Goal: Information Seeking & Learning: Compare options

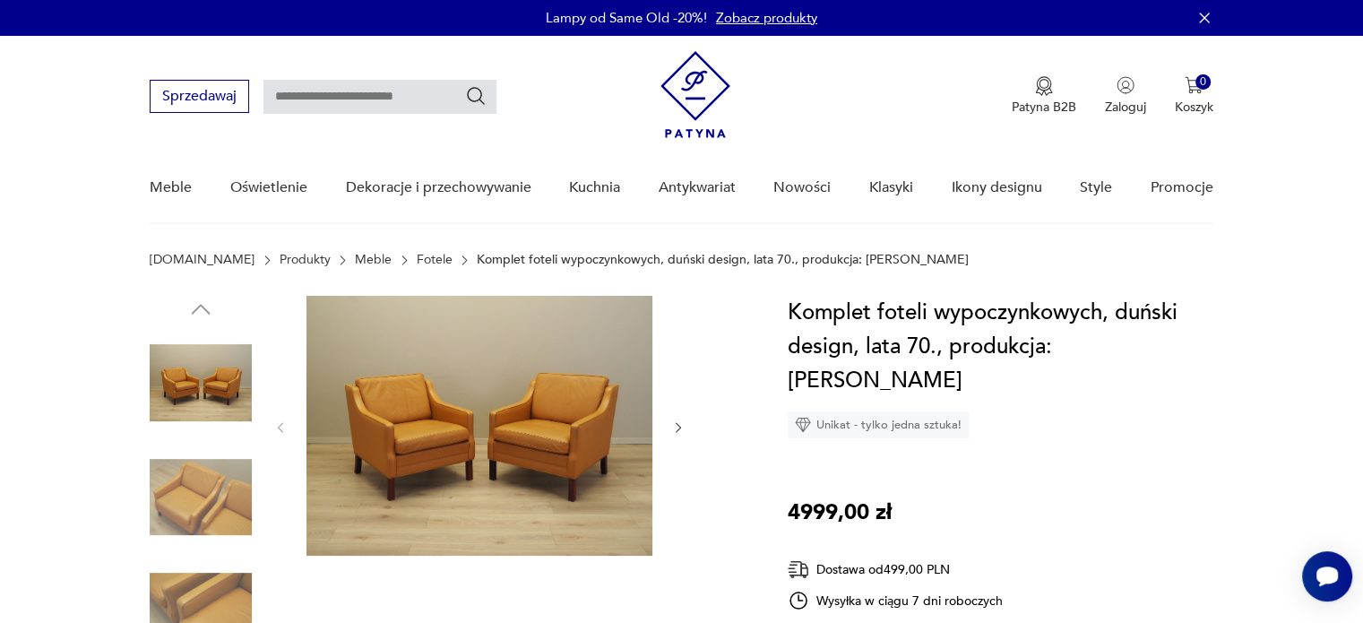
click at [397, 416] on img at bounding box center [479, 426] width 346 height 260
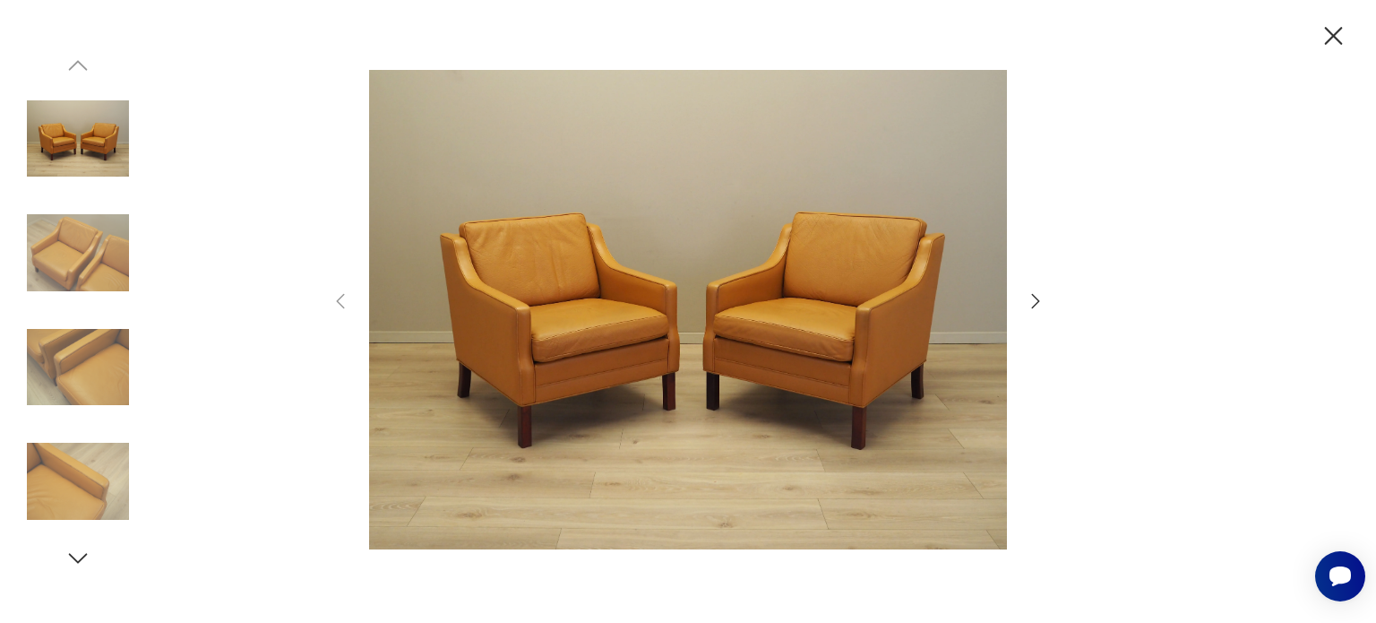
click at [90, 261] on img at bounding box center [78, 253] width 102 height 102
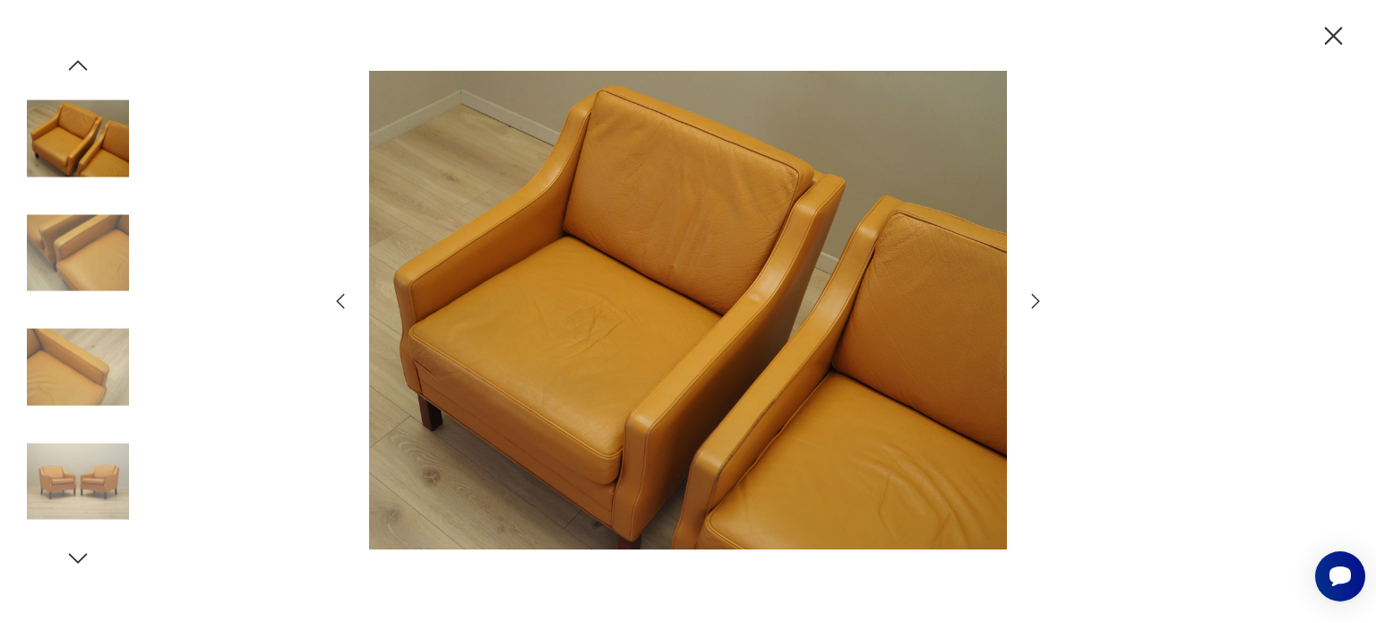
click at [93, 365] on img at bounding box center [78, 367] width 102 height 102
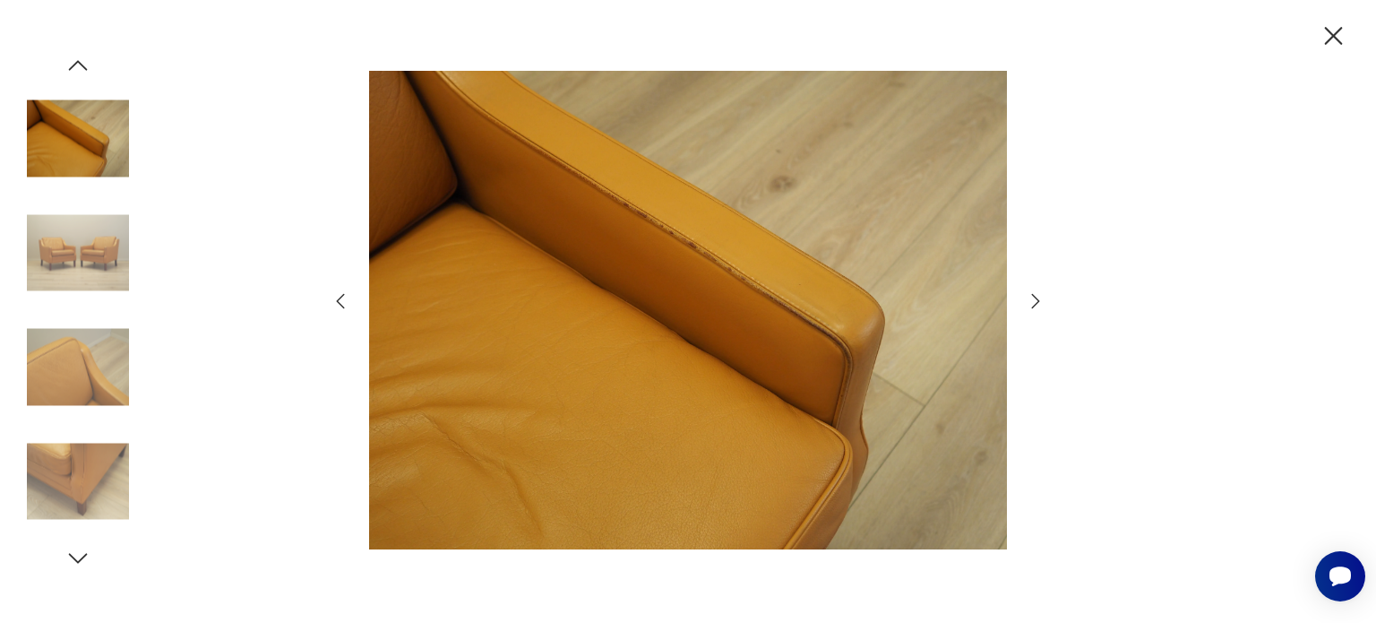
click at [77, 265] on img at bounding box center [78, 253] width 102 height 102
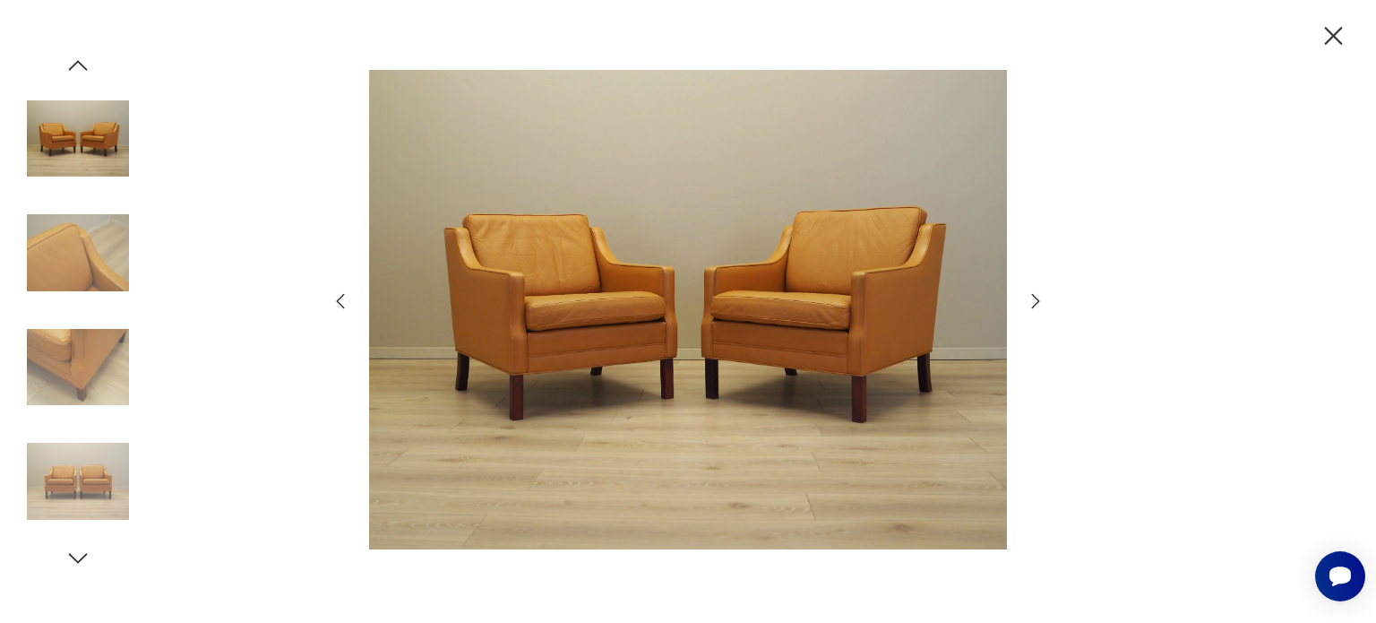
click at [90, 311] on div at bounding box center [78, 312] width 102 height 448
click at [67, 386] on img at bounding box center [78, 367] width 102 height 102
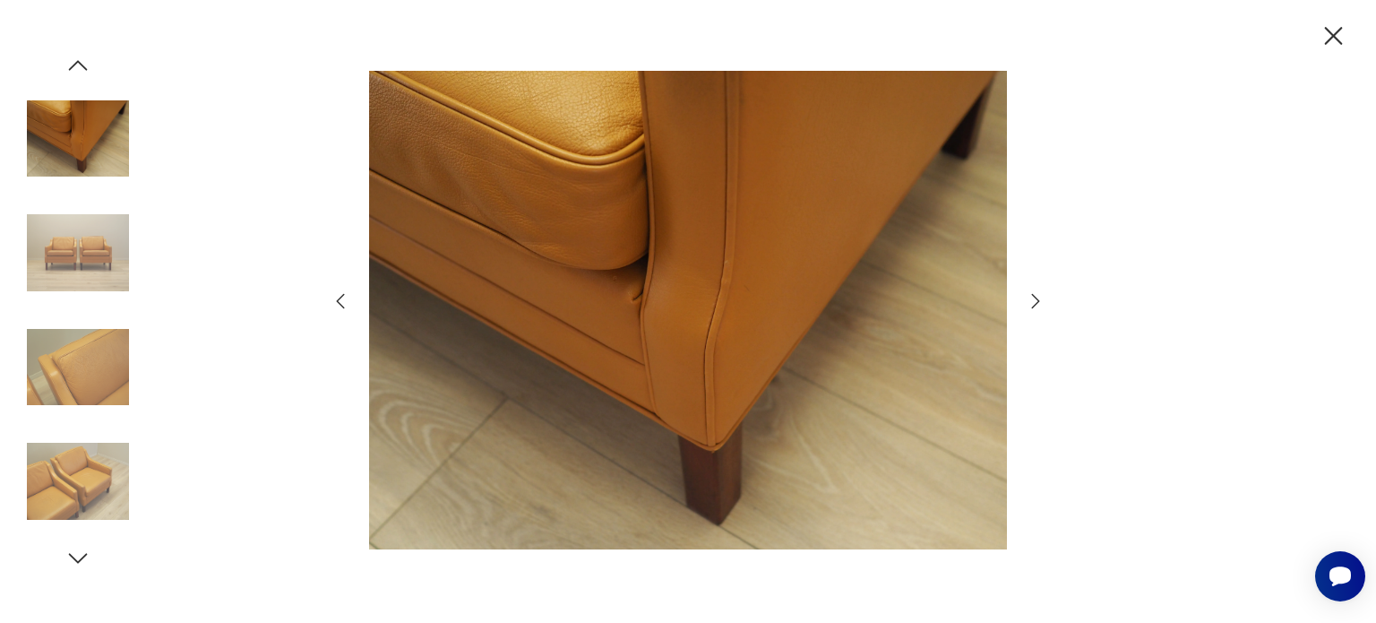
click at [87, 408] on img at bounding box center [78, 367] width 102 height 102
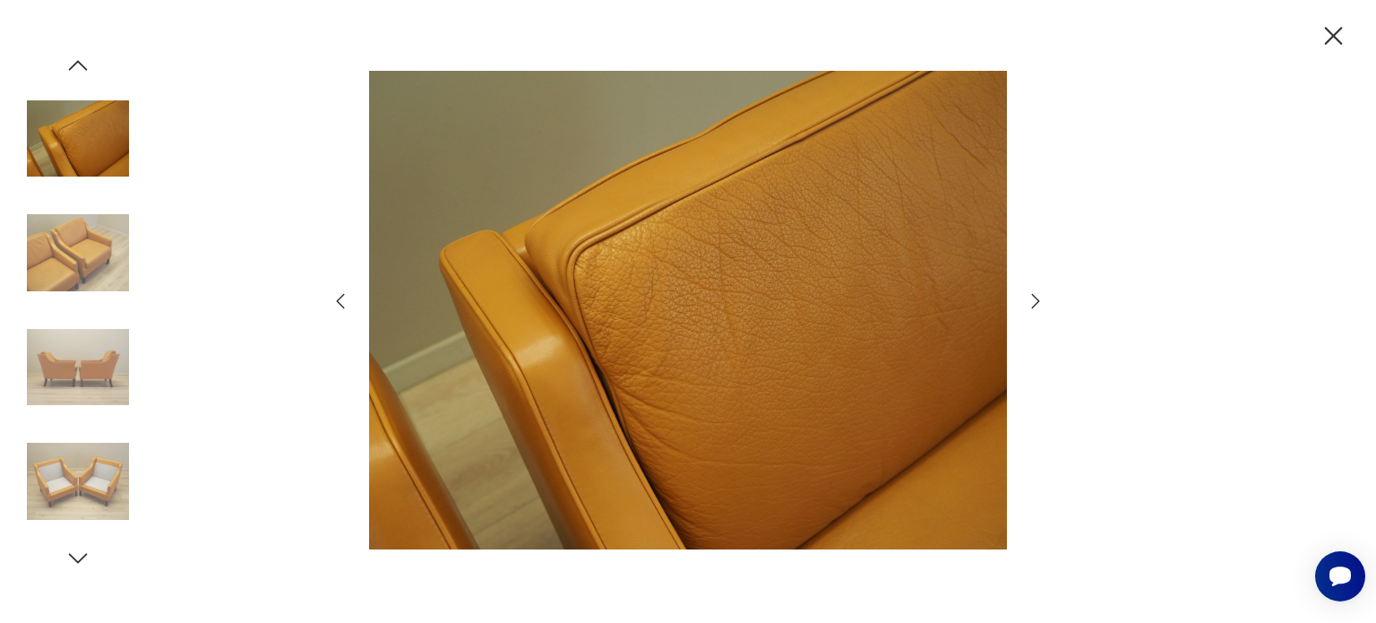
click at [80, 440] on img at bounding box center [78, 481] width 102 height 102
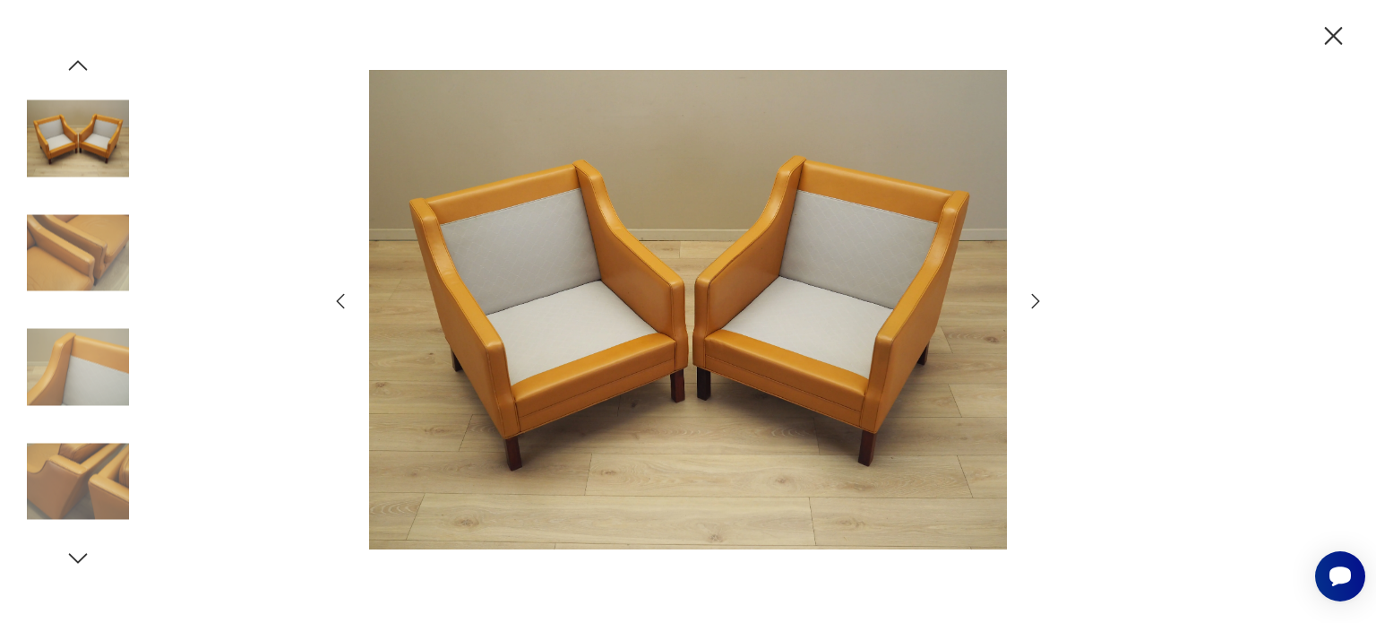
click at [75, 295] on img at bounding box center [78, 253] width 102 height 102
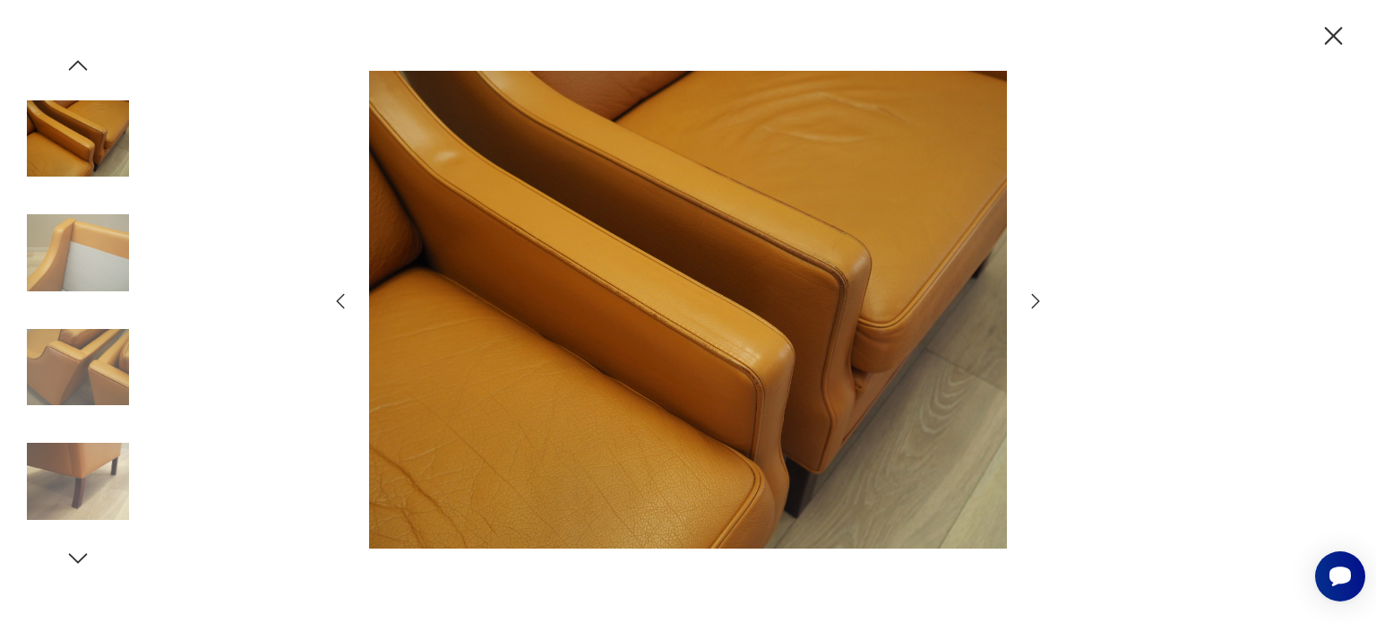
click at [1339, 31] on icon "button" at bounding box center [1333, 36] width 31 height 31
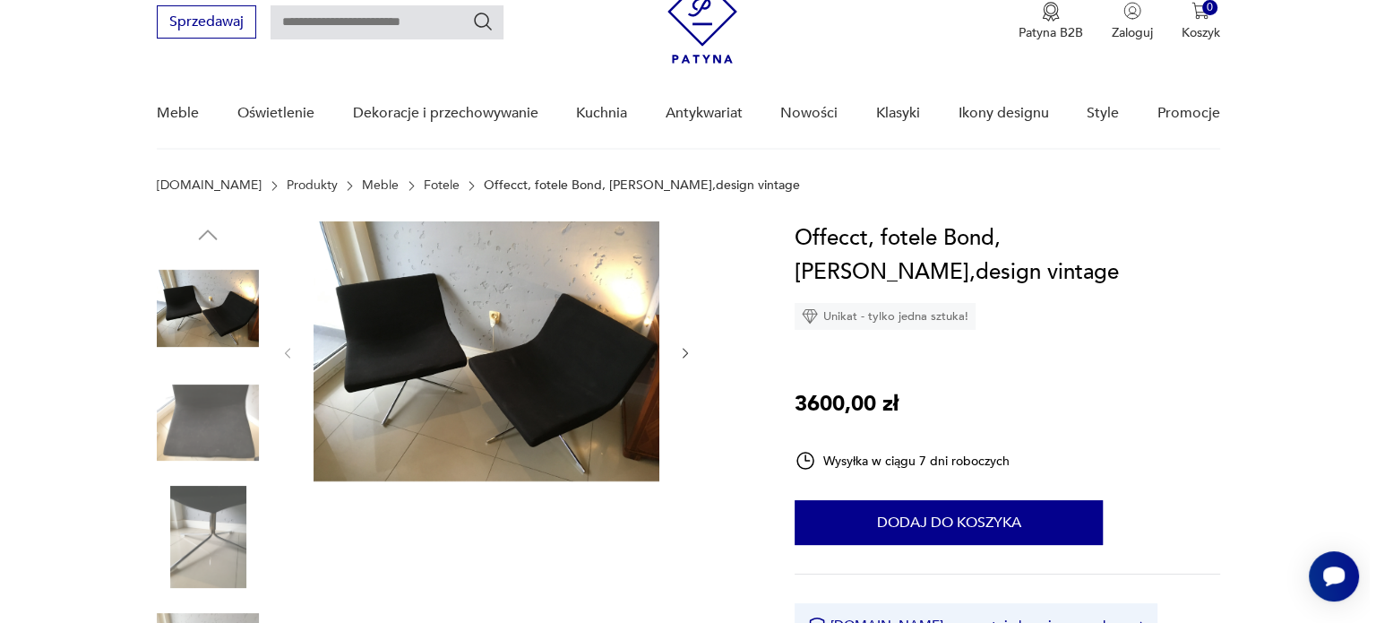
scroll to position [179, 0]
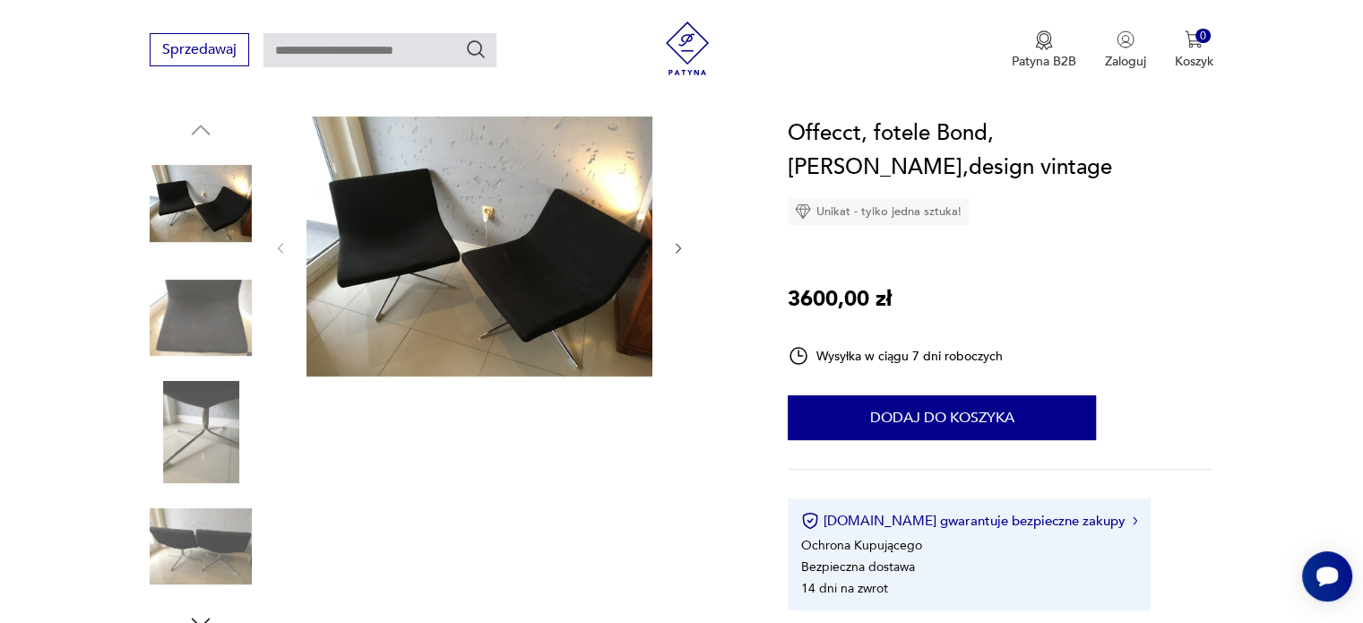
click at [216, 212] on img at bounding box center [201, 203] width 102 height 102
click at [377, 303] on img at bounding box center [479, 246] width 346 height 260
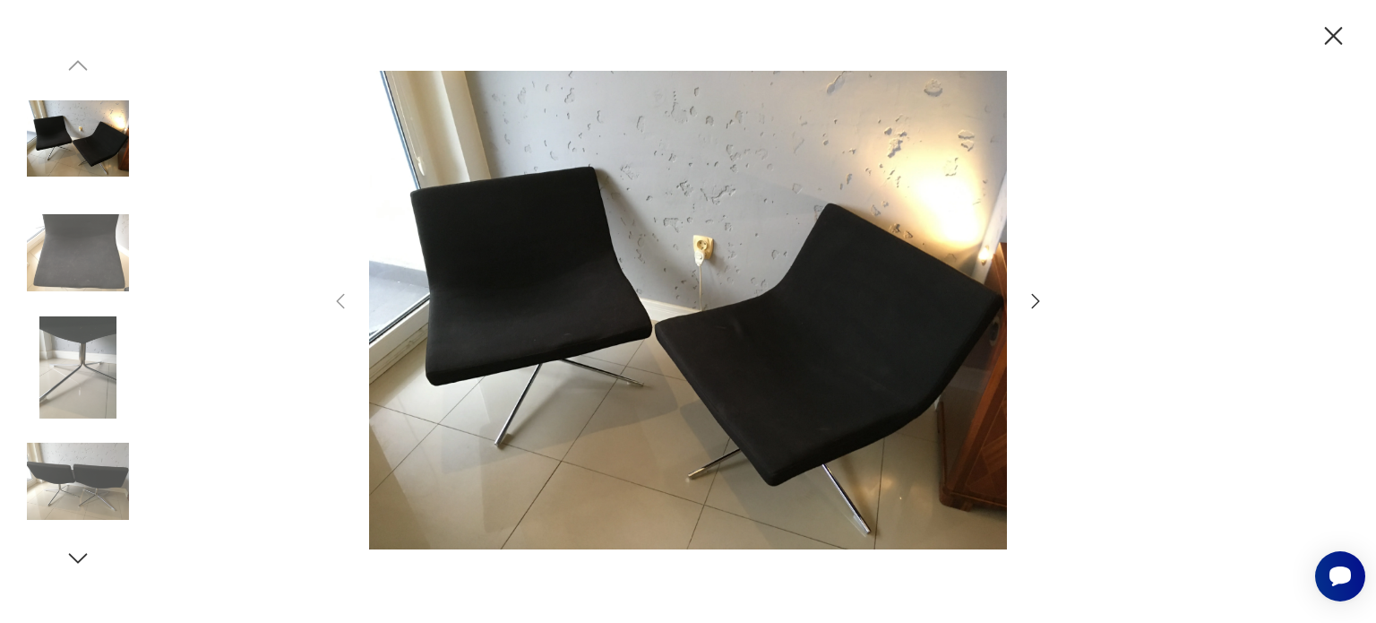
click at [68, 241] on img at bounding box center [78, 253] width 102 height 102
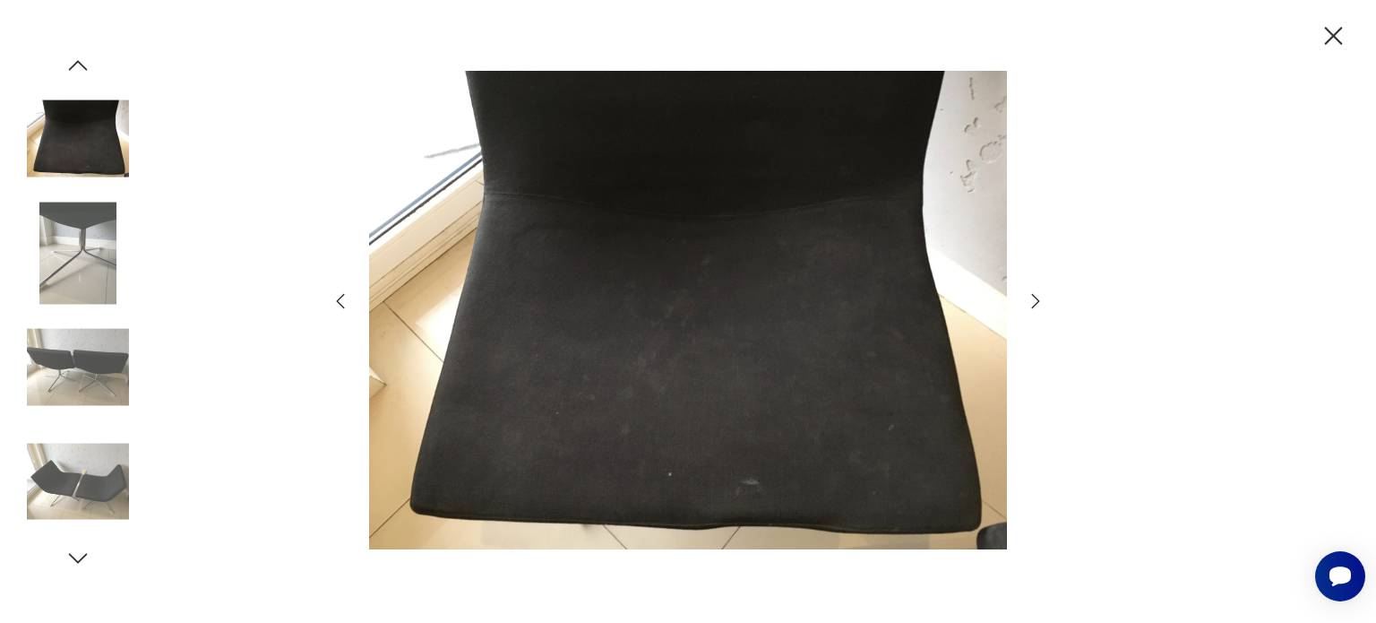
click at [80, 257] on img at bounding box center [78, 253] width 102 height 102
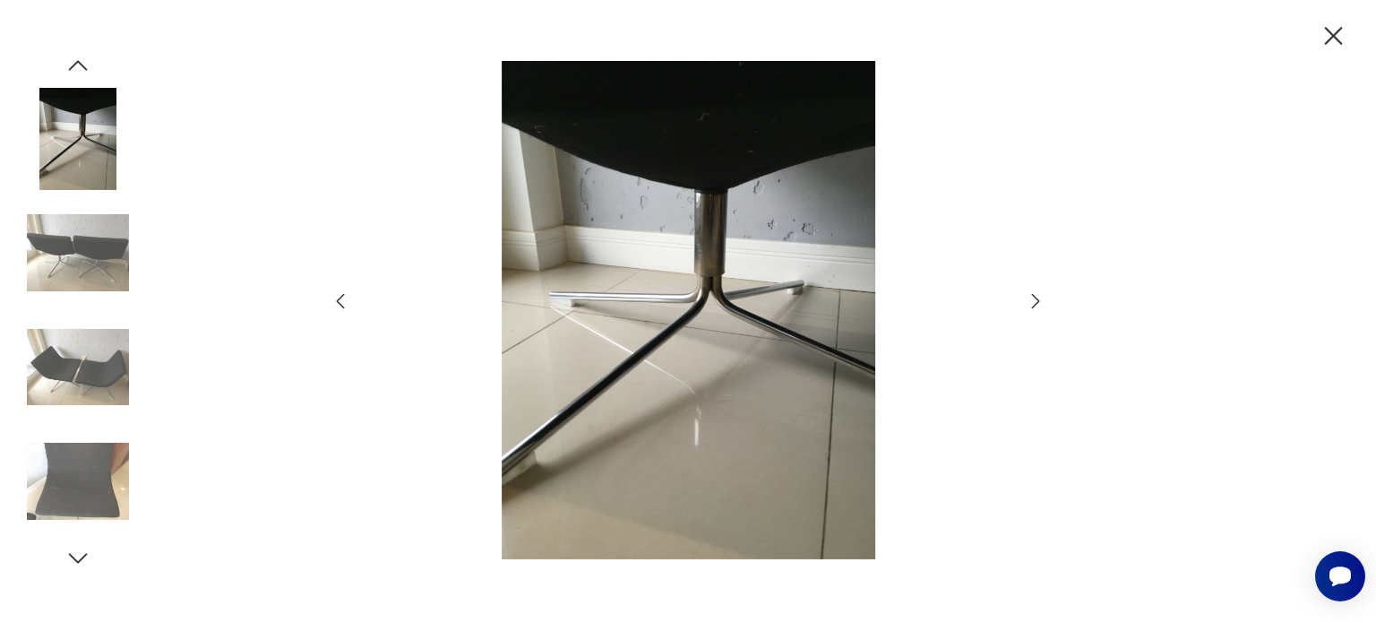
click at [86, 255] on img at bounding box center [78, 253] width 102 height 102
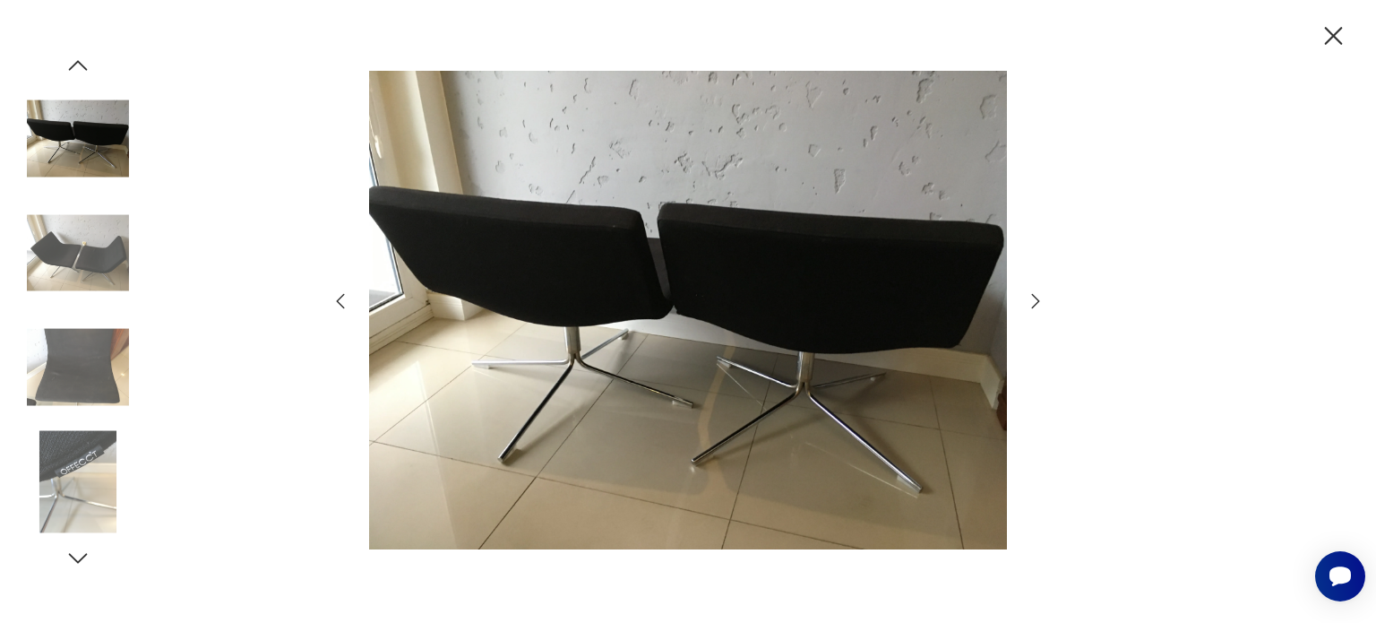
click at [94, 279] on img at bounding box center [78, 253] width 102 height 102
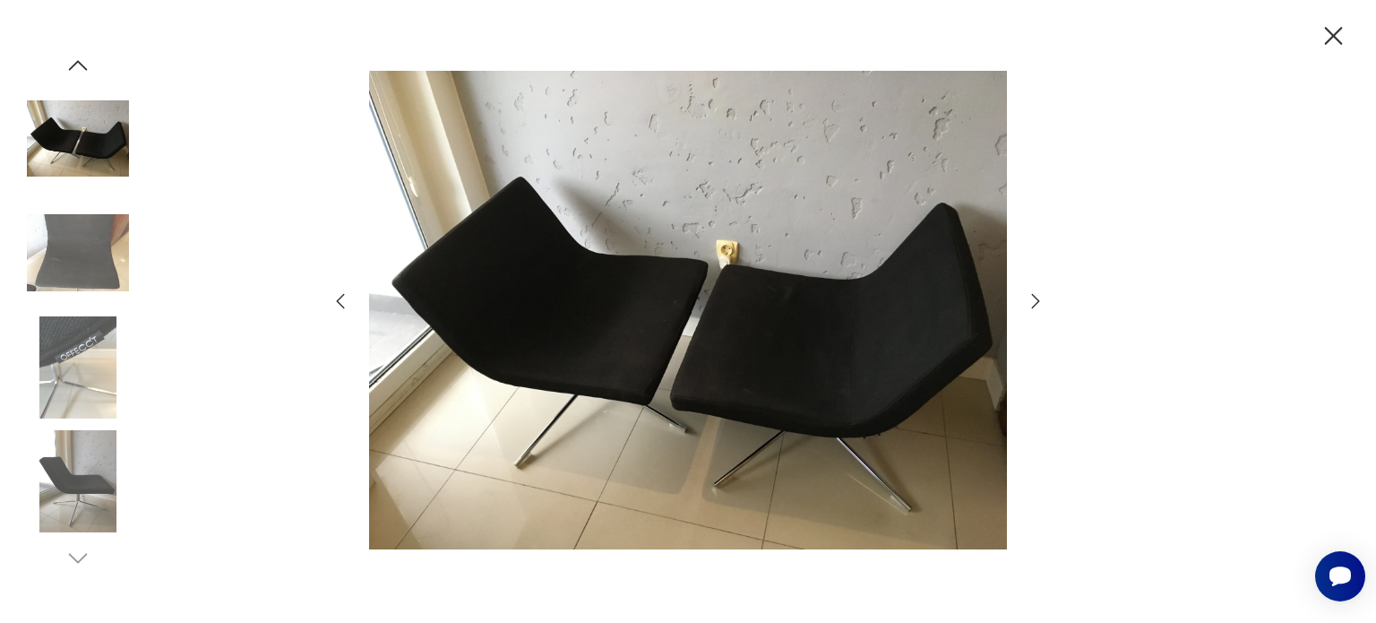
click at [67, 351] on img at bounding box center [78, 367] width 102 height 102
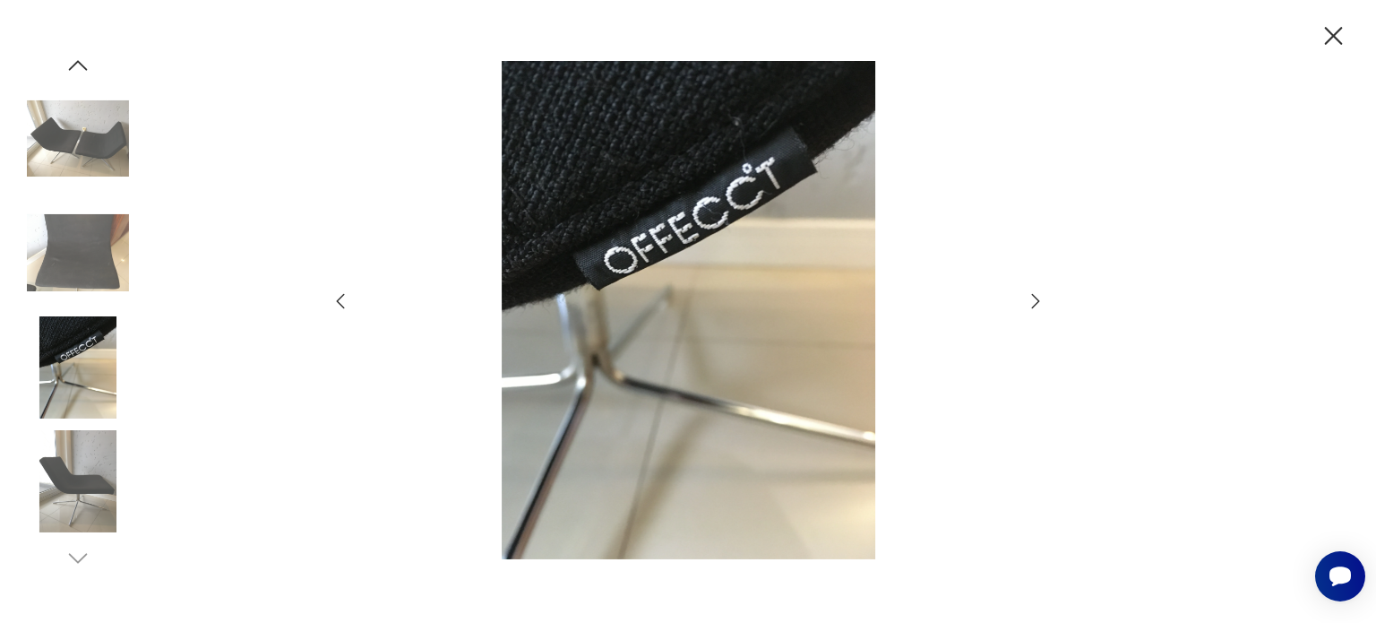
click at [79, 434] on img at bounding box center [78, 481] width 102 height 102
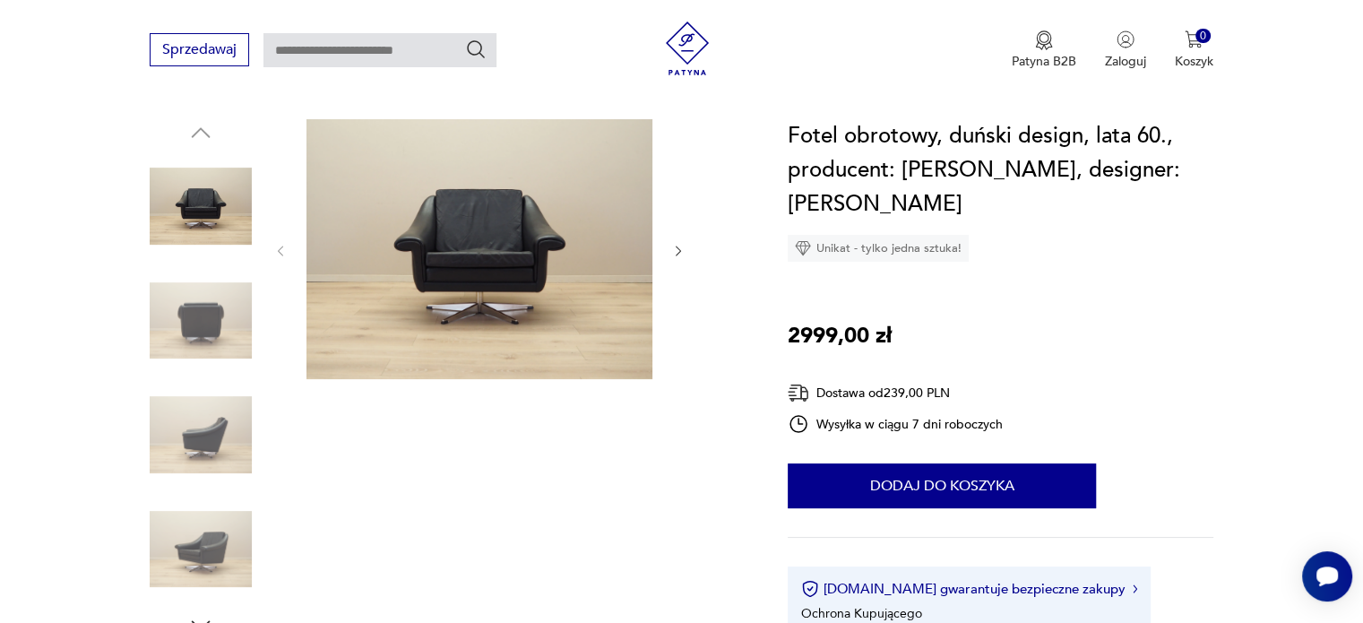
scroll to position [179, 0]
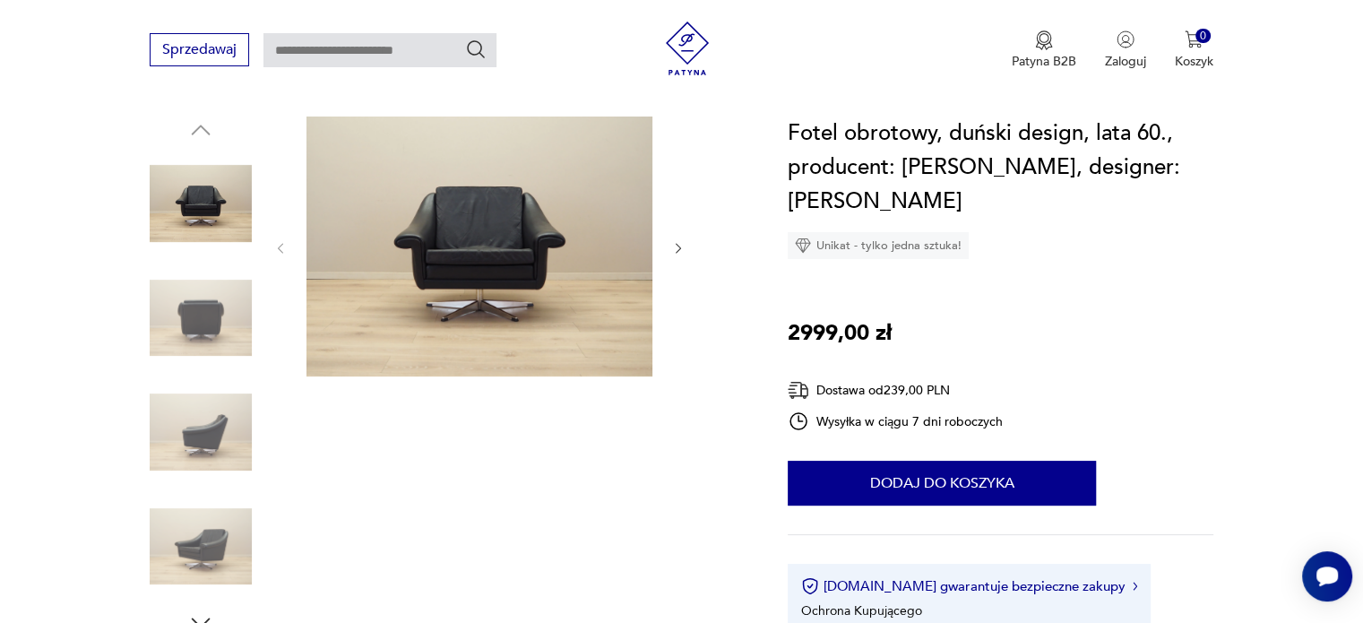
click at [191, 292] on img at bounding box center [201, 318] width 102 height 102
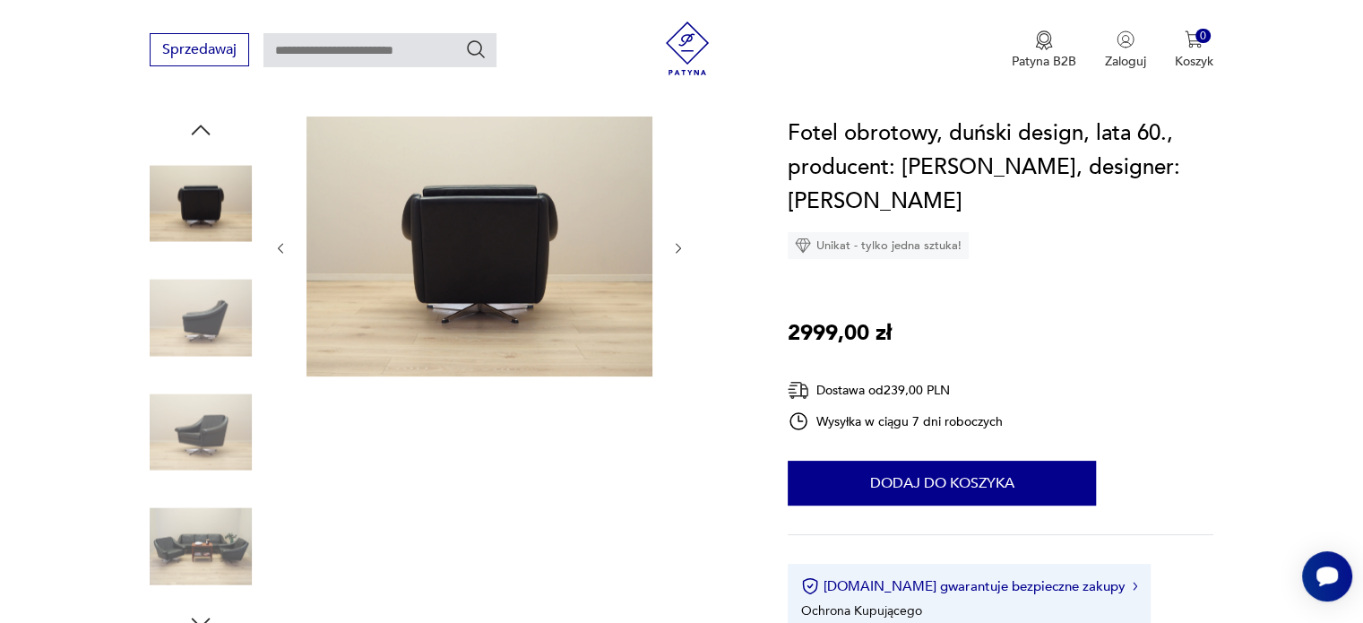
click at [216, 378] on div at bounding box center [201, 263] width 102 height 448
click at [213, 426] on img at bounding box center [201, 432] width 102 height 102
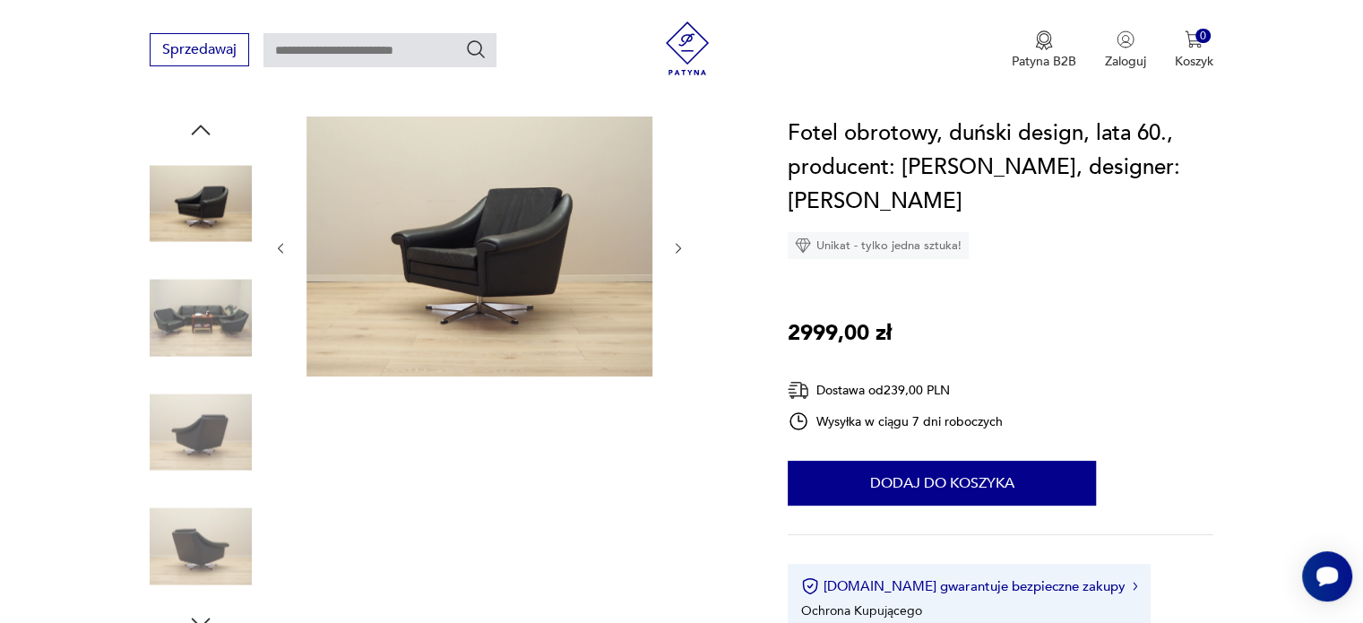
click at [200, 326] on img at bounding box center [201, 318] width 102 height 102
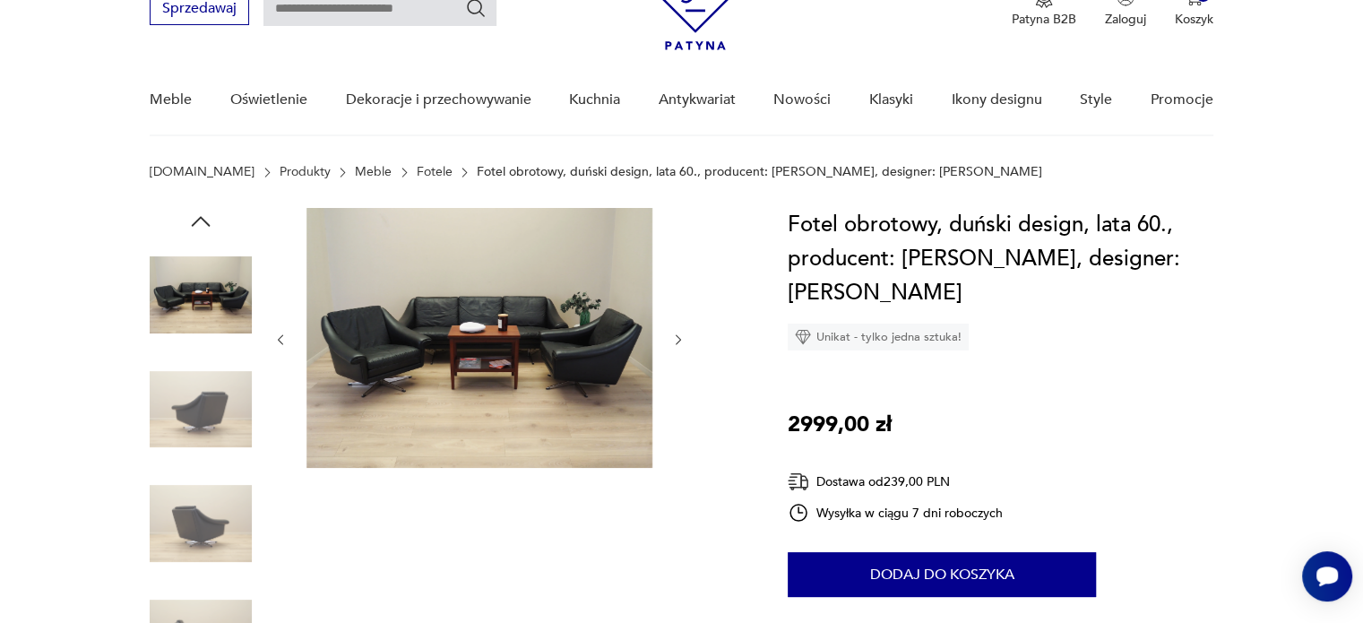
scroll to position [0, 0]
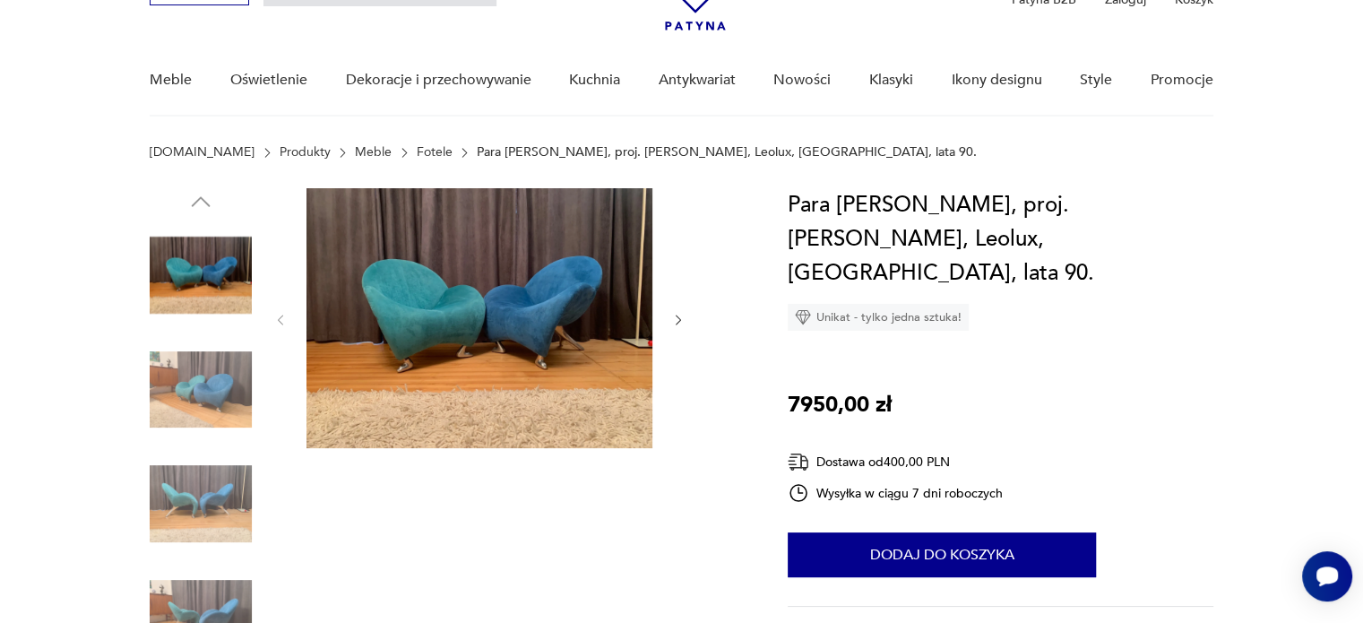
scroll to position [179, 0]
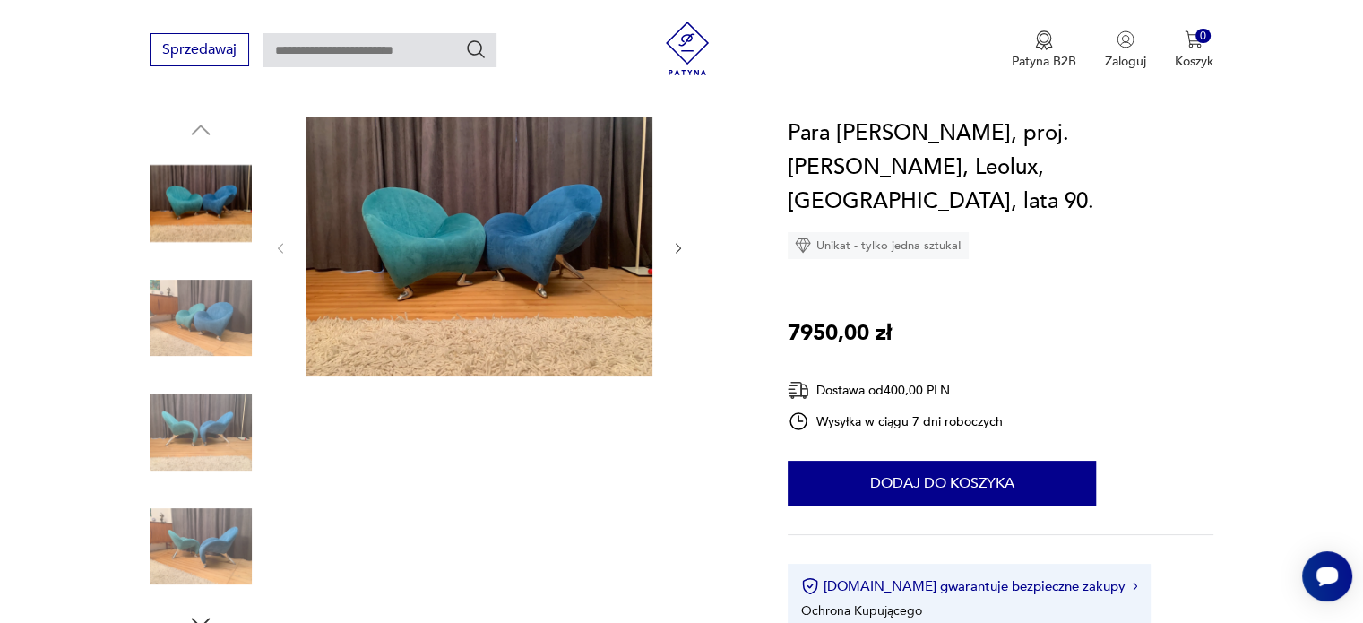
click at [213, 304] on img at bounding box center [201, 318] width 102 height 102
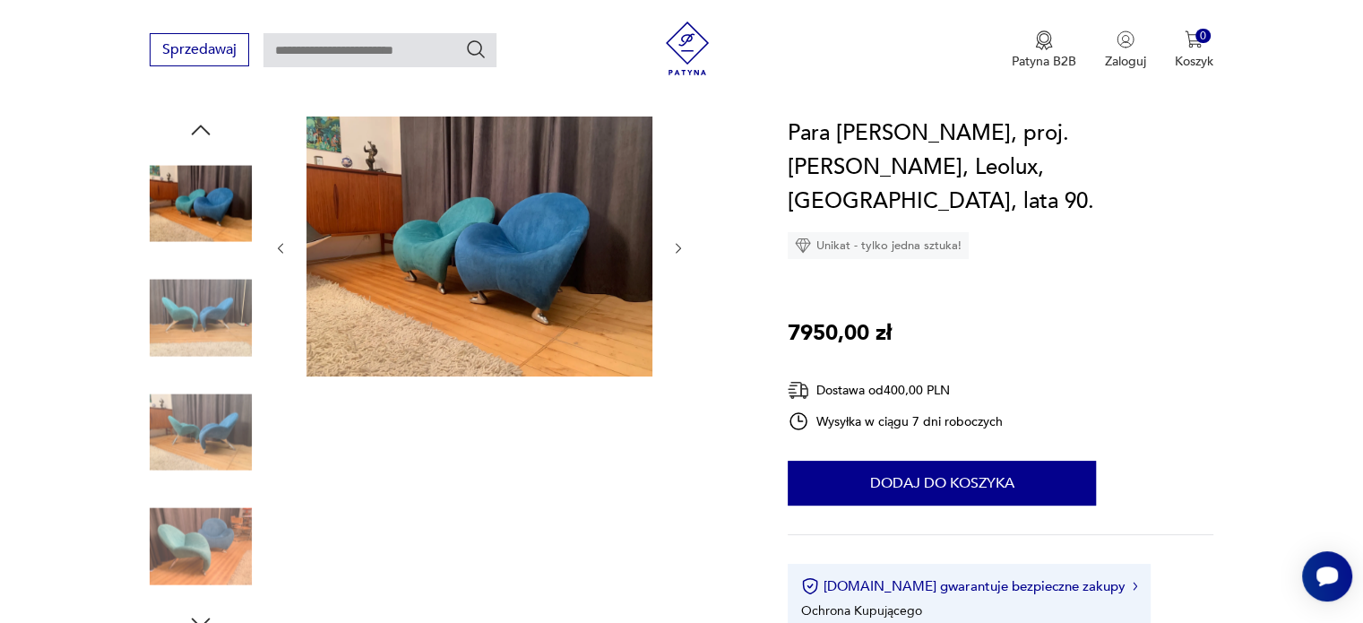
click at [383, 293] on img at bounding box center [479, 246] width 346 height 260
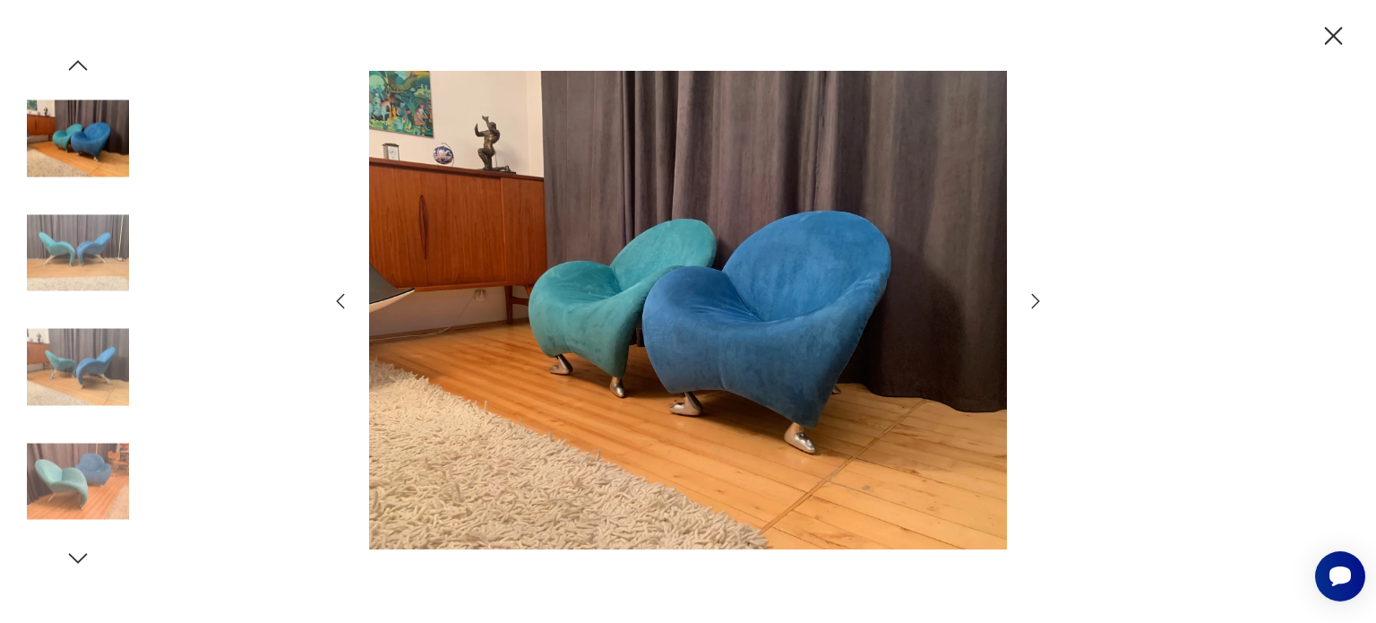
click at [106, 340] on img at bounding box center [78, 367] width 102 height 102
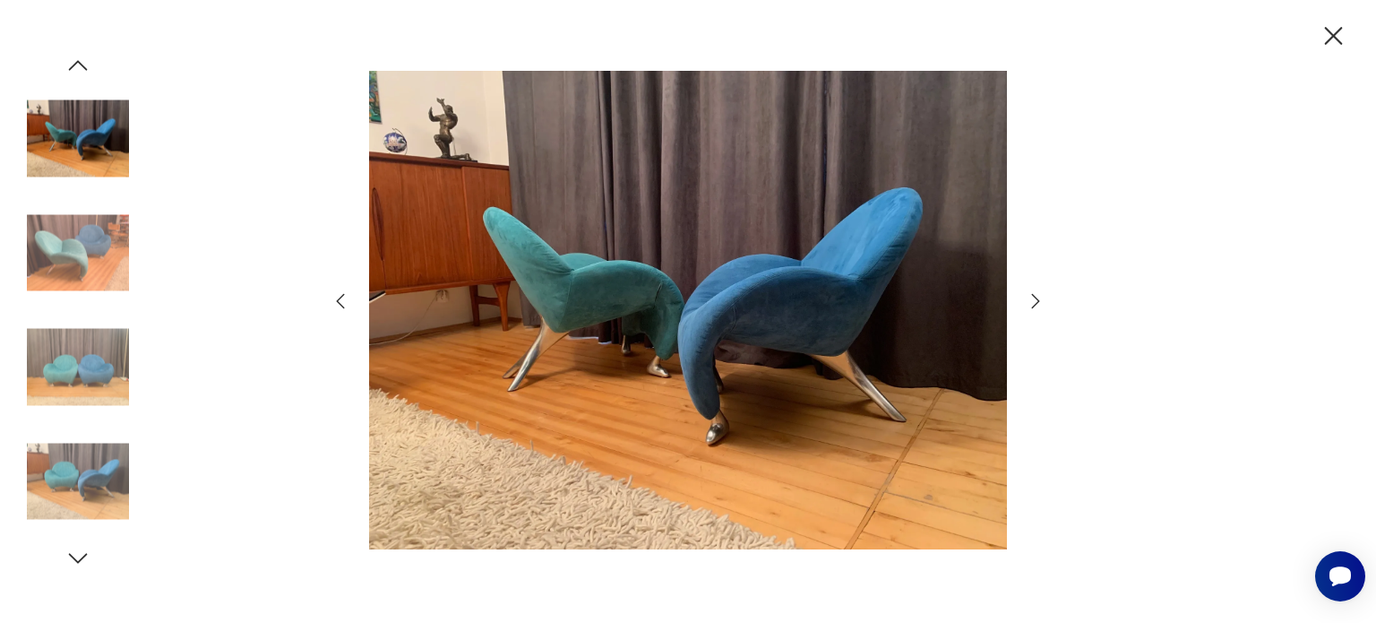
click at [57, 480] on img at bounding box center [78, 481] width 102 height 102
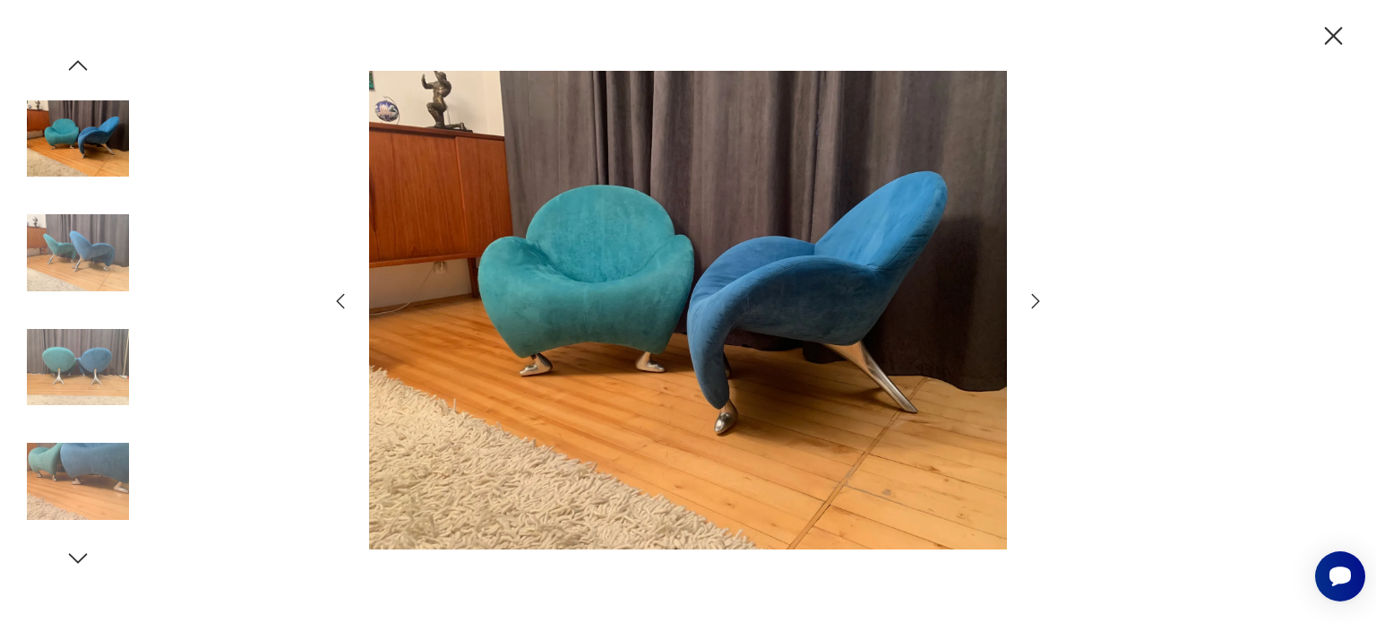
click at [1329, 33] on icon "button" at bounding box center [1334, 36] width 18 height 18
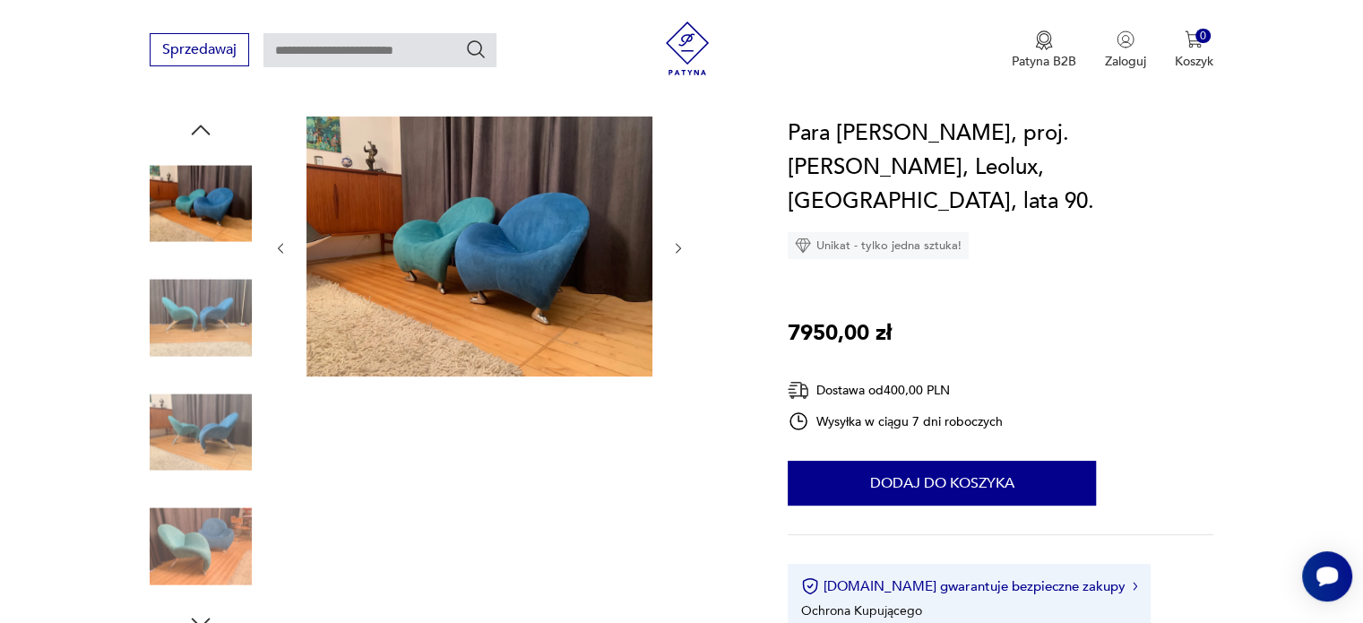
click at [204, 230] on img at bounding box center [201, 203] width 102 height 102
click at [361, 325] on img at bounding box center [479, 246] width 346 height 260
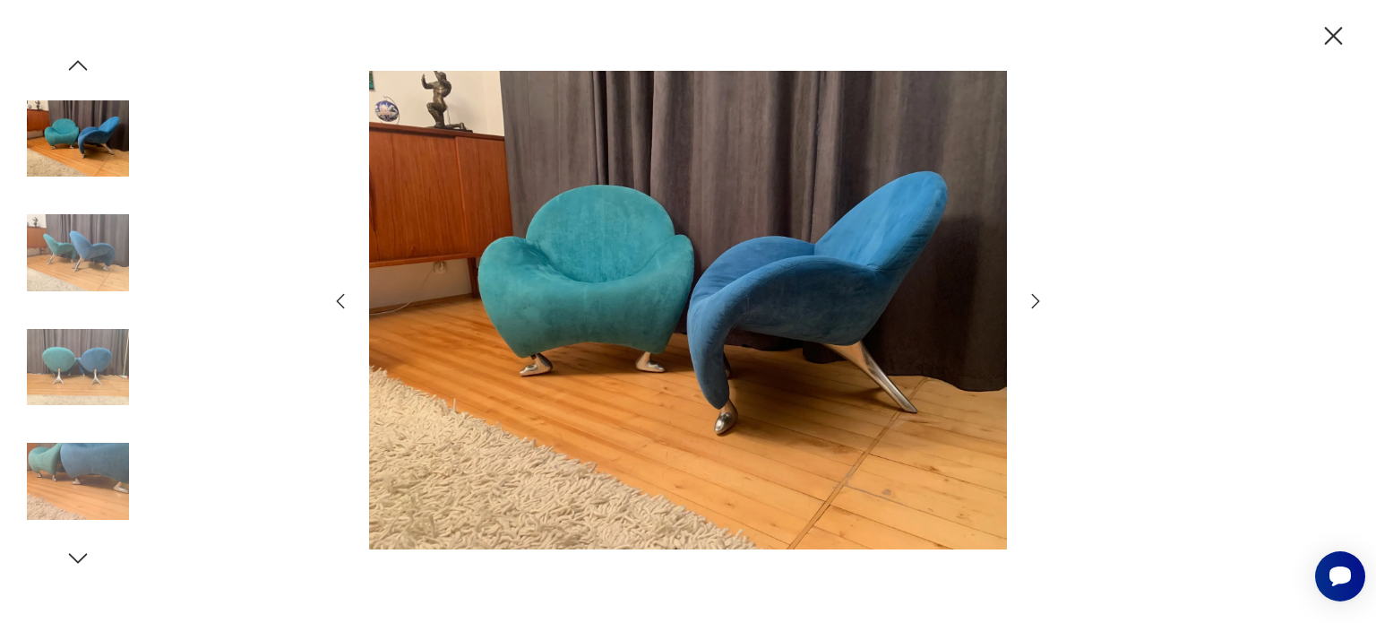
click at [50, 399] on img at bounding box center [78, 367] width 102 height 102
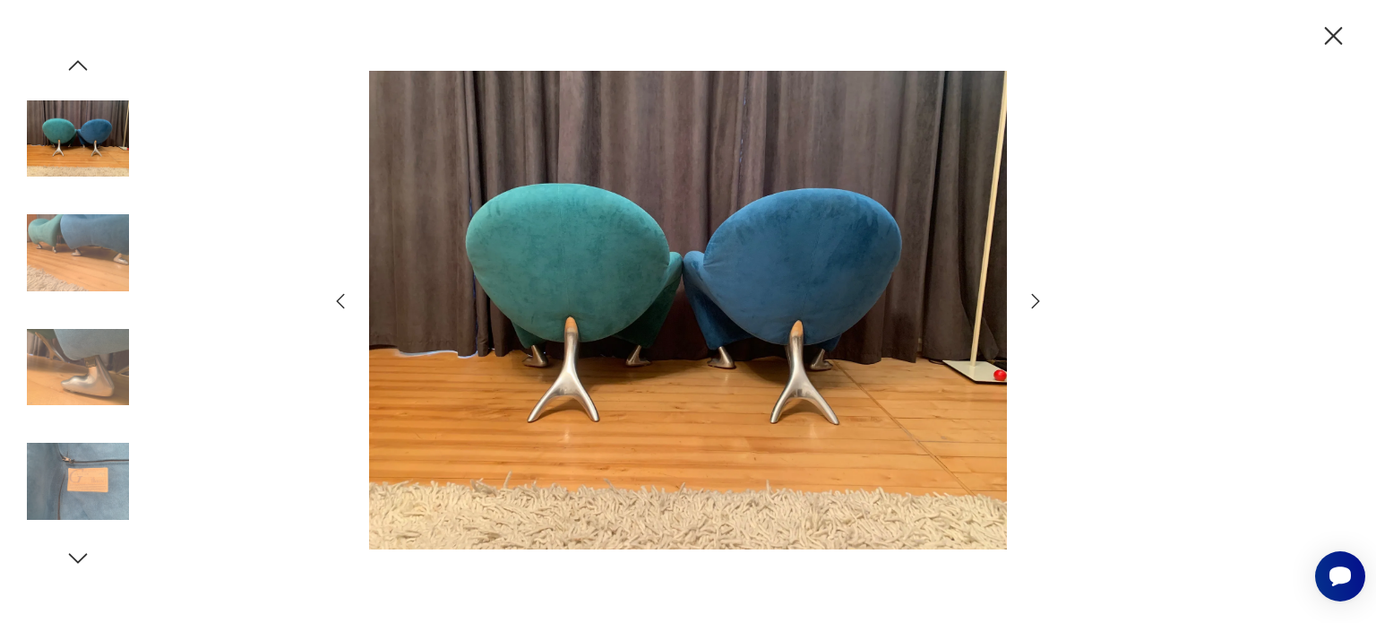
click at [1036, 300] on icon "button" at bounding box center [1035, 300] width 21 height 21
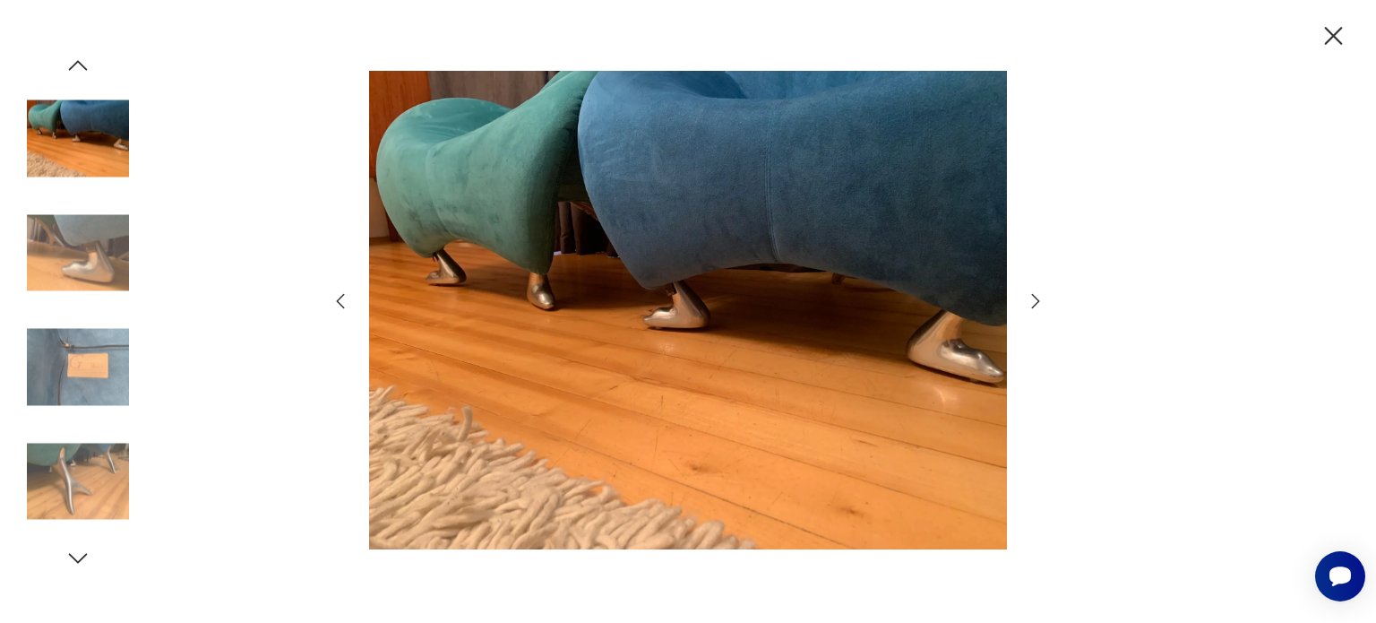
click at [1036, 300] on icon "button" at bounding box center [1035, 300] width 21 height 21
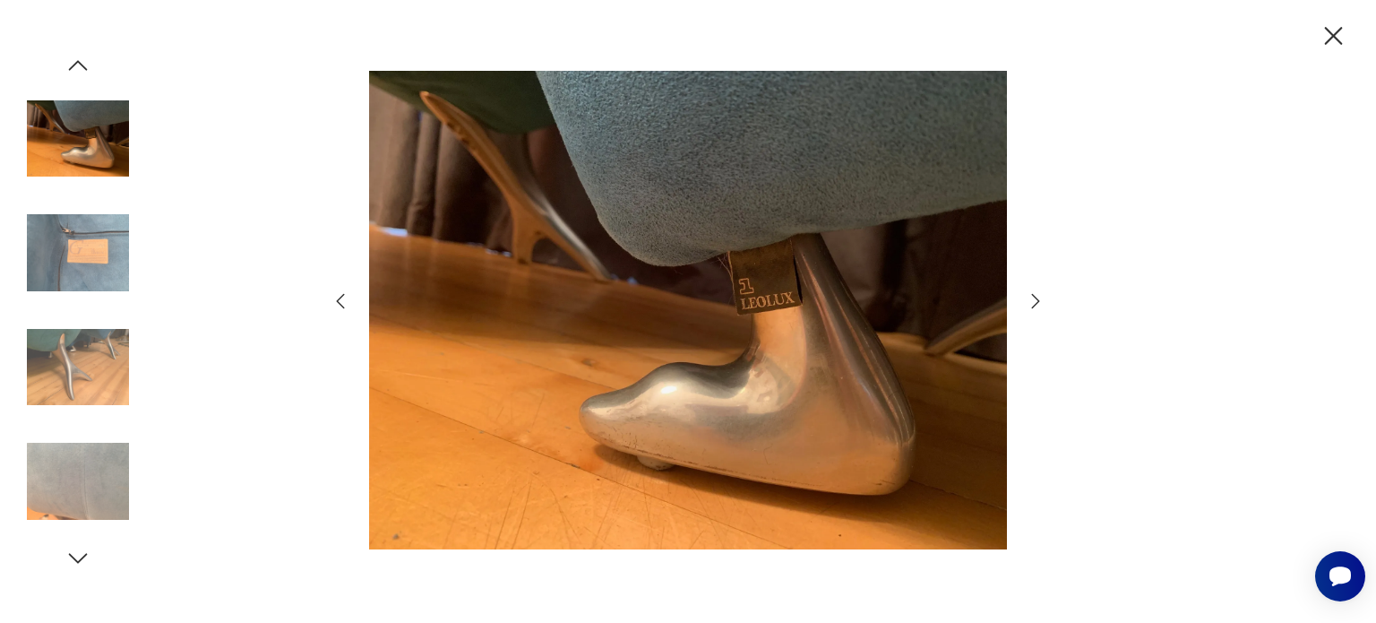
click at [1036, 300] on icon "button" at bounding box center [1035, 300] width 21 height 21
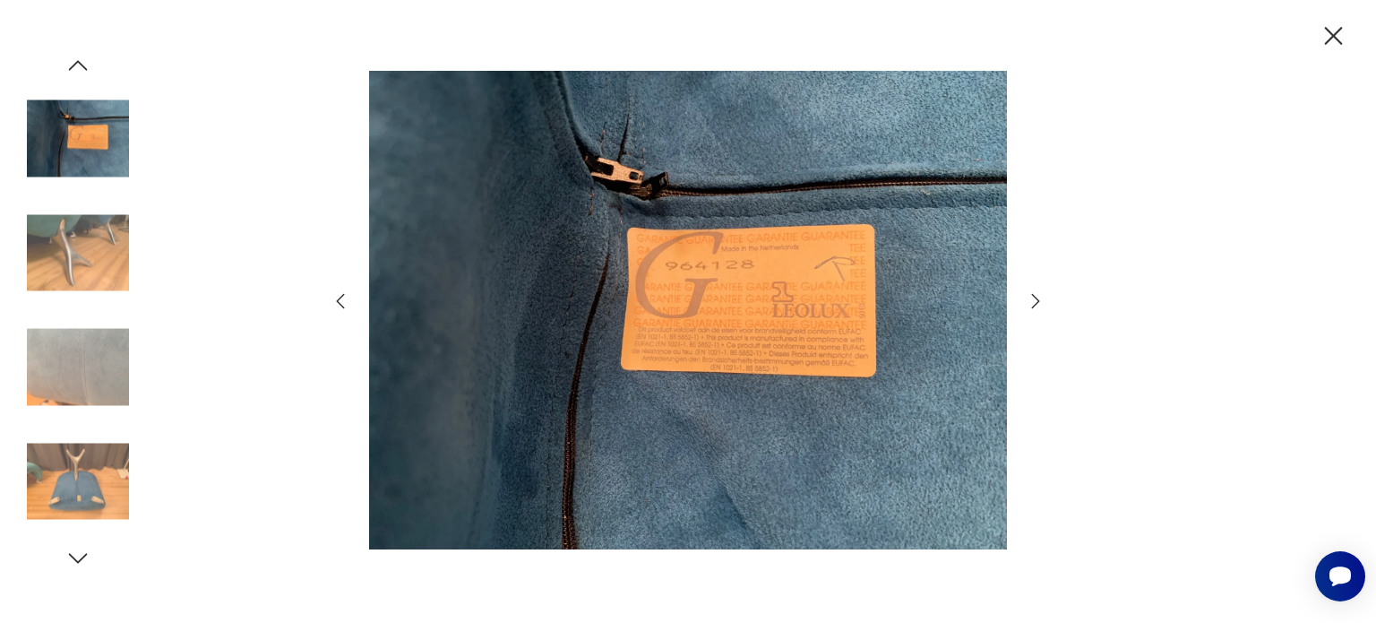
click at [1038, 300] on icon "button" at bounding box center [1036, 300] width 8 height 14
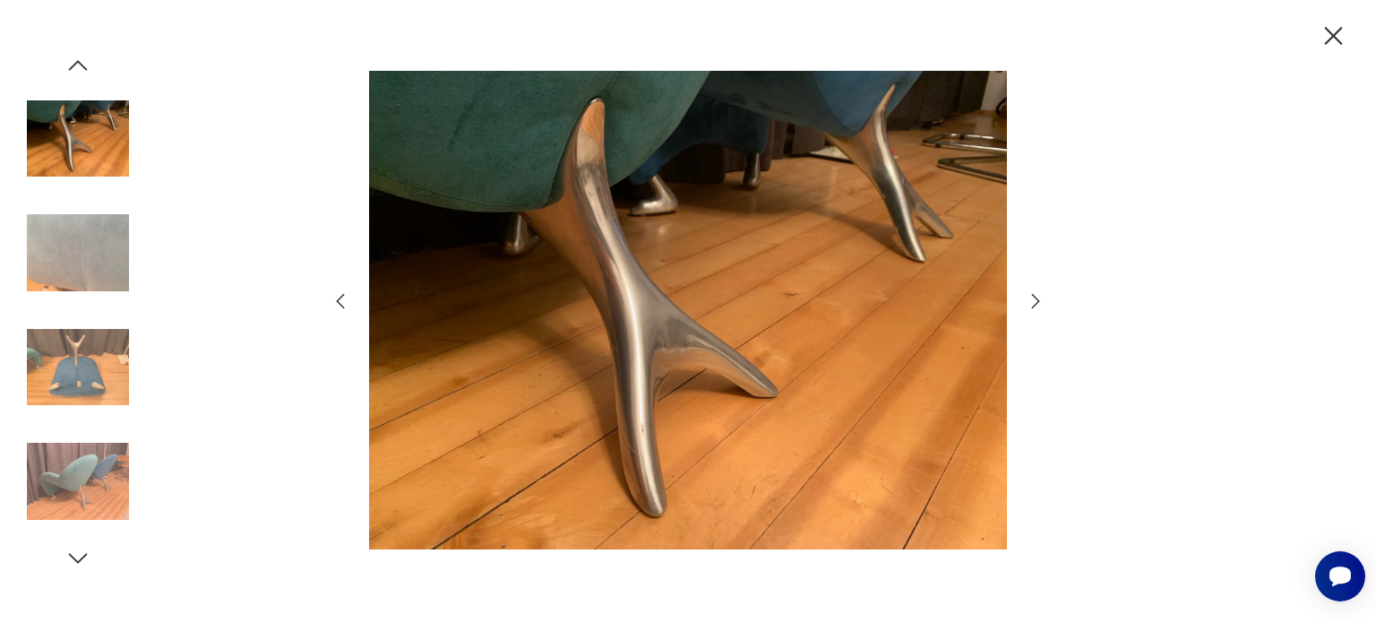
click at [335, 305] on icon "button" at bounding box center [340, 300] width 21 height 21
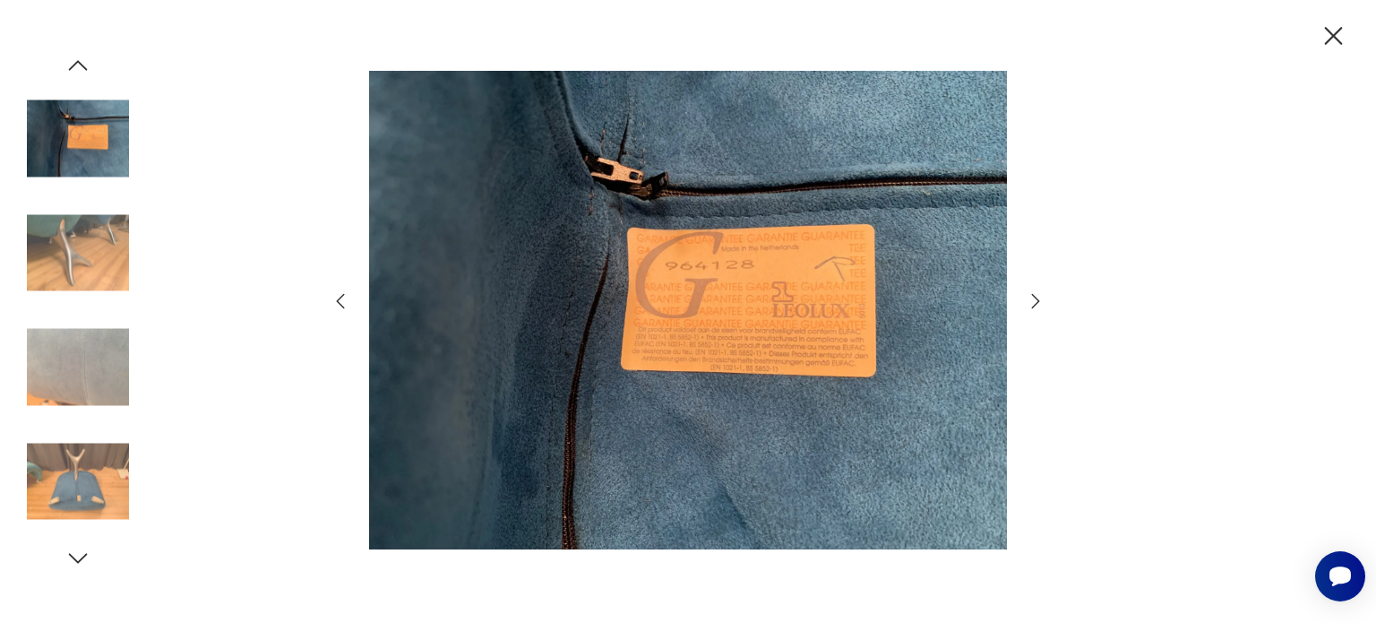
click at [1037, 303] on icon "button" at bounding box center [1035, 300] width 21 height 21
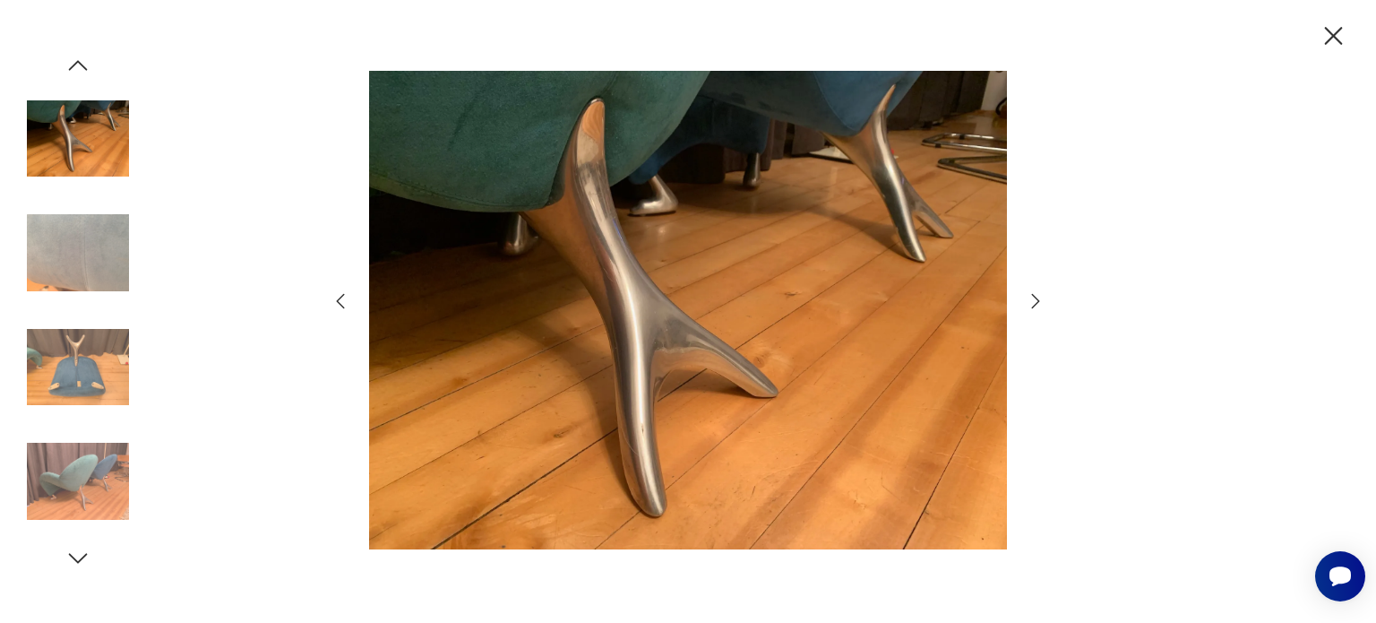
click at [1037, 303] on icon "button" at bounding box center [1035, 300] width 21 height 21
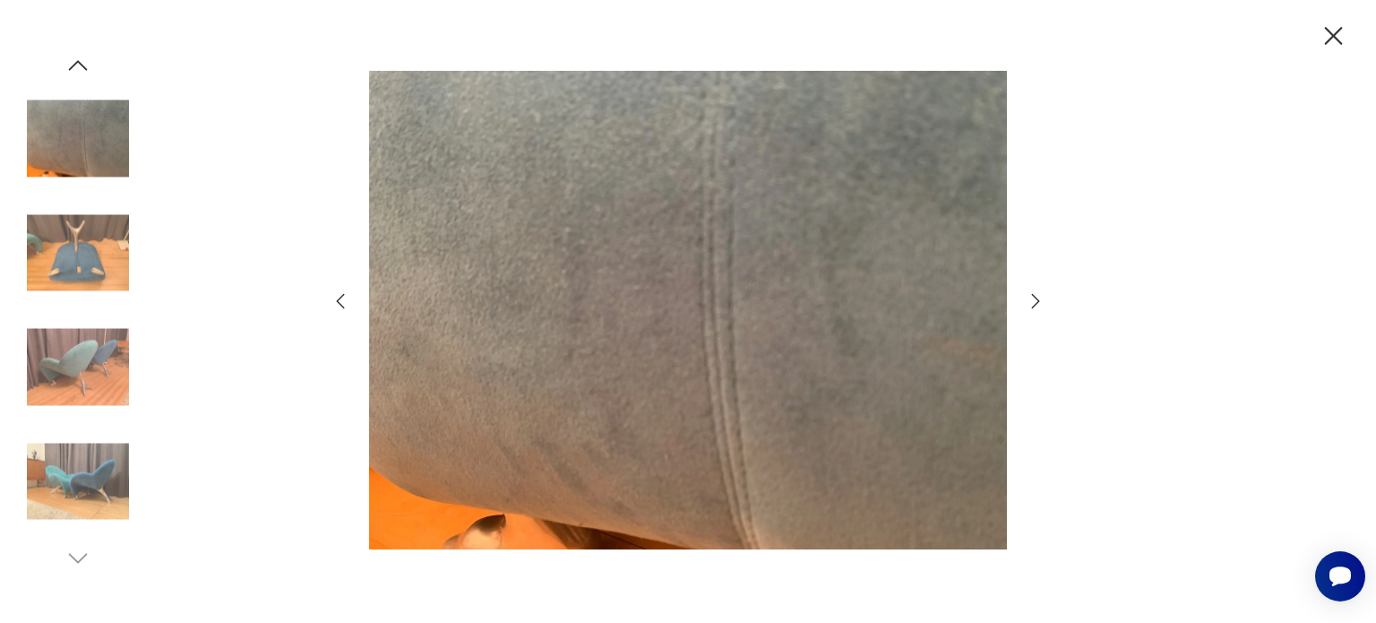
click at [1037, 303] on icon "button" at bounding box center [1035, 300] width 21 height 21
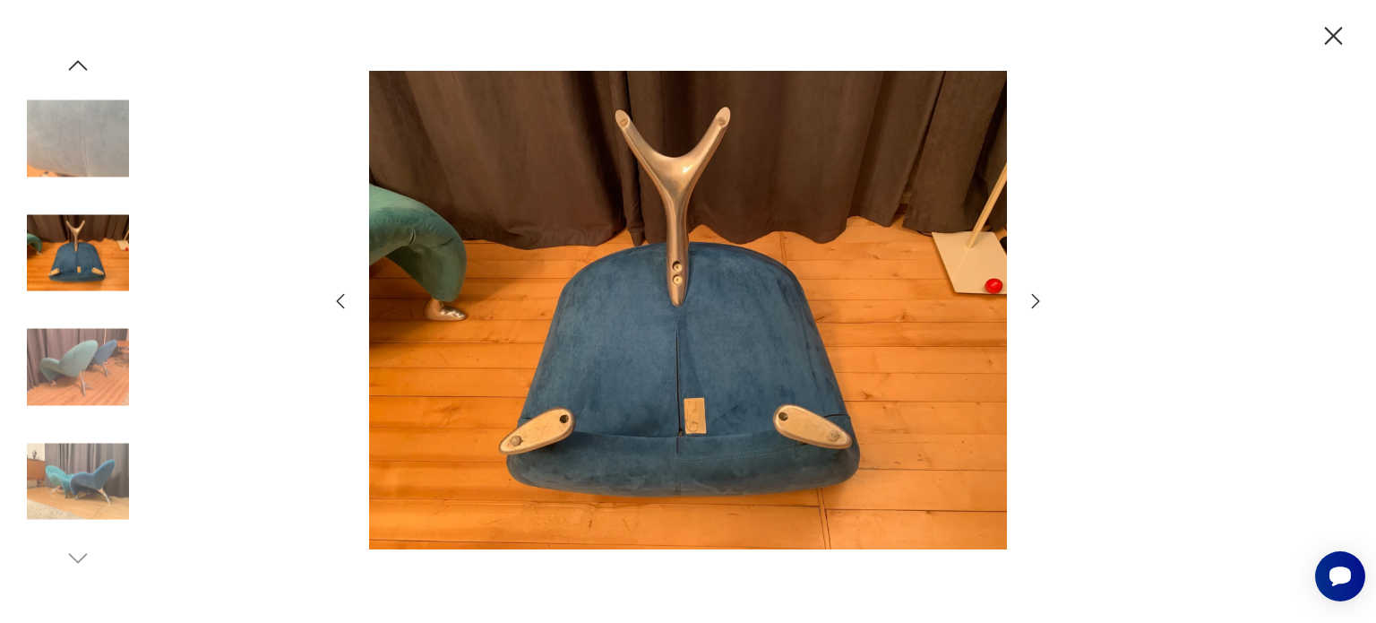
click at [1037, 303] on icon "button" at bounding box center [1035, 300] width 21 height 21
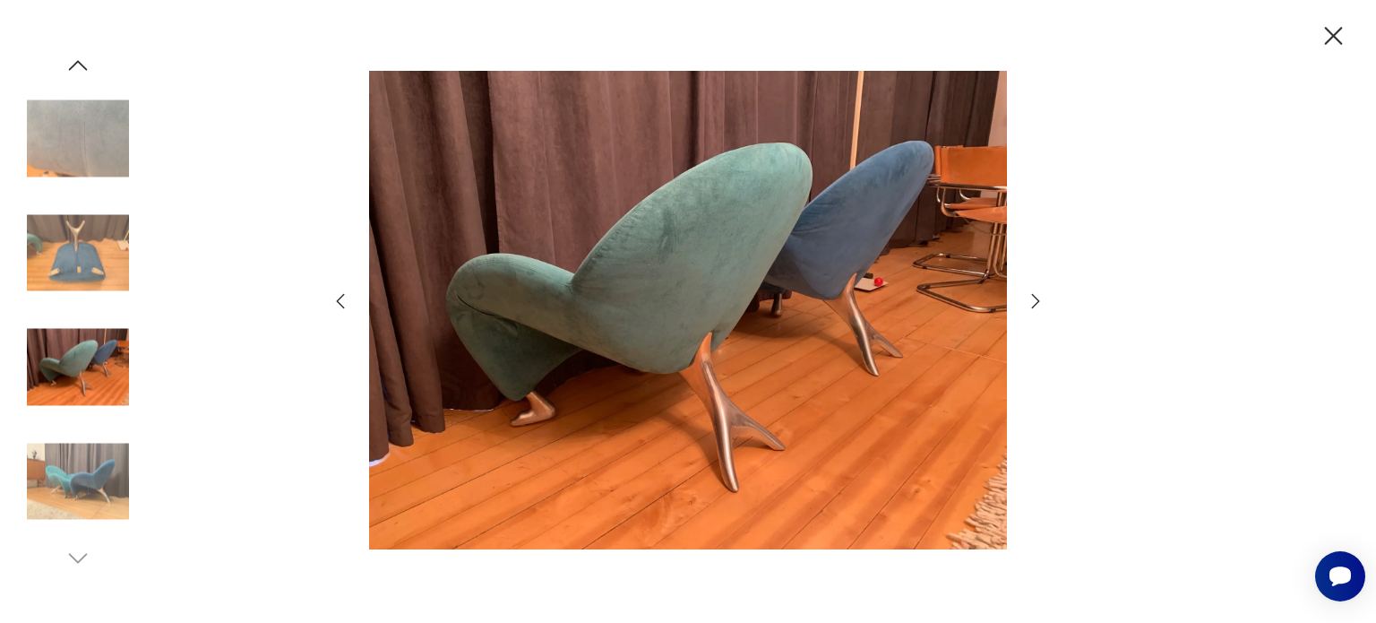
click at [1037, 303] on icon "button" at bounding box center [1035, 300] width 21 height 21
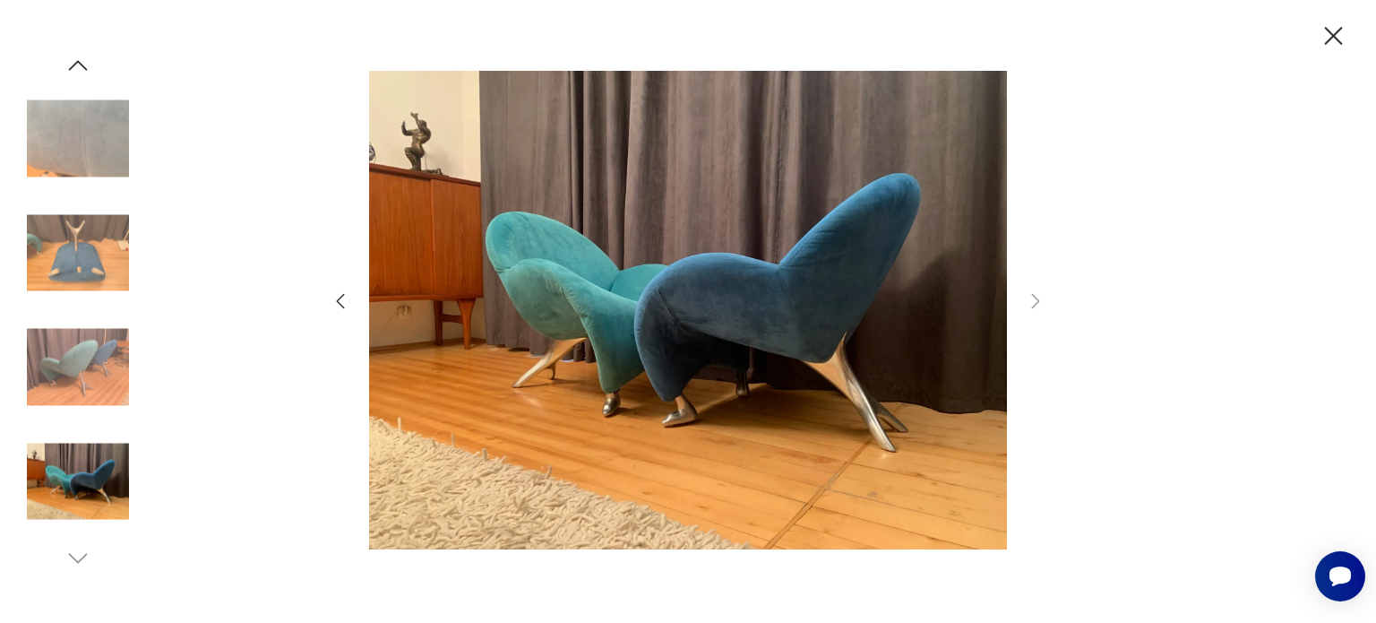
click at [71, 63] on icon "button" at bounding box center [77, 65] width 27 height 27
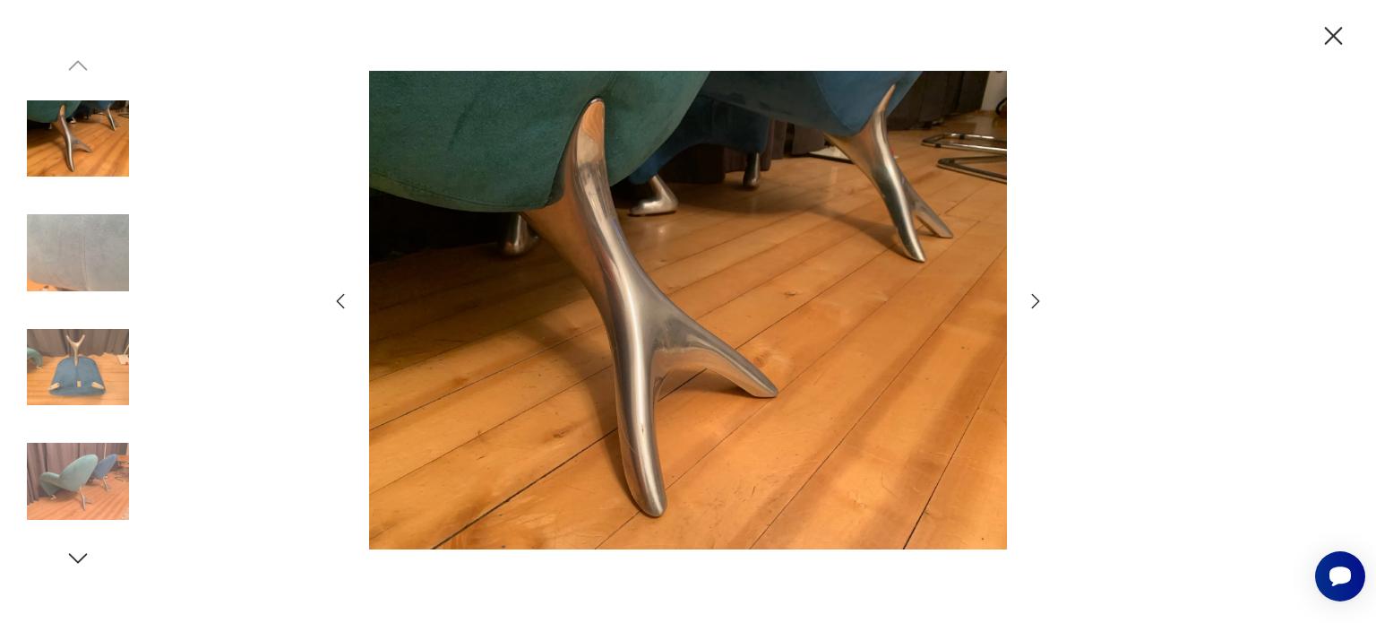
click at [71, 117] on img at bounding box center [78, 139] width 102 height 102
click at [344, 297] on icon "button" at bounding box center [340, 300] width 21 height 21
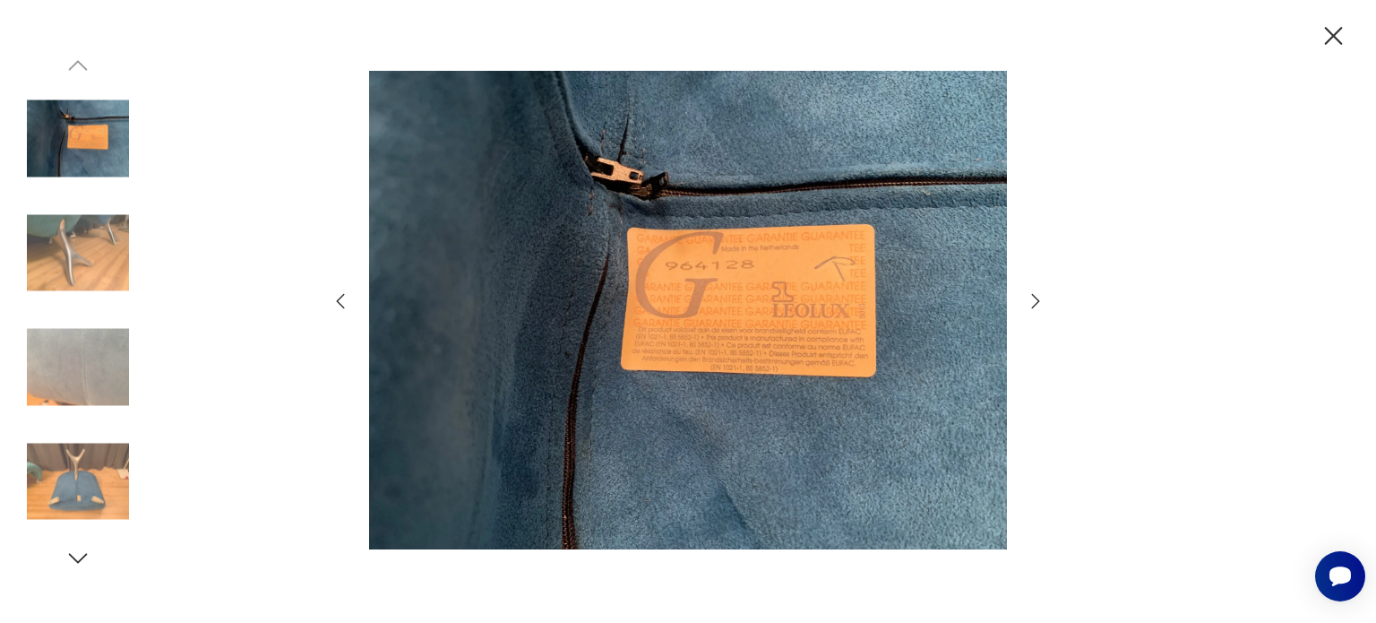
click at [340, 297] on icon "button" at bounding box center [340, 300] width 21 height 21
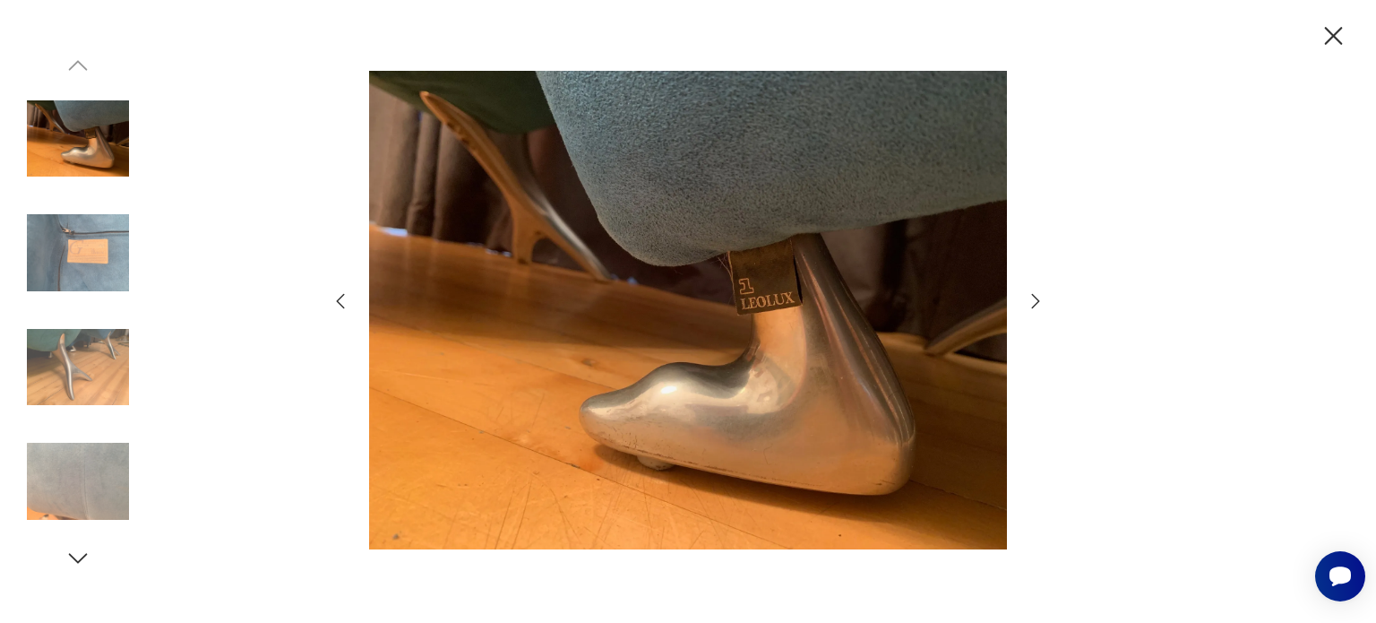
click at [340, 297] on icon "button" at bounding box center [340, 300] width 21 height 21
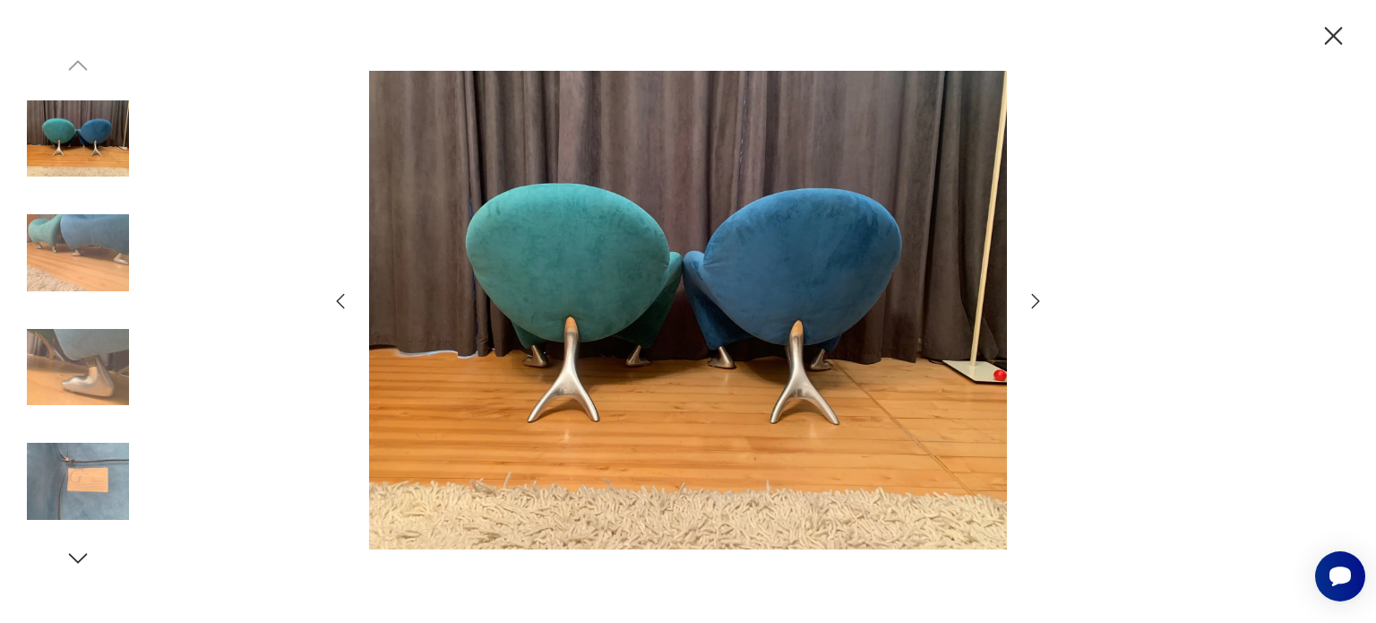
click at [340, 297] on icon "button" at bounding box center [340, 300] width 21 height 21
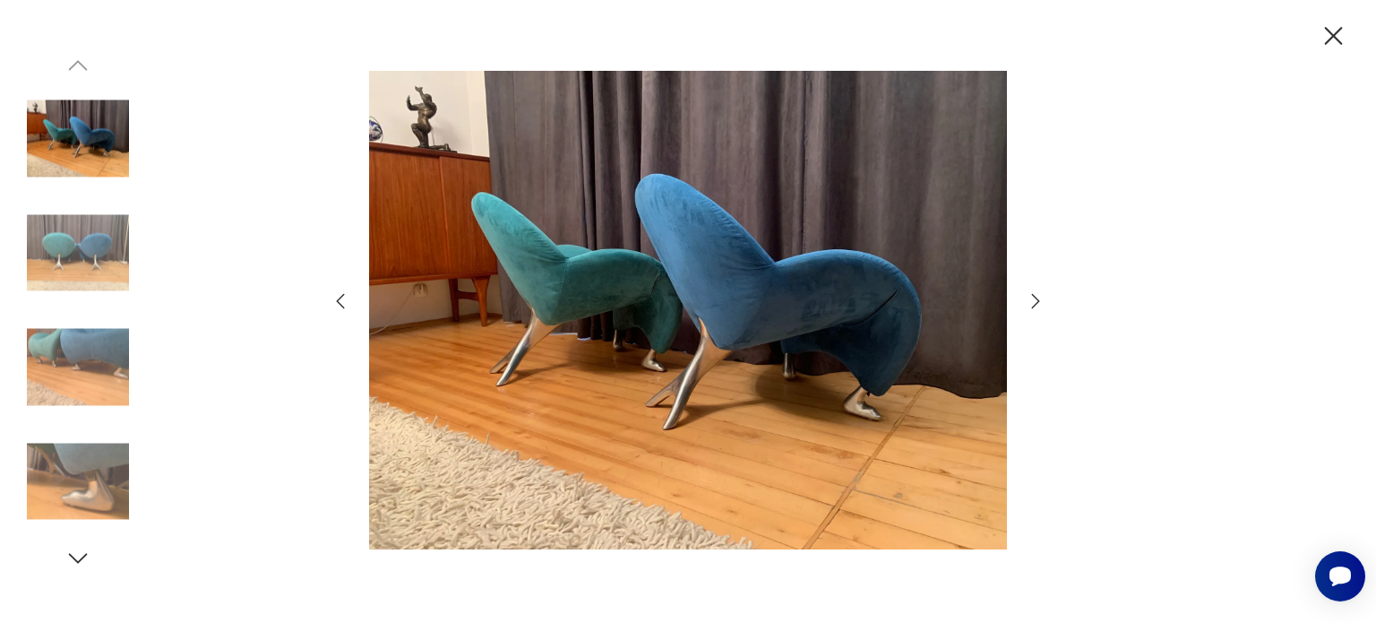
click at [340, 297] on icon "button" at bounding box center [340, 300] width 21 height 21
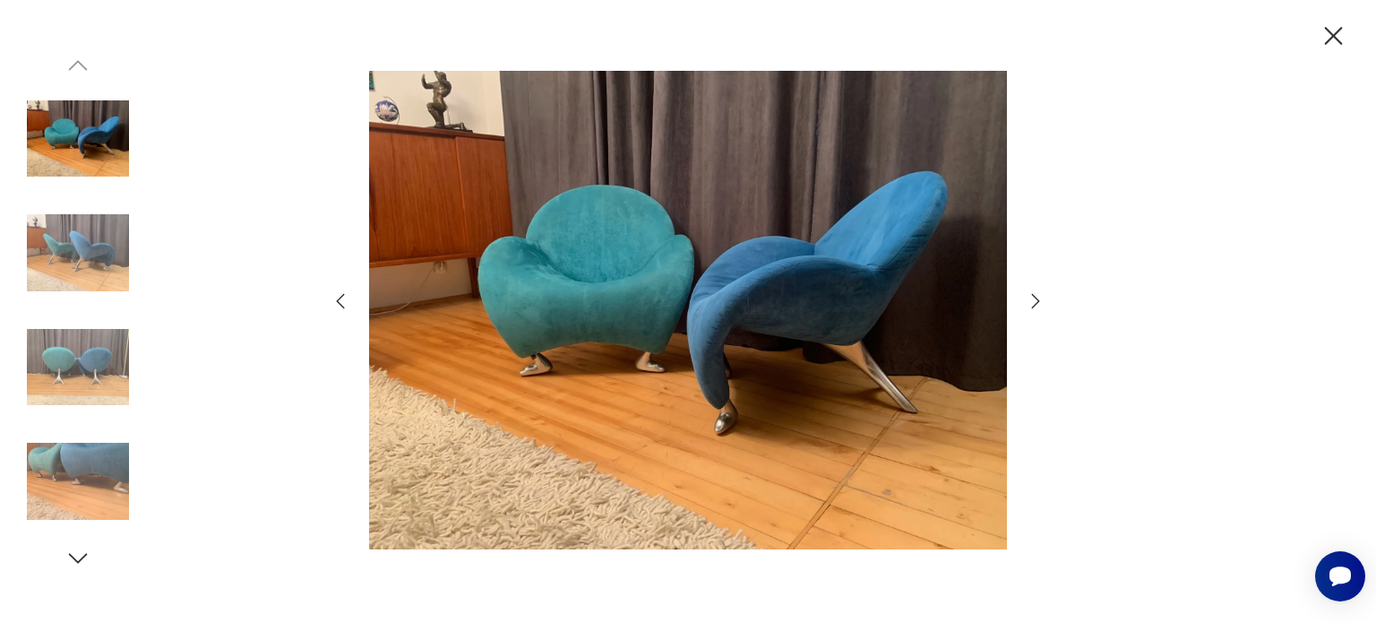
click at [340, 297] on icon "button" at bounding box center [340, 300] width 21 height 21
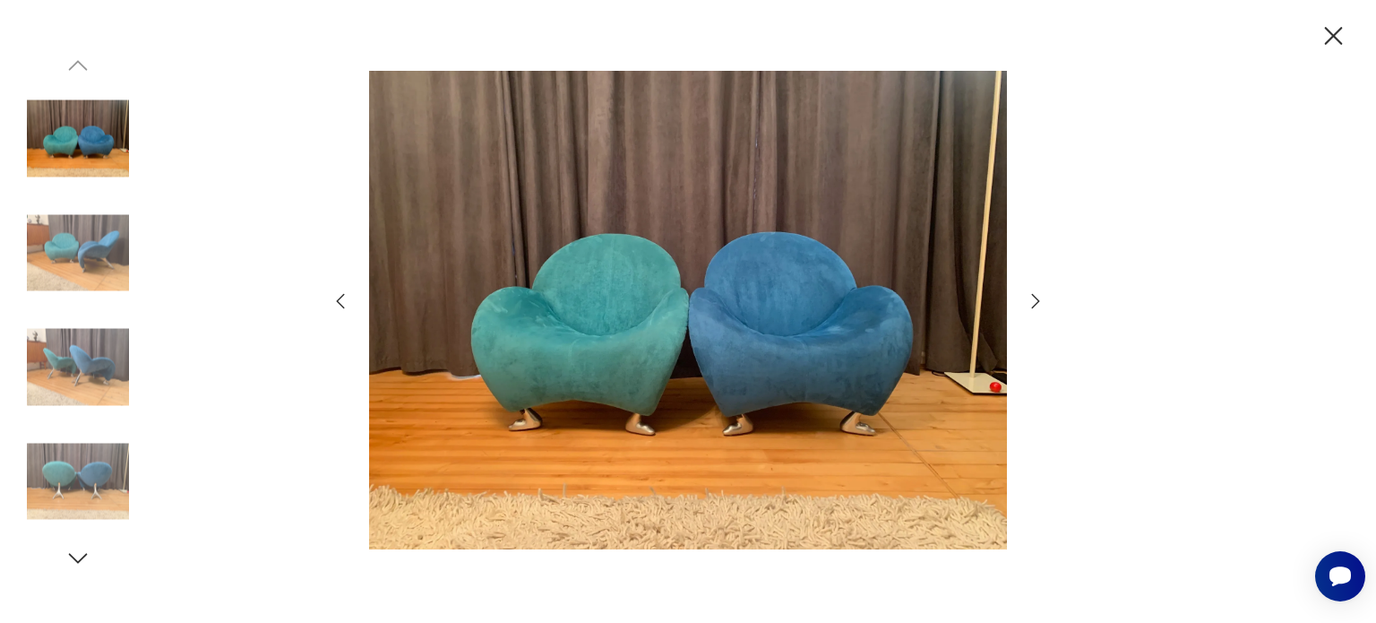
click at [340, 297] on icon "button" at bounding box center [340, 300] width 21 height 21
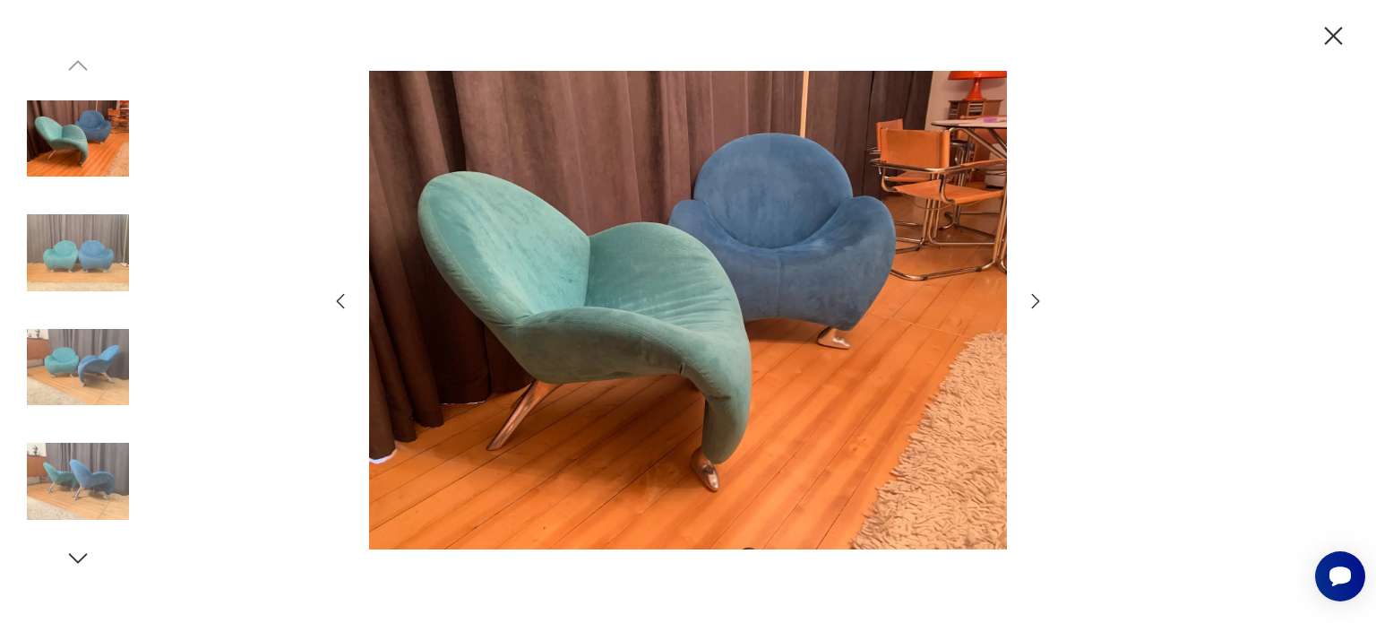
click at [340, 297] on icon "button" at bounding box center [340, 300] width 21 height 21
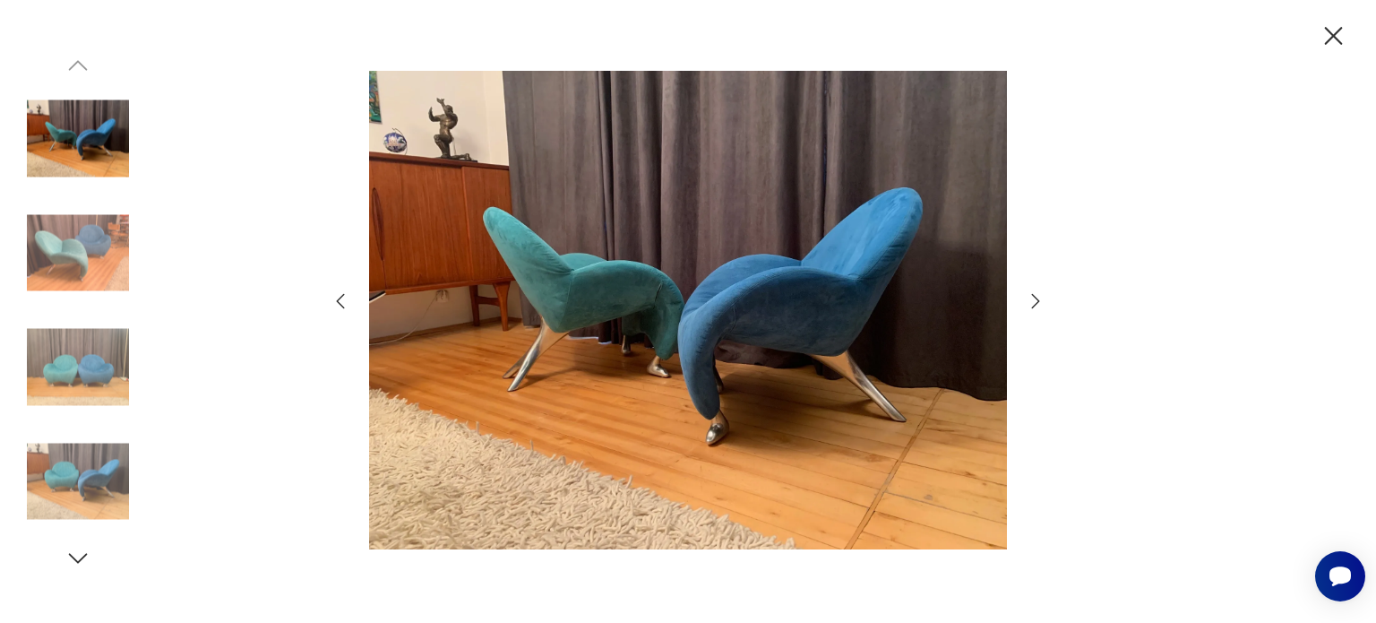
click at [340, 297] on icon "button" at bounding box center [341, 300] width 8 height 15
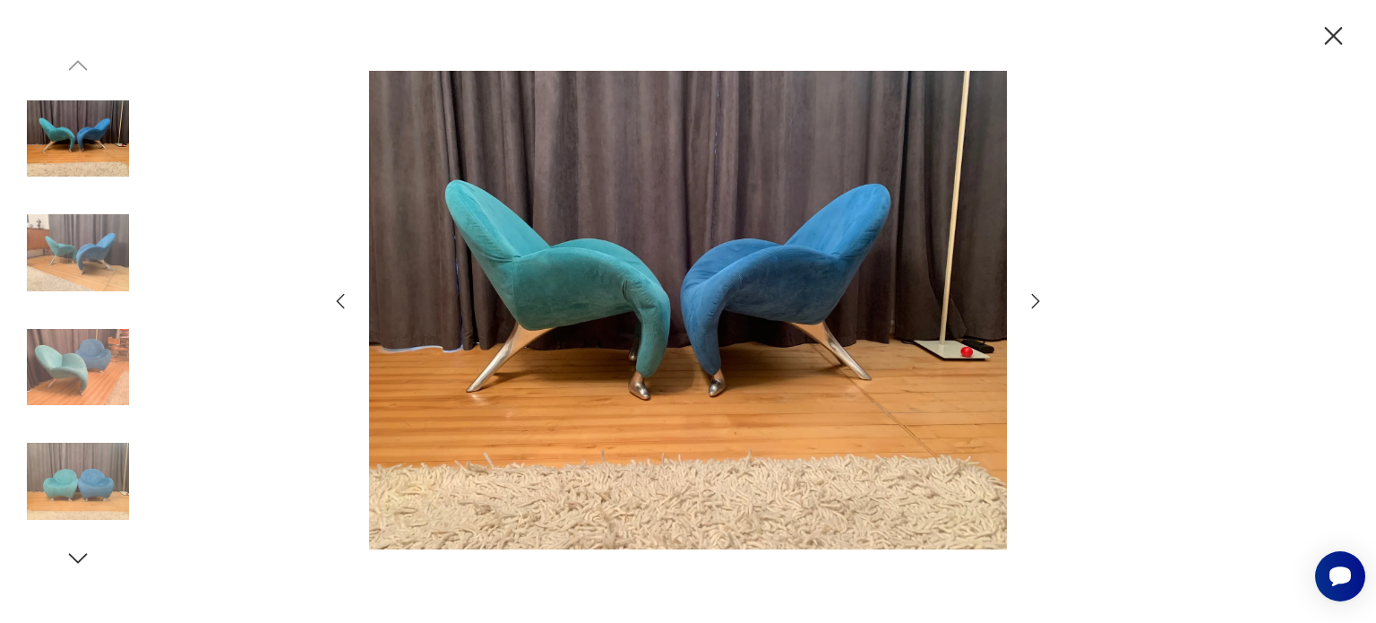
click at [340, 297] on icon "button" at bounding box center [341, 300] width 8 height 15
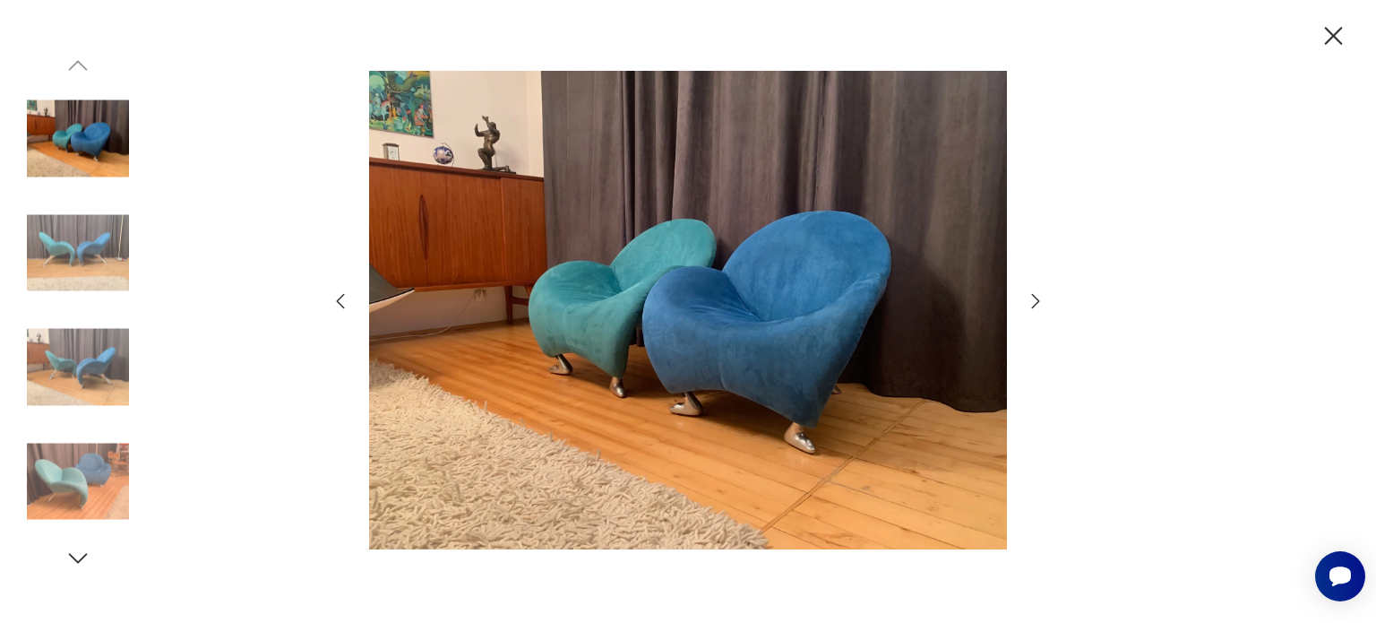
click at [1332, 28] on icon "button" at bounding box center [1333, 36] width 31 height 31
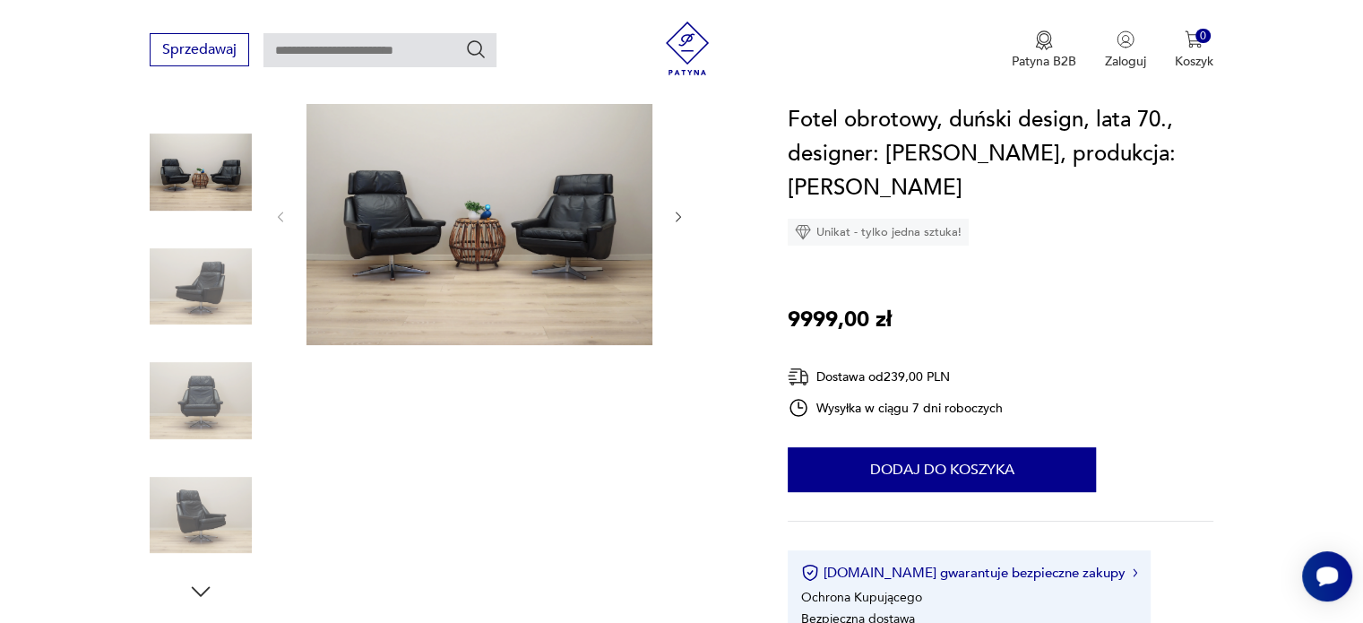
scroll to position [179, 0]
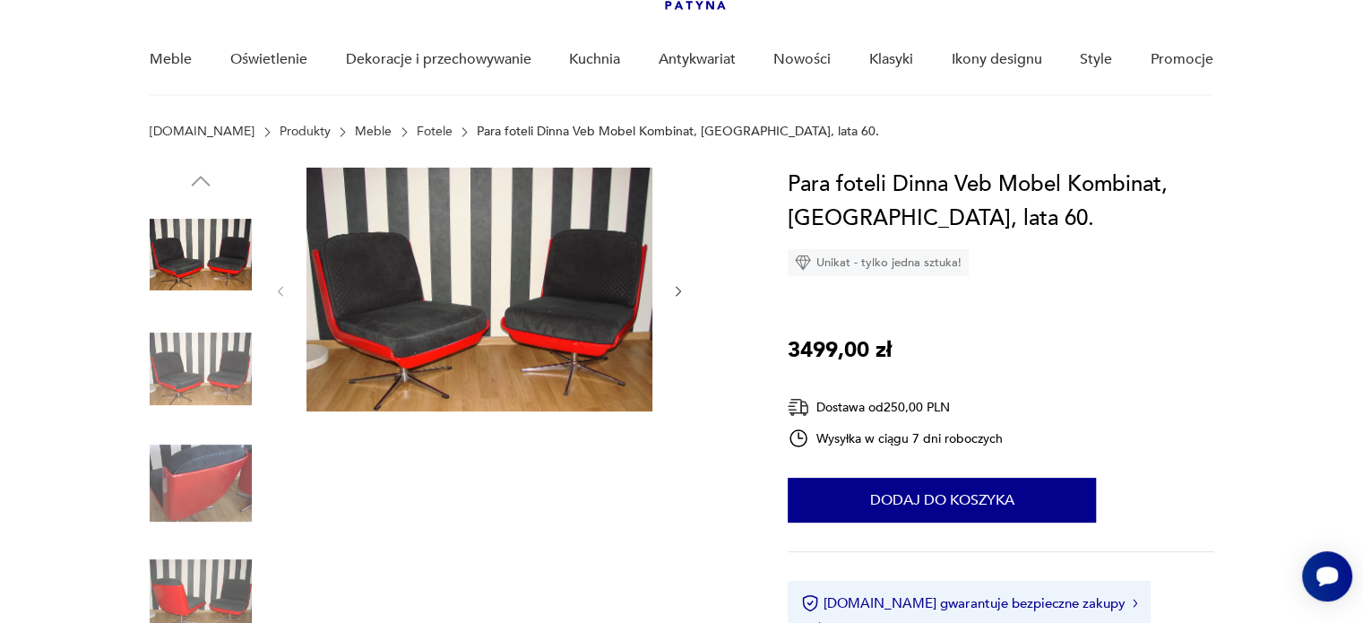
scroll to position [269, 0]
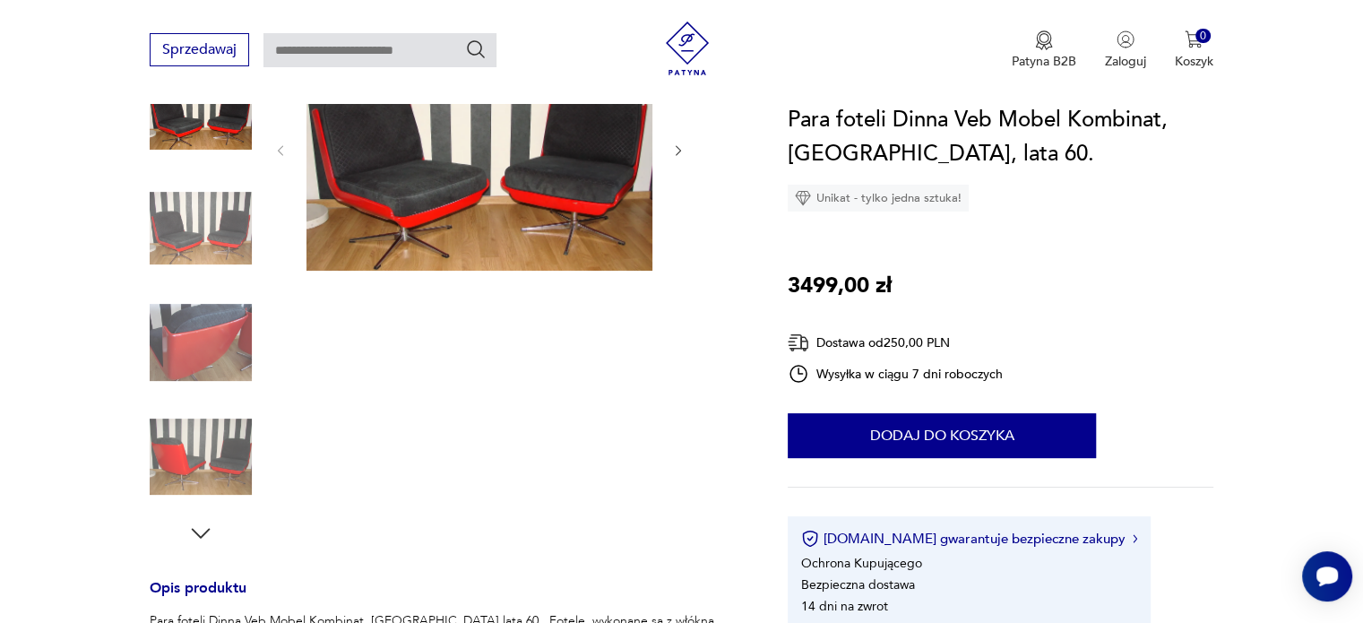
click at [376, 175] on img at bounding box center [479, 149] width 346 height 244
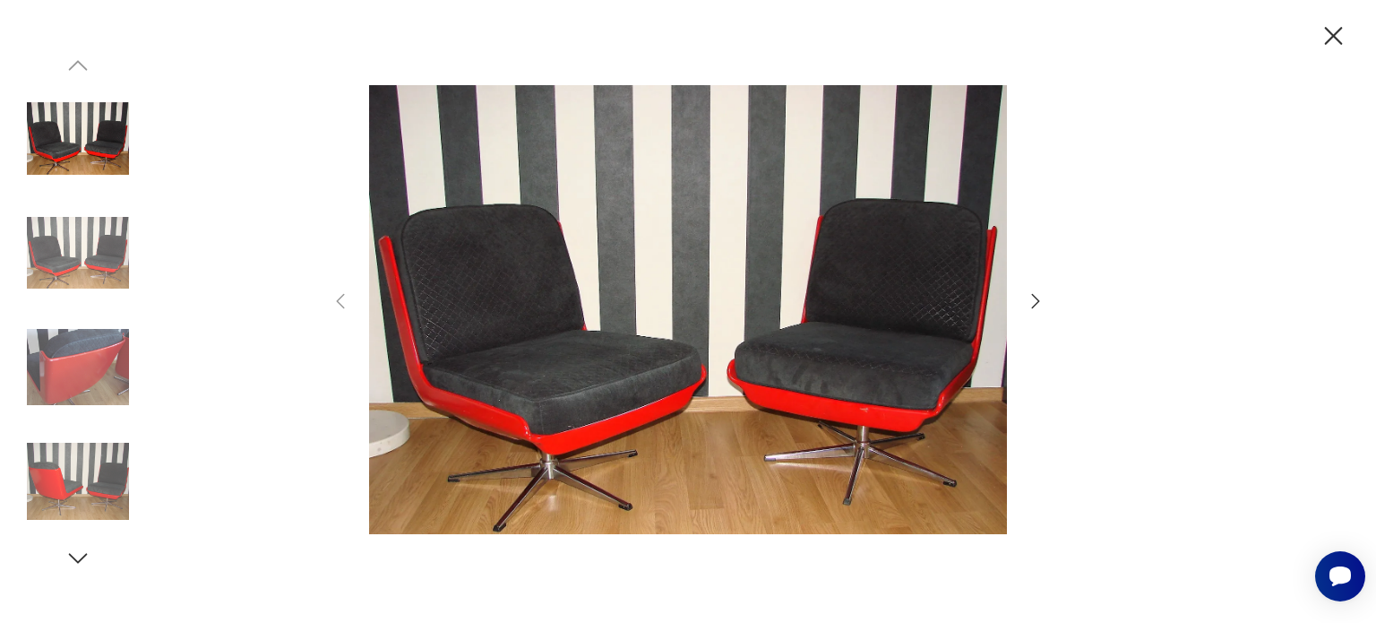
click at [596, 307] on img at bounding box center [688, 310] width 638 height 498
click at [87, 232] on img at bounding box center [78, 253] width 102 height 102
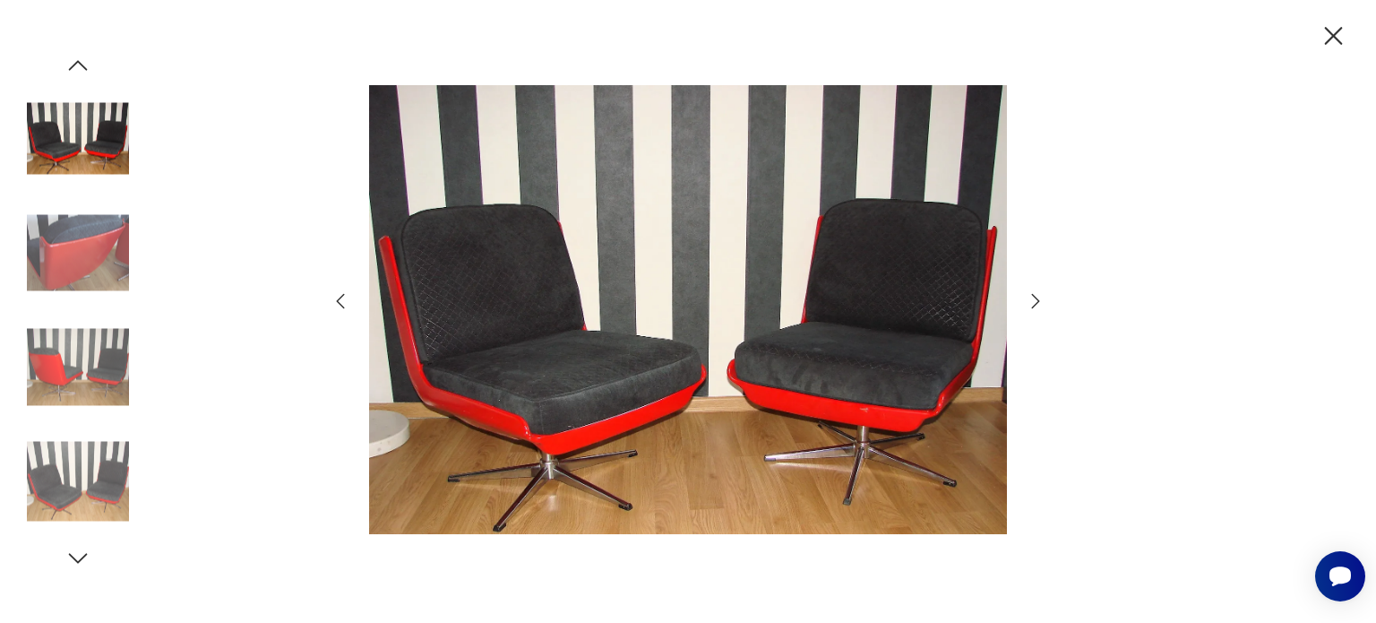
click at [78, 365] on img at bounding box center [78, 367] width 102 height 102
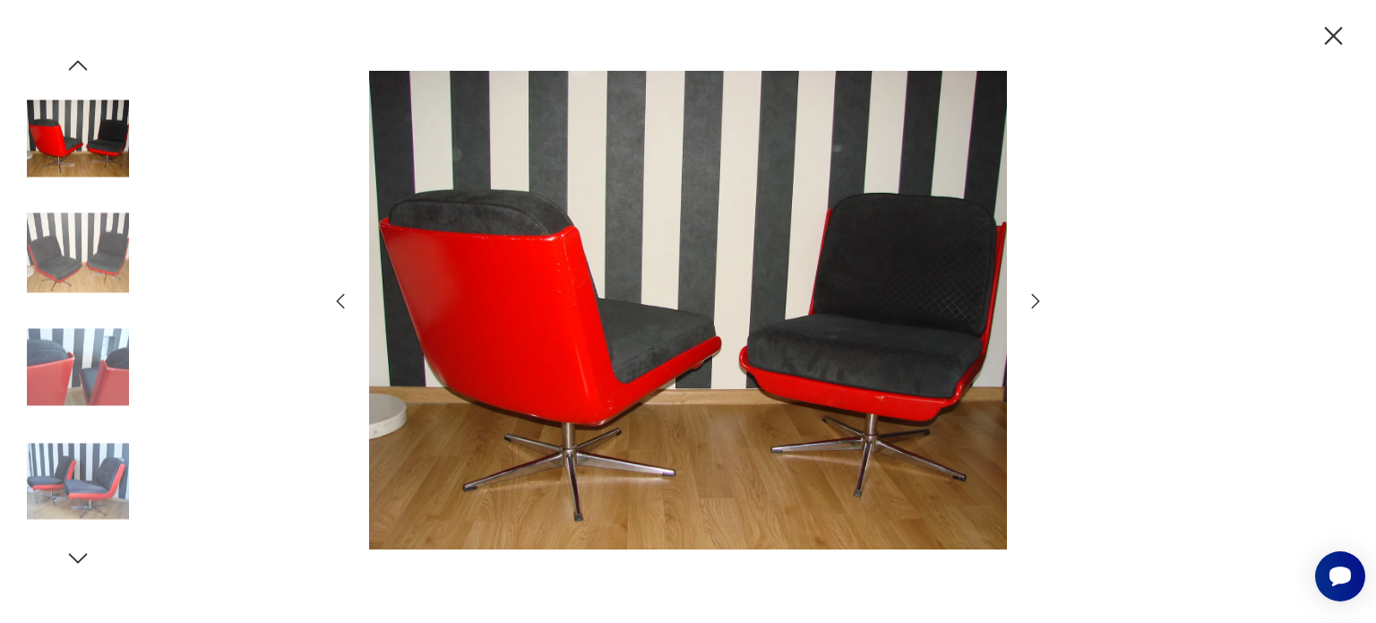
click at [57, 457] on img at bounding box center [78, 481] width 102 height 102
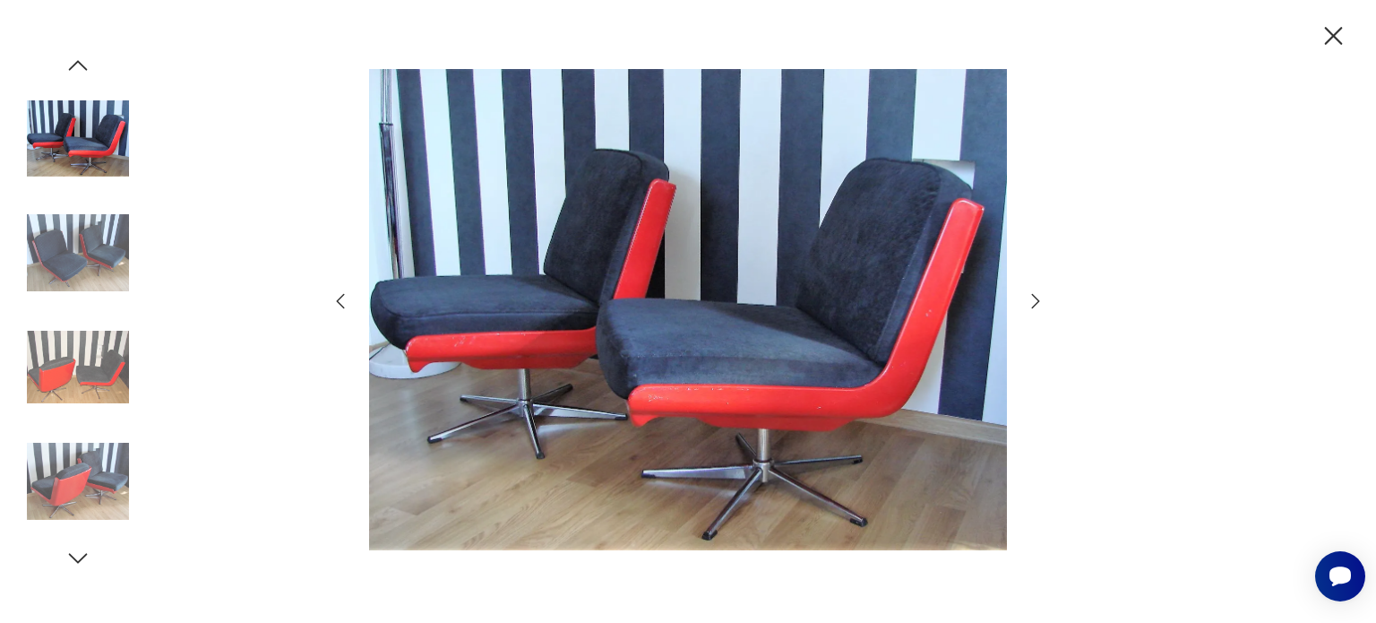
click at [86, 473] on img at bounding box center [78, 481] width 102 height 102
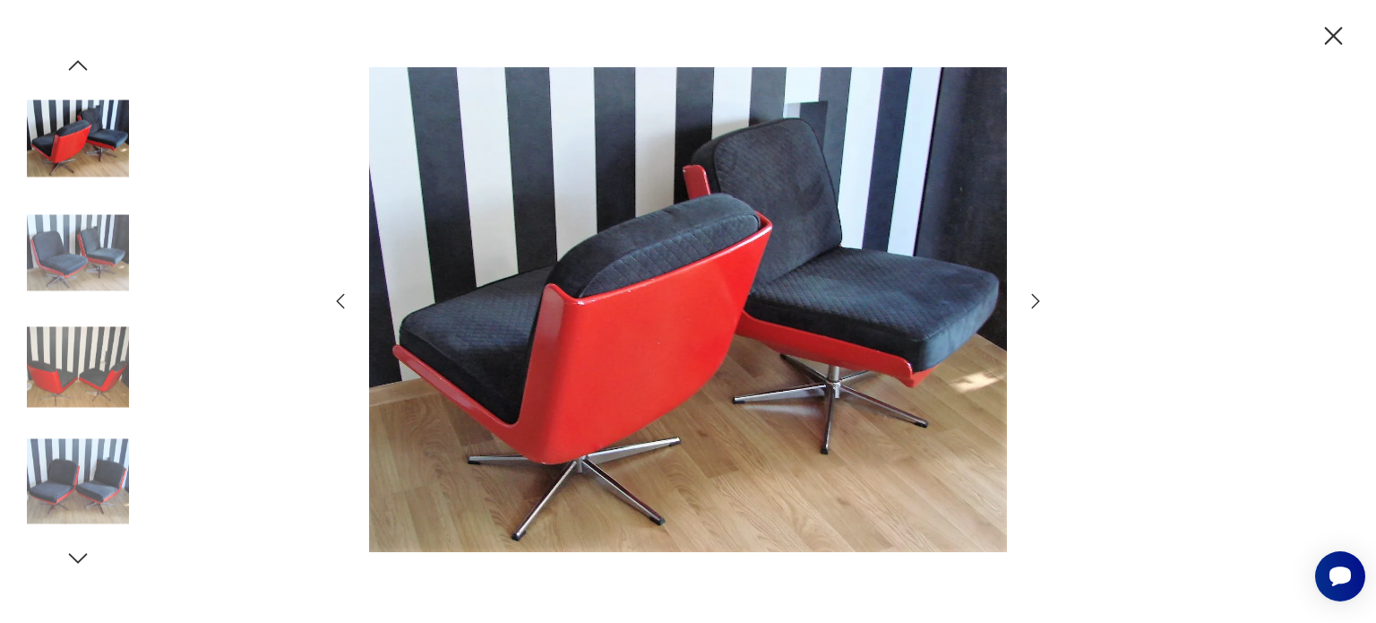
click at [93, 347] on img at bounding box center [78, 367] width 102 height 102
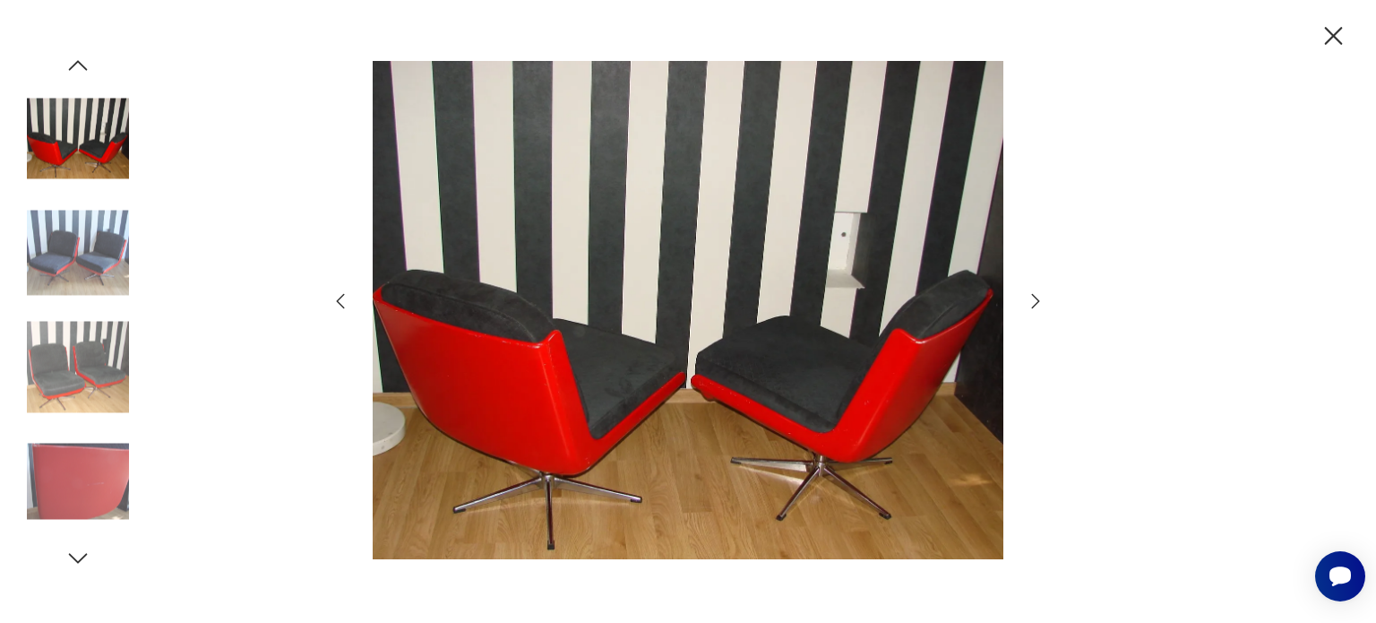
drag, startPoint x: 1333, startPoint y: 32, endPoint x: 1128, endPoint y: 93, distance: 214.0
click at [1332, 32] on icon "button" at bounding box center [1333, 36] width 31 height 31
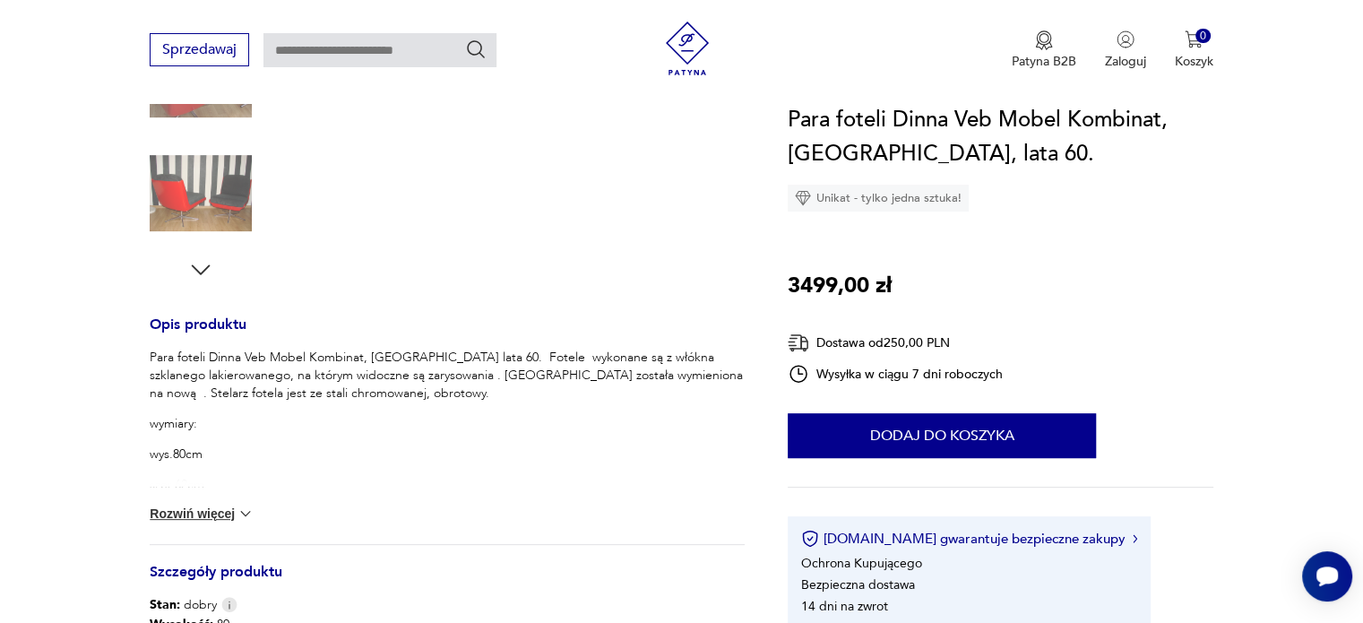
scroll to position [358, 0]
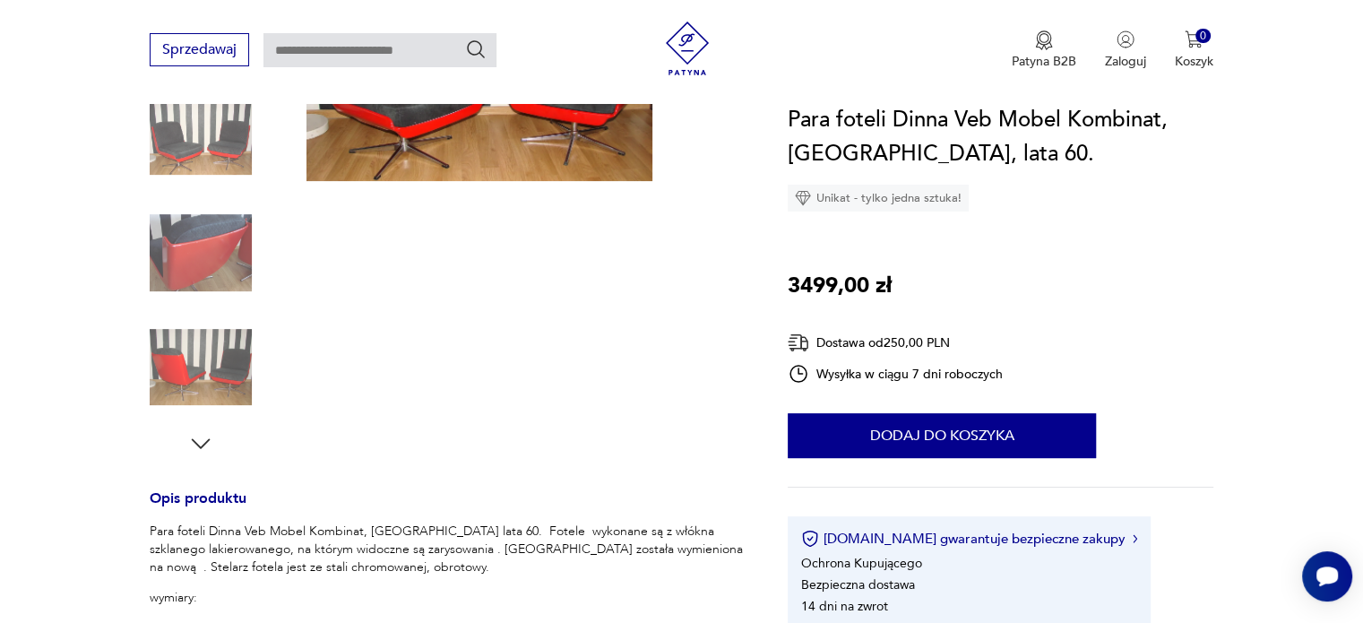
click at [204, 256] on img at bounding box center [201, 253] width 102 height 102
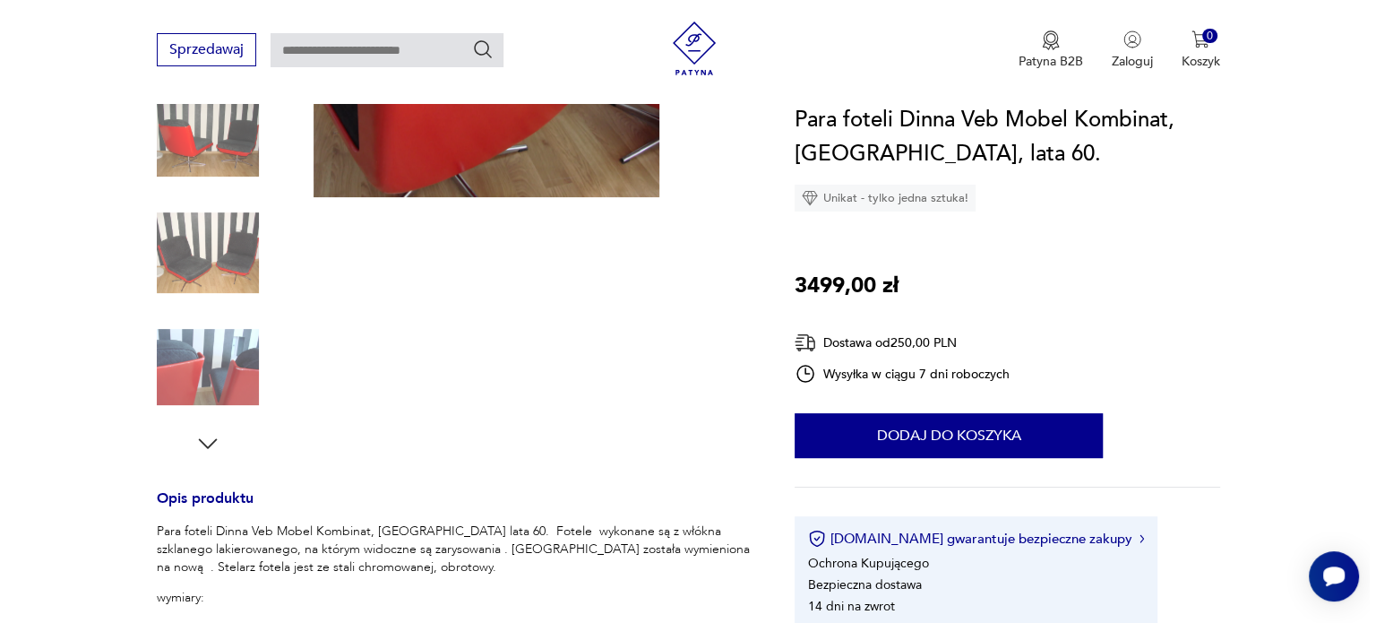
scroll to position [365, 0]
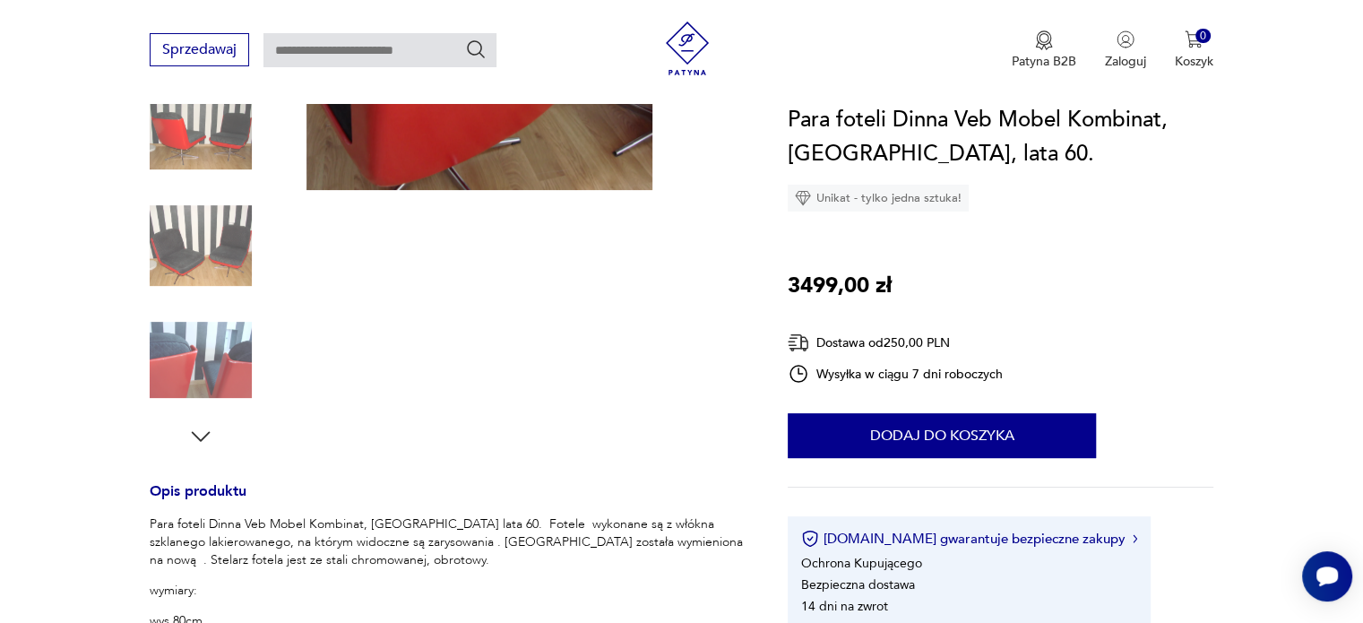
click at [512, 176] on img at bounding box center [479, 60] width 346 height 260
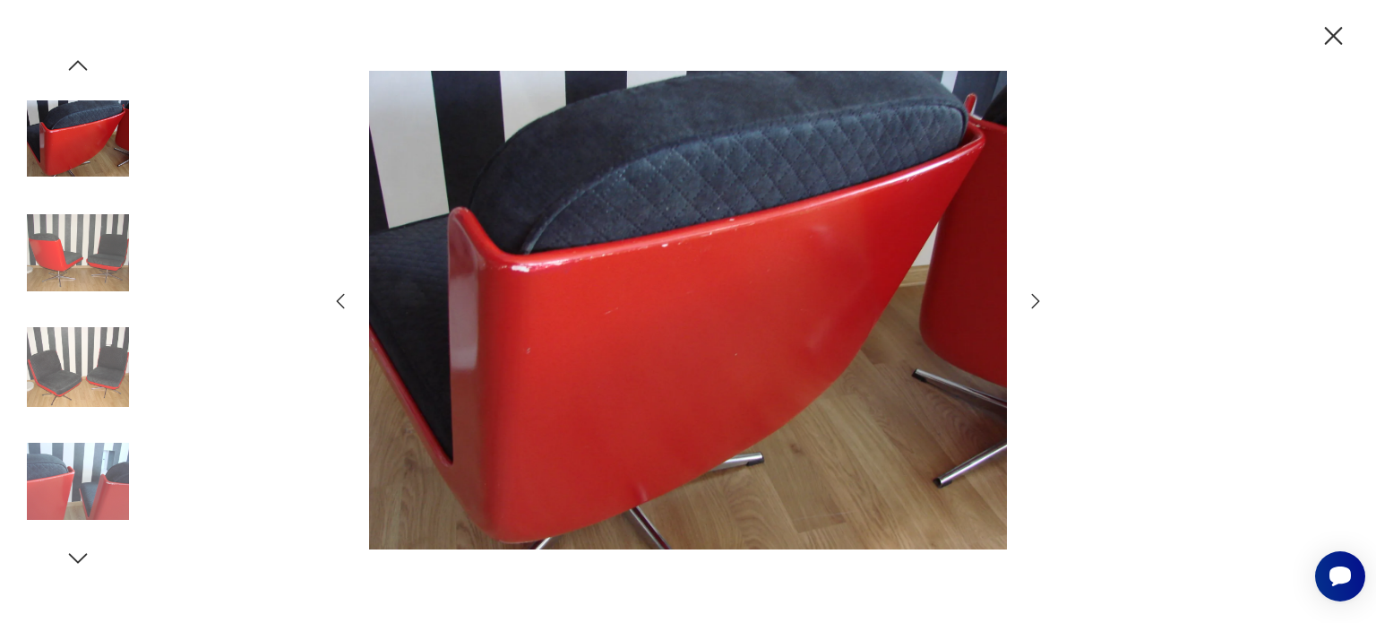
click at [89, 483] on img at bounding box center [78, 481] width 102 height 102
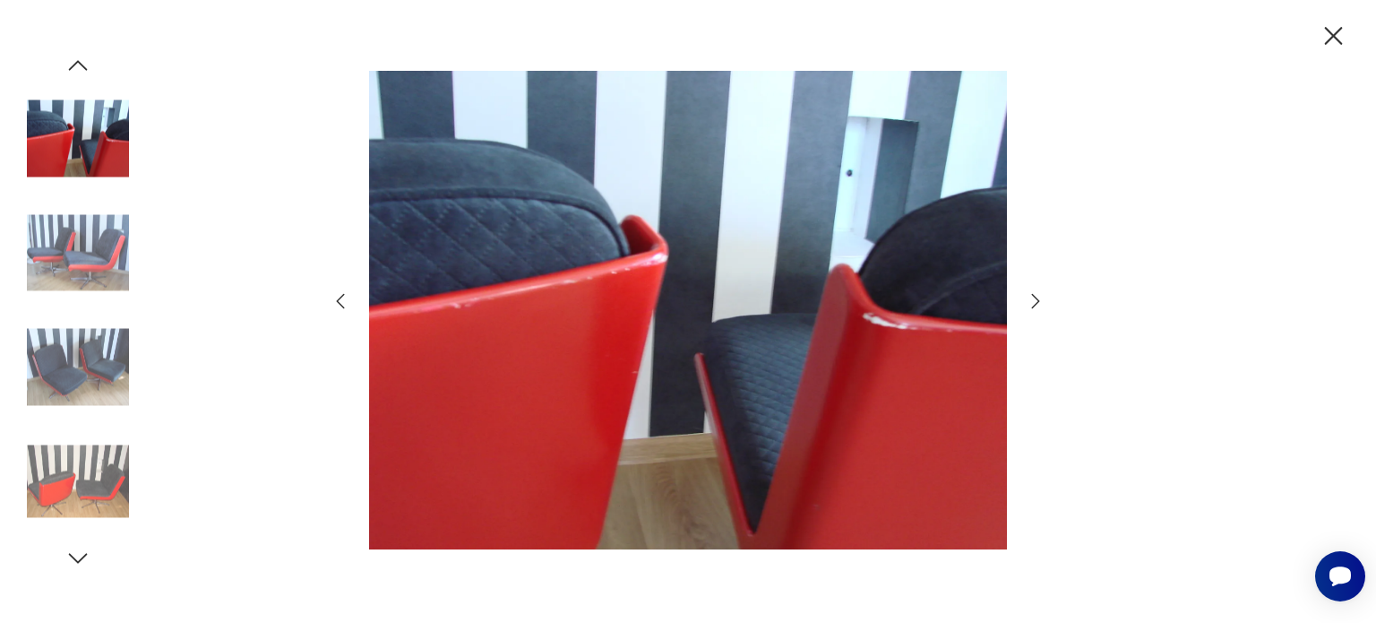
click at [90, 297] on img at bounding box center [78, 253] width 102 height 102
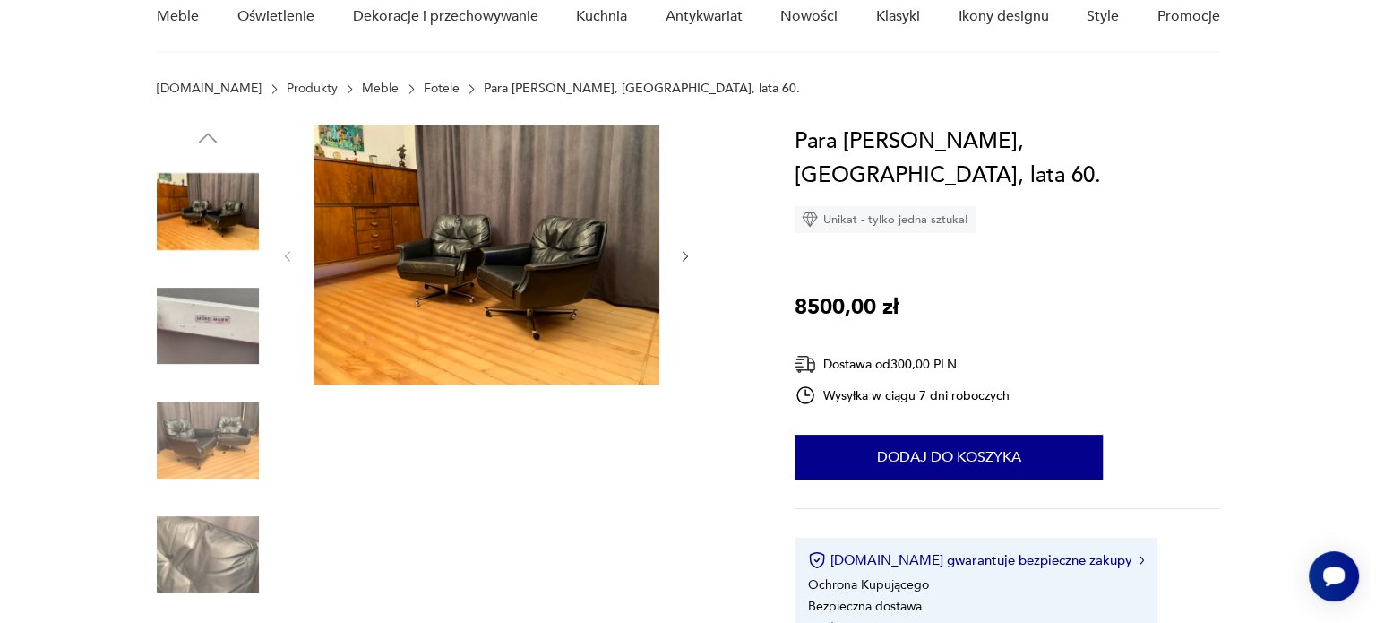
scroll to position [179, 0]
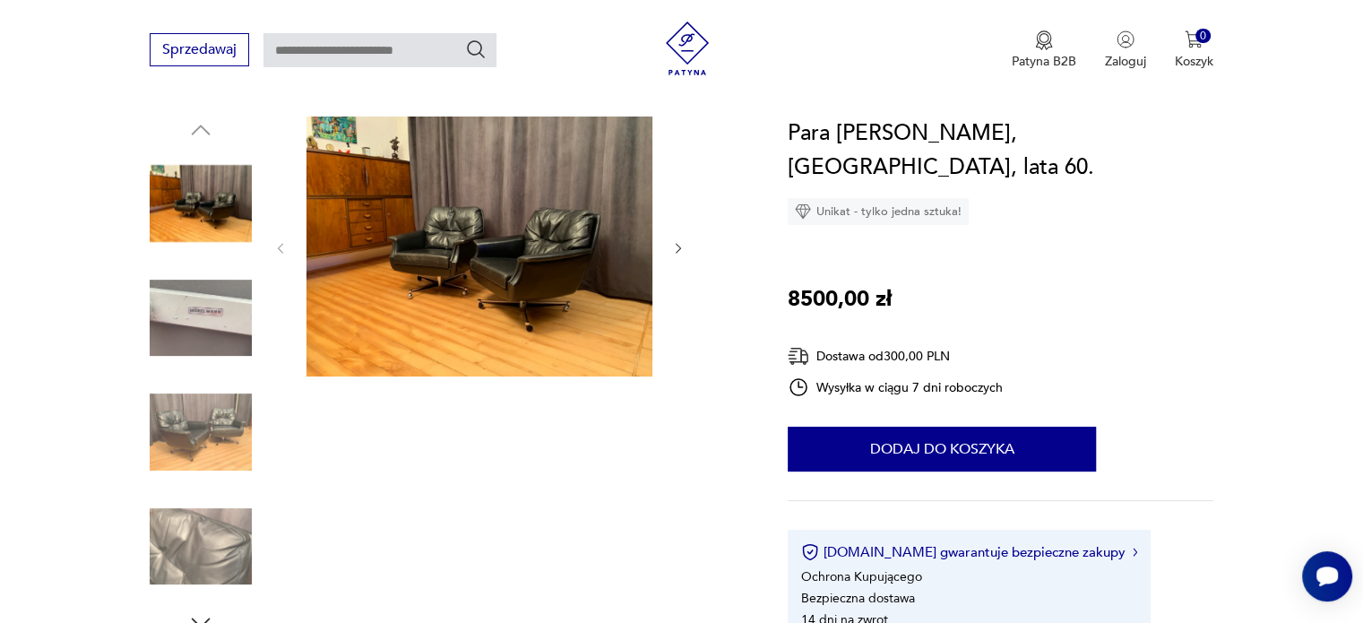
click at [229, 200] on img at bounding box center [201, 203] width 102 height 102
click at [470, 263] on img at bounding box center [479, 246] width 346 height 260
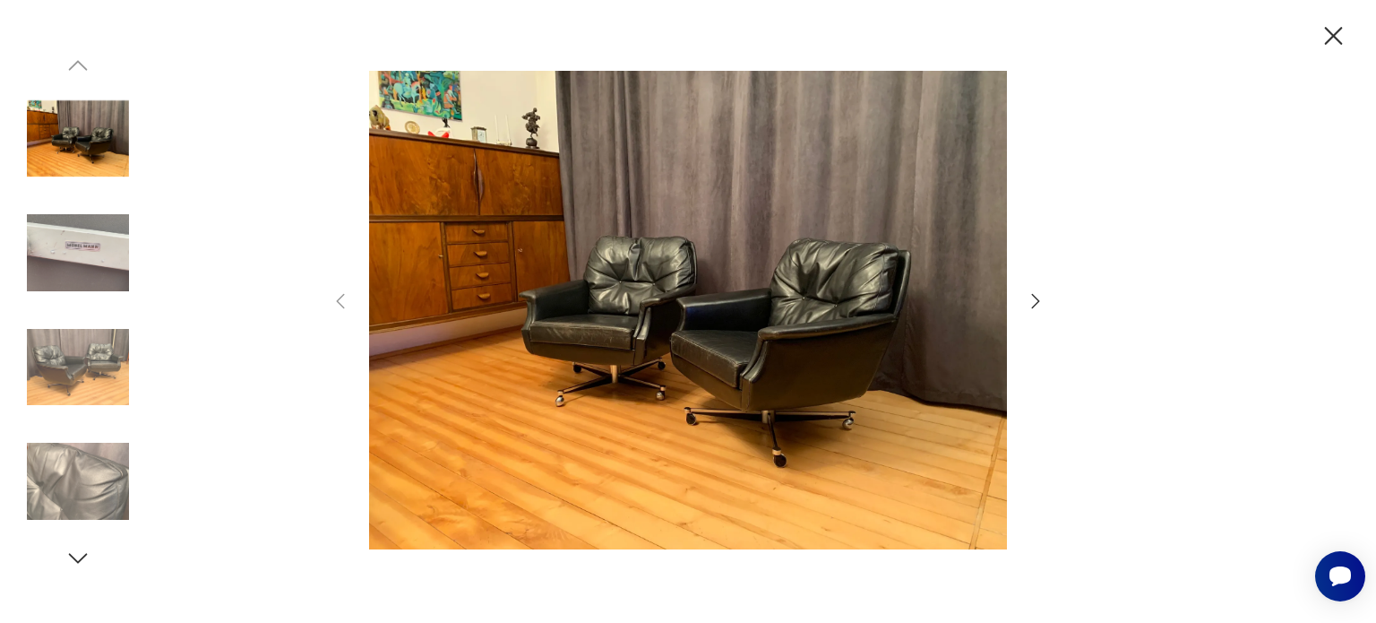
click at [56, 500] on img at bounding box center [78, 481] width 102 height 102
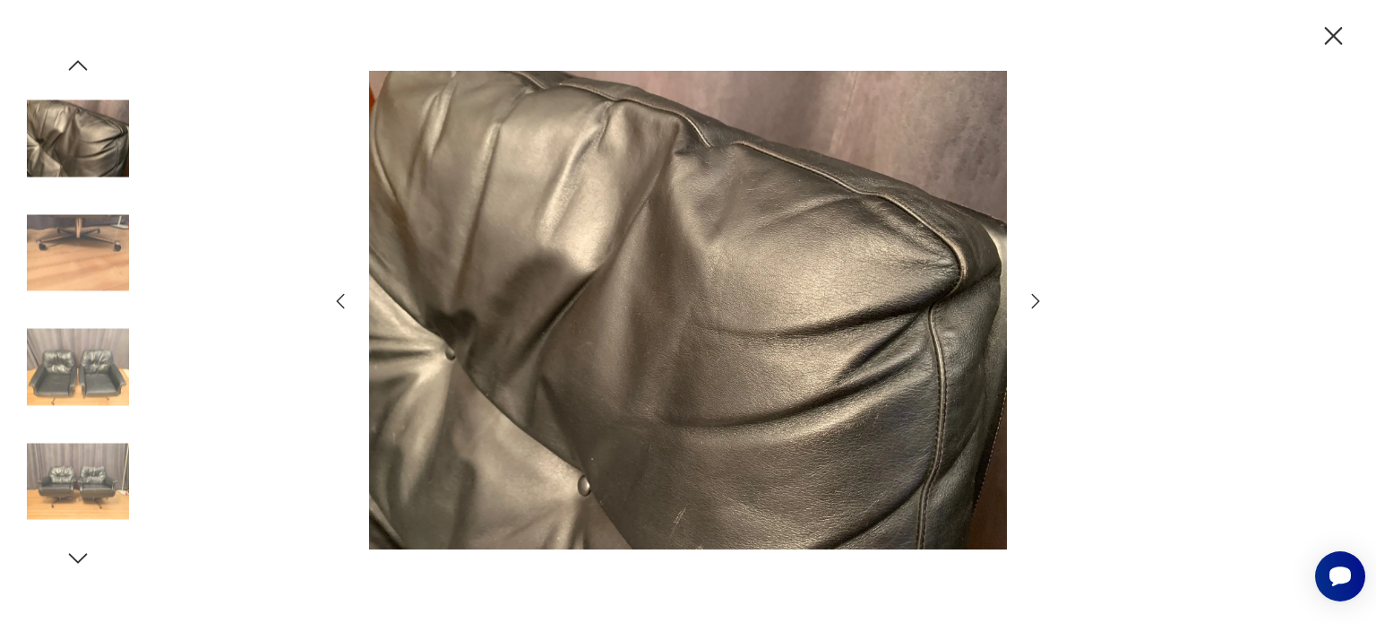
click at [105, 487] on img at bounding box center [78, 481] width 102 height 102
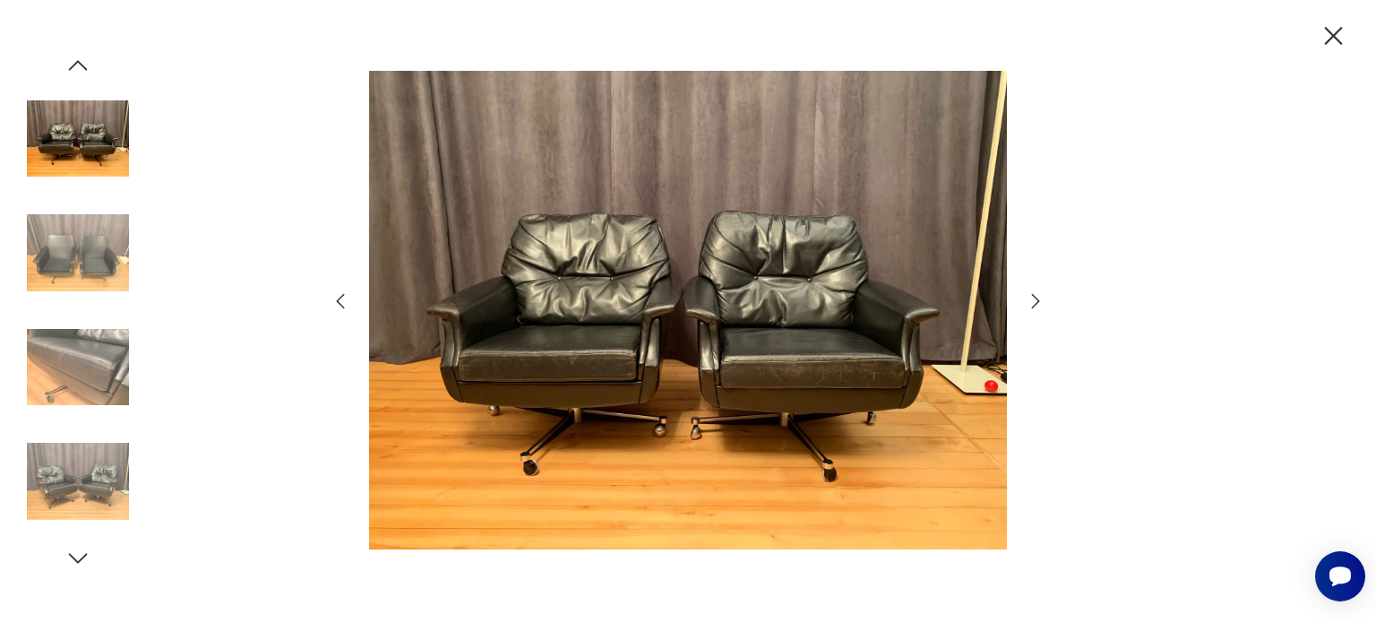
click at [89, 471] on img at bounding box center [78, 481] width 102 height 102
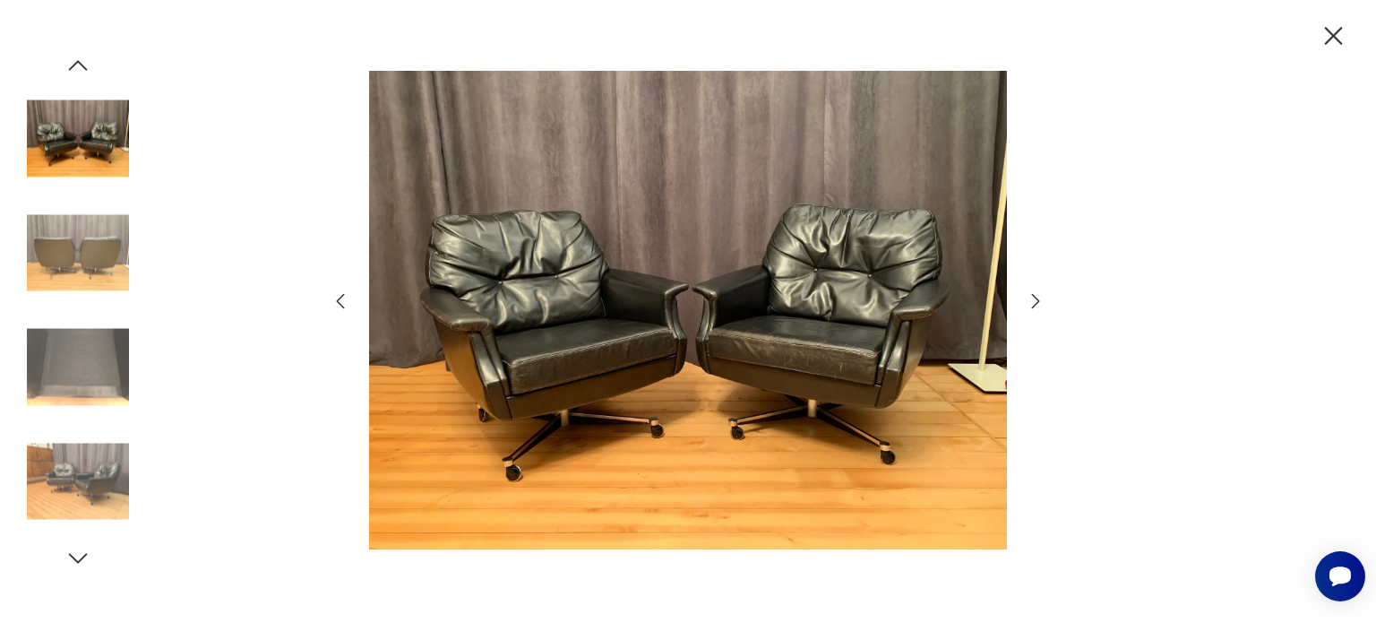
click at [91, 370] on img at bounding box center [78, 367] width 102 height 102
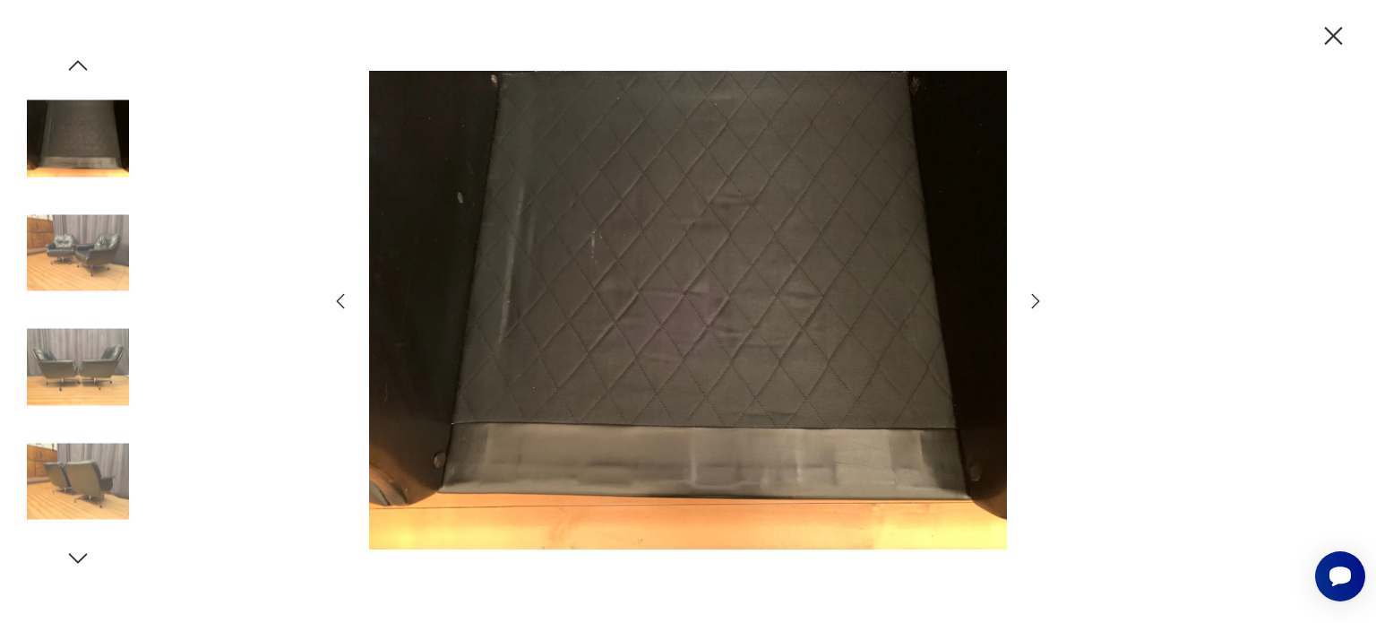
click at [64, 372] on img at bounding box center [78, 367] width 102 height 102
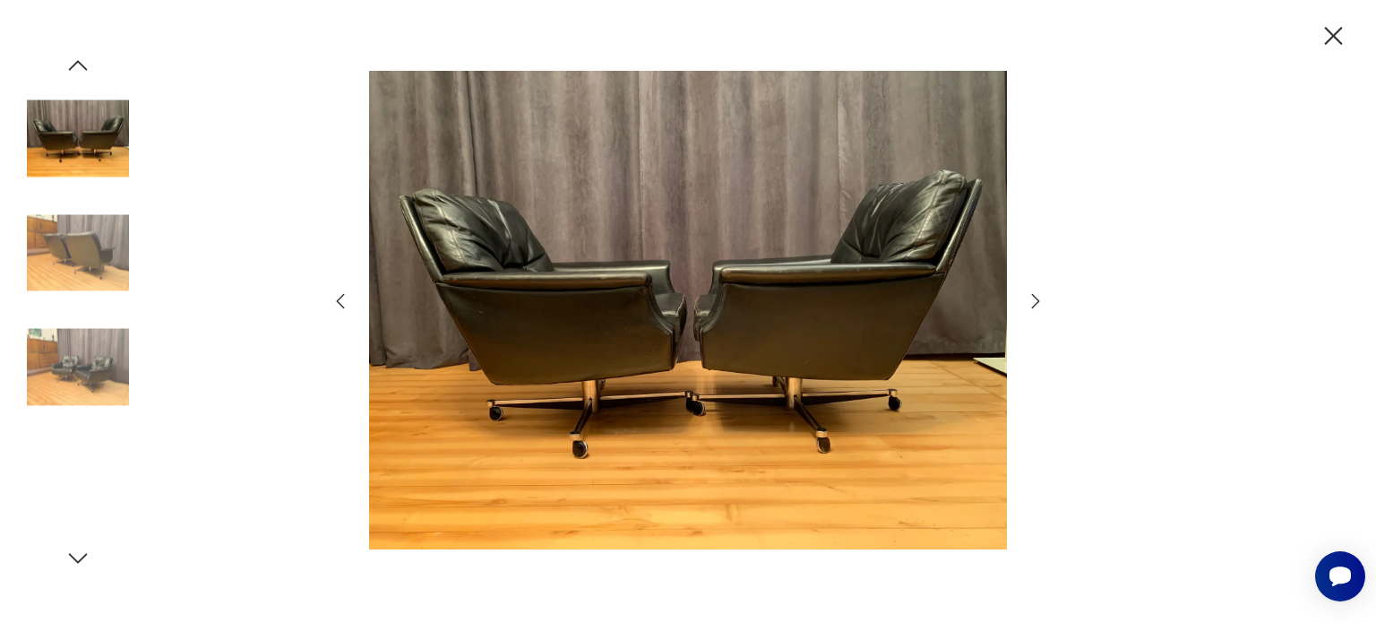
click at [73, 365] on img at bounding box center [78, 367] width 102 height 102
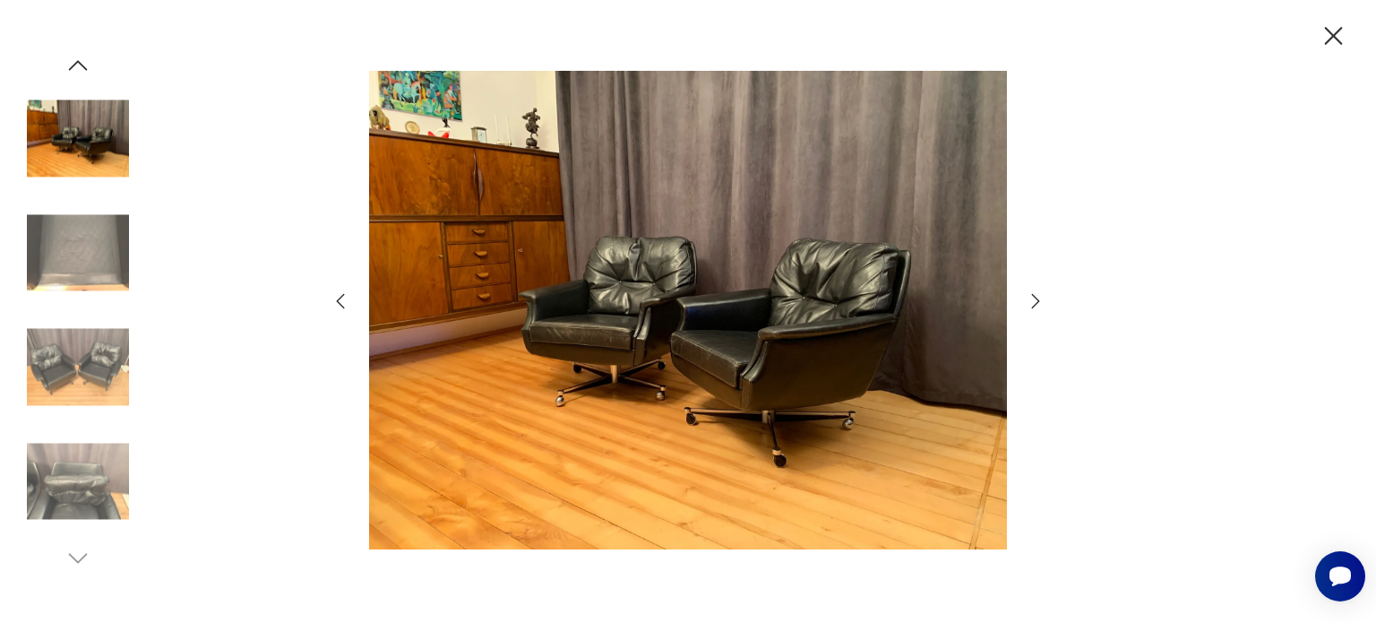
click at [73, 483] on img at bounding box center [78, 481] width 102 height 102
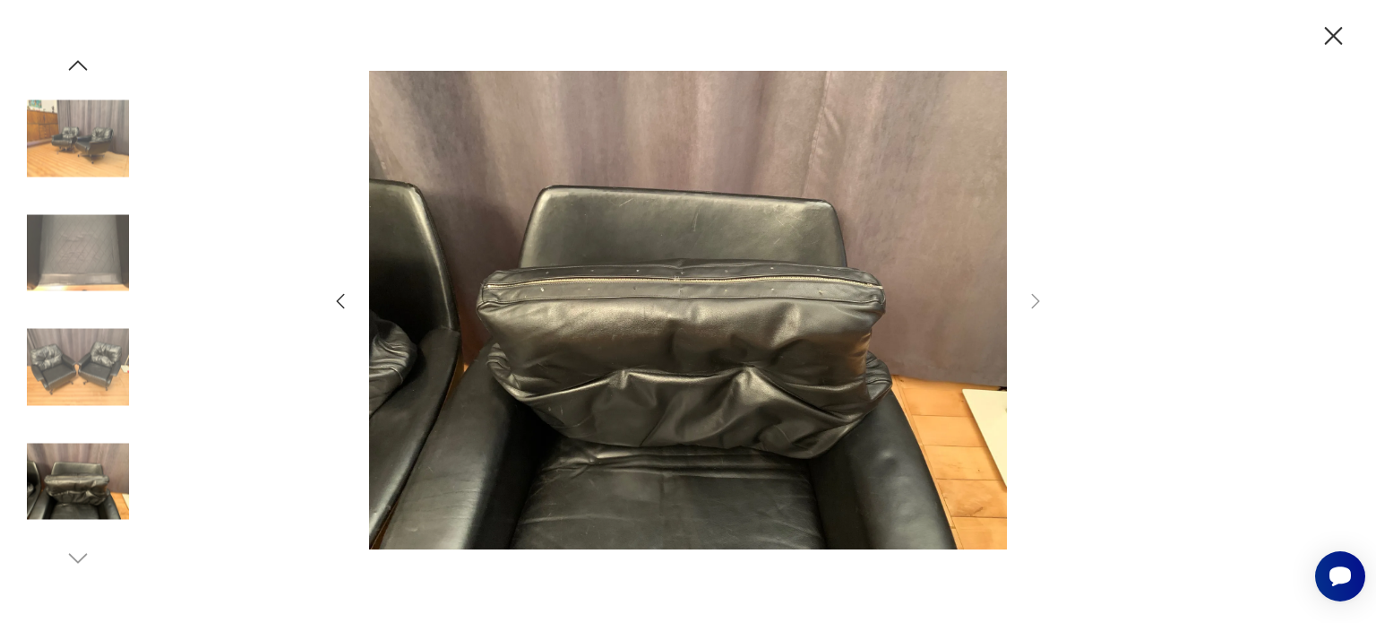
click at [79, 375] on img at bounding box center [78, 367] width 102 height 102
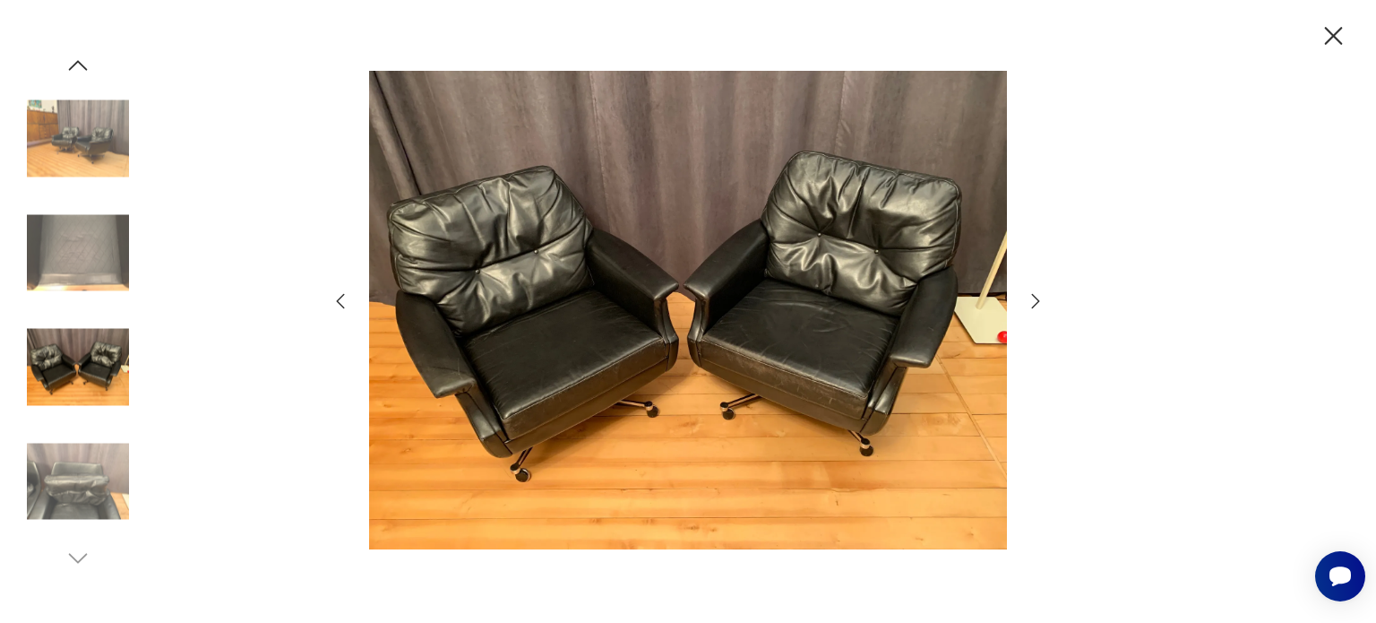
click at [93, 282] on img at bounding box center [78, 253] width 102 height 102
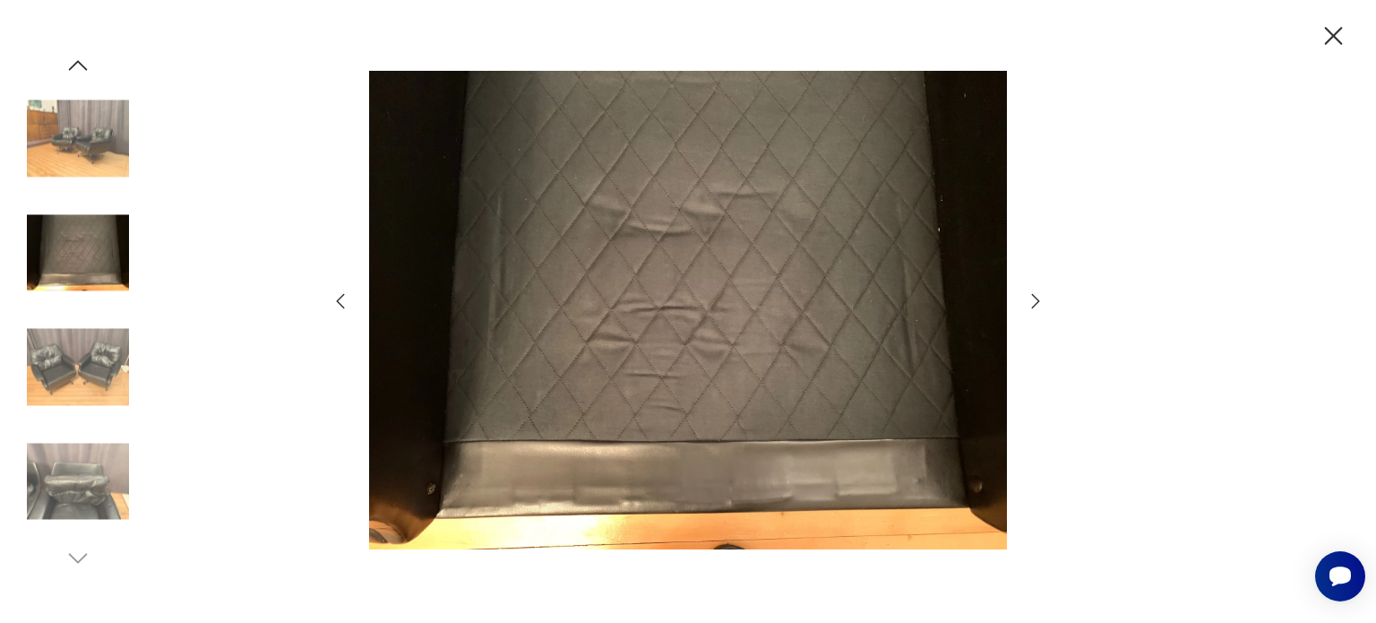
click at [104, 168] on img at bounding box center [78, 139] width 102 height 102
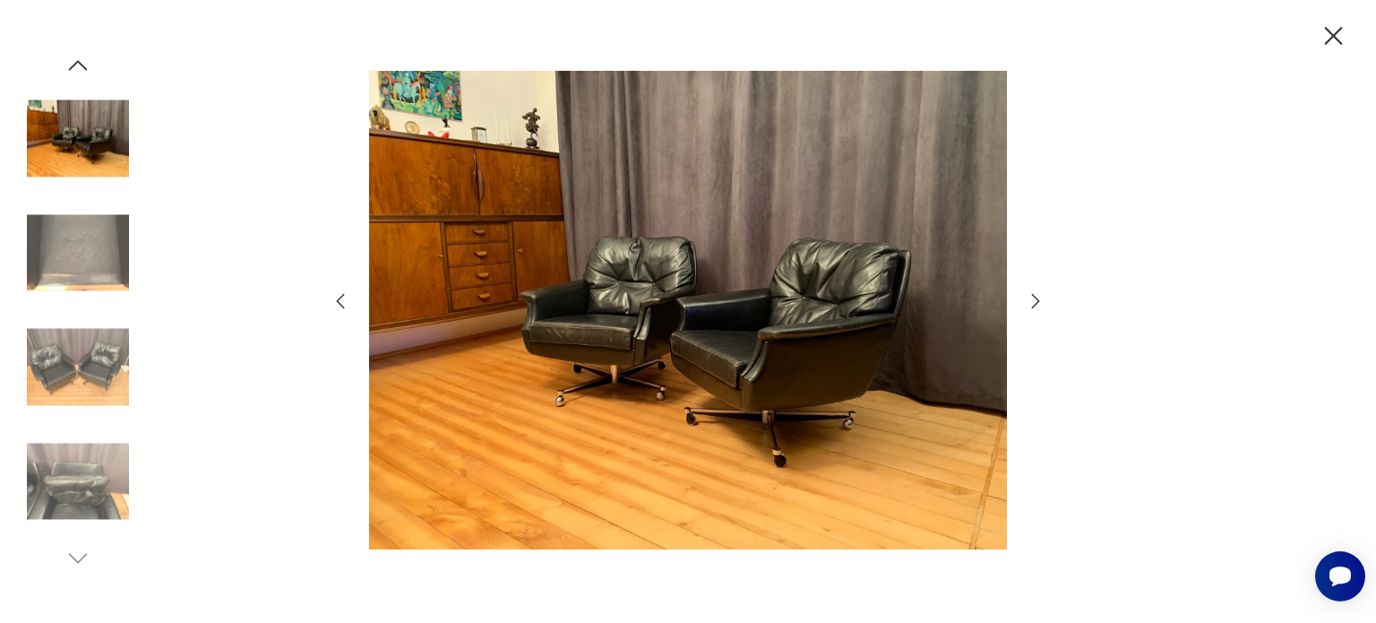
click at [85, 60] on icon "button" at bounding box center [77, 65] width 27 height 27
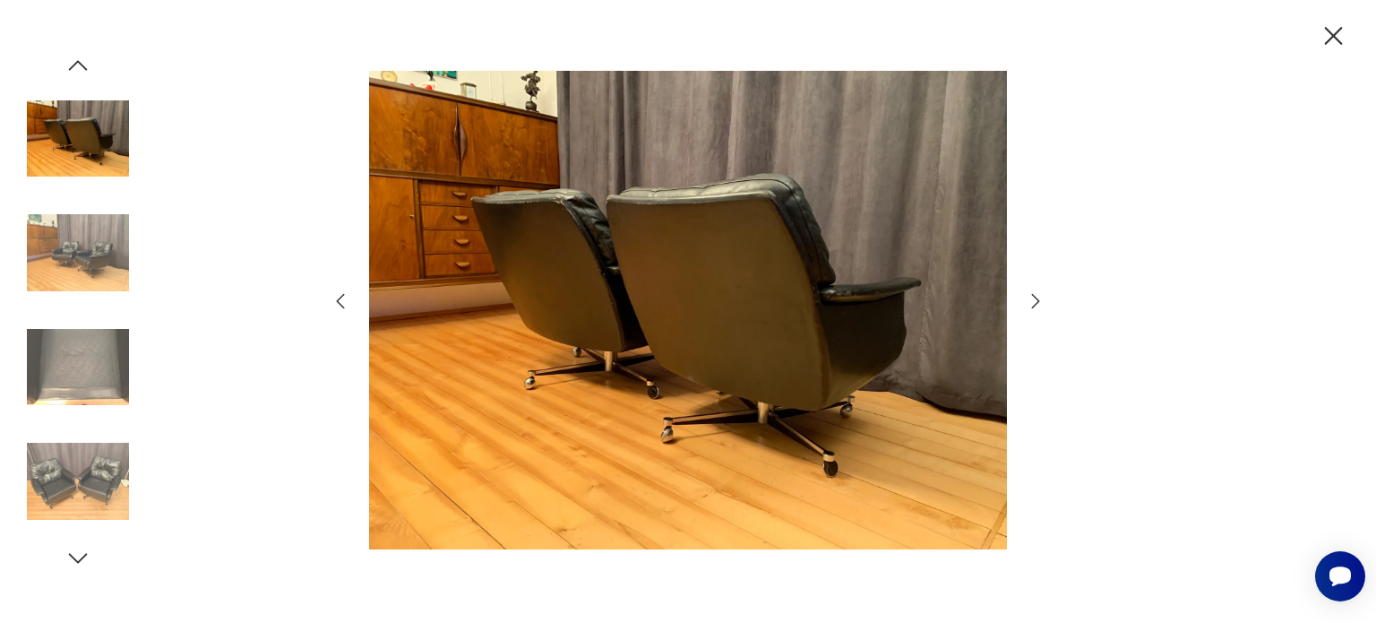
click at [72, 110] on img at bounding box center [78, 139] width 102 height 102
click at [71, 56] on icon "button" at bounding box center [77, 65] width 27 height 27
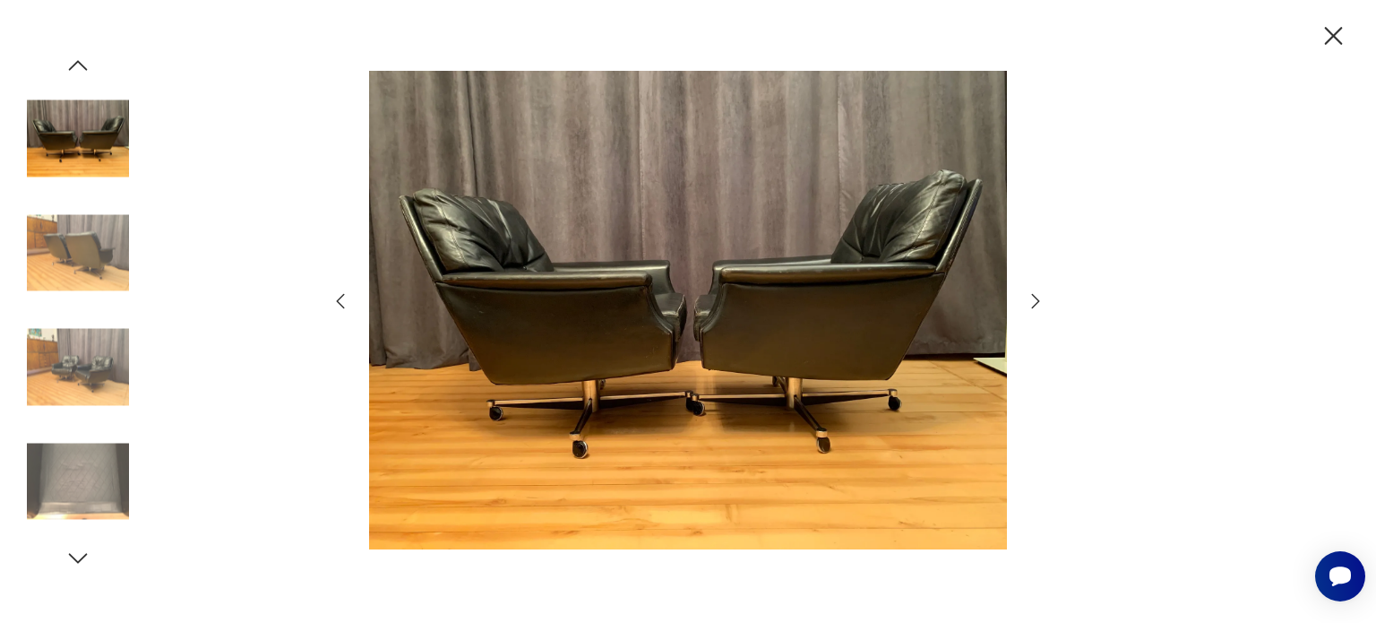
click at [90, 259] on img at bounding box center [78, 253] width 102 height 102
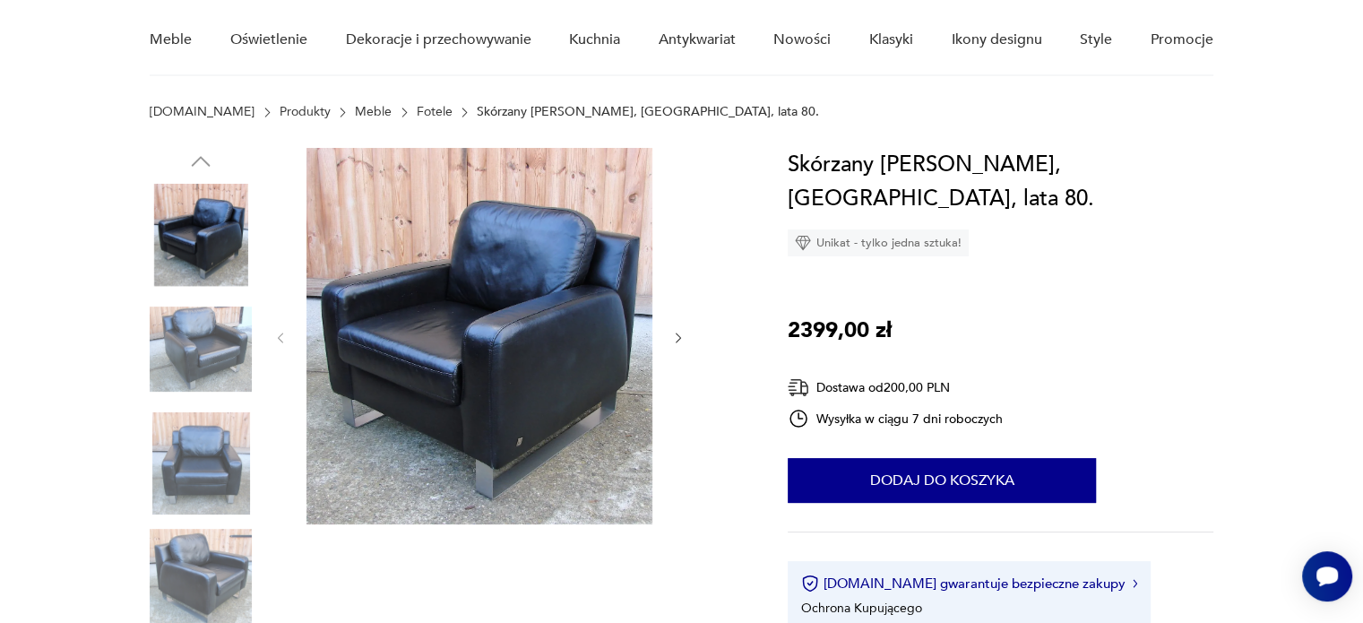
scroll to position [179, 0]
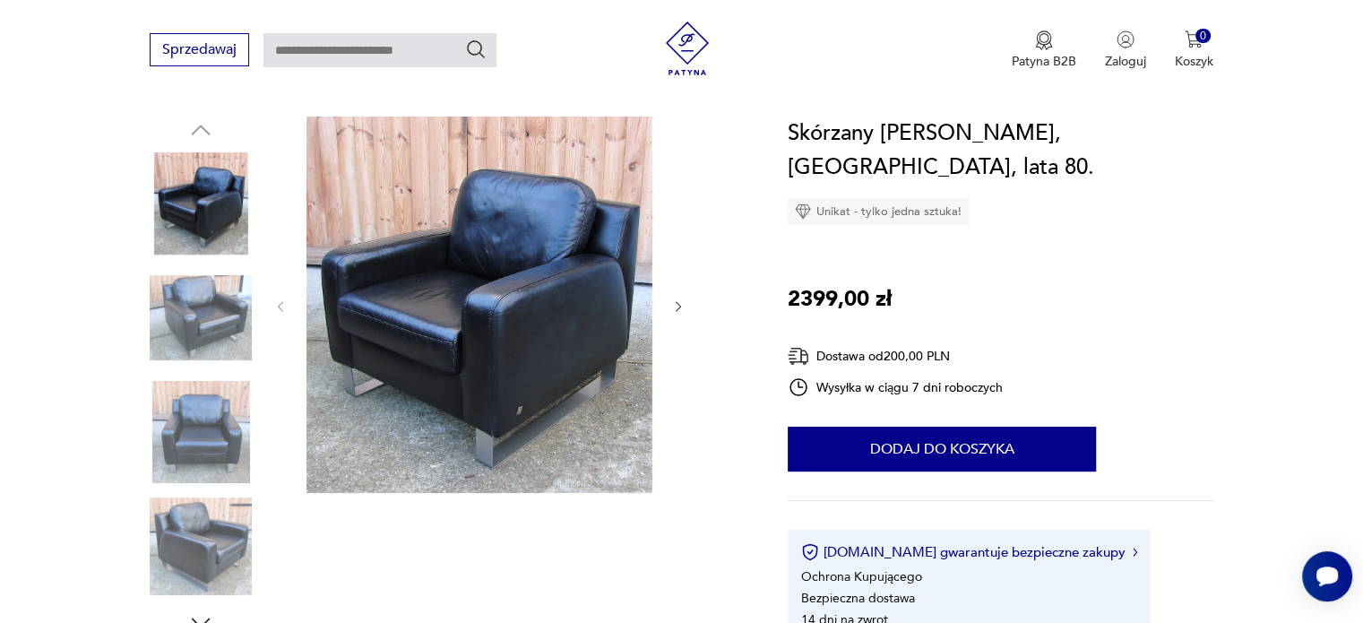
click at [211, 300] on img at bounding box center [201, 318] width 102 height 102
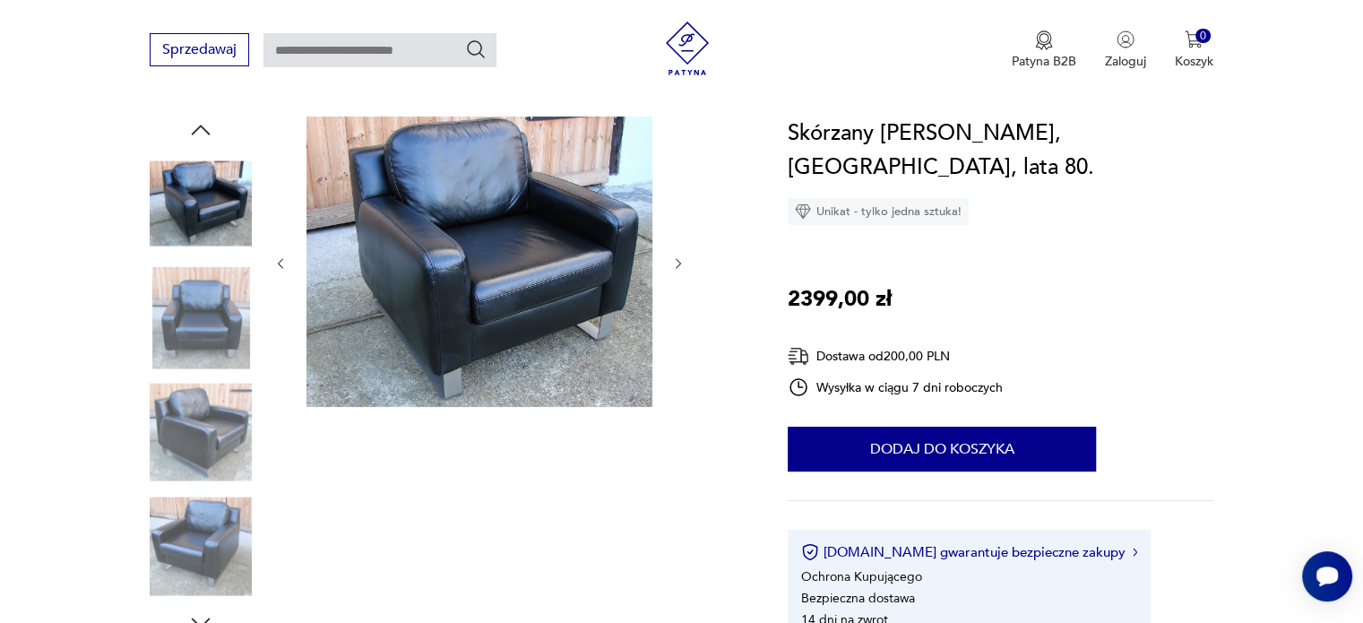
click at [201, 412] on img at bounding box center [201, 432] width 102 height 102
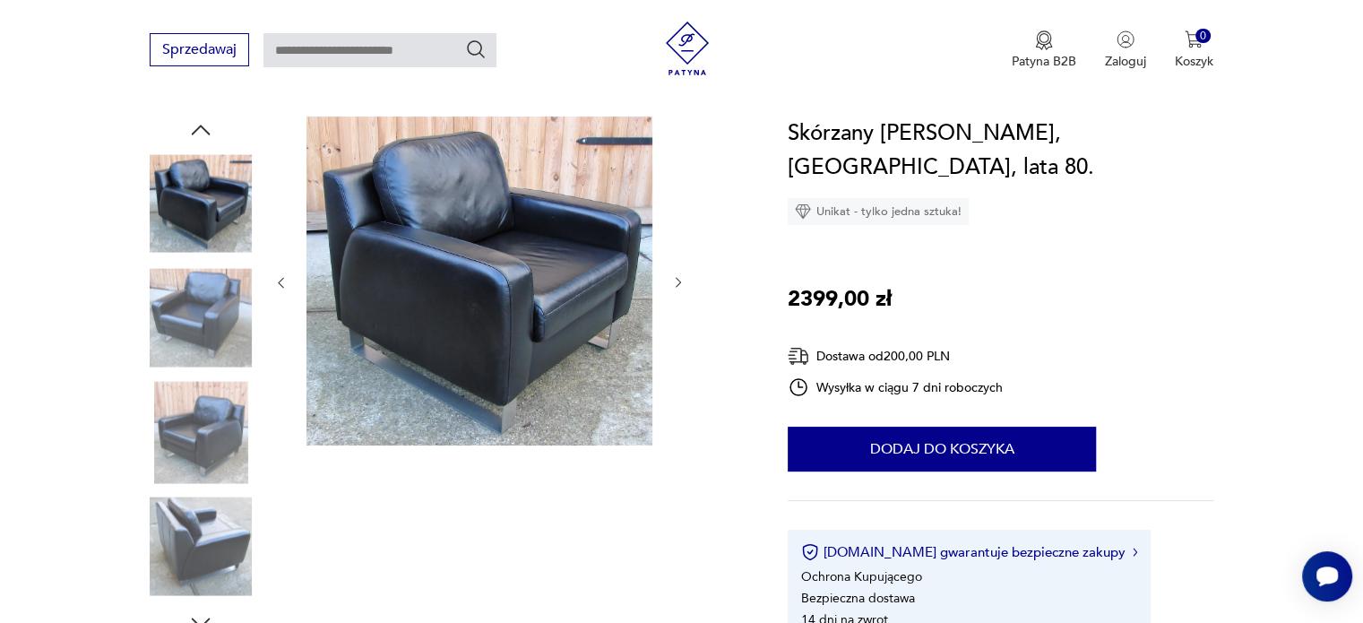
click at [577, 275] on img at bounding box center [479, 280] width 346 height 329
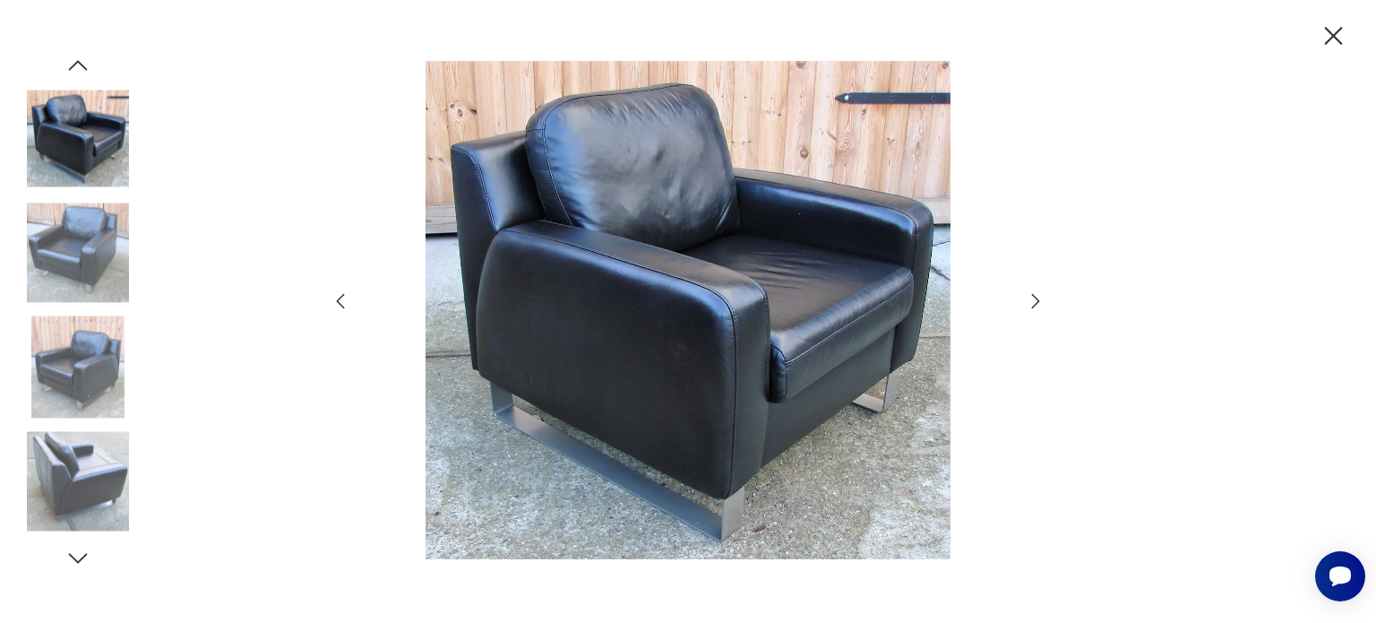
click at [1036, 305] on icon "button" at bounding box center [1035, 300] width 21 height 21
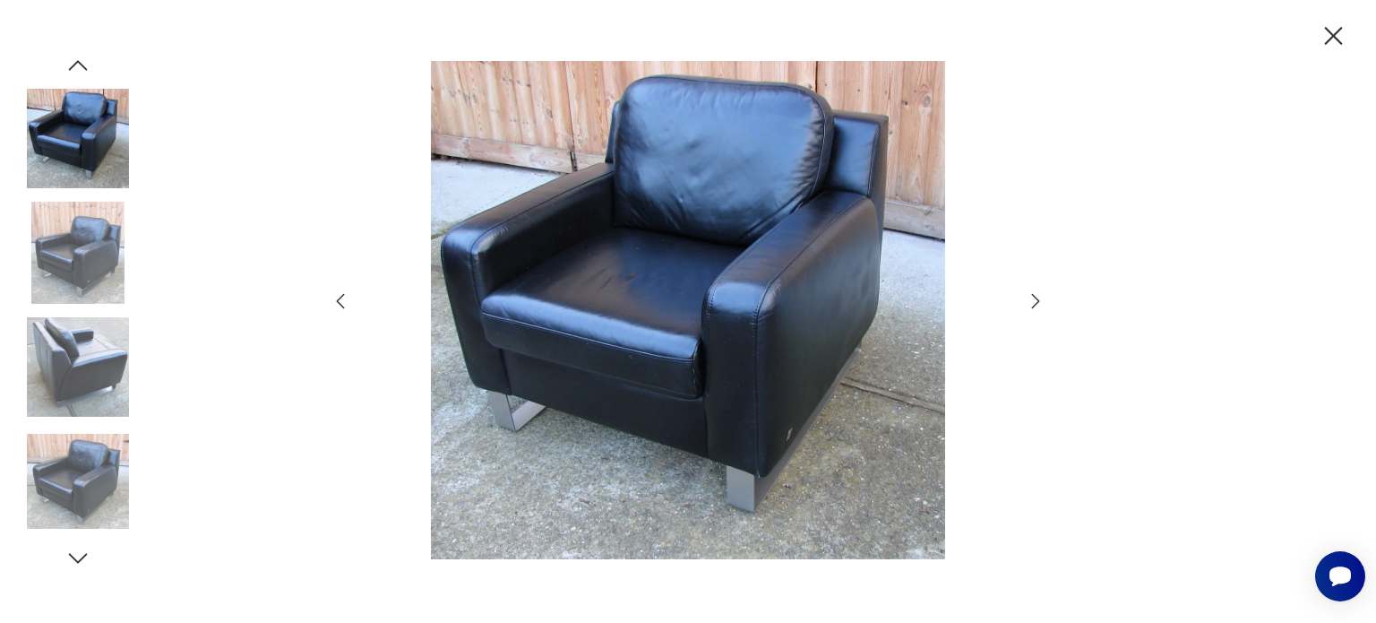
click at [1031, 304] on icon "button" at bounding box center [1035, 300] width 21 height 21
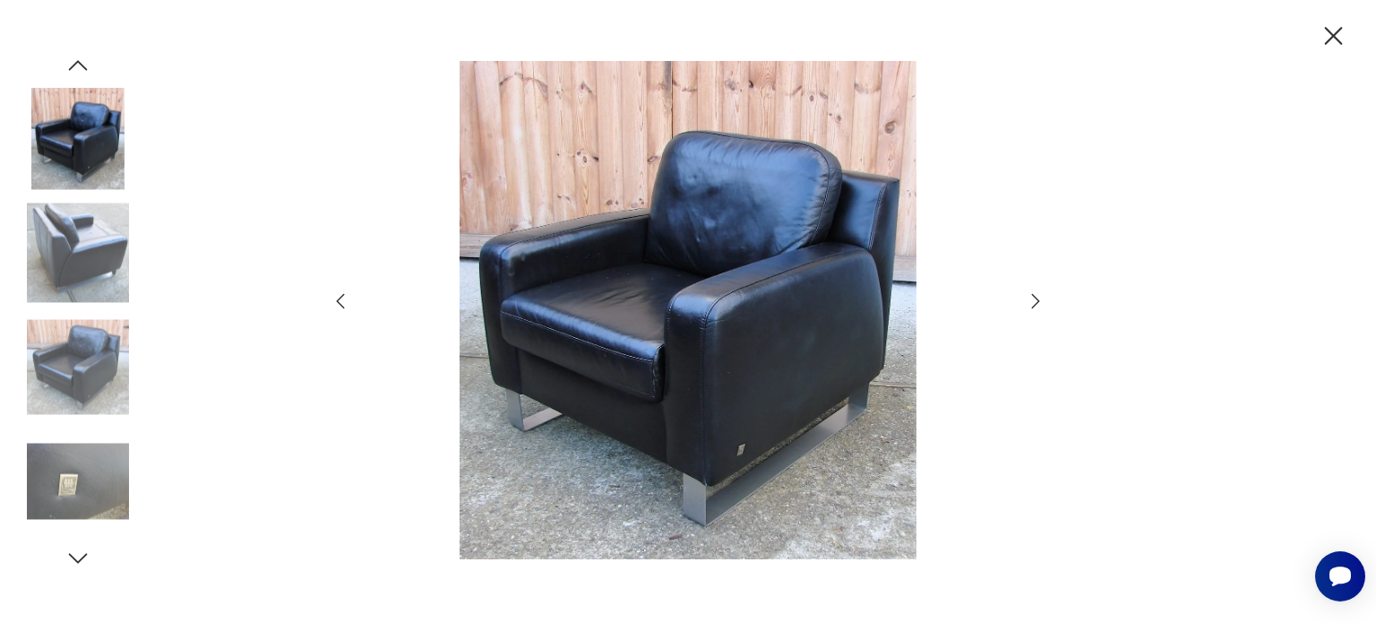
click at [1031, 304] on icon "button" at bounding box center [1035, 300] width 21 height 21
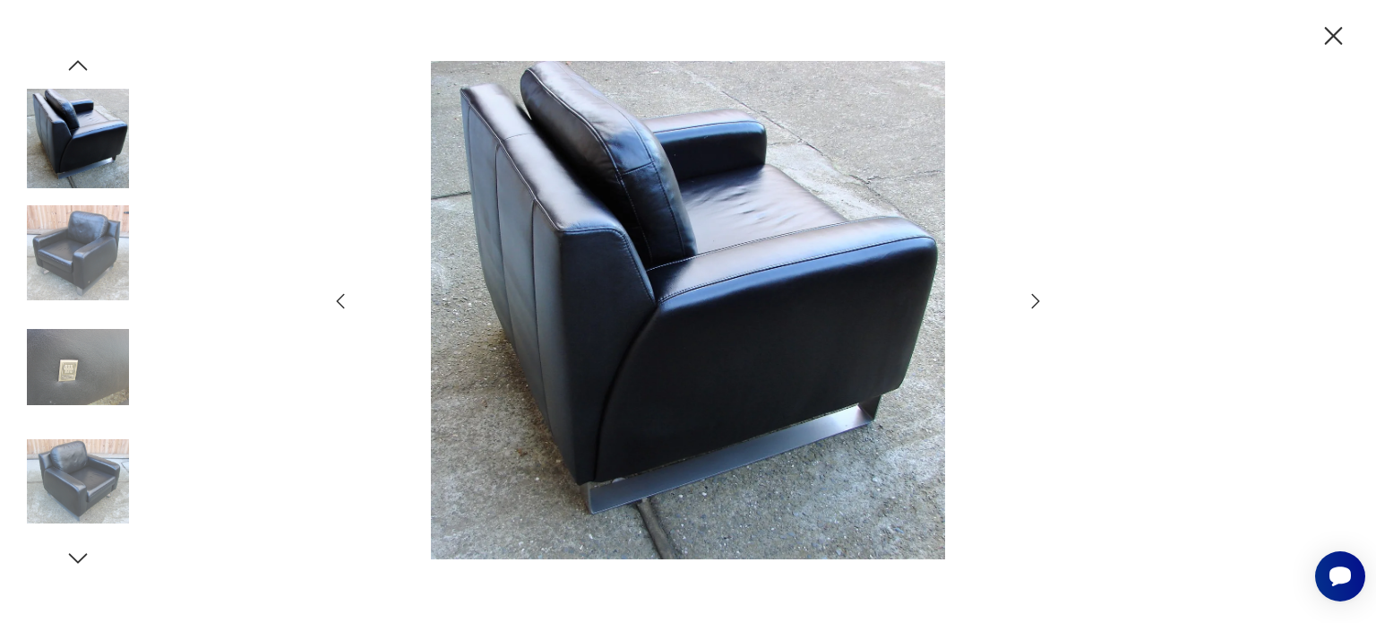
click at [1031, 304] on icon "button" at bounding box center [1035, 300] width 21 height 21
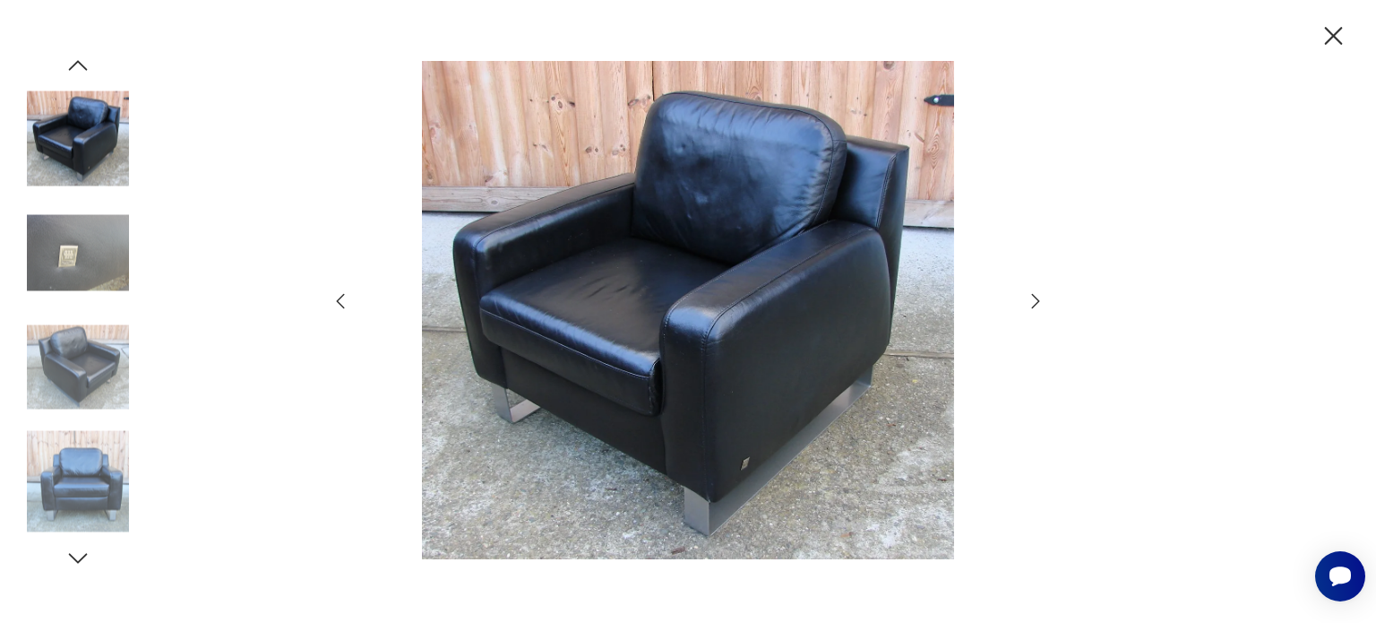
click at [1031, 304] on icon "button" at bounding box center [1035, 300] width 21 height 21
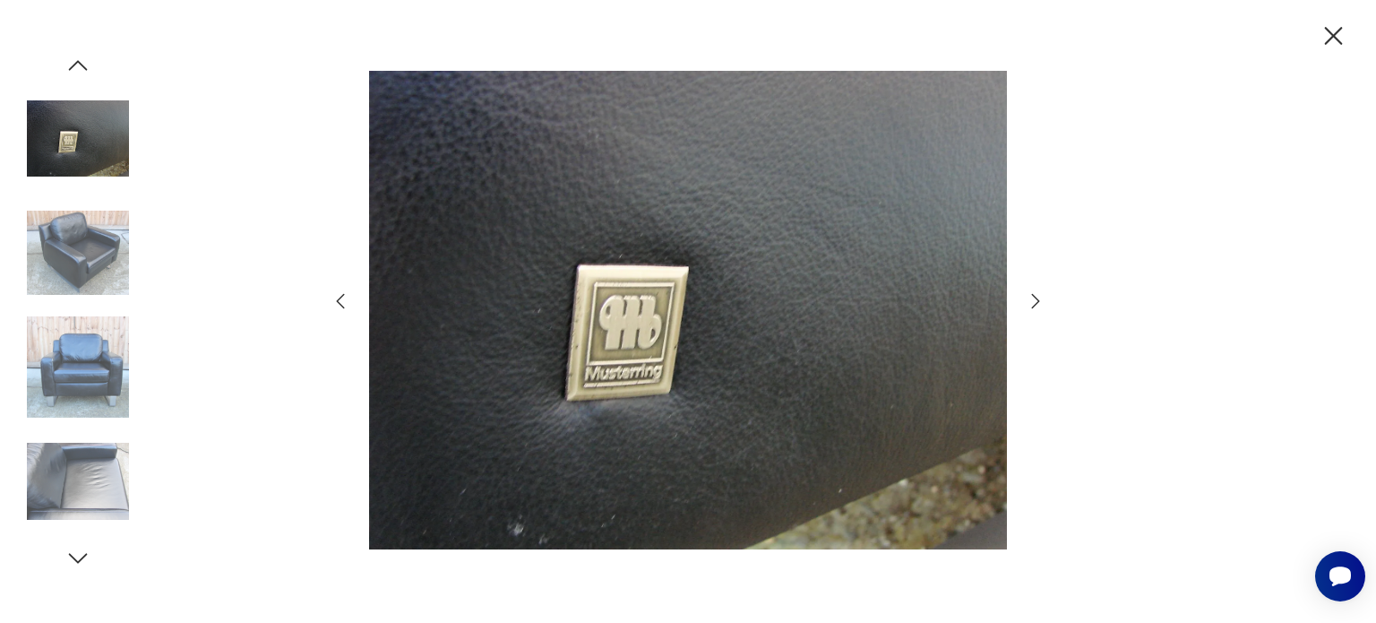
click at [1030, 304] on icon "button" at bounding box center [1035, 300] width 21 height 21
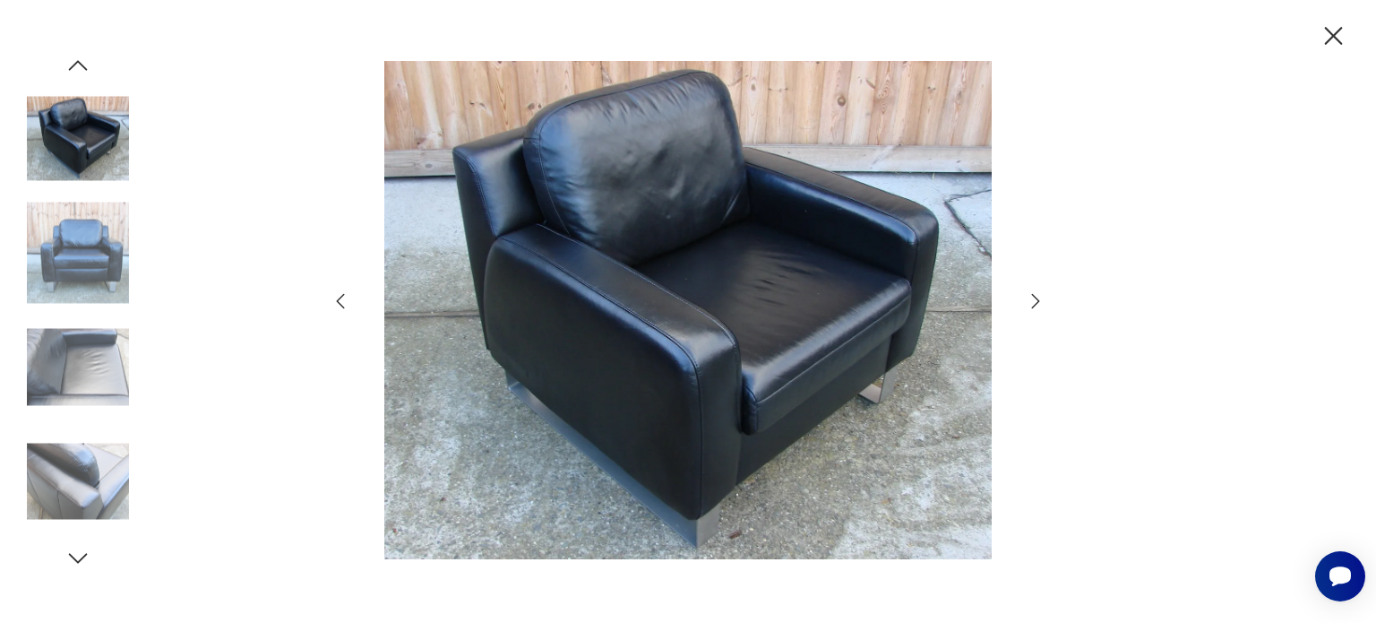
click at [1030, 304] on icon "button" at bounding box center [1035, 300] width 21 height 21
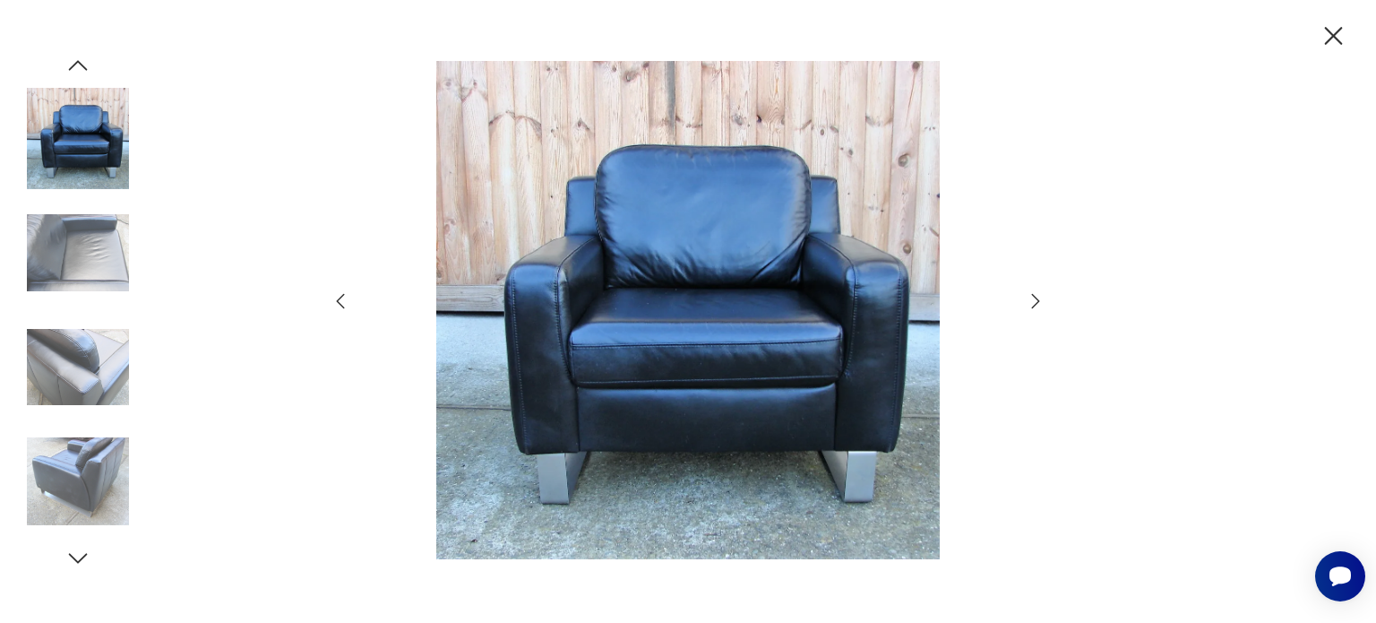
click at [1030, 304] on icon "button" at bounding box center [1035, 300] width 21 height 21
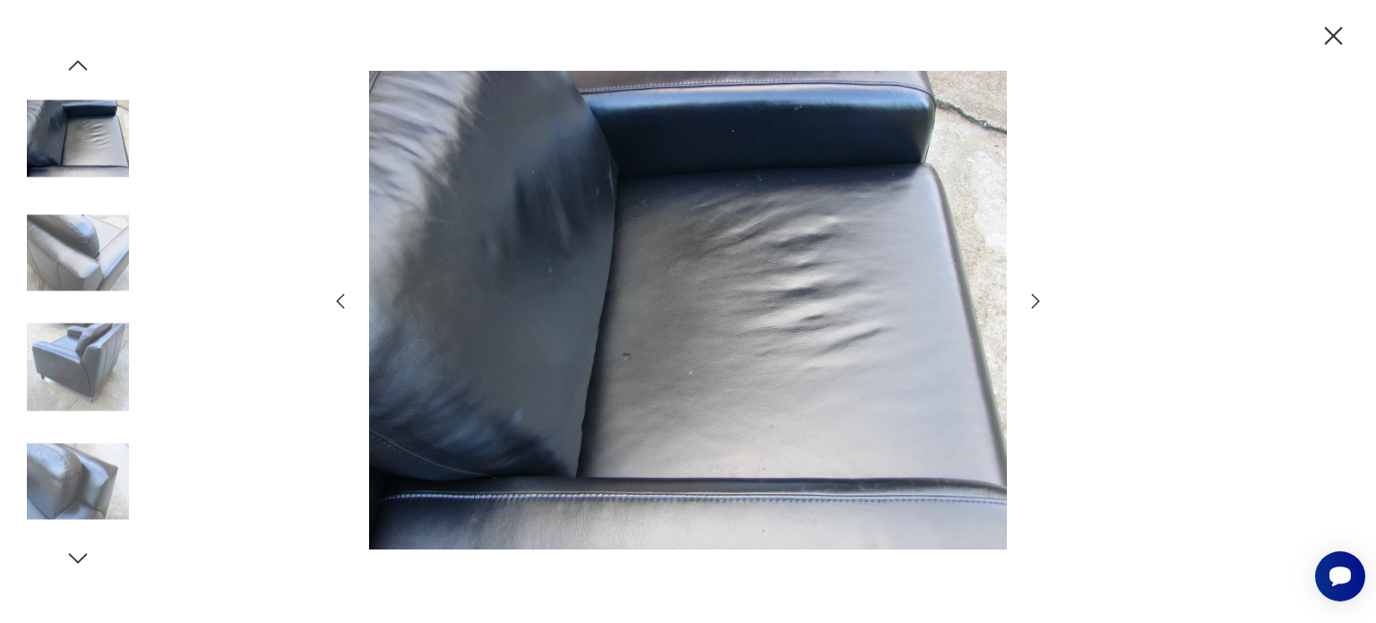
click at [1030, 304] on icon "button" at bounding box center [1035, 300] width 21 height 21
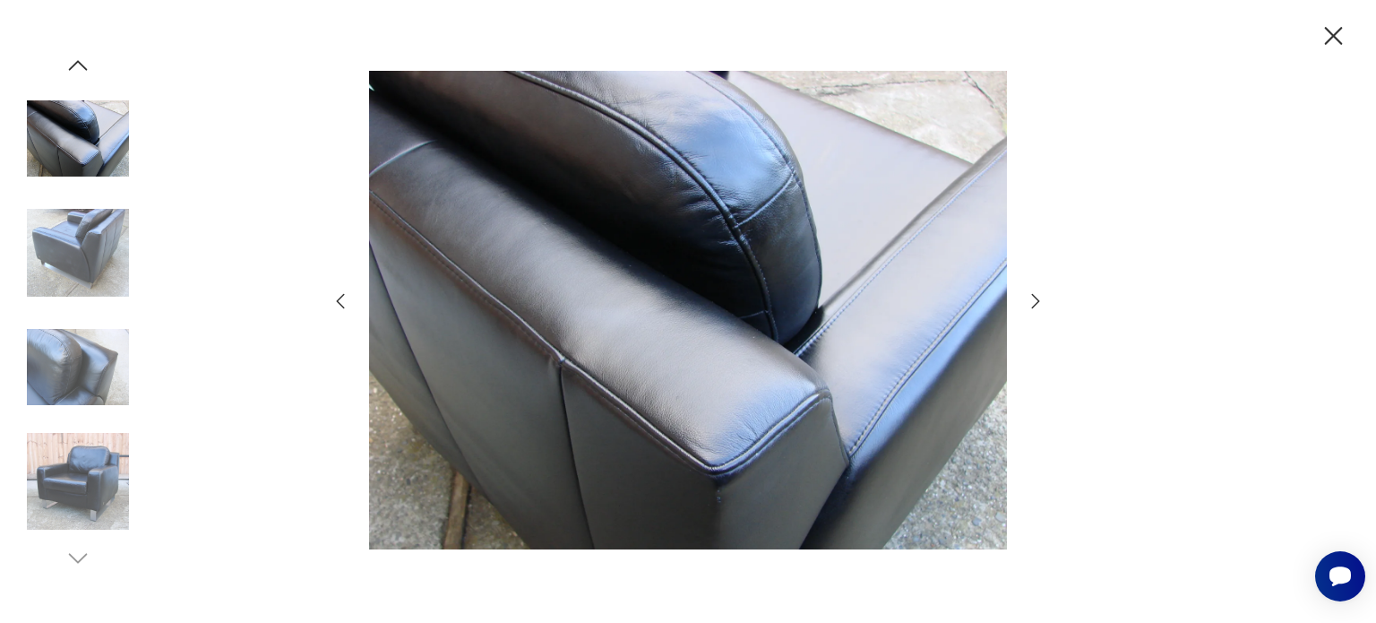
click at [1030, 304] on icon "button" at bounding box center [1035, 300] width 21 height 21
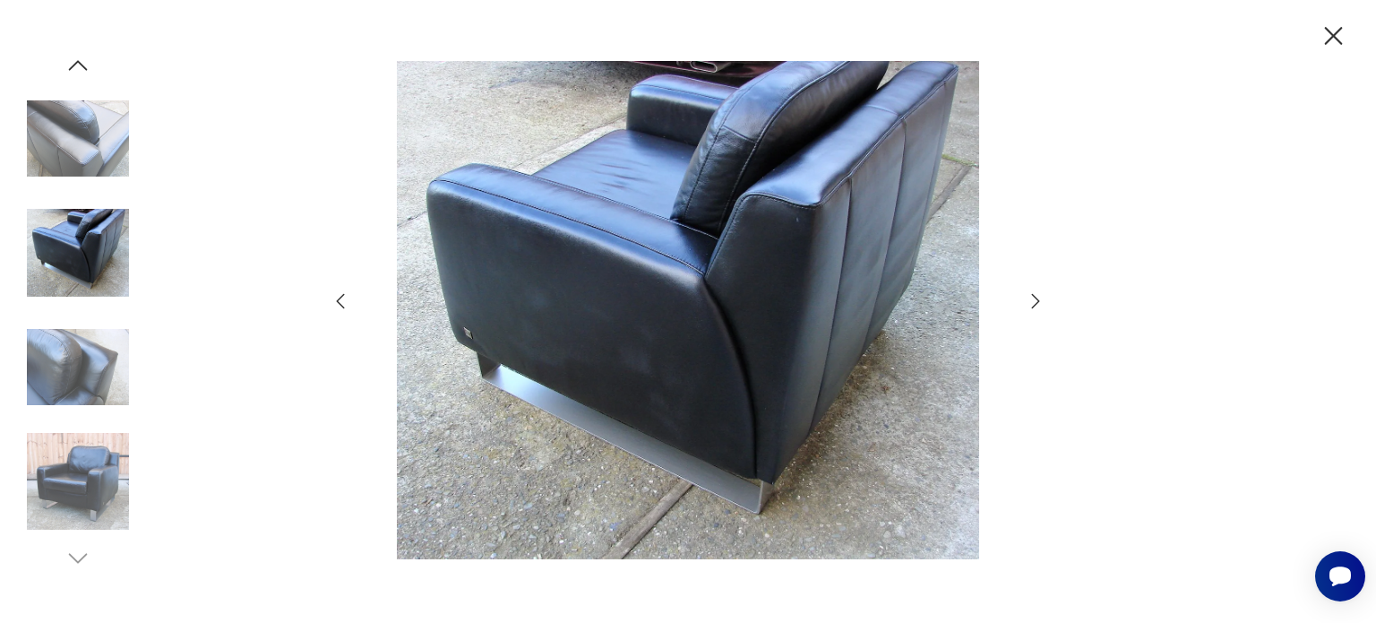
click at [1030, 304] on icon "button" at bounding box center [1035, 300] width 21 height 21
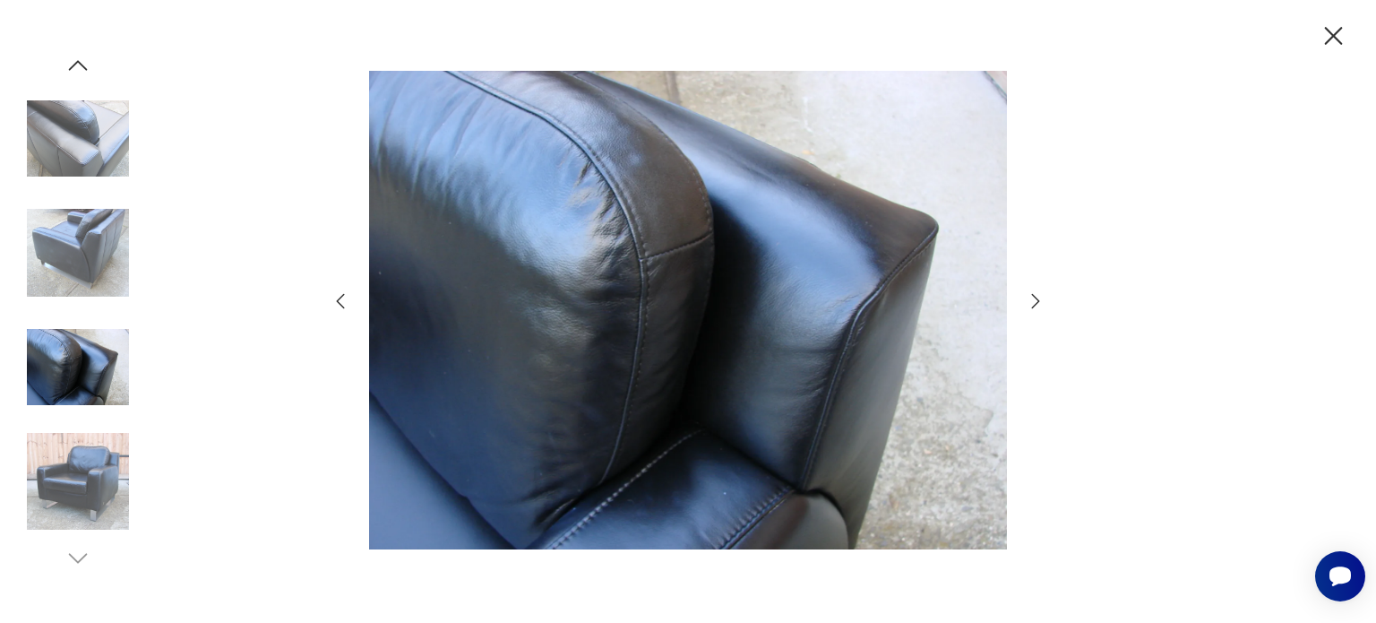
click at [1028, 303] on icon "button" at bounding box center [1035, 300] width 21 height 21
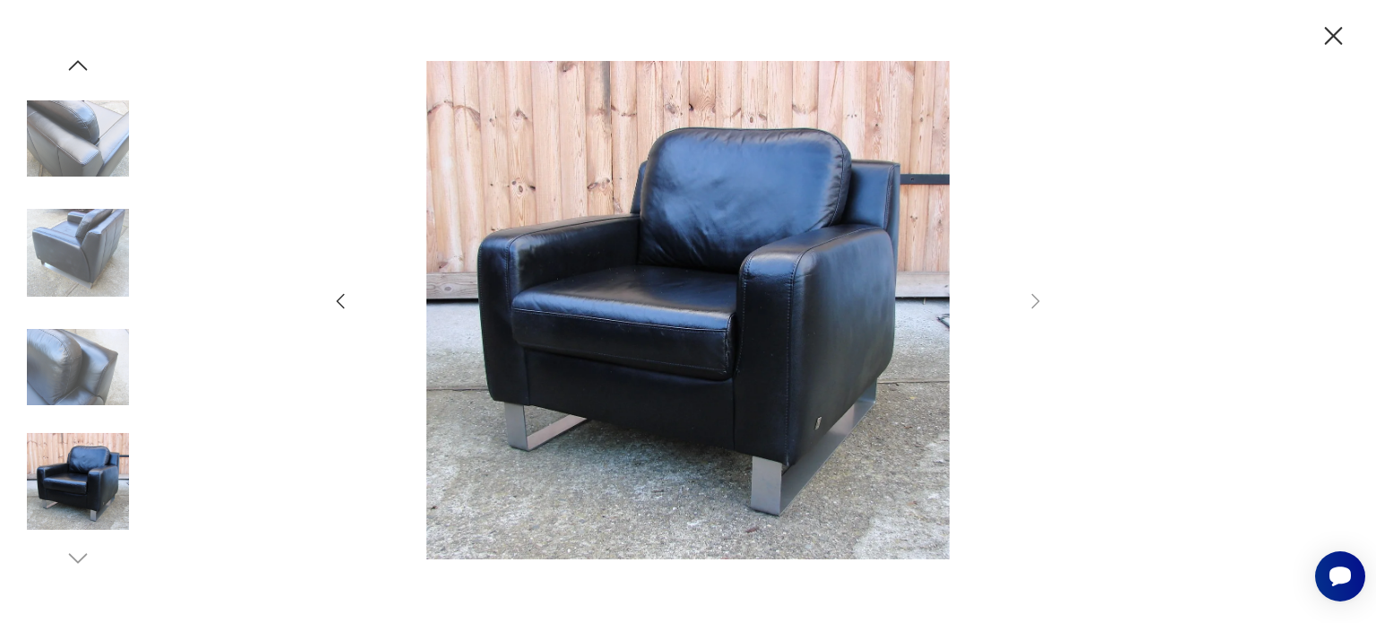
click at [1330, 34] on icon "button" at bounding box center [1334, 36] width 18 height 18
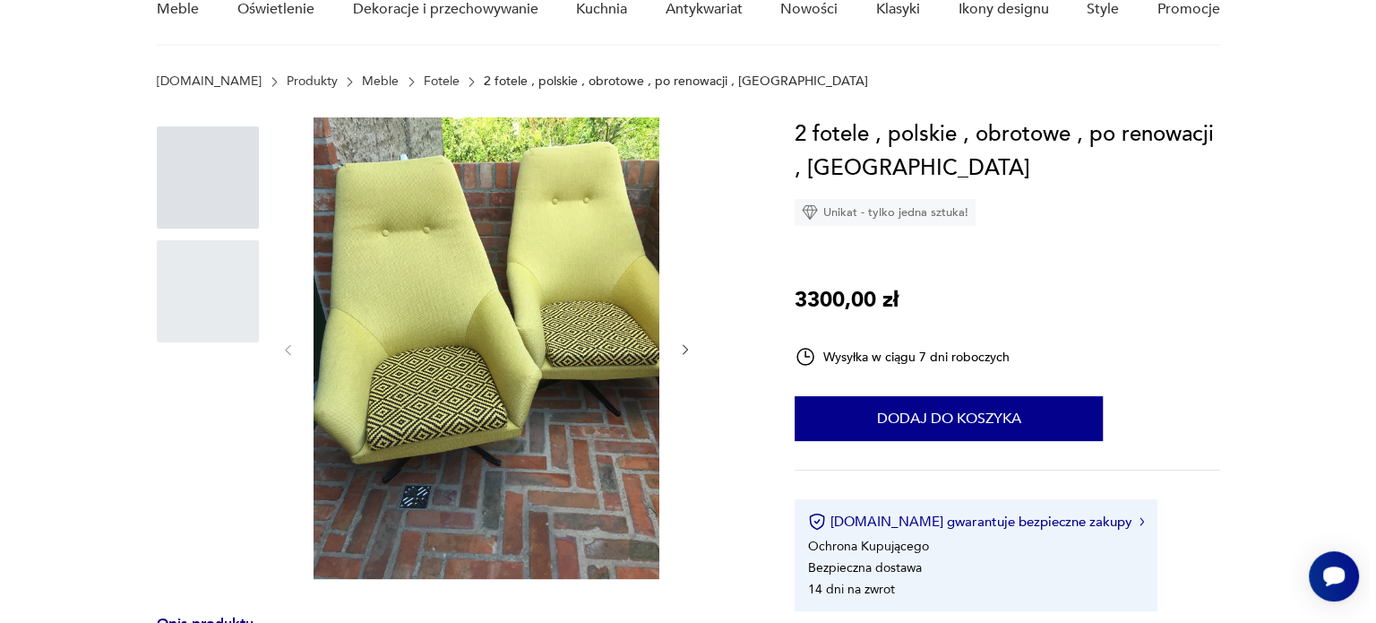
scroll to position [179, 0]
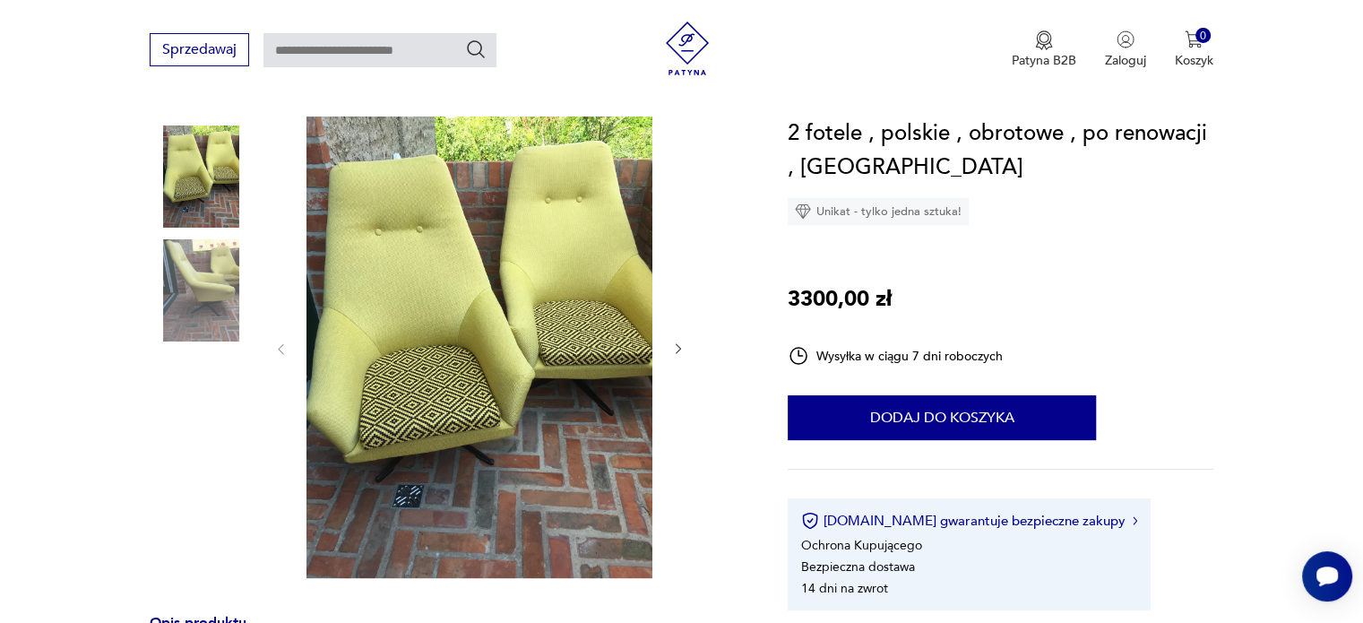
click at [214, 199] on img at bounding box center [201, 176] width 102 height 102
click at [533, 329] on img at bounding box center [479, 346] width 346 height 461
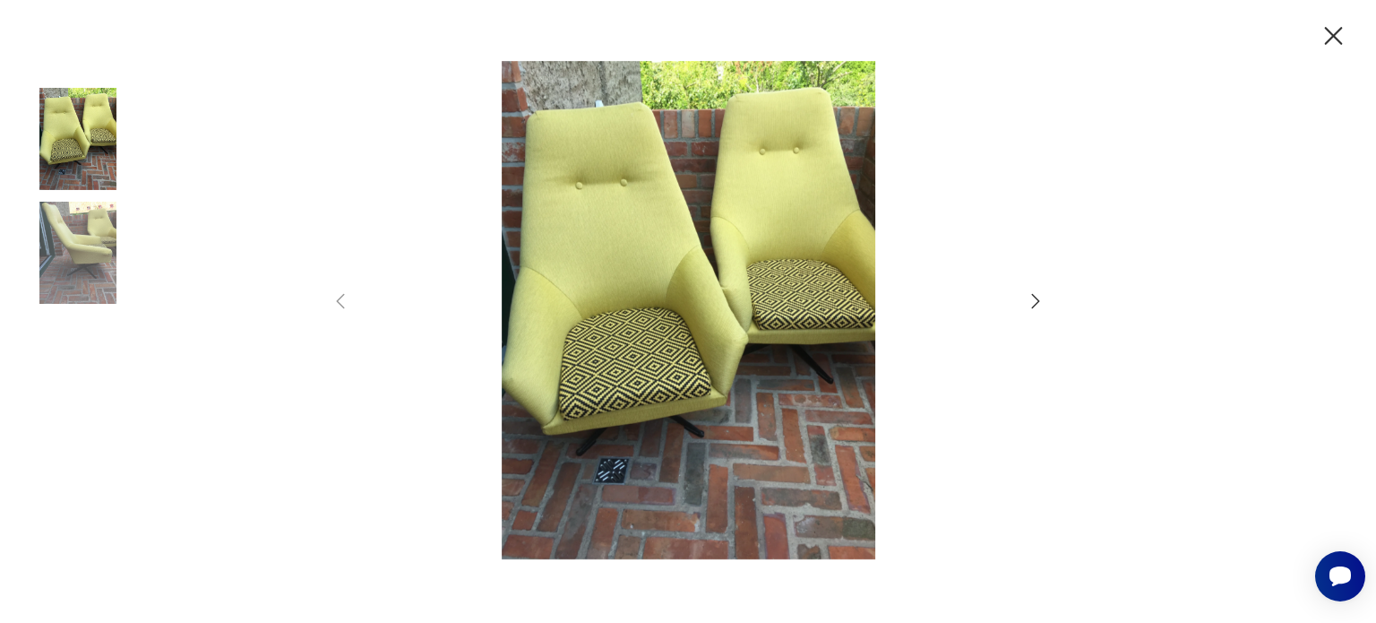
click at [1032, 298] on icon "button" at bounding box center [1035, 300] width 21 height 21
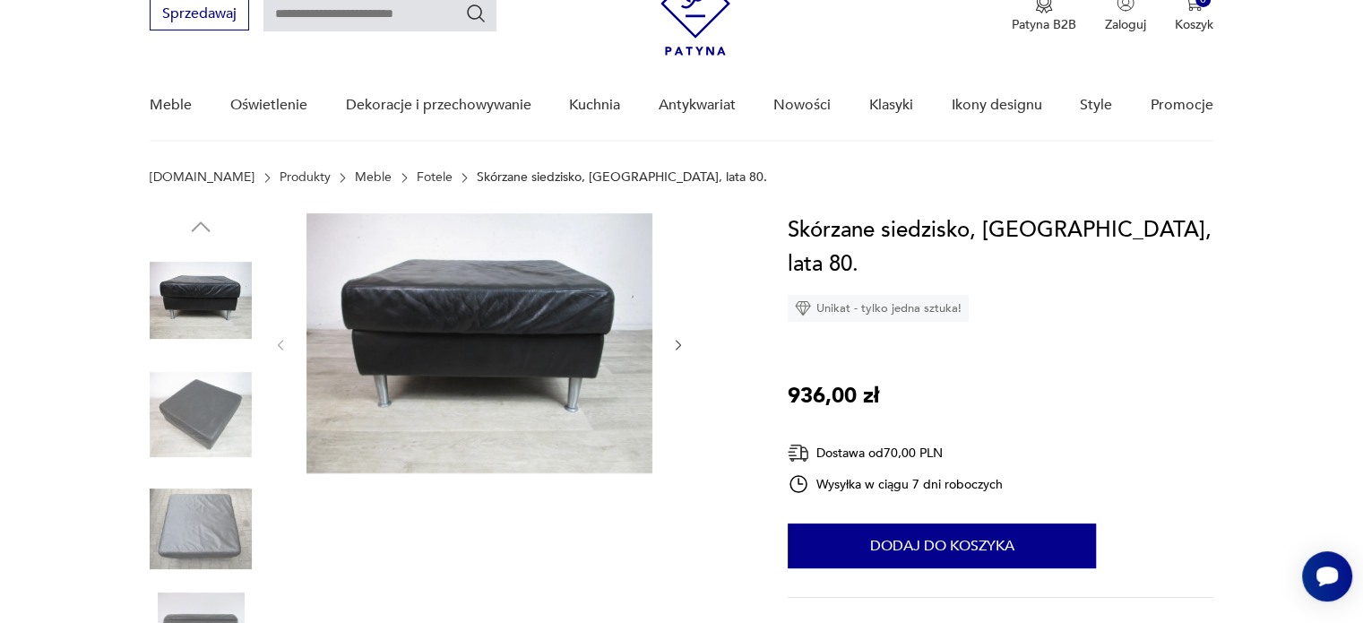
scroll to position [179, 0]
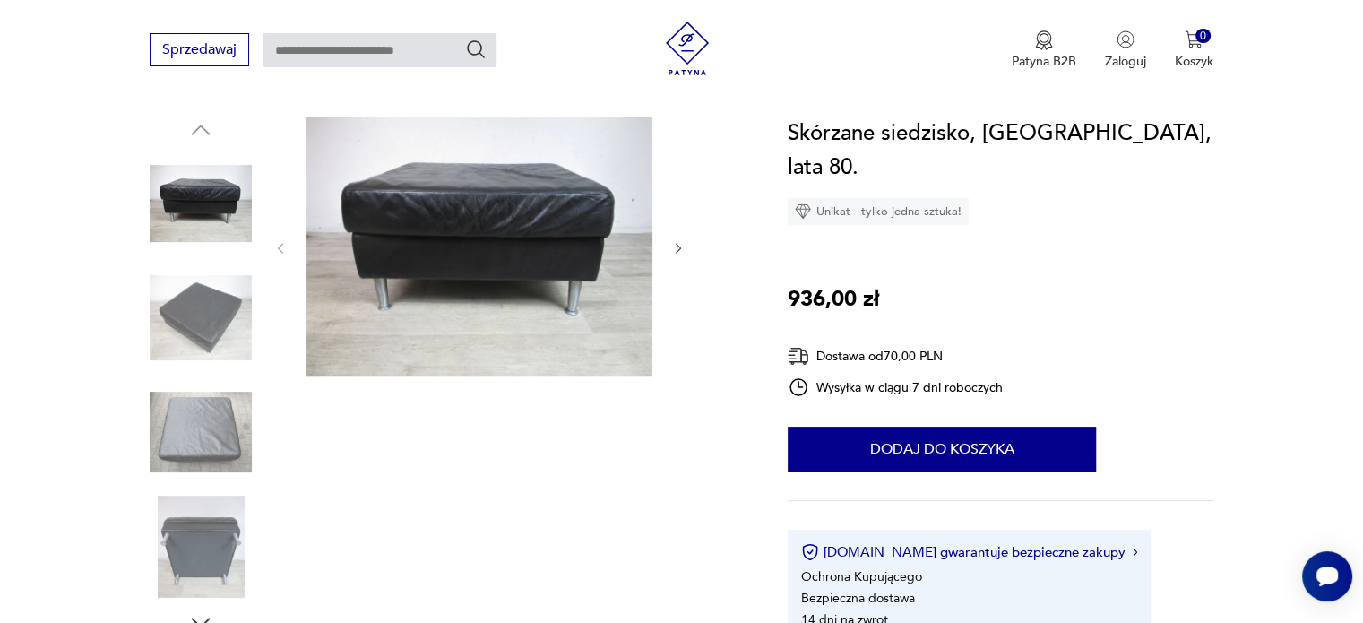
click at [190, 313] on img at bounding box center [201, 318] width 102 height 102
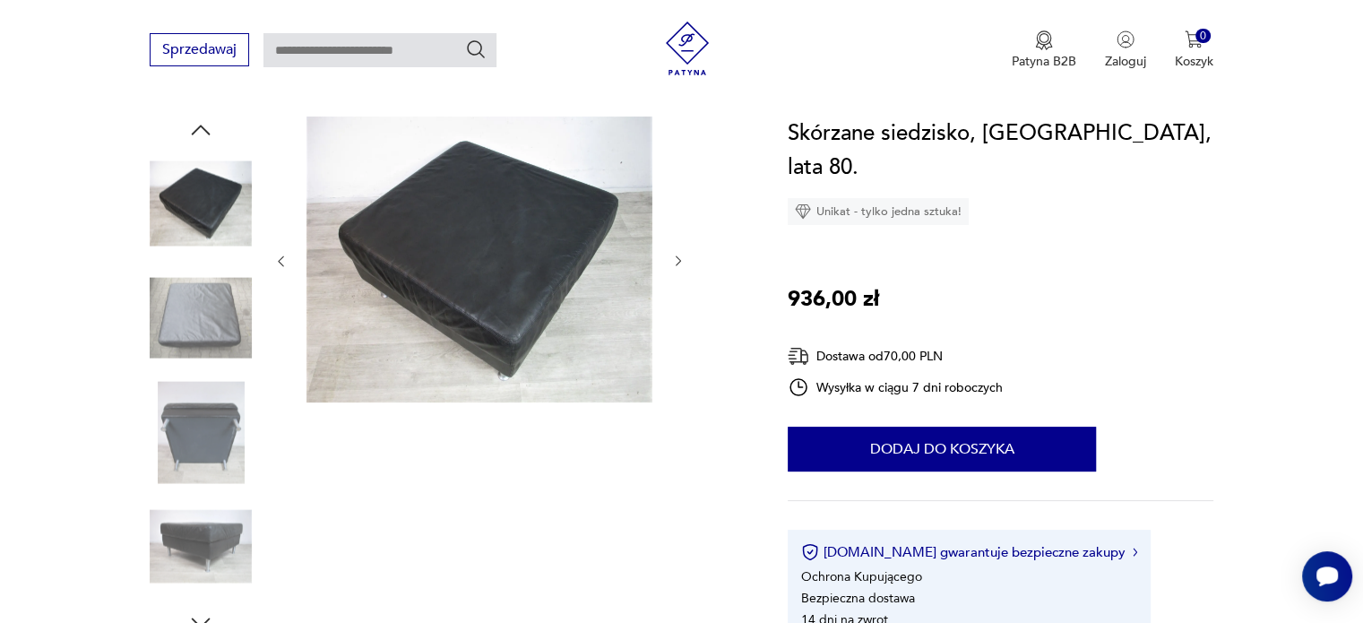
click at [212, 338] on img at bounding box center [201, 318] width 102 height 102
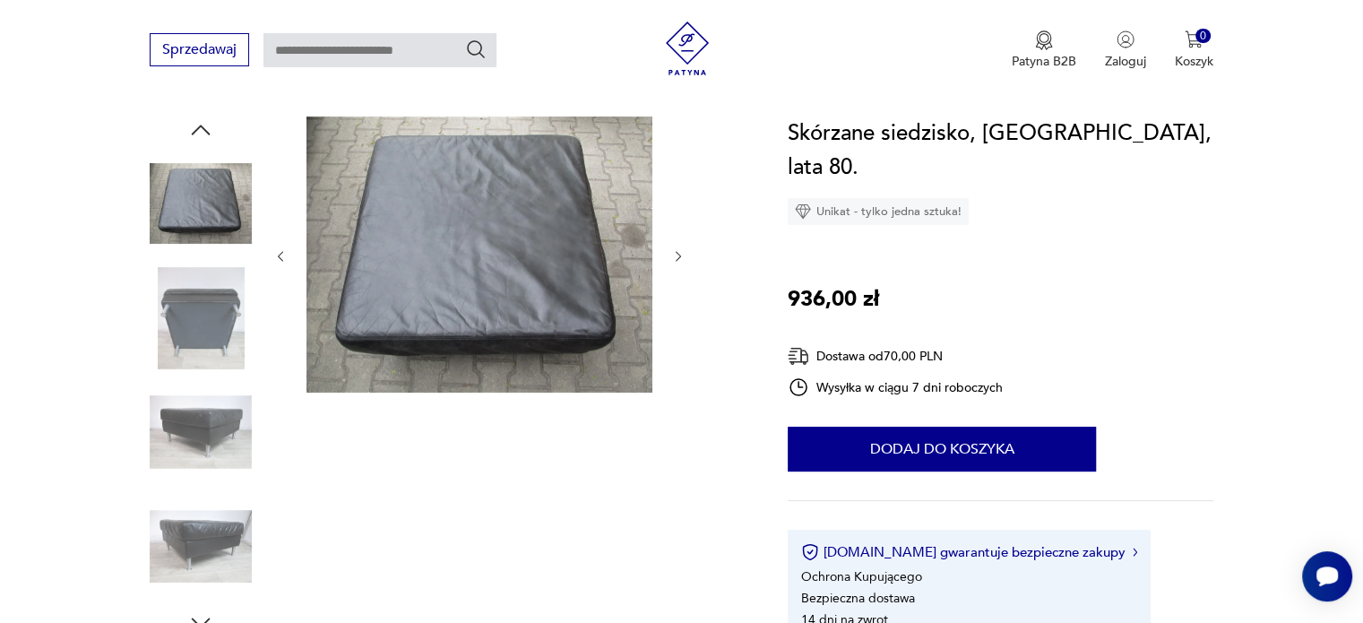
click at [222, 343] on img at bounding box center [201, 318] width 102 height 102
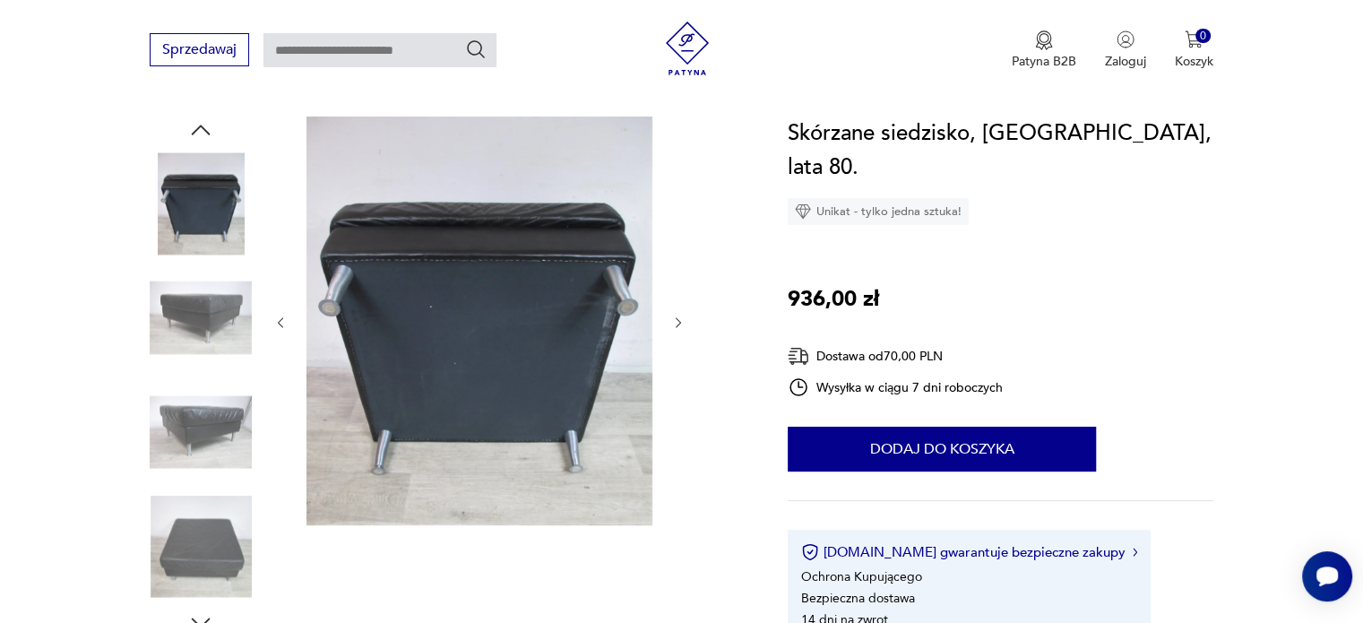
click at [225, 335] on img at bounding box center [201, 318] width 102 height 102
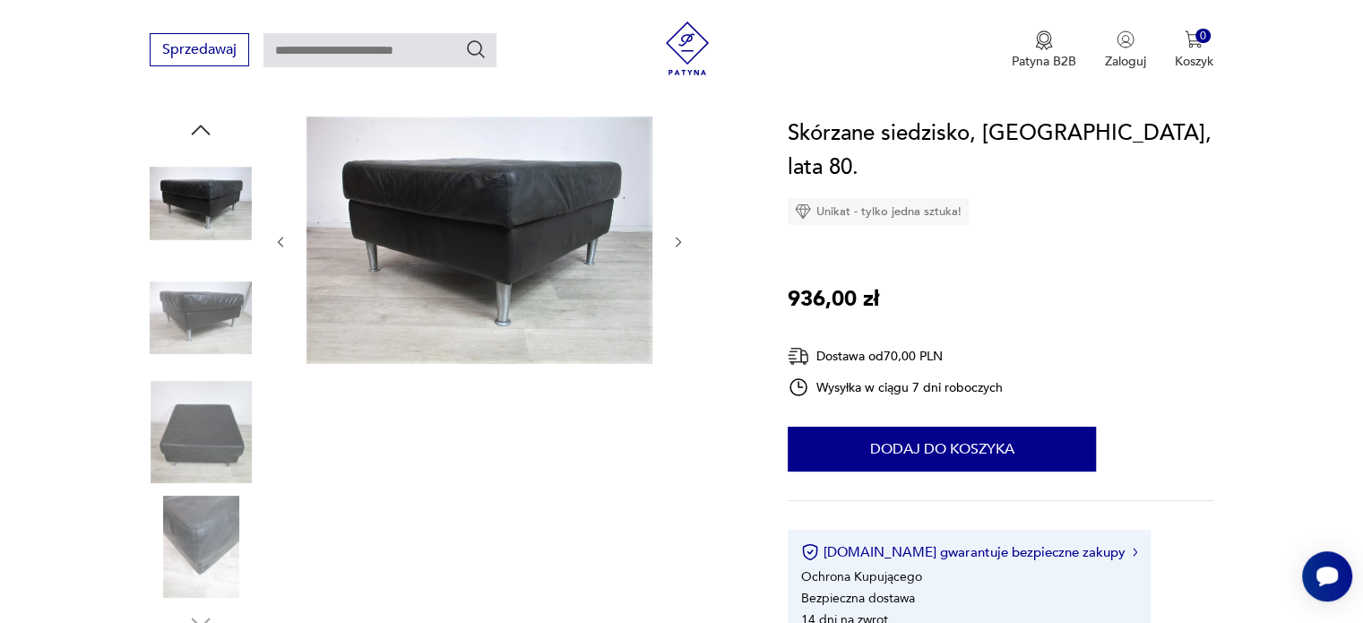
click at [219, 345] on img at bounding box center [201, 318] width 102 height 102
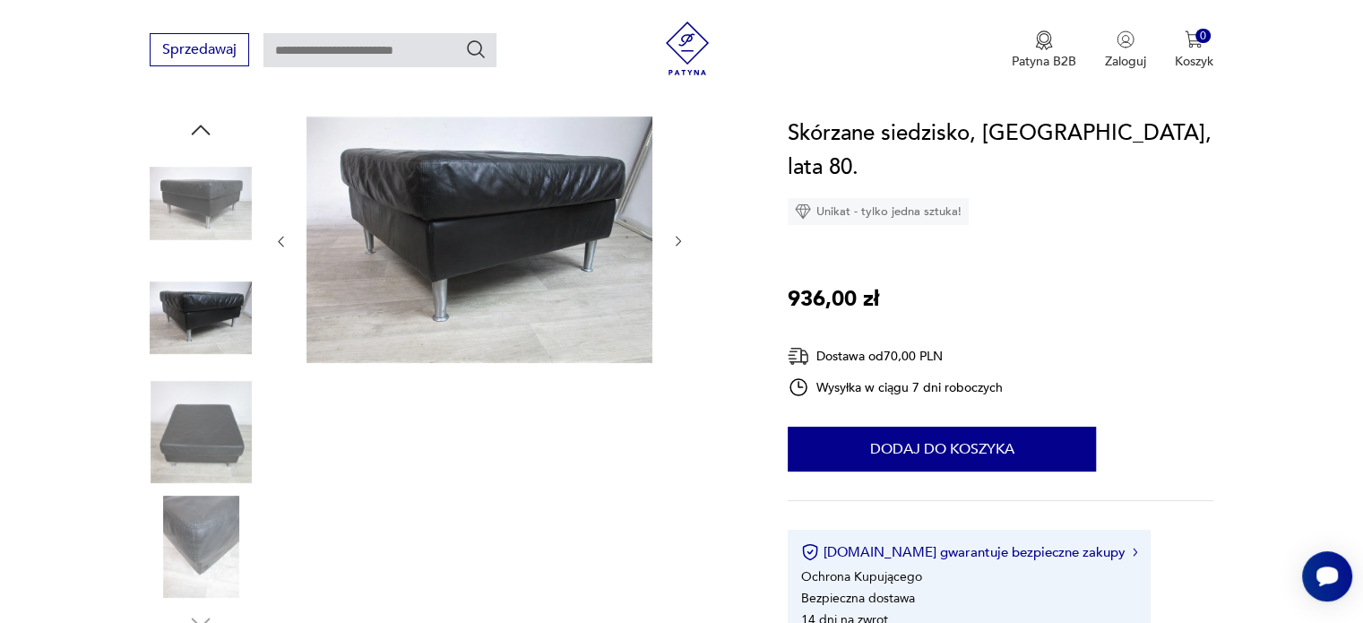
click at [202, 433] on img at bounding box center [201, 432] width 102 height 102
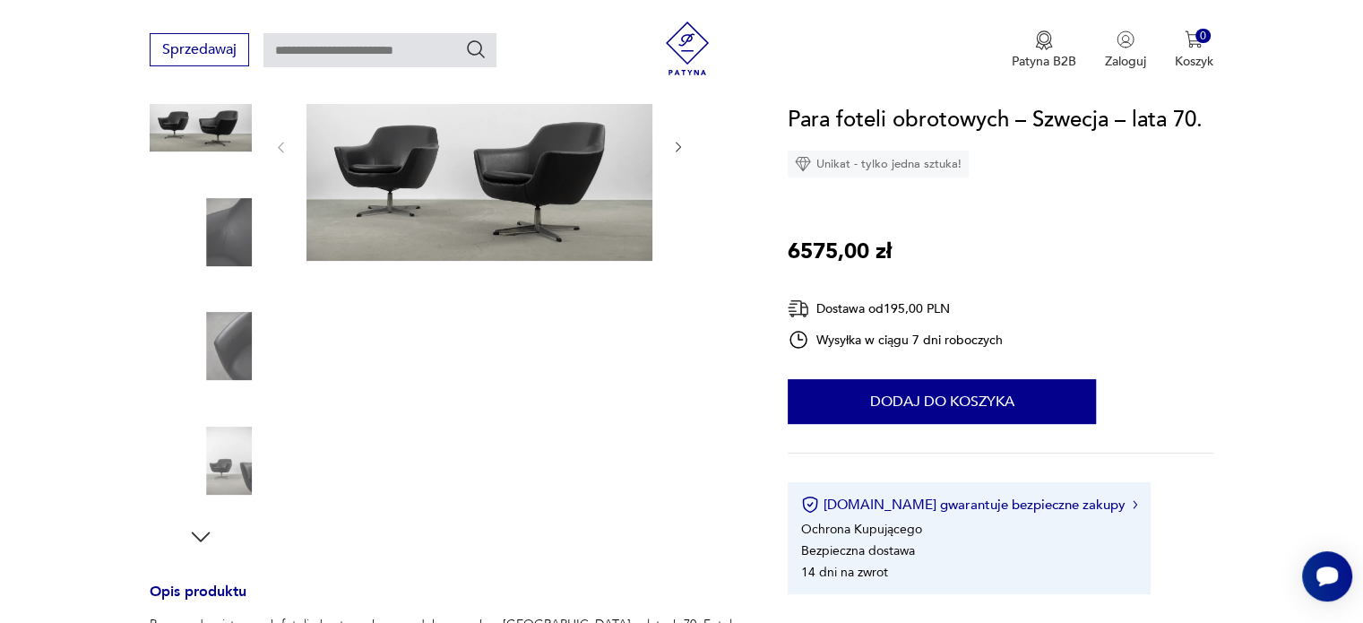
scroll to position [269, 0]
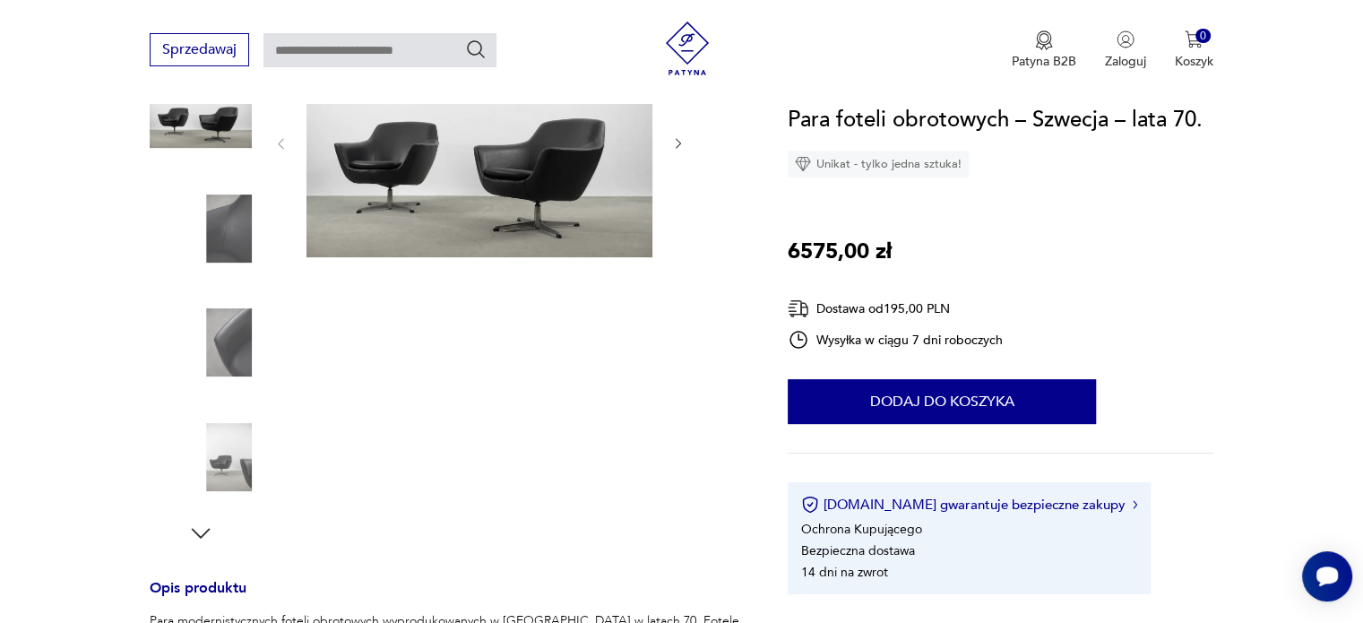
click at [451, 150] on img at bounding box center [479, 142] width 346 height 230
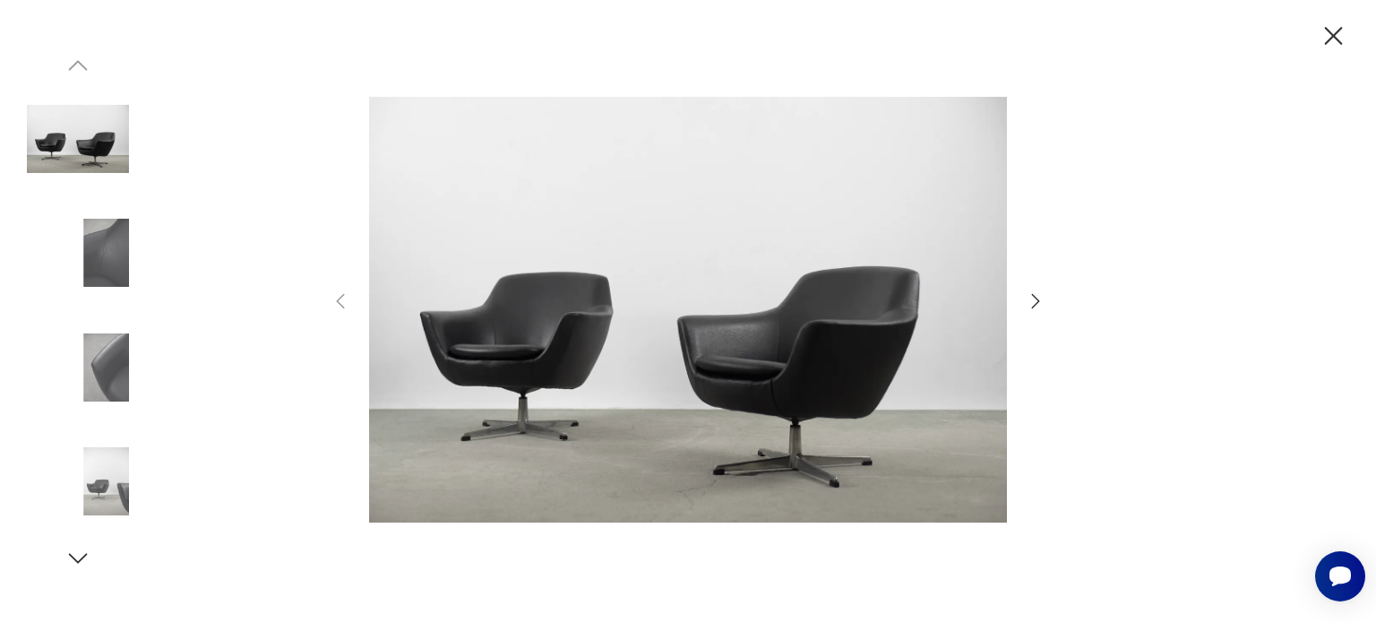
click at [1036, 297] on icon "button" at bounding box center [1036, 300] width 8 height 14
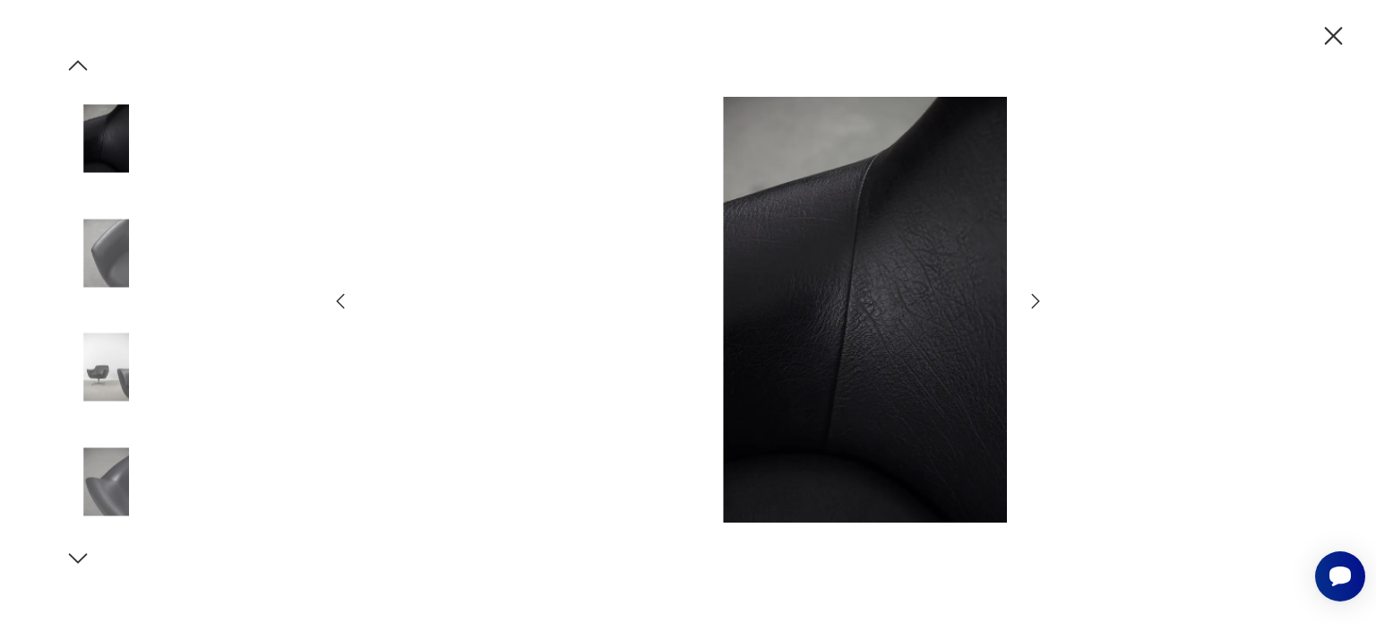
click at [1036, 297] on icon "button" at bounding box center [1036, 300] width 8 height 14
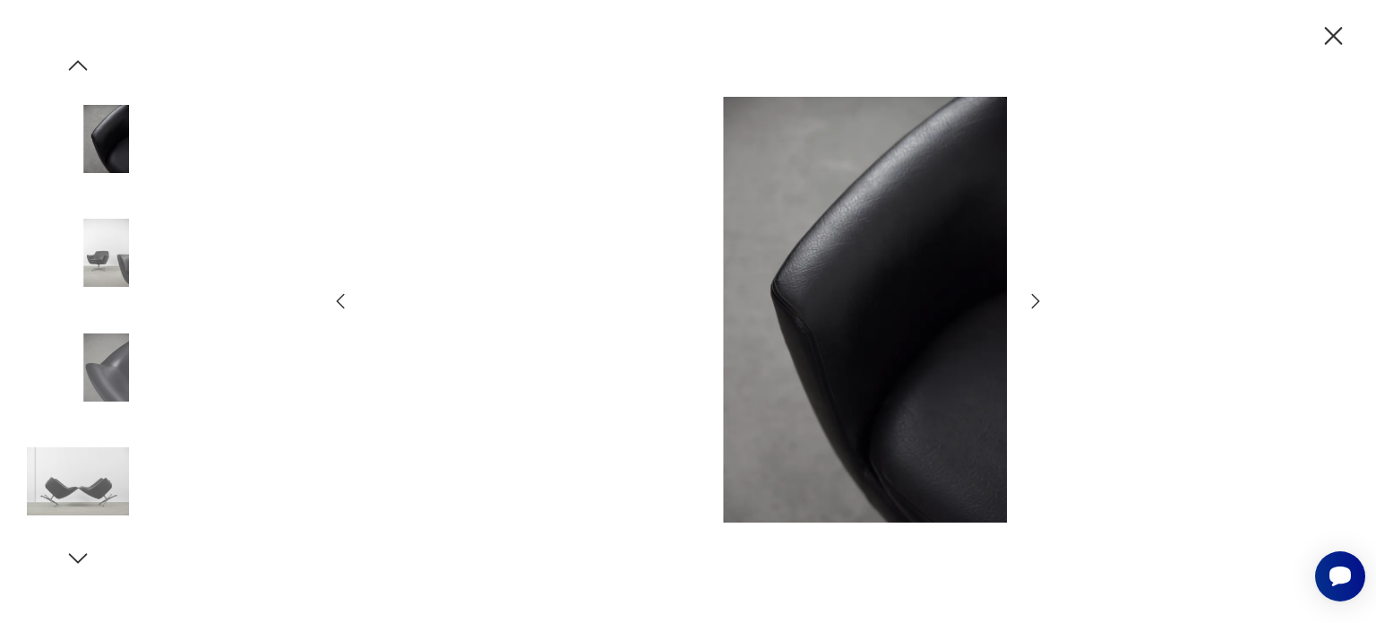
click at [1036, 297] on icon "button" at bounding box center [1036, 300] width 8 height 14
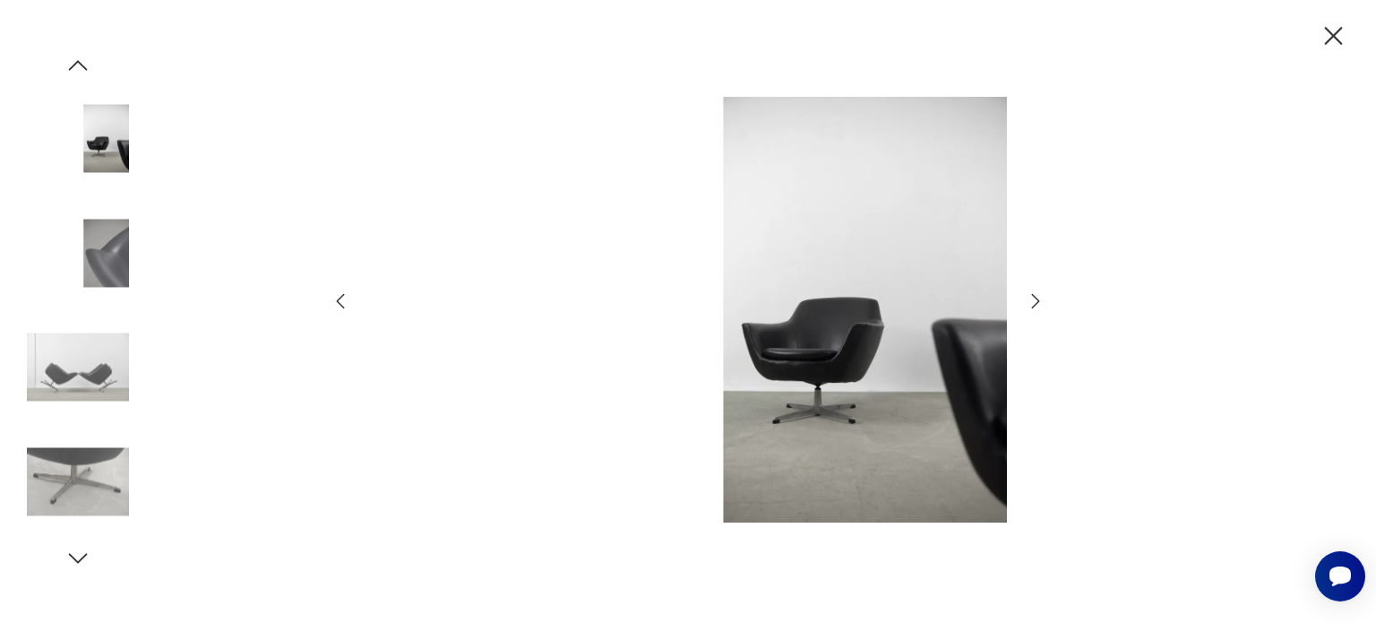
click at [1036, 297] on icon "button" at bounding box center [1036, 300] width 8 height 14
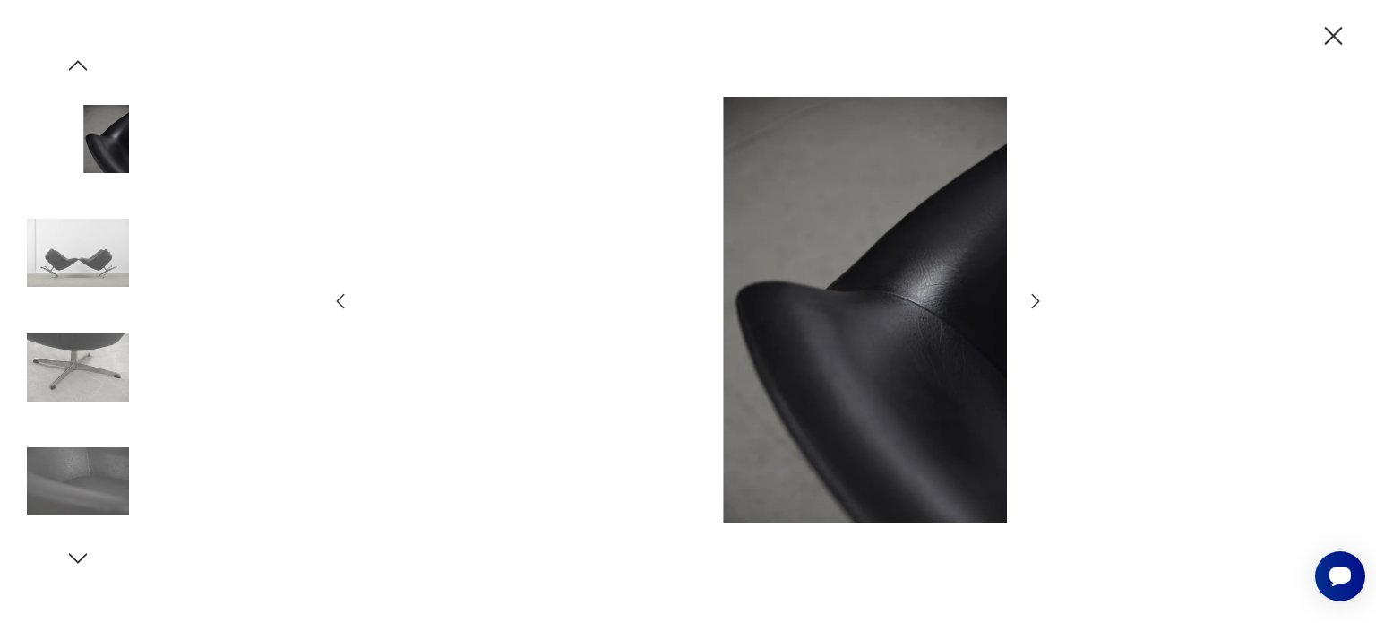
click at [1036, 297] on icon "button" at bounding box center [1036, 300] width 8 height 14
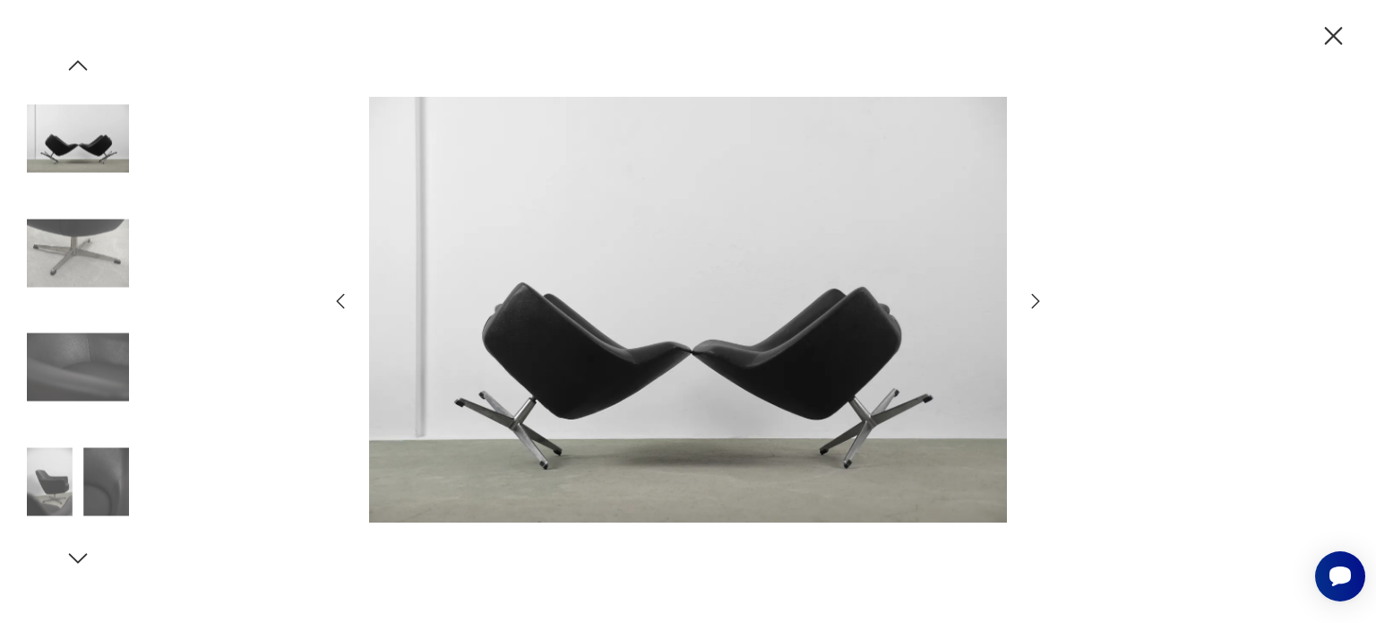
click at [1036, 297] on icon "button" at bounding box center [1036, 300] width 8 height 14
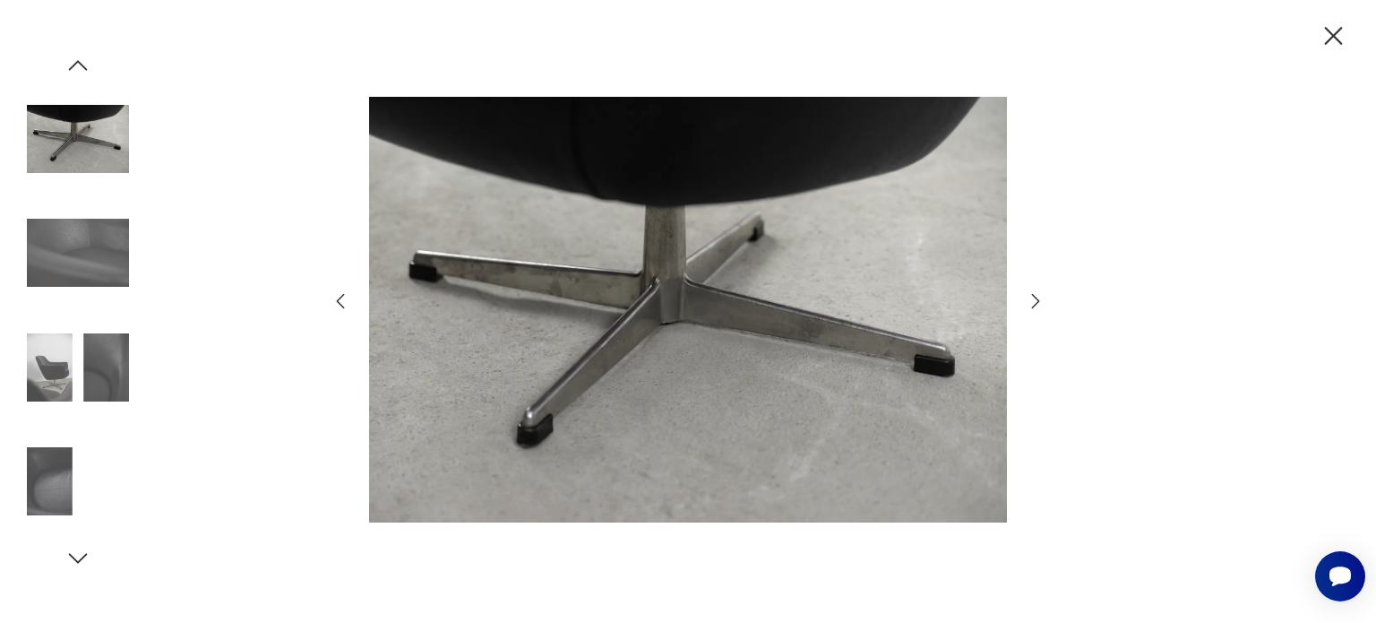
click at [1036, 297] on icon "button" at bounding box center [1036, 300] width 8 height 14
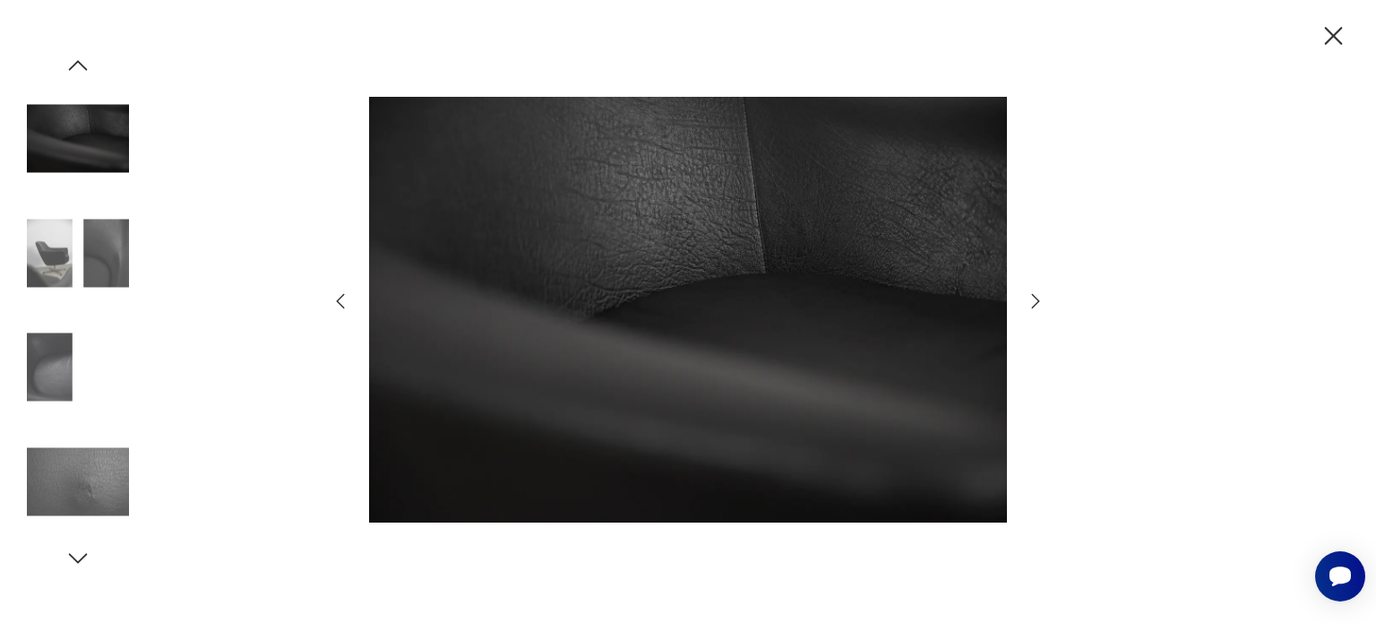
click at [1036, 297] on icon "button" at bounding box center [1036, 300] width 8 height 14
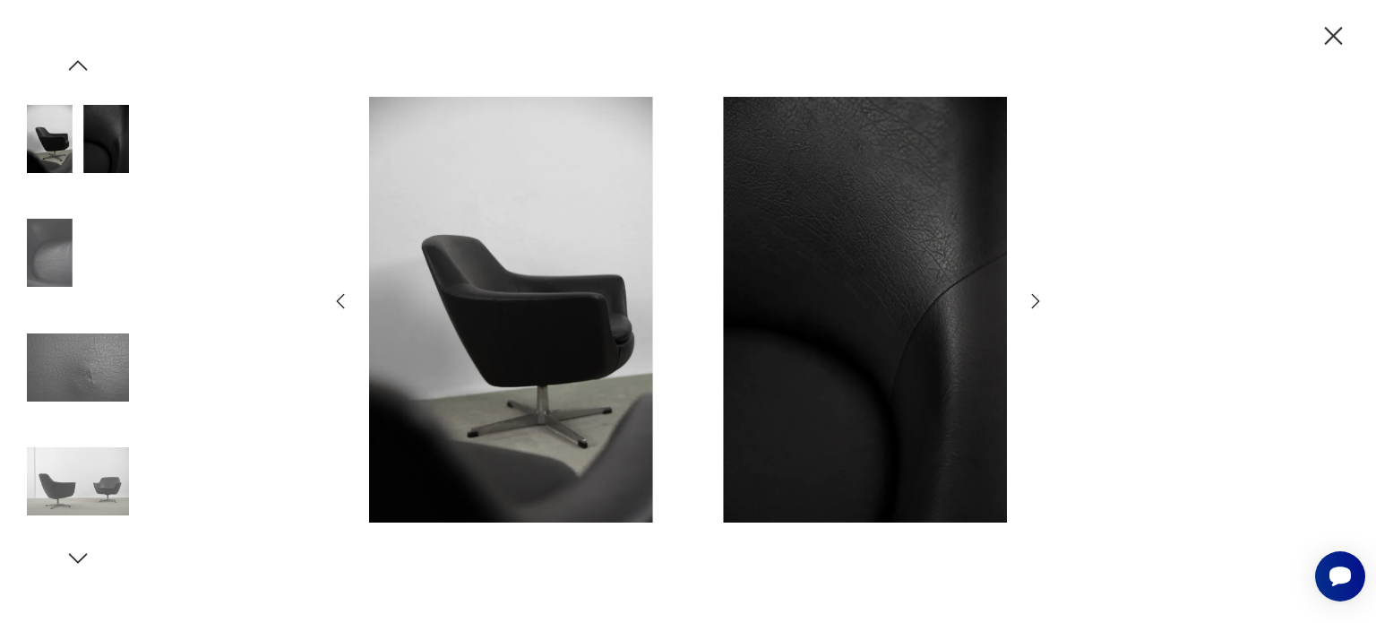
click at [1036, 297] on icon "button" at bounding box center [1036, 300] width 8 height 14
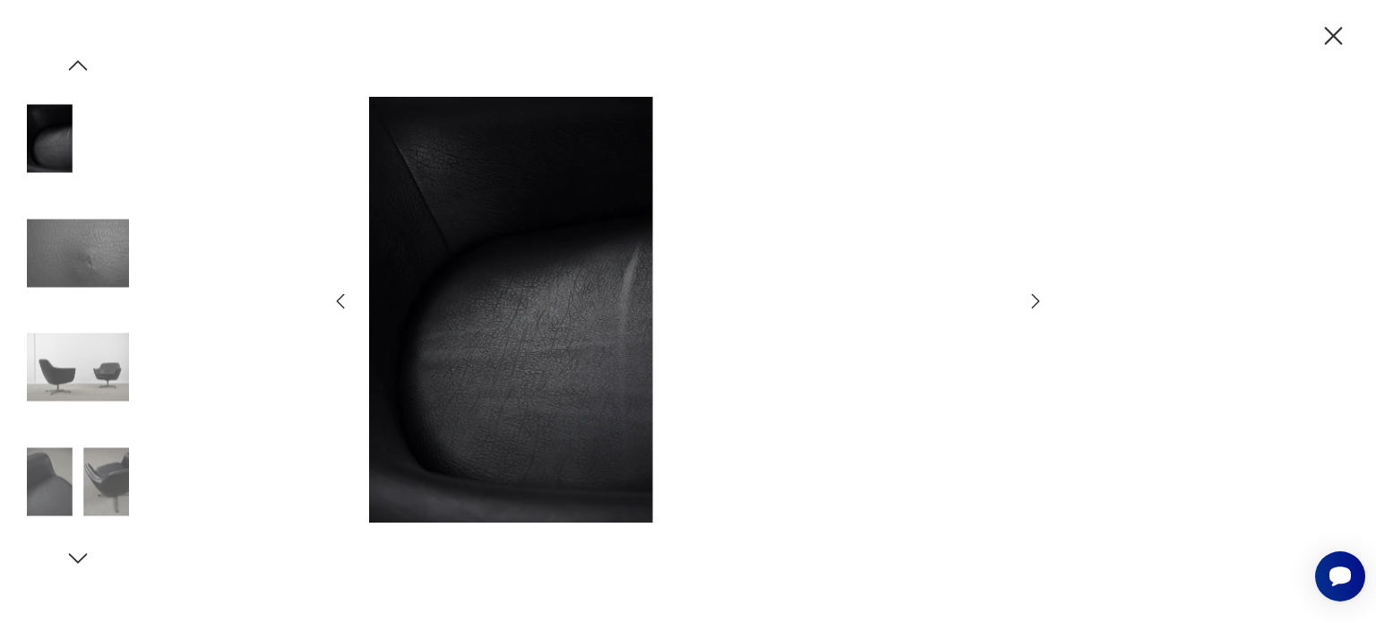
click at [1036, 297] on icon "button" at bounding box center [1036, 300] width 8 height 14
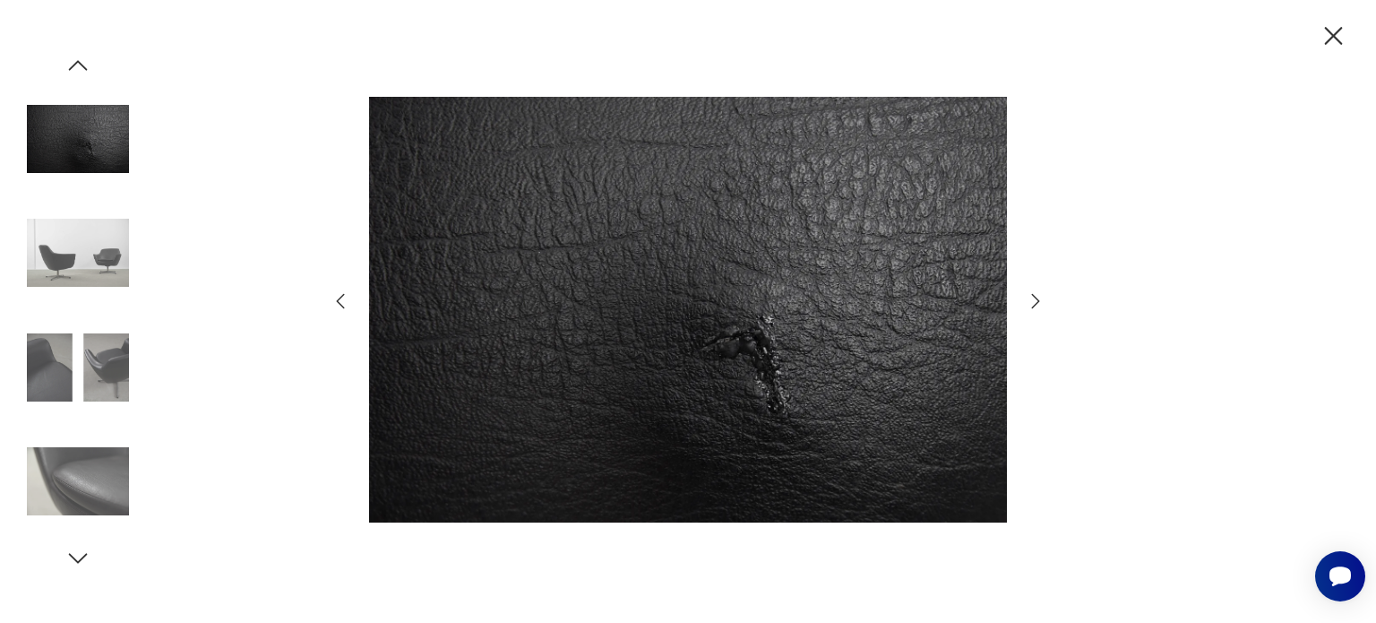
click at [1036, 297] on icon "button" at bounding box center [1036, 300] width 8 height 14
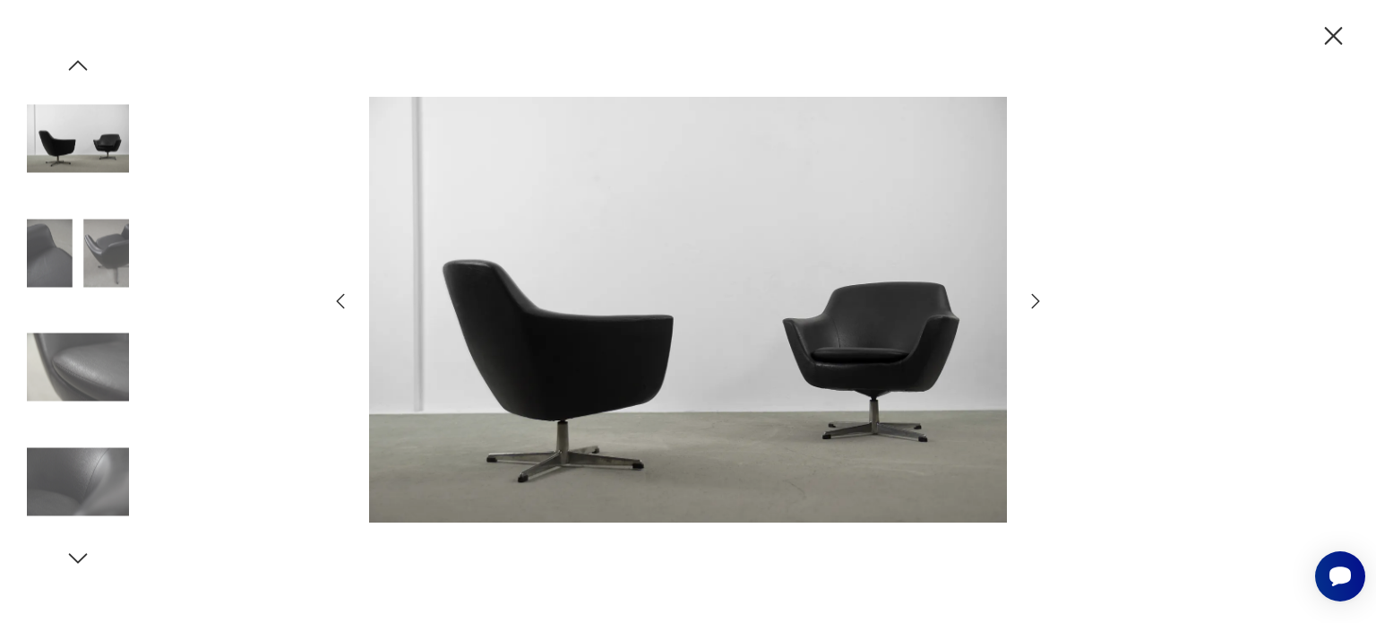
click at [1036, 297] on icon "button" at bounding box center [1036, 300] width 8 height 14
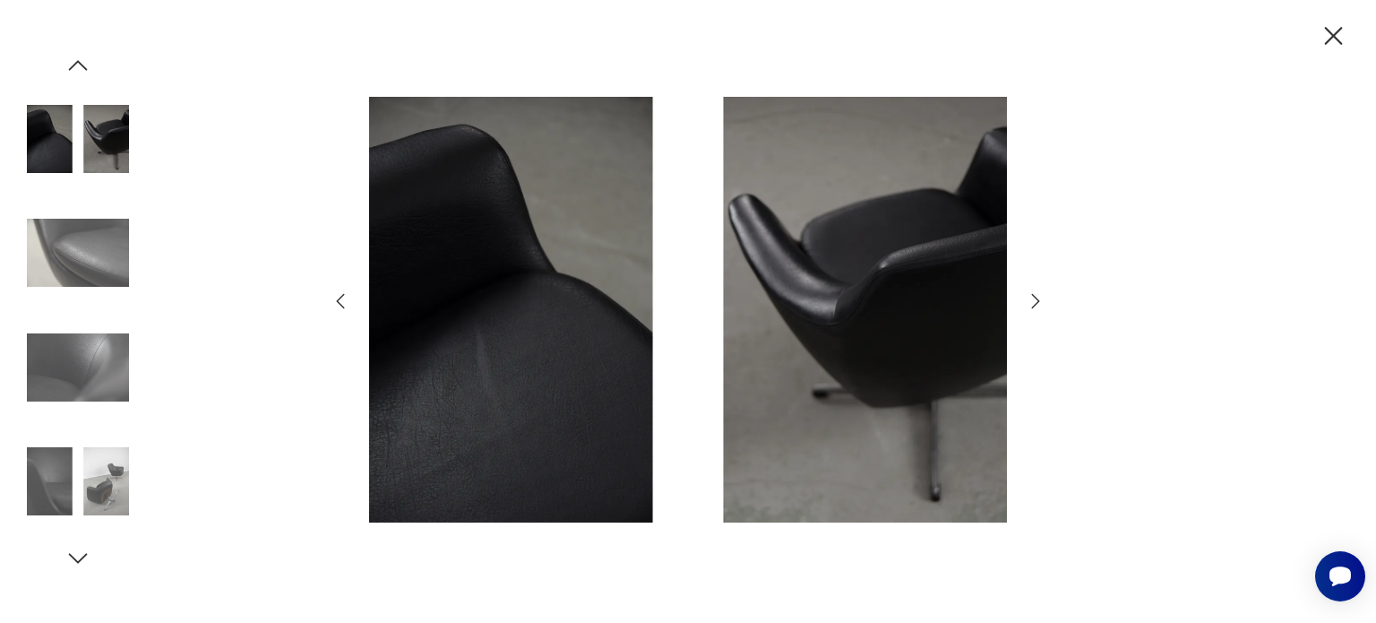
click at [1036, 297] on icon "button" at bounding box center [1036, 300] width 8 height 14
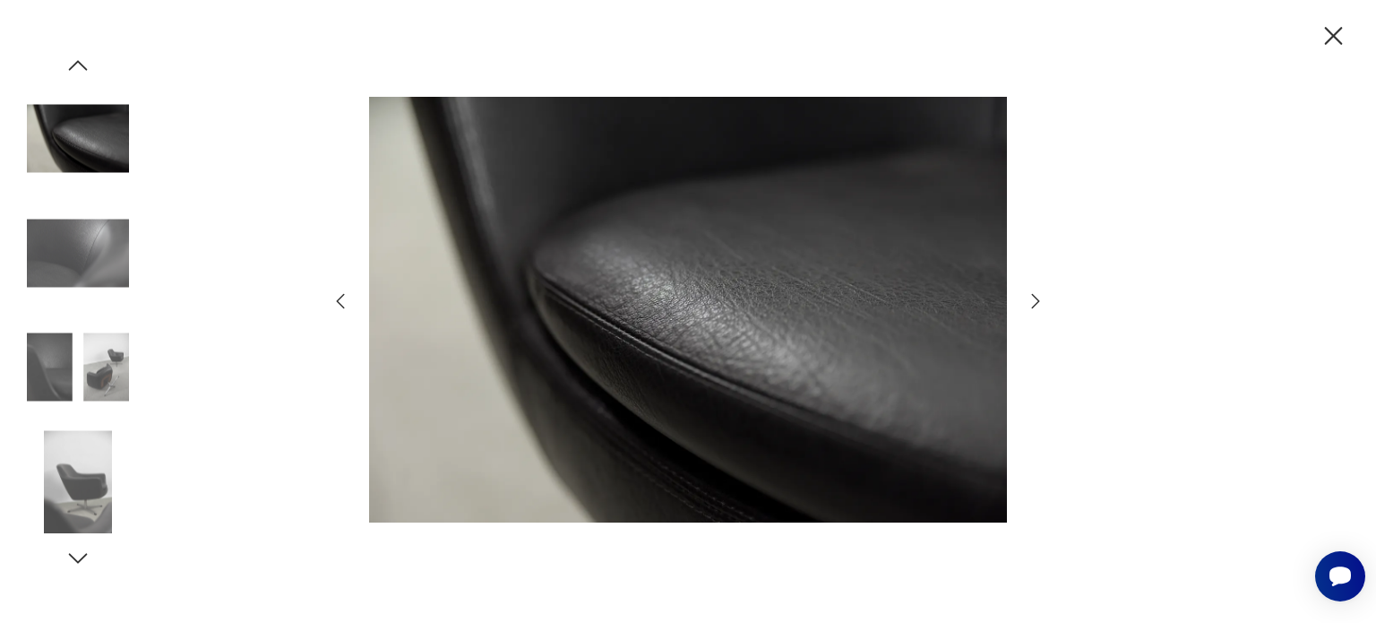
click at [1036, 297] on icon "button" at bounding box center [1036, 300] width 8 height 14
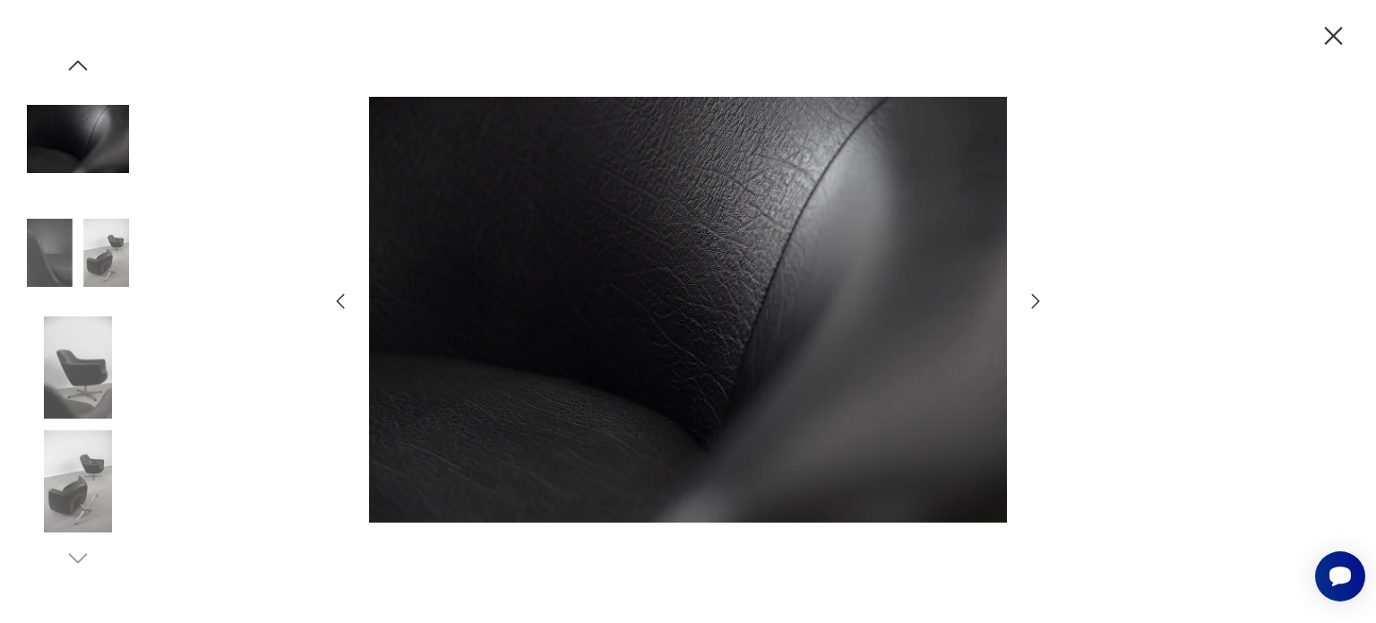
click at [1036, 297] on icon "button" at bounding box center [1036, 300] width 8 height 14
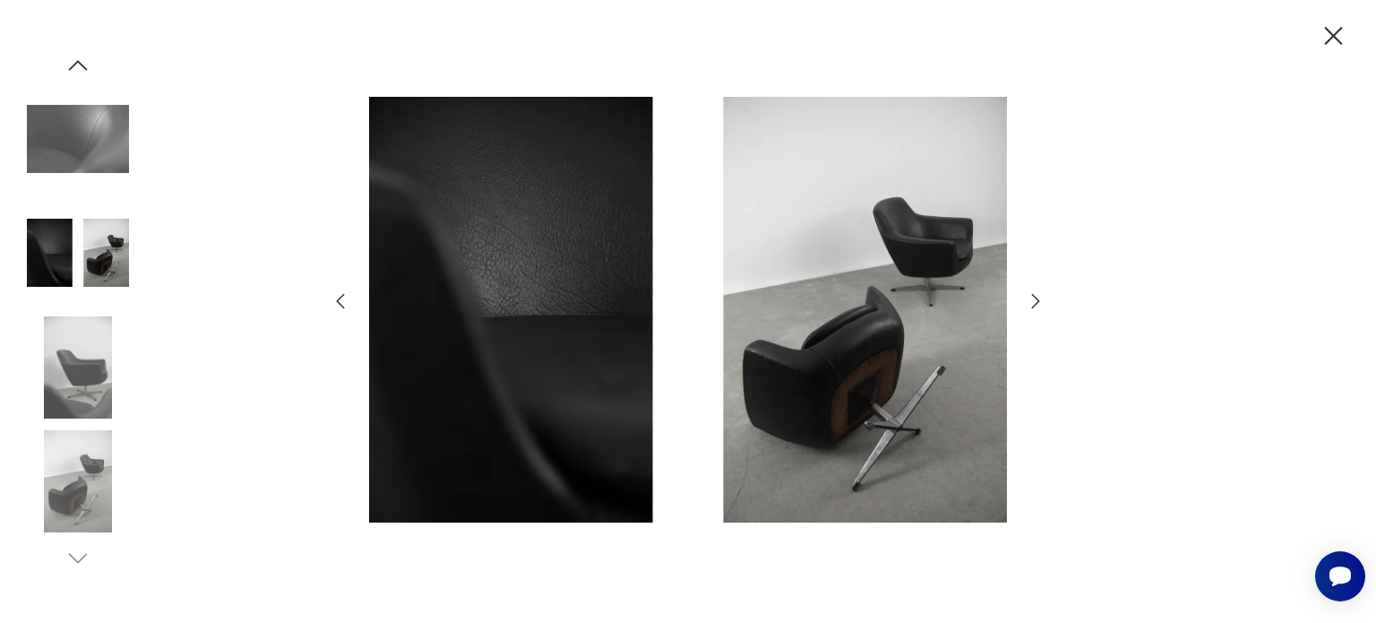
click at [1036, 297] on icon "button" at bounding box center [1036, 300] width 8 height 14
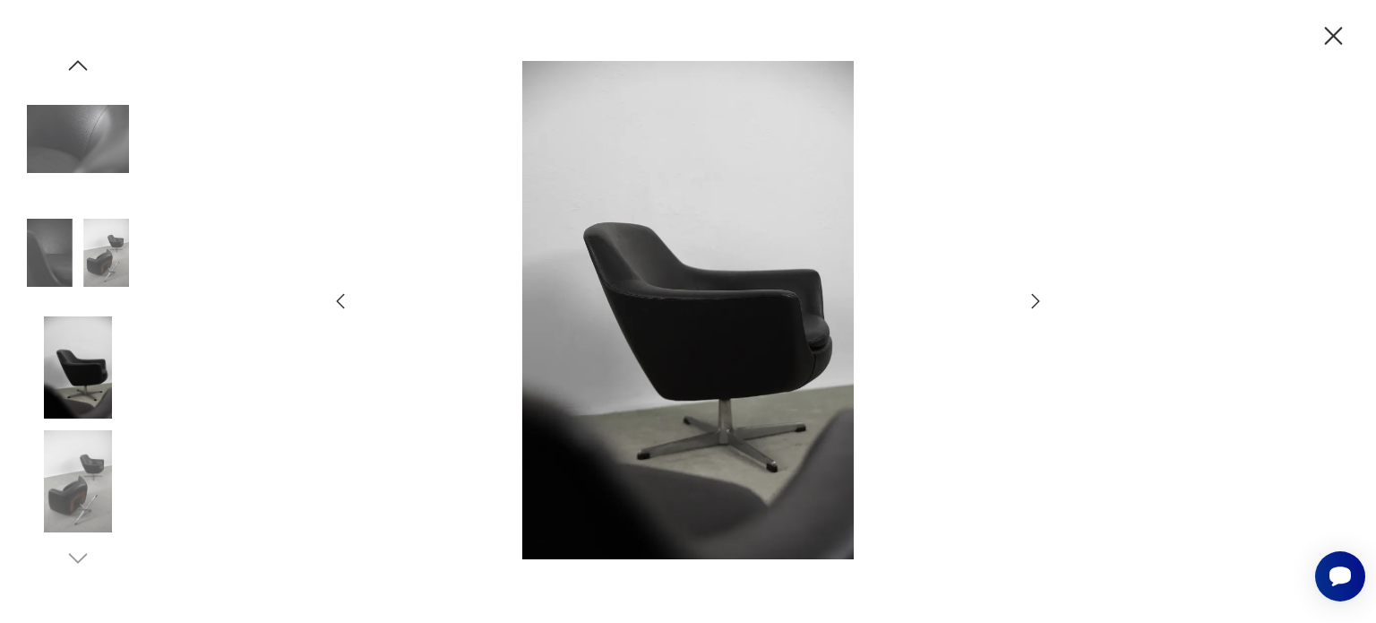
click at [1036, 297] on icon "button" at bounding box center [1036, 300] width 8 height 14
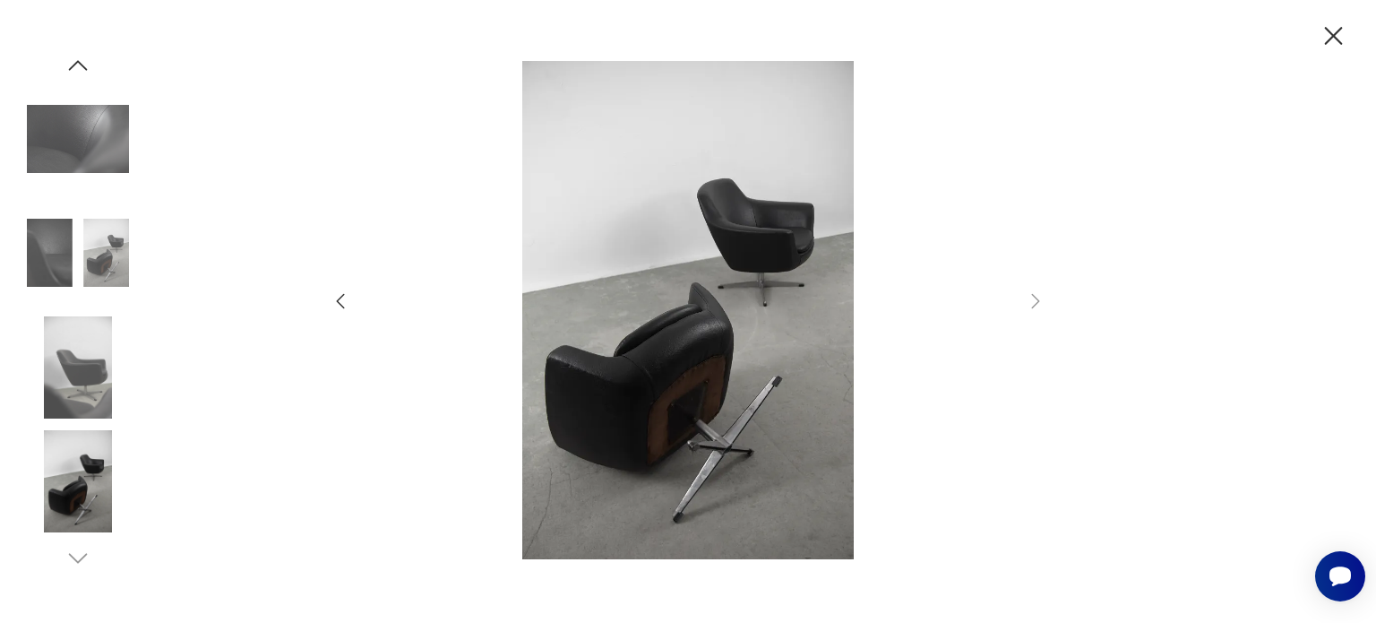
click at [1329, 31] on icon "button" at bounding box center [1334, 36] width 18 height 18
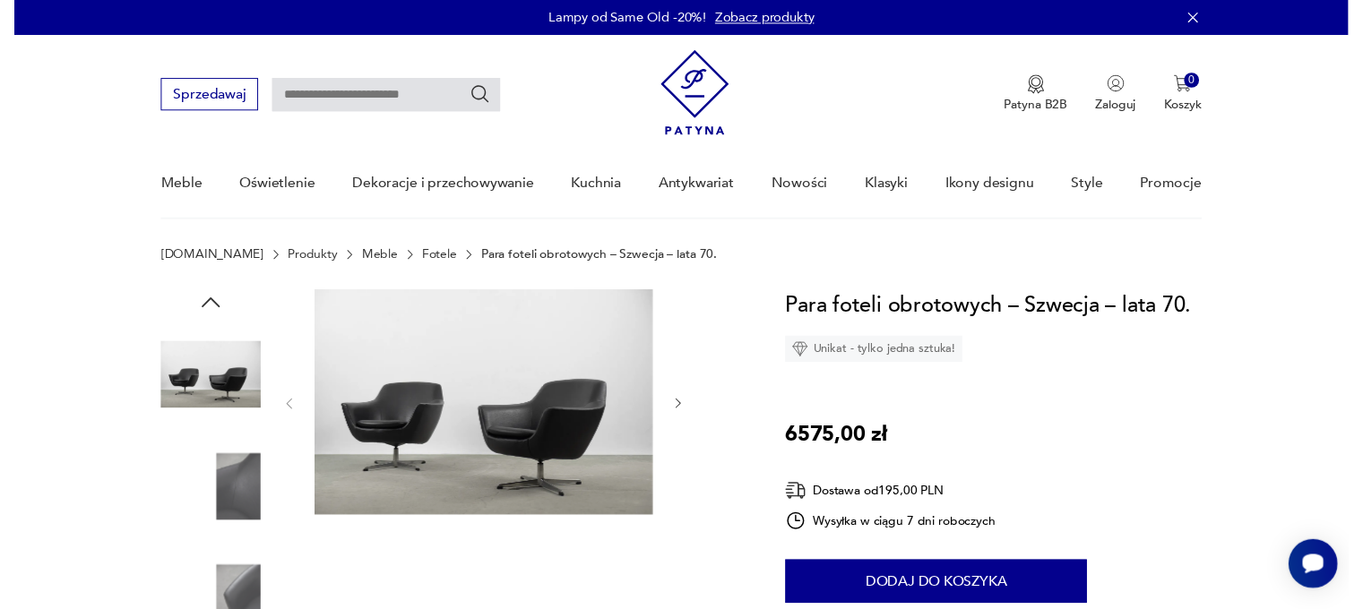
scroll to position [0, 0]
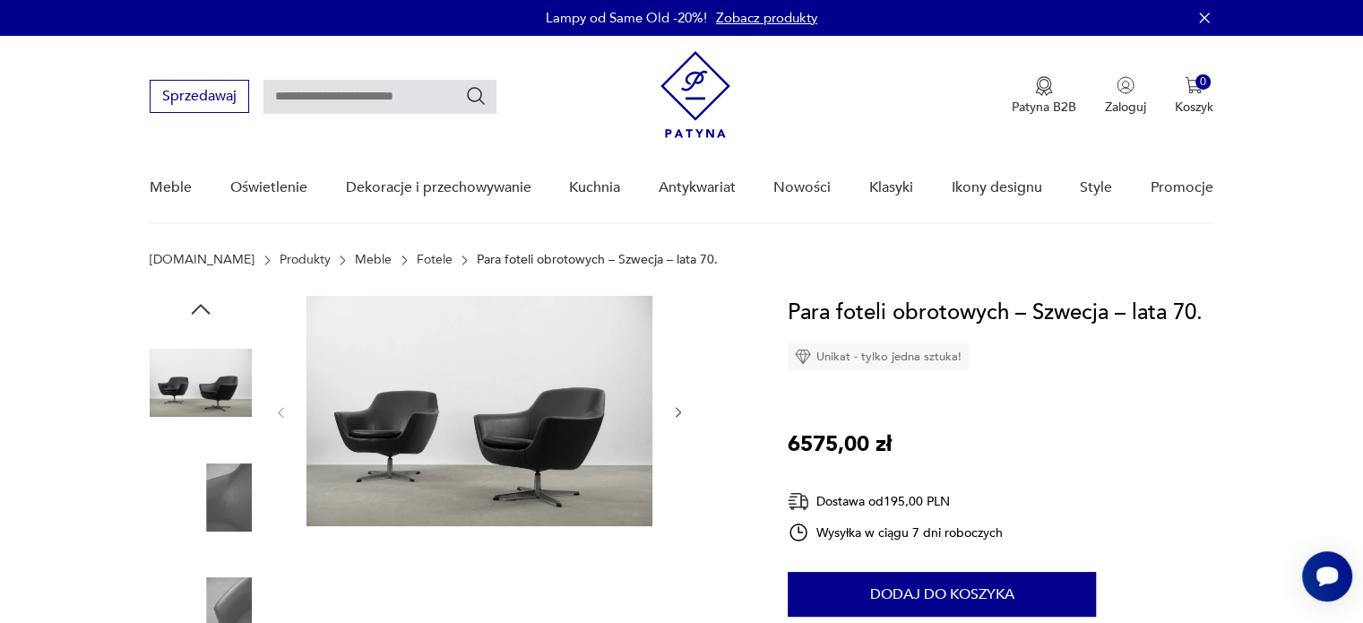
click at [400, 398] on img at bounding box center [479, 411] width 346 height 230
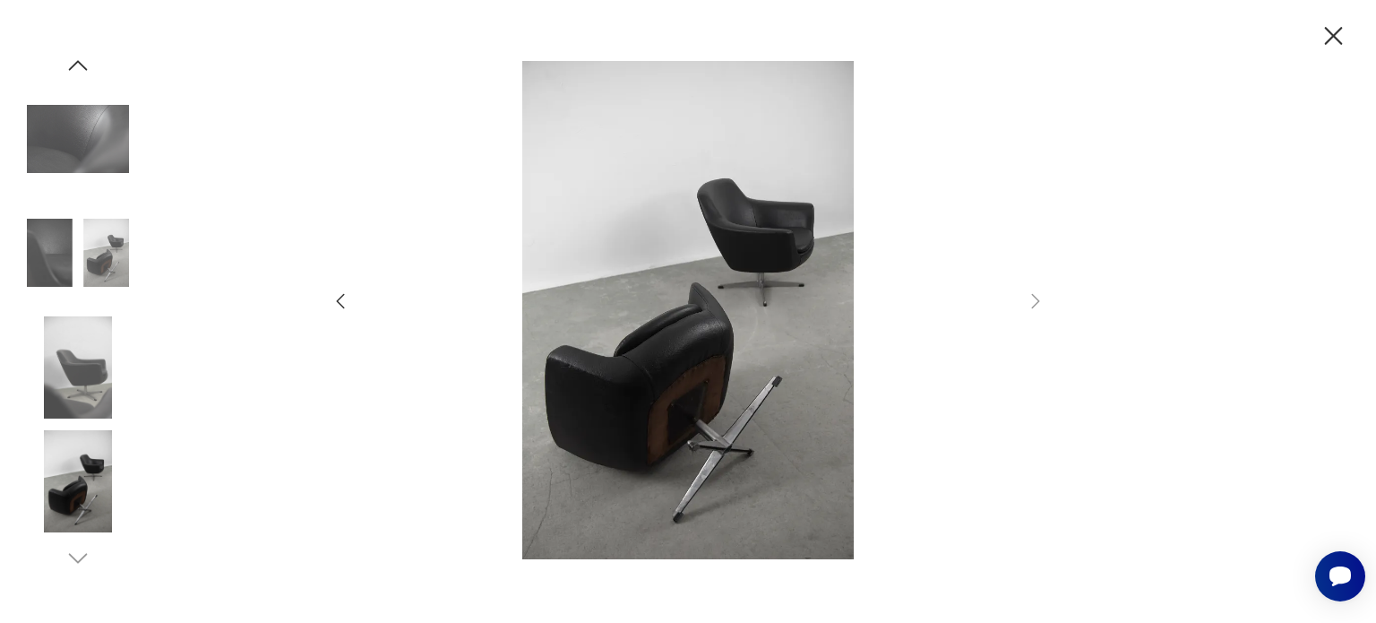
click at [55, 476] on img at bounding box center [78, 481] width 102 height 102
click at [107, 161] on img at bounding box center [78, 139] width 102 height 102
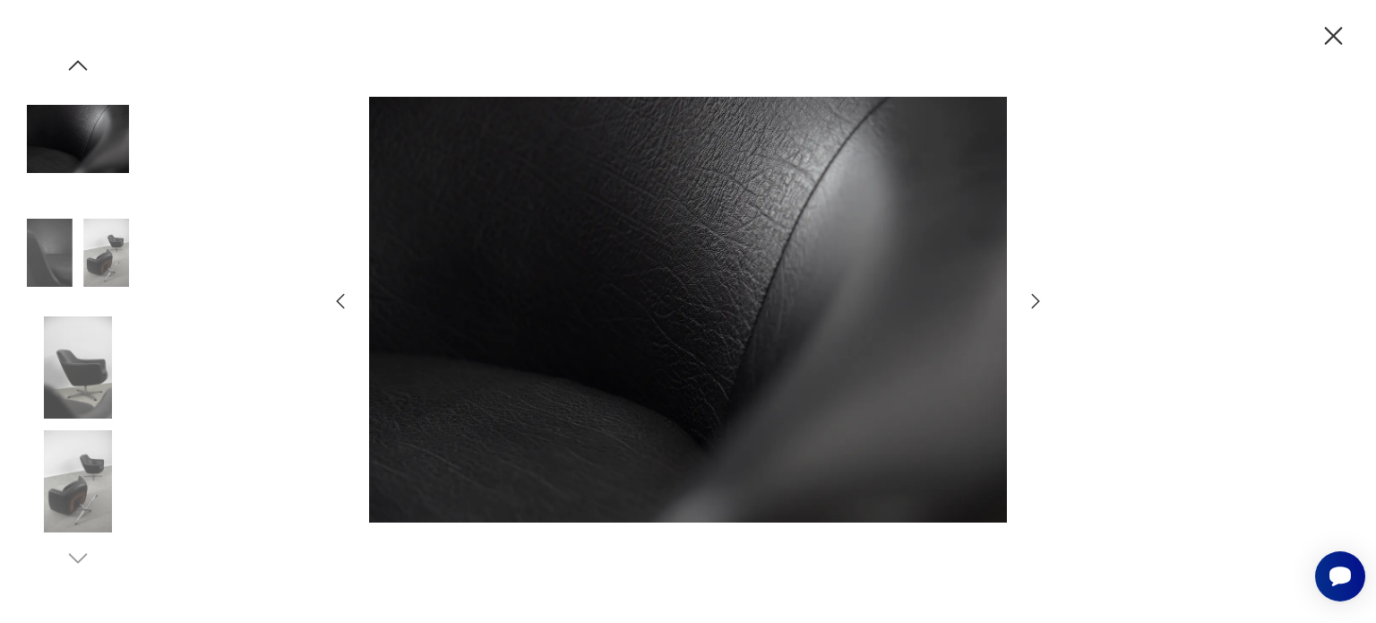
click at [1329, 38] on icon "button" at bounding box center [1333, 36] width 31 height 31
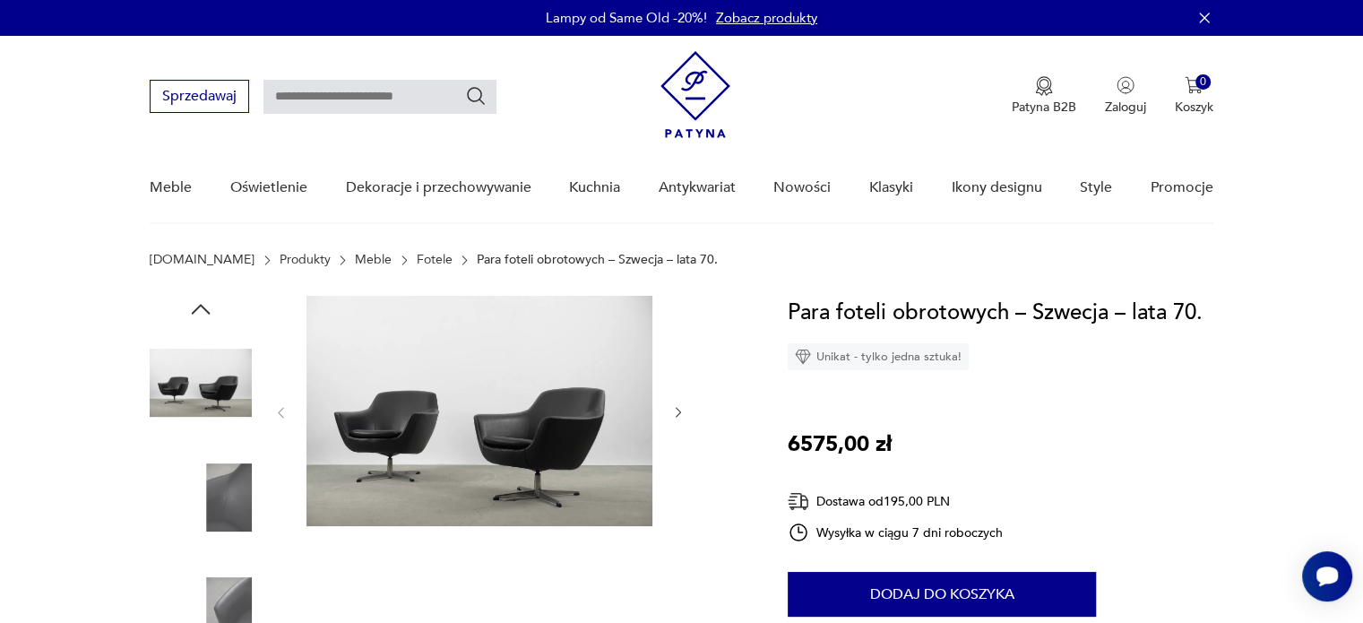
click at [495, 407] on img at bounding box center [479, 411] width 346 height 230
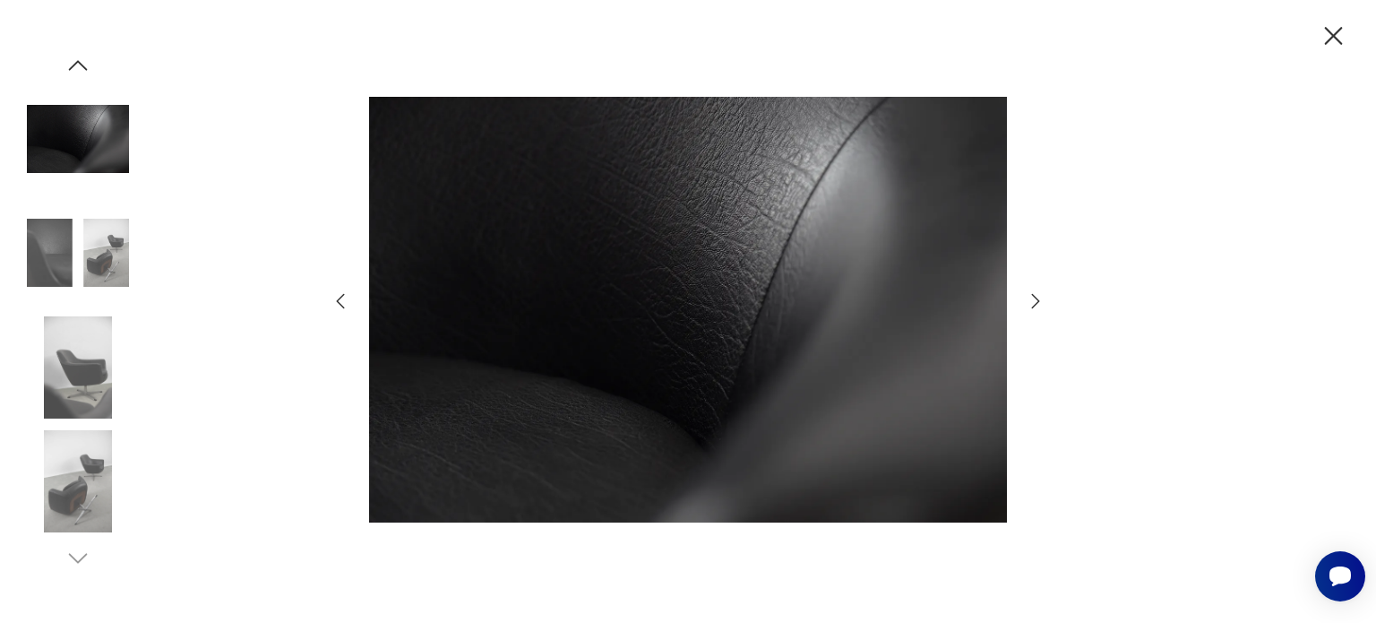
click at [82, 393] on img at bounding box center [78, 367] width 102 height 102
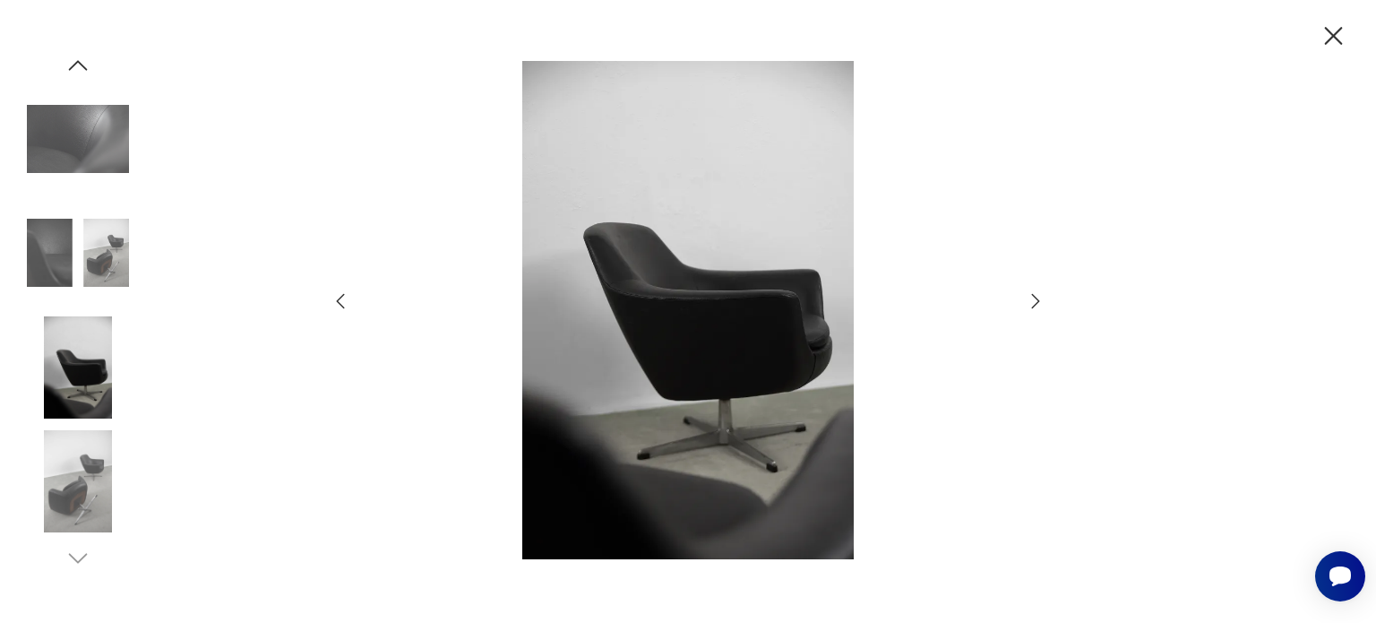
click at [77, 469] on img at bounding box center [78, 481] width 102 height 102
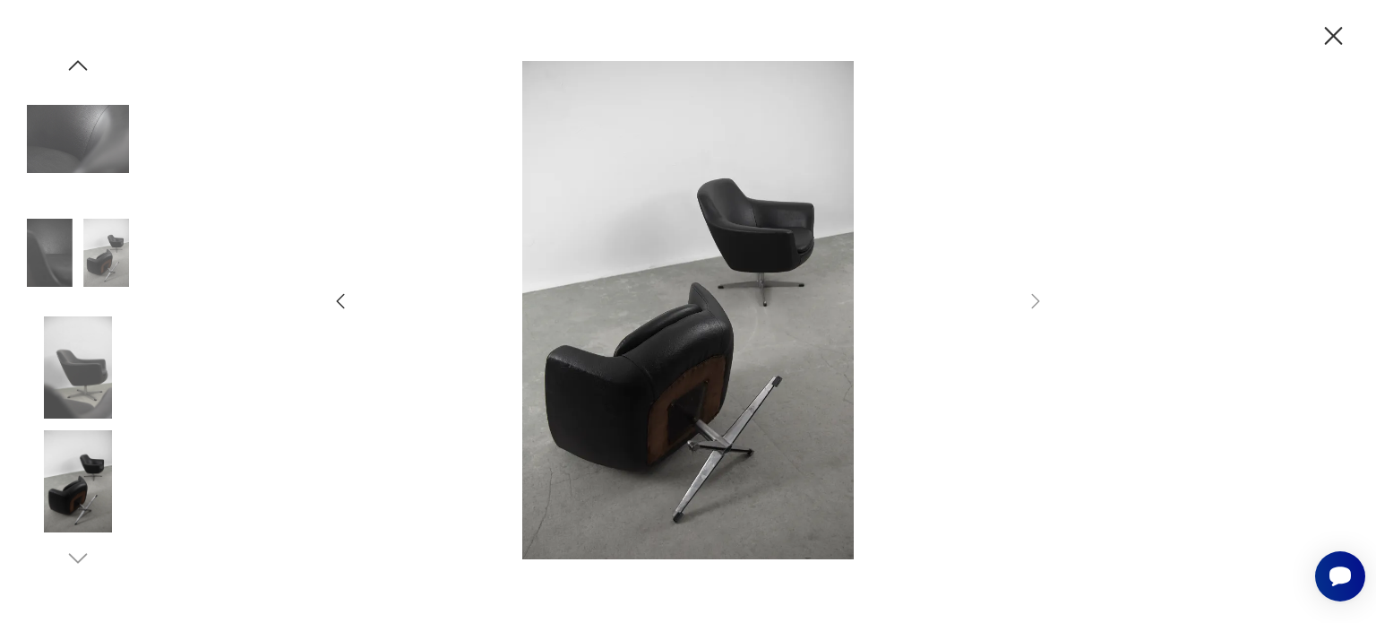
click at [341, 304] on icon "button" at bounding box center [340, 300] width 21 height 21
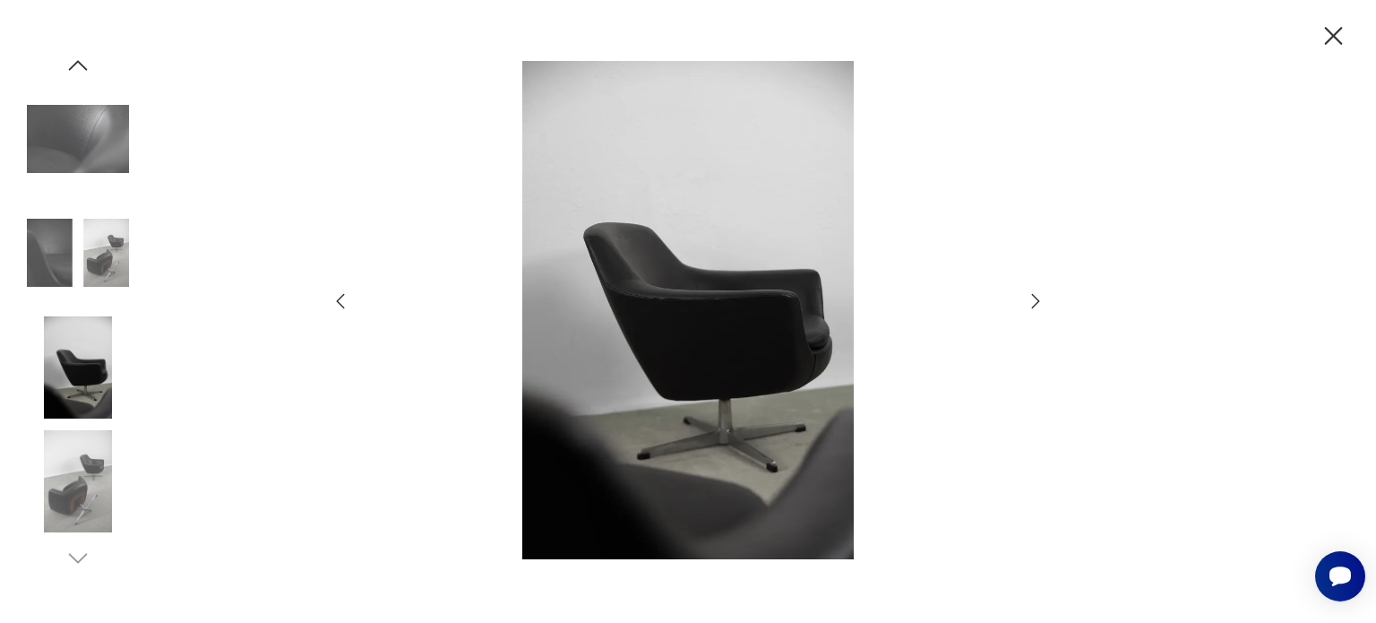
click at [342, 304] on icon "button" at bounding box center [340, 300] width 21 height 21
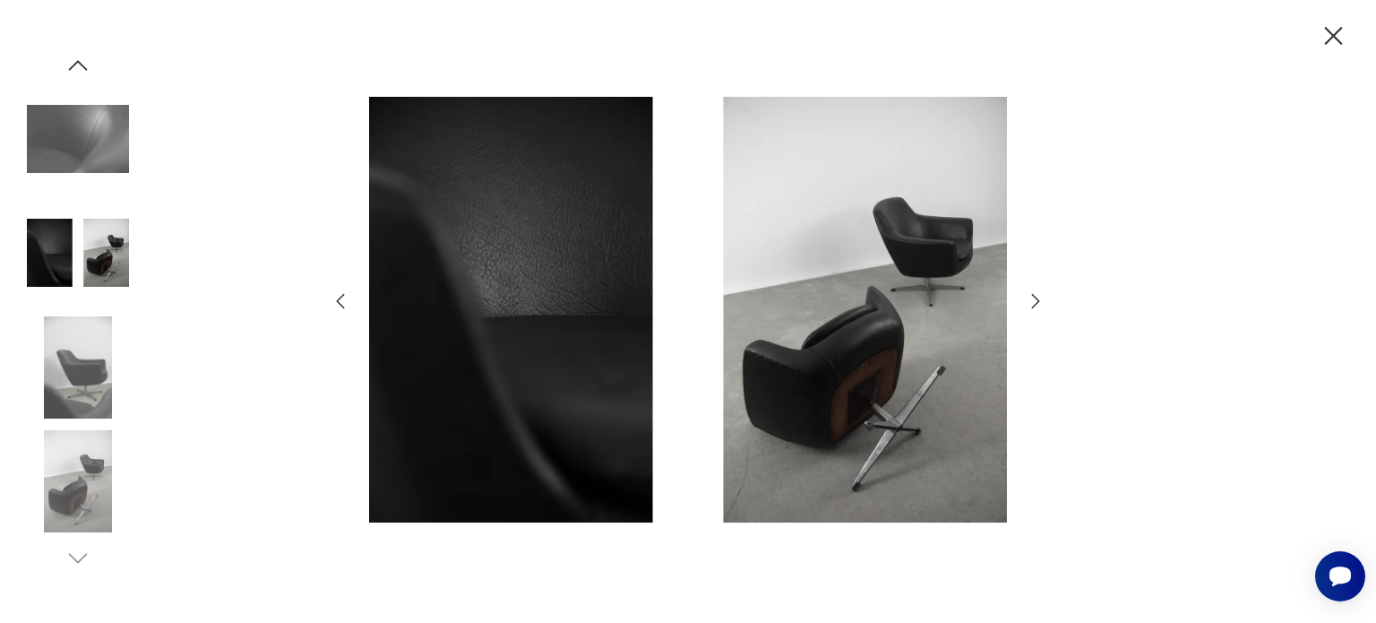
click at [342, 304] on icon "button" at bounding box center [340, 300] width 21 height 21
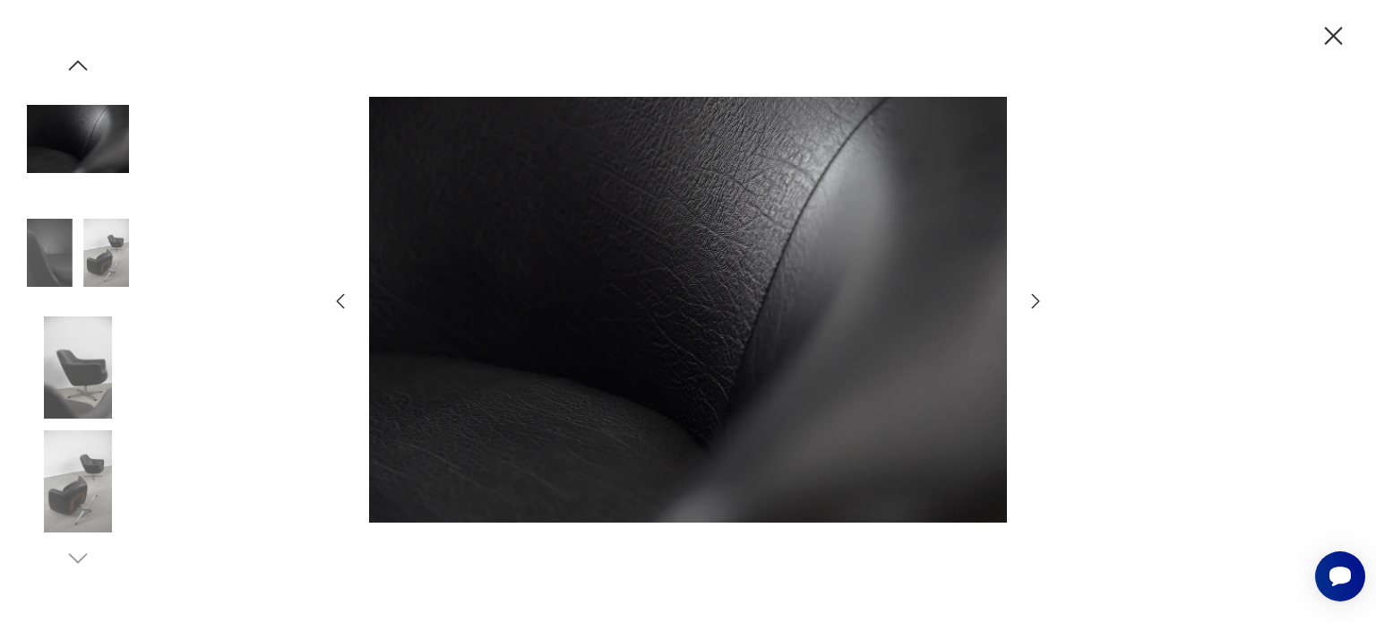
click at [342, 304] on icon "button" at bounding box center [340, 300] width 21 height 21
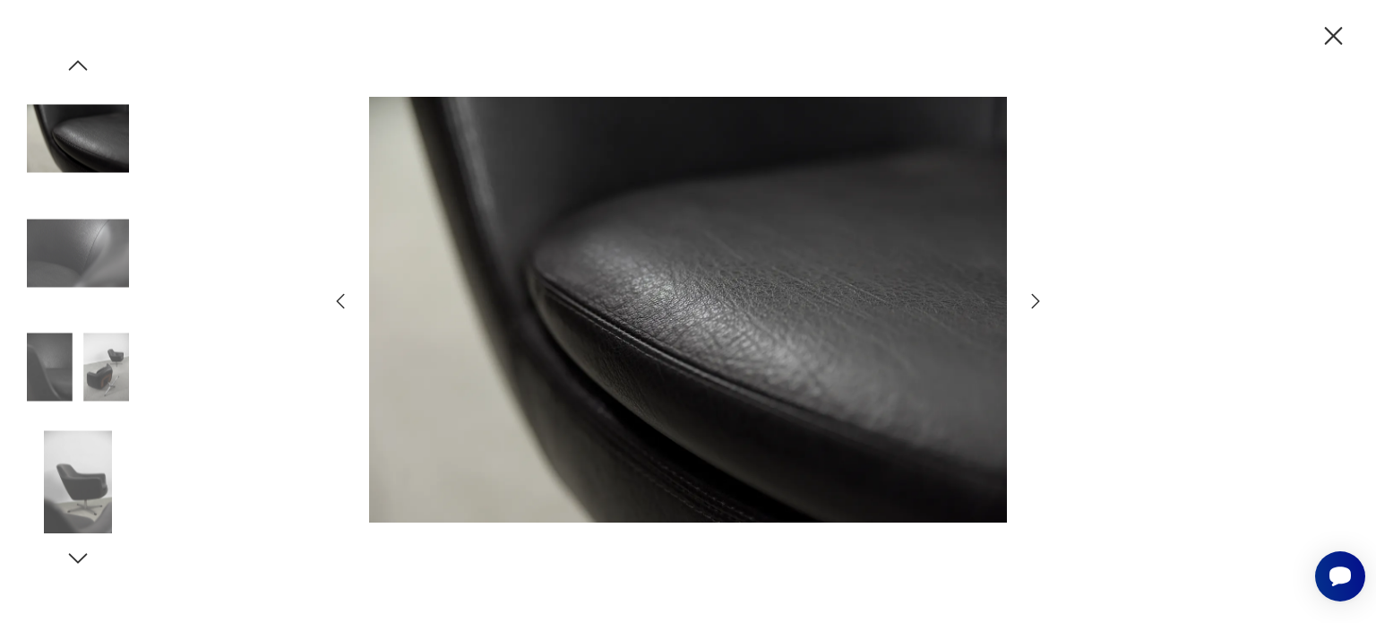
click at [342, 304] on icon "button" at bounding box center [340, 300] width 21 height 21
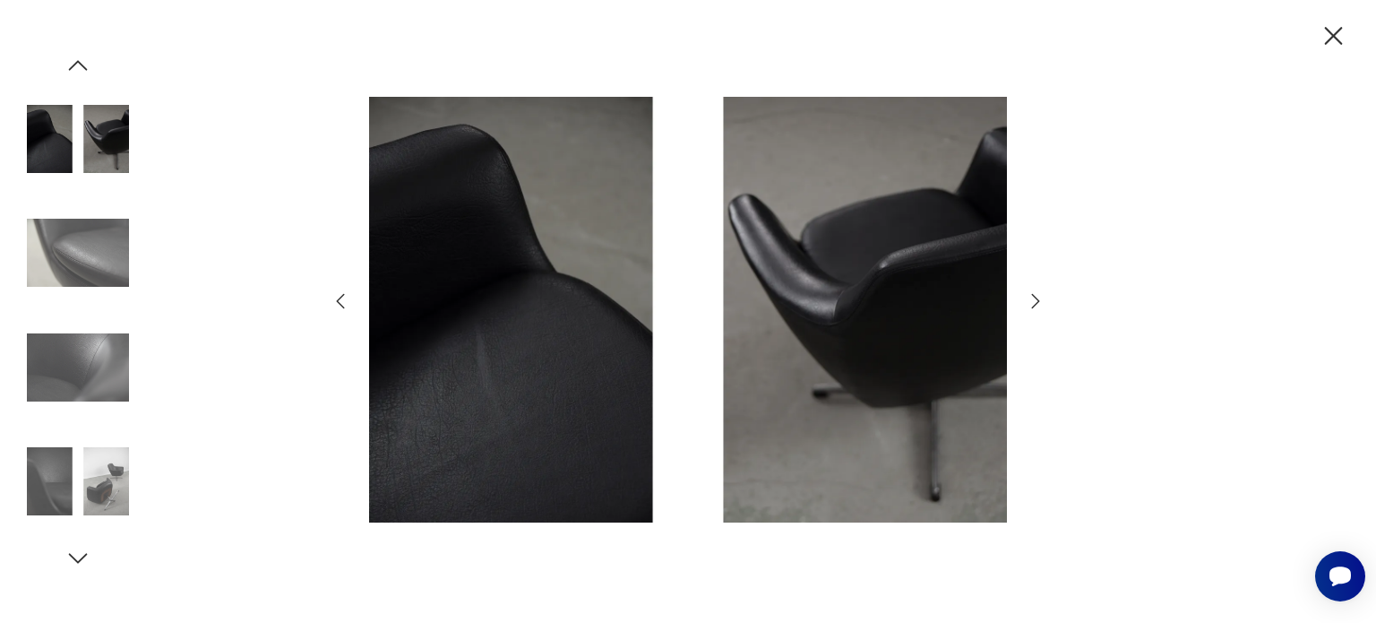
click at [342, 304] on icon "button" at bounding box center [340, 300] width 21 height 21
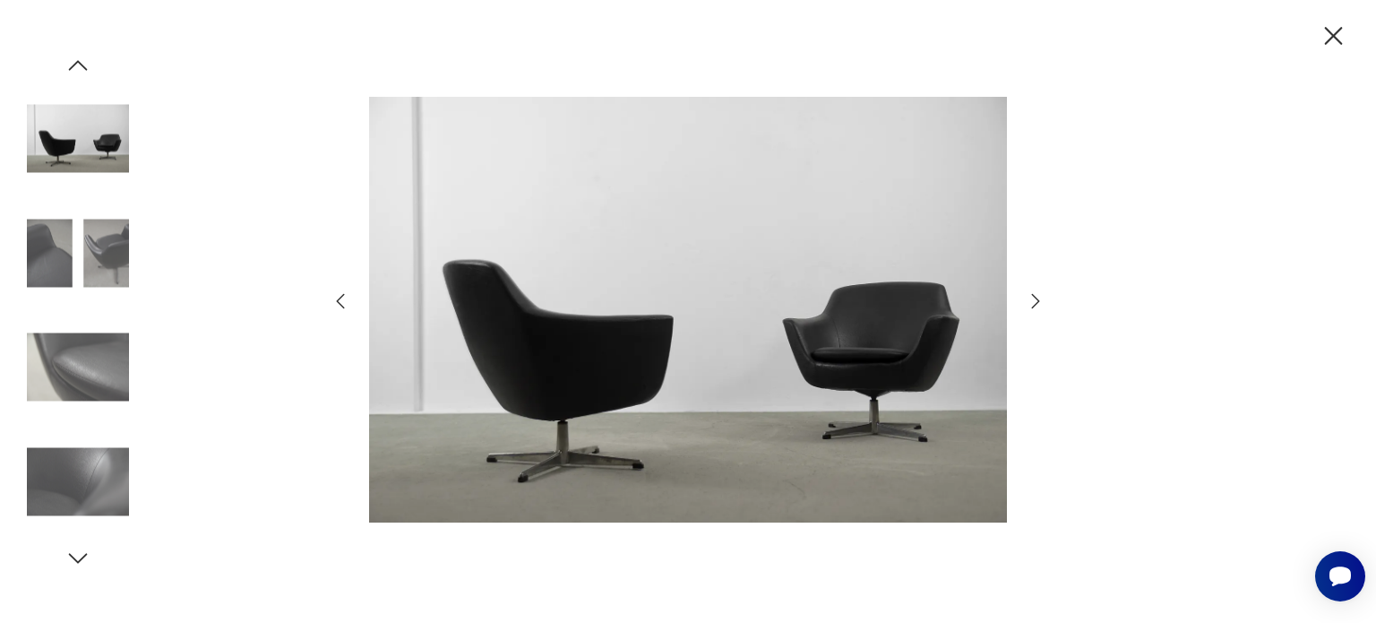
click at [342, 304] on icon "button" at bounding box center [340, 300] width 21 height 21
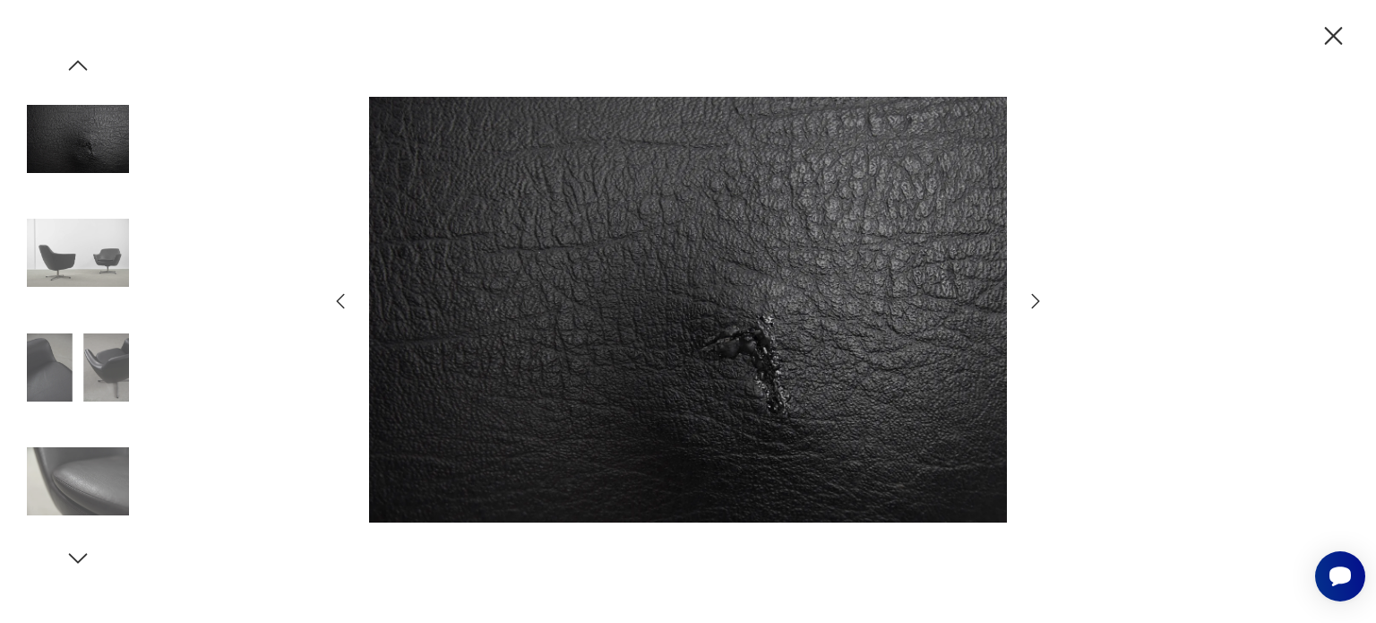
click at [342, 304] on icon "button" at bounding box center [340, 300] width 21 height 21
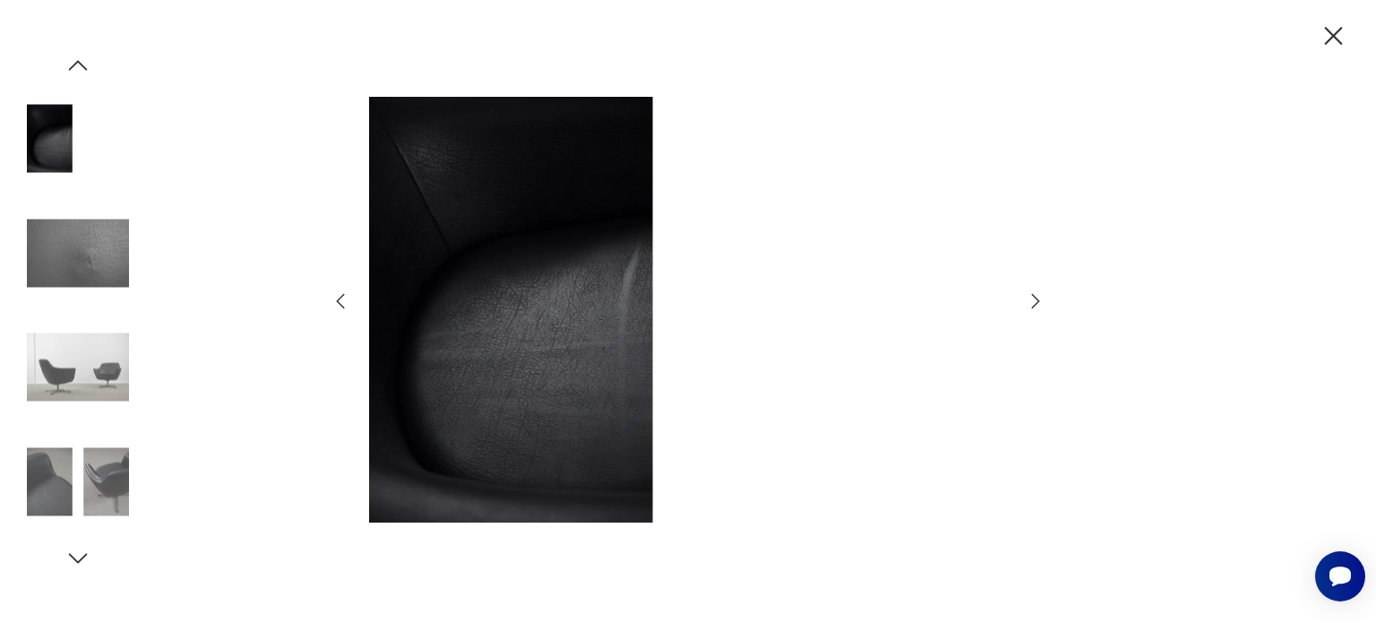
click at [342, 304] on icon "button" at bounding box center [340, 300] width 21 height 21
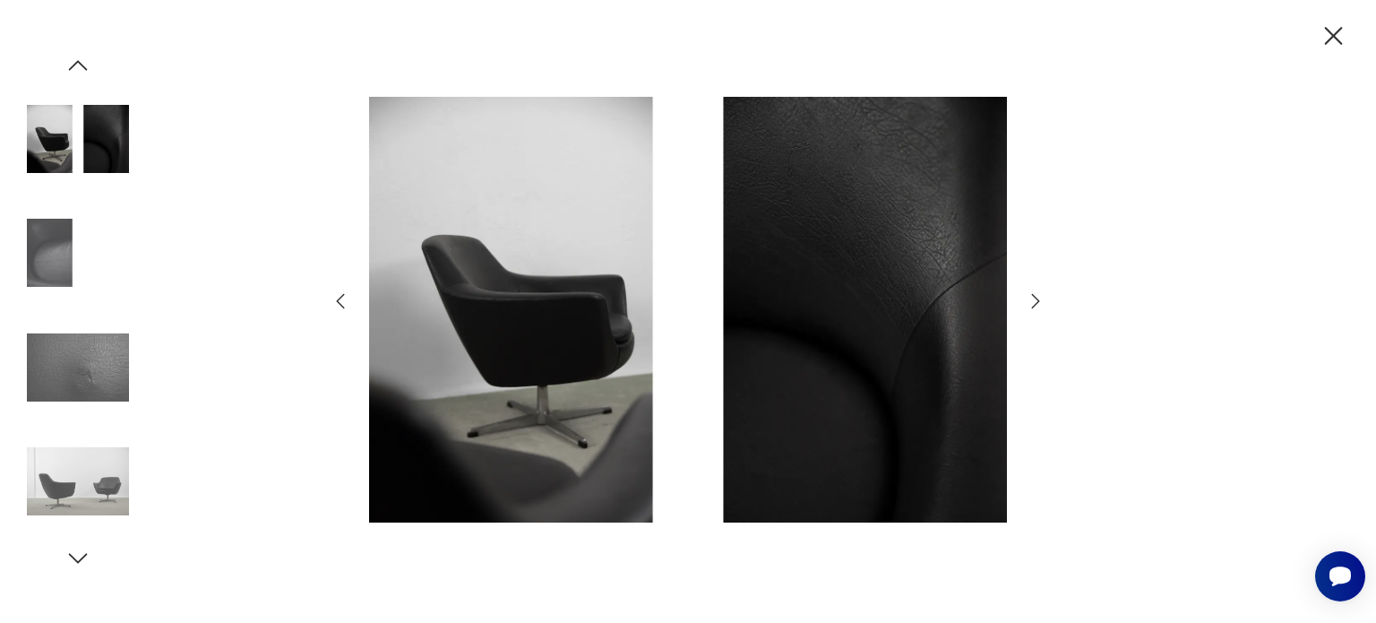
click at [342, 304] on icon "button" at bounding box center [340, 300] width 21 height 21
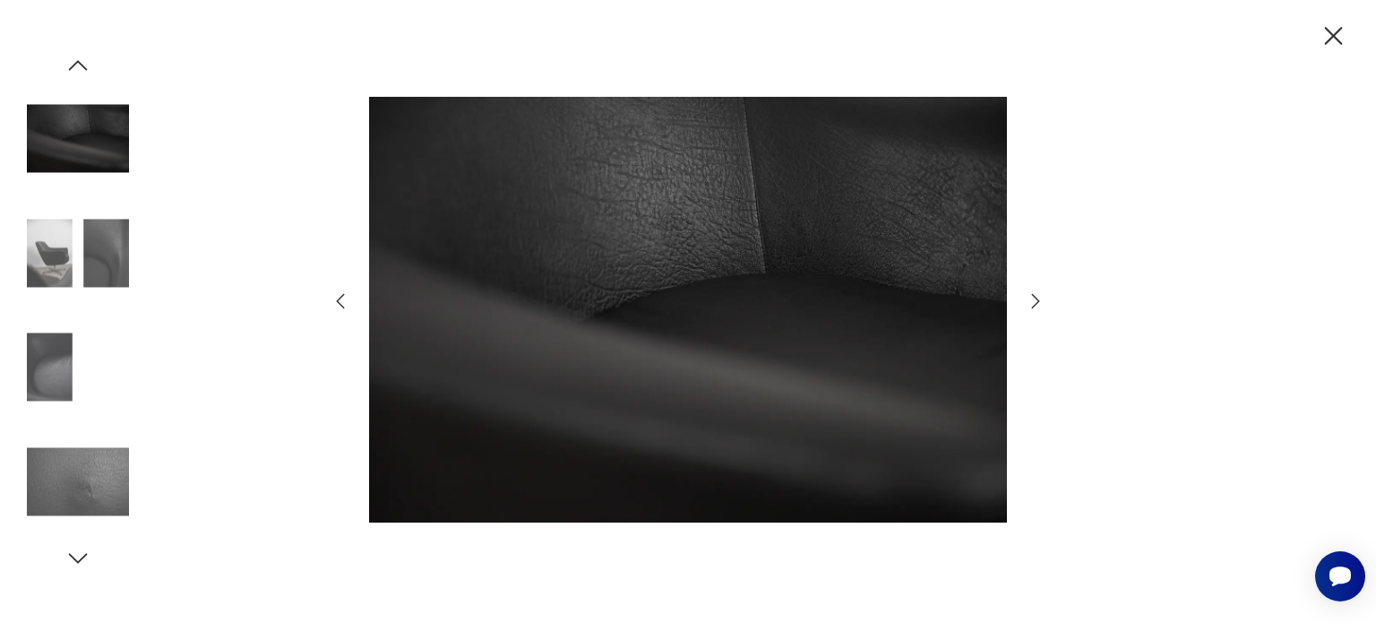
click at [342, 304] on icon "button" at bounding box center [340, 300] width 21 height 21
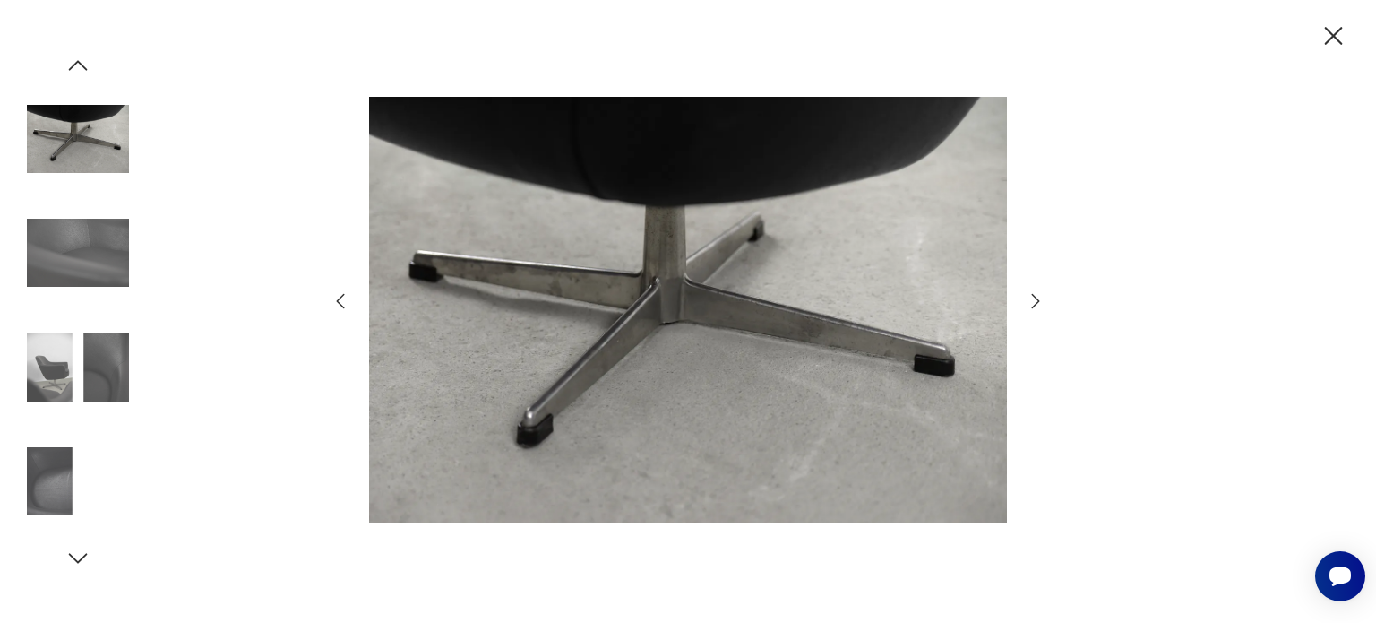
click at [342, 304] on icon "button" at bounding box center [340, 300] width 21 height 21
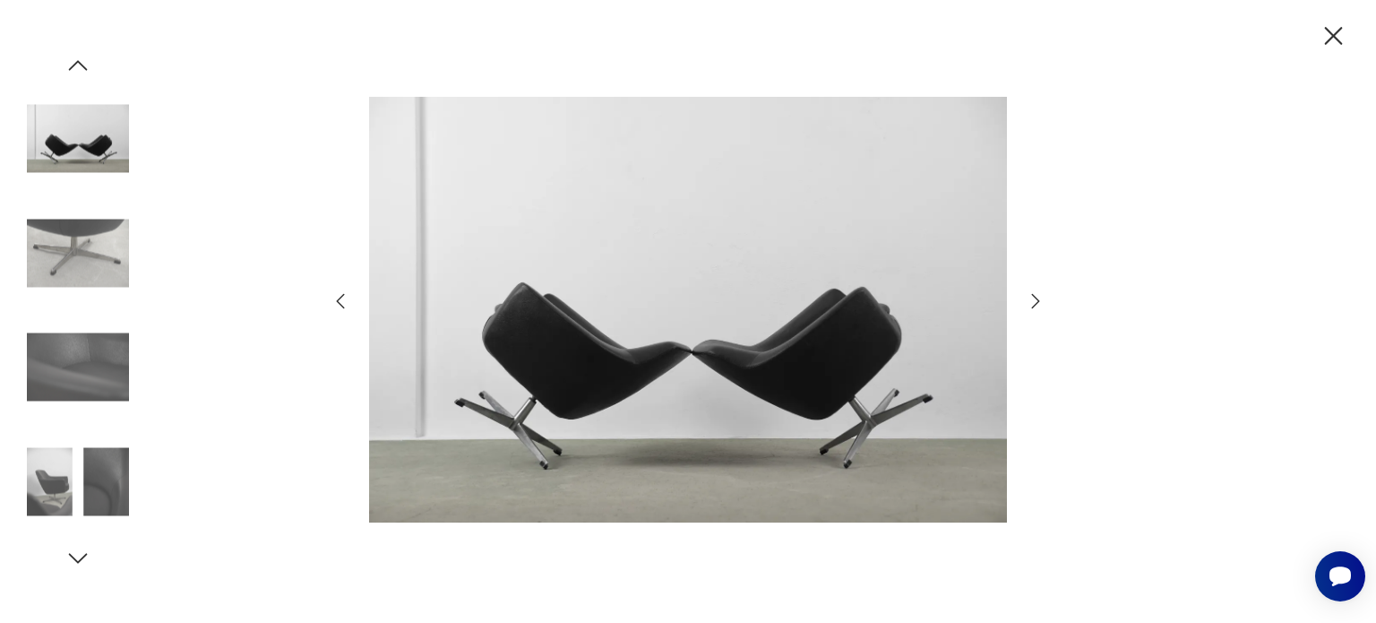
click at [340, 297] on icon "button" at bounding box center [340, 300] width 21 height 21
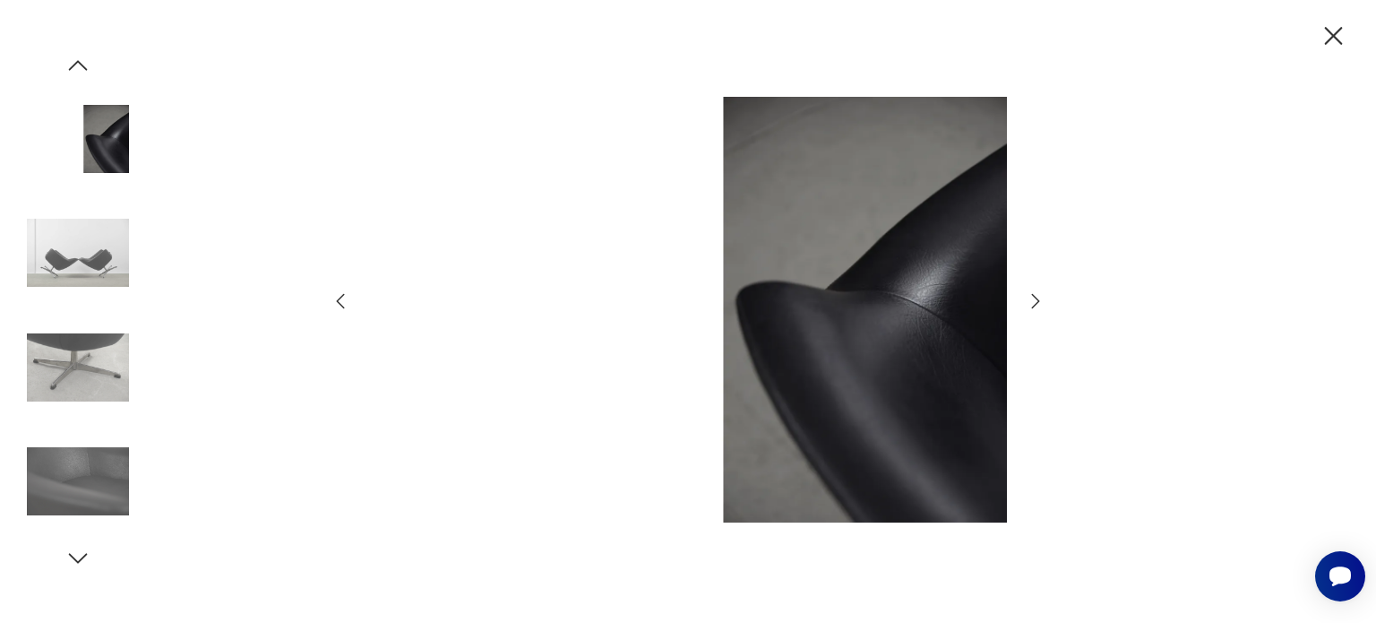
click at [340, 297] on icon "button" at bounding box center [340, 300] width 21 height 21
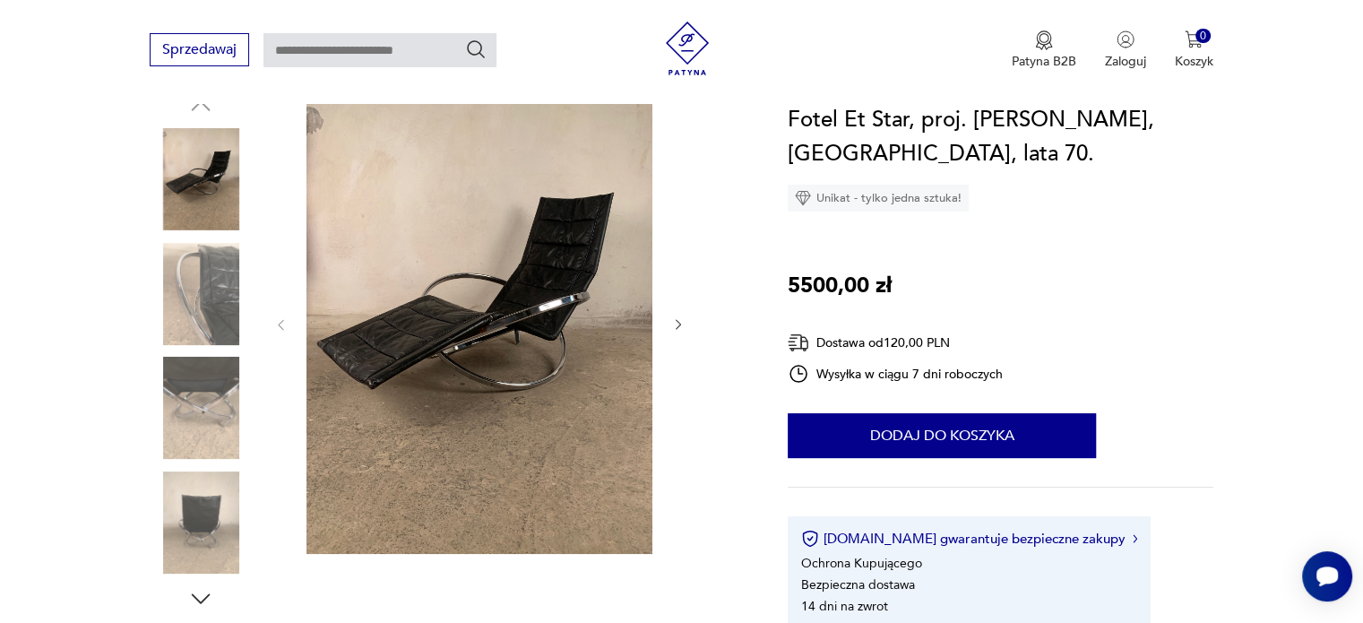
scroll to position [269, 0]
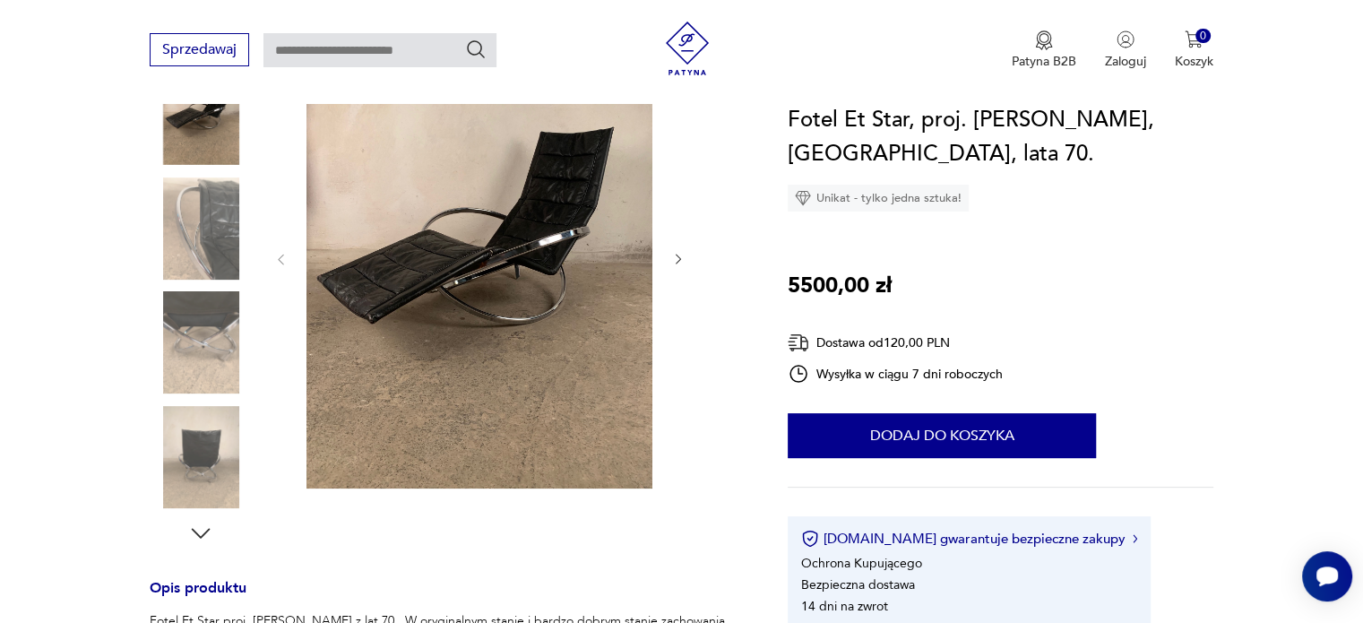
click at [223, 226] on img at bounding box center [201, 228] width 102 height 102
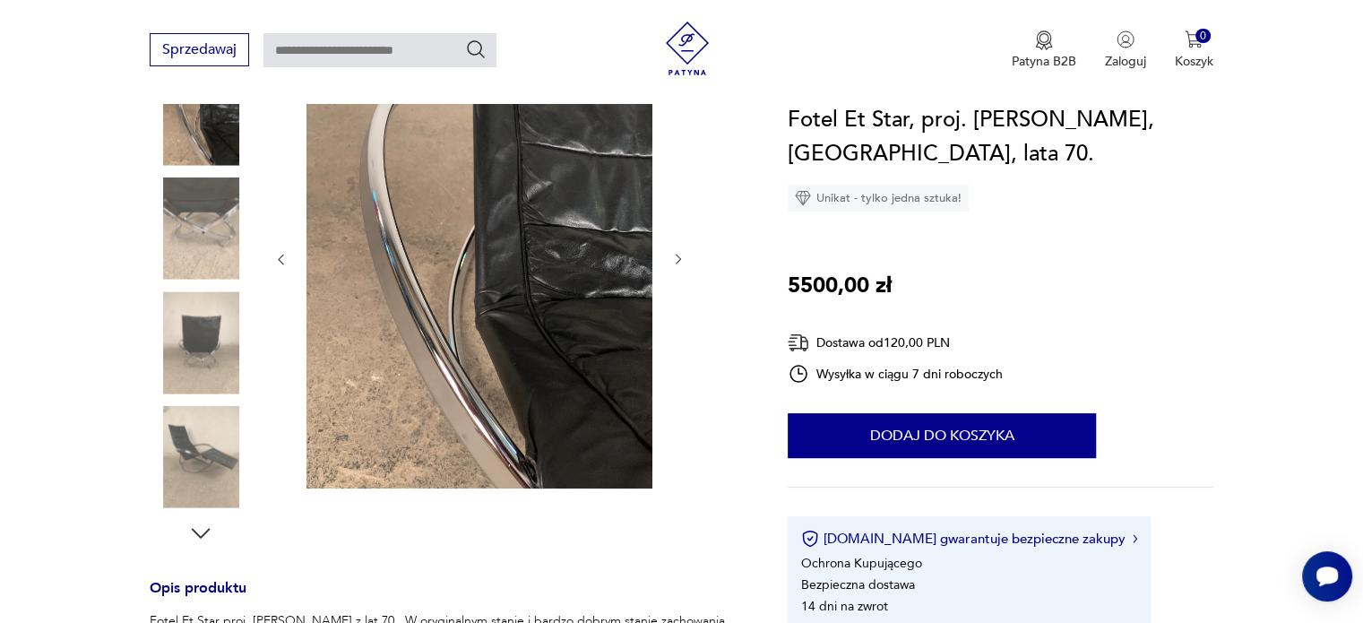
click at [491, 282] on img at bounding box center [479, 257] width 346 height 461
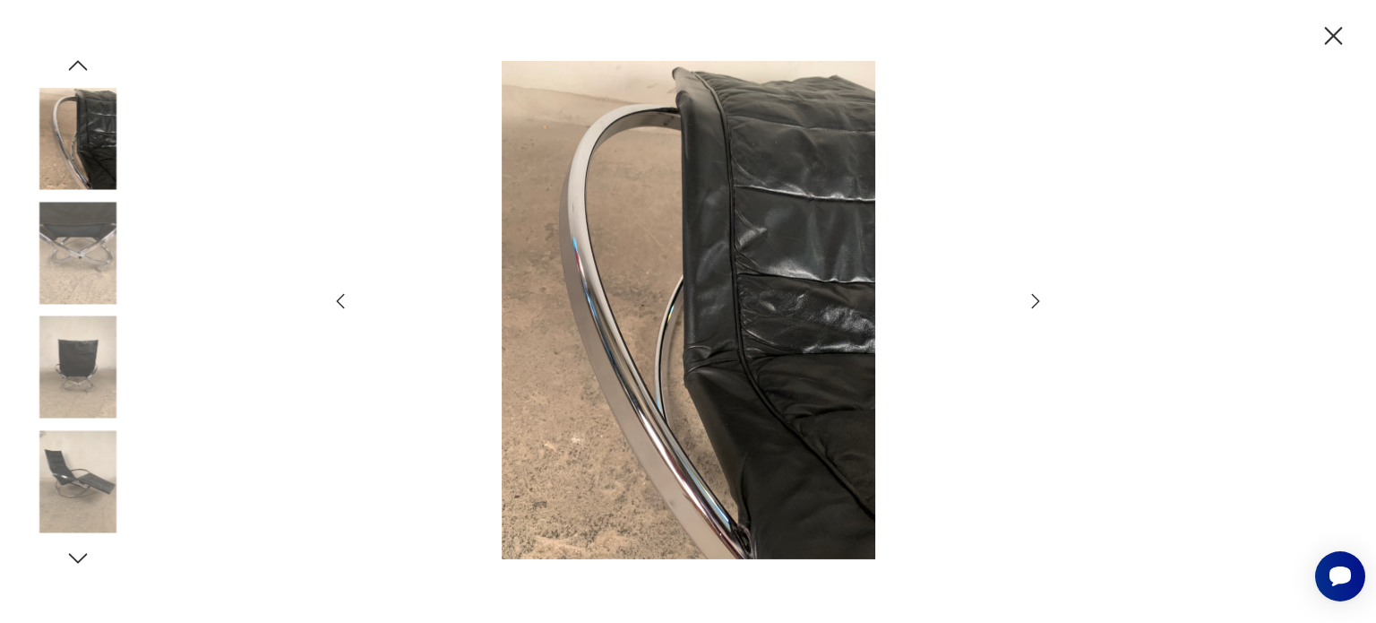
click at [1036, 304] on icon "button" at bounding box center [1036, 300] width 8 height 14
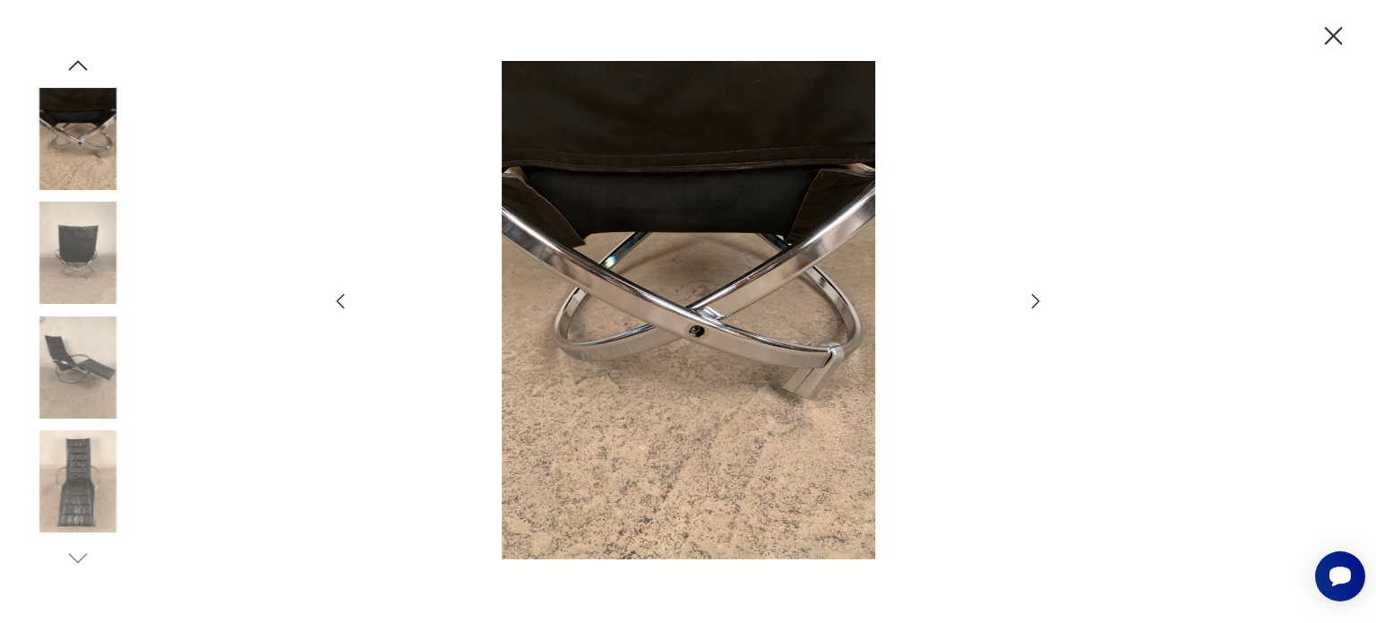
click at [1036, 304] on icon "button" at bounding box center [1036, 300] width 8 height 14
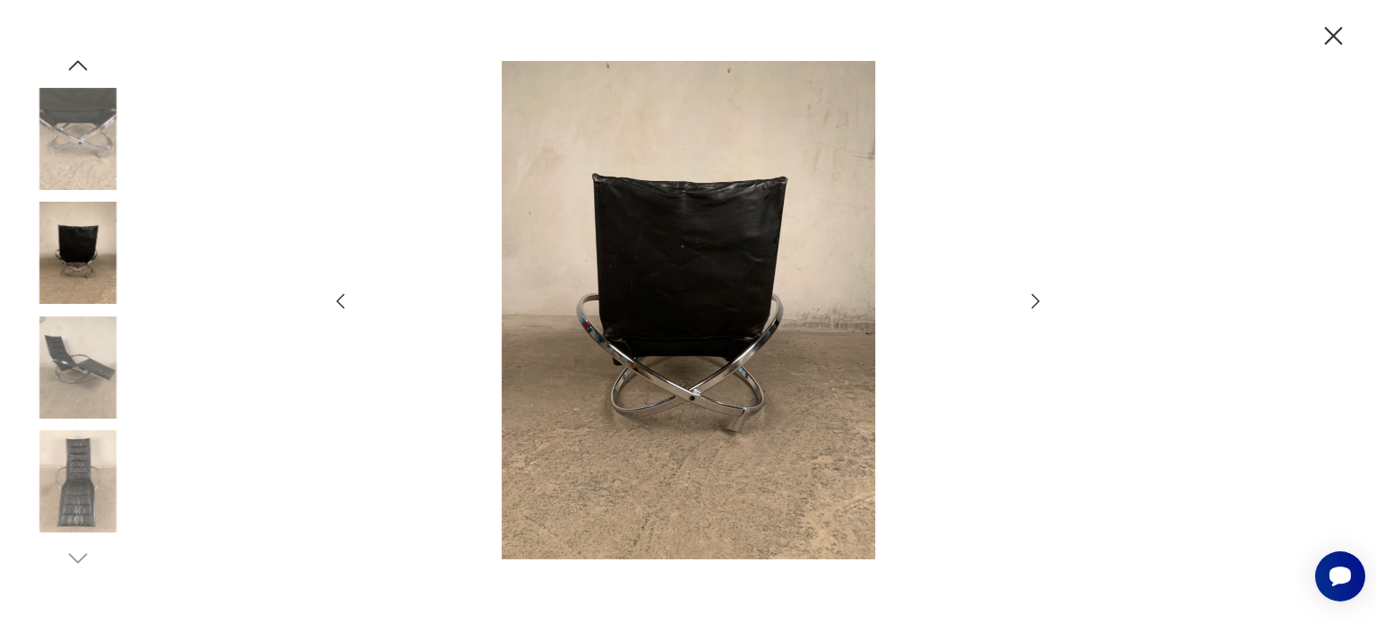
click at [1036, 304] on icon "button" at bounding box center [1036, 300] width 8 height 14
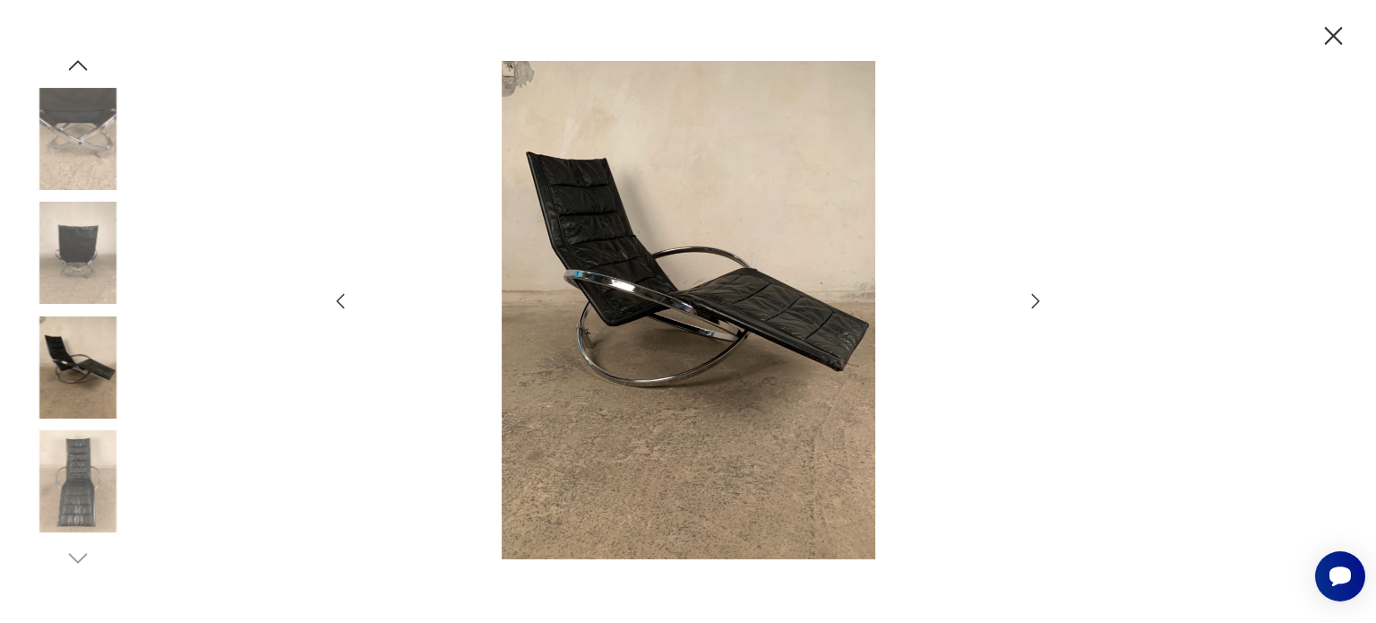
click at [1036, 304] on icon "button" at bounding box center [1036, 300] width 8 height 14
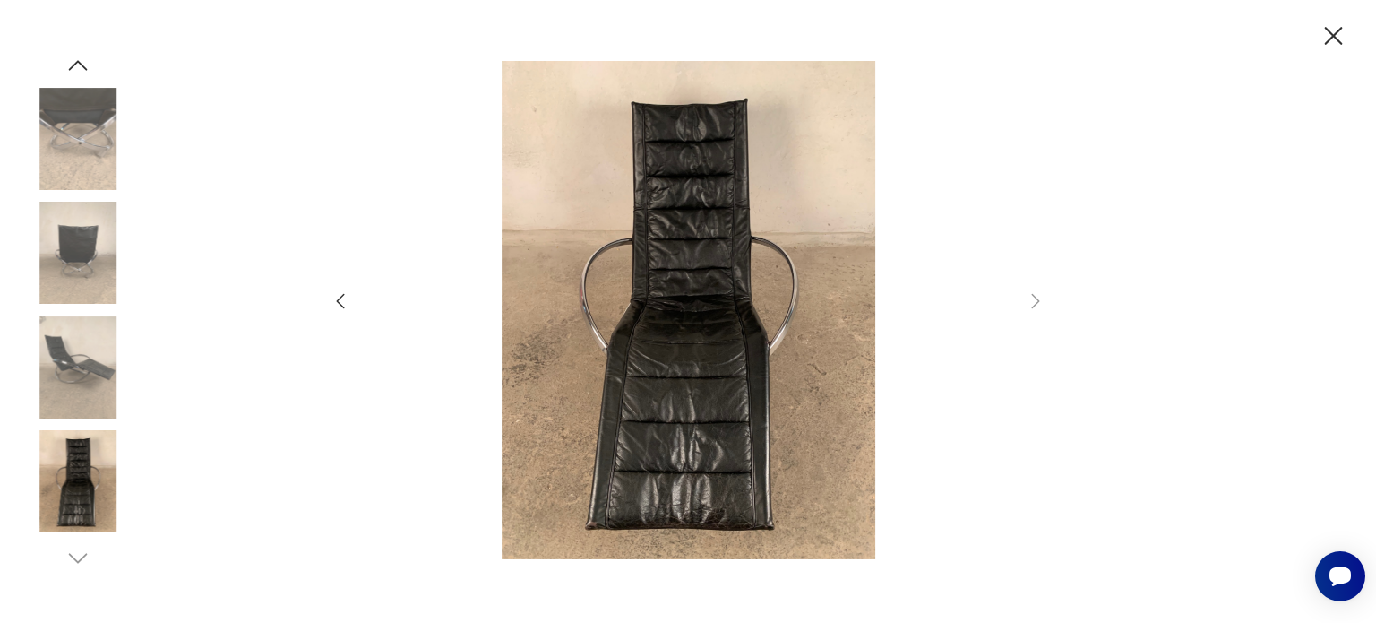
click at [1323, 35] on icon "button" at bounding box center [1333, 36] width 31 height 31
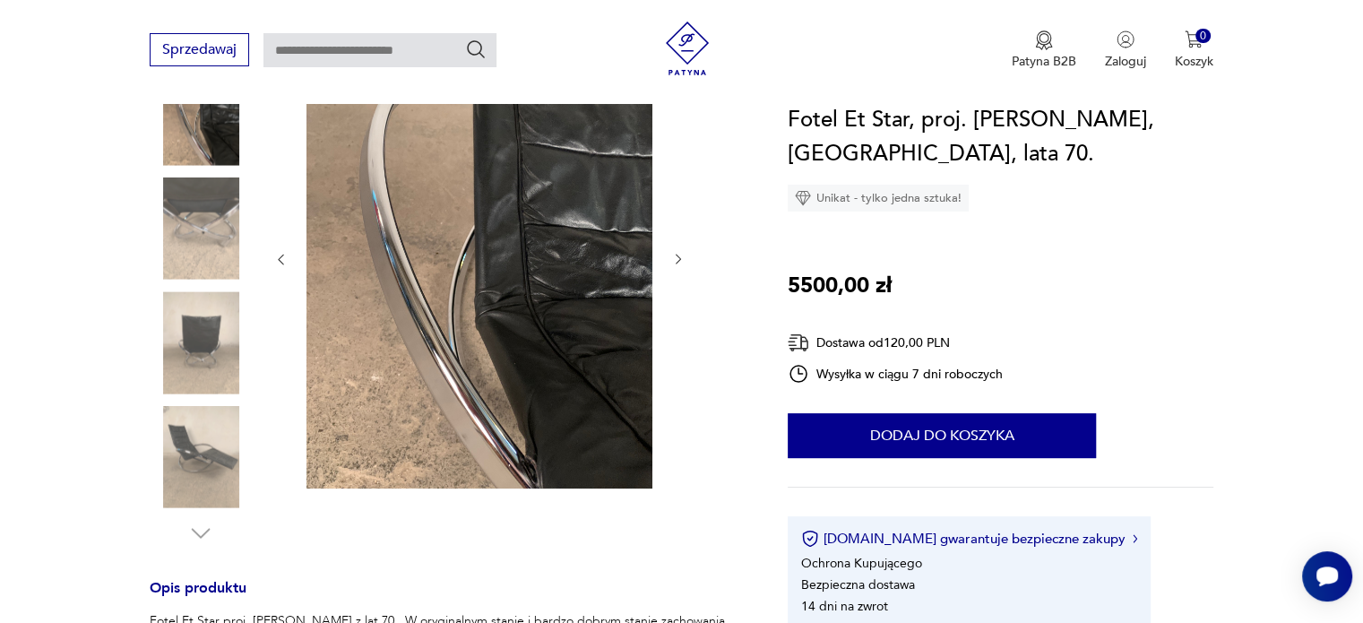
click at [211, 352] on img at bounding box center [201, 342] width 102 height 102
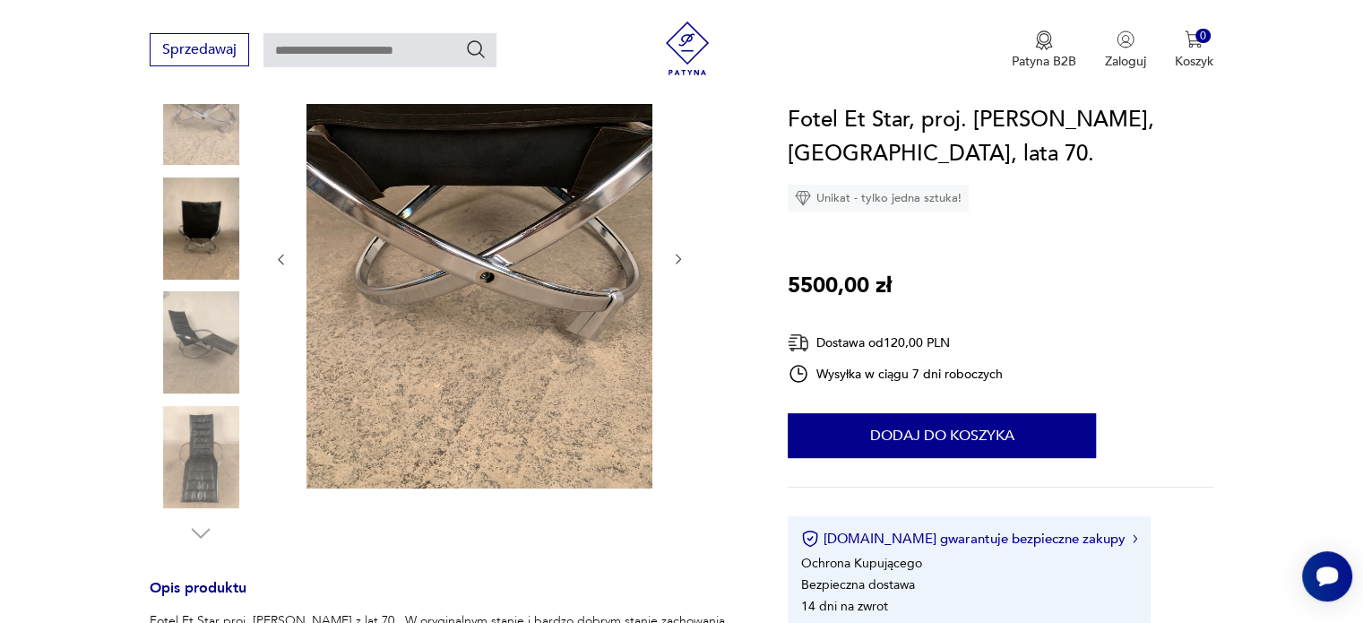
drag, startPoint x: 824, startPoint y: 520, endPoint x: 838, endPoint y: 634, distance: 114.7
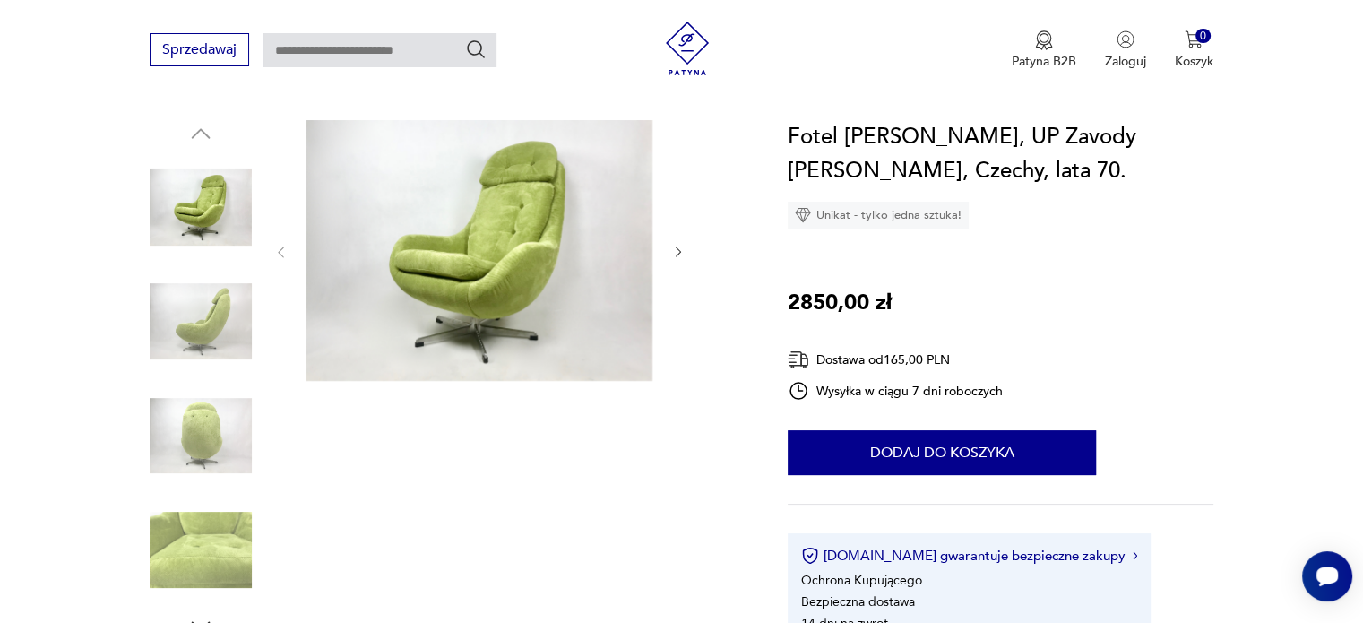
scroll to position [269, 0]
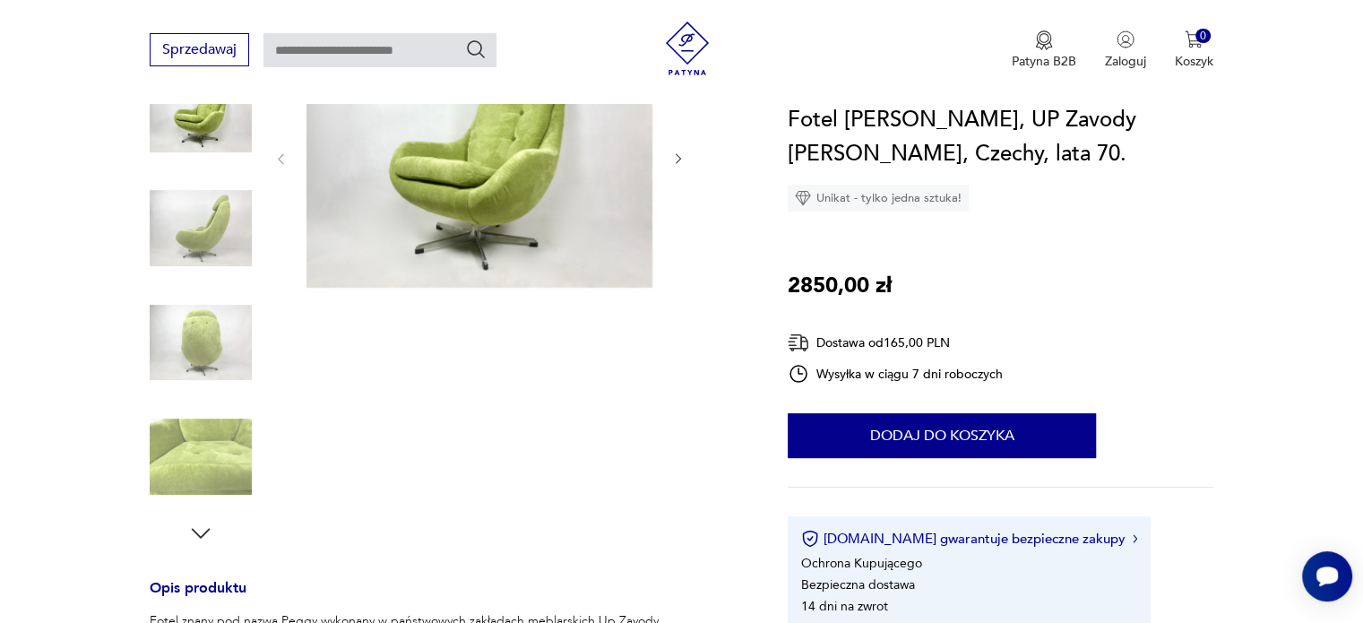
click at [198, 242] on img at bounding box center [201, 228] width 102 height 102
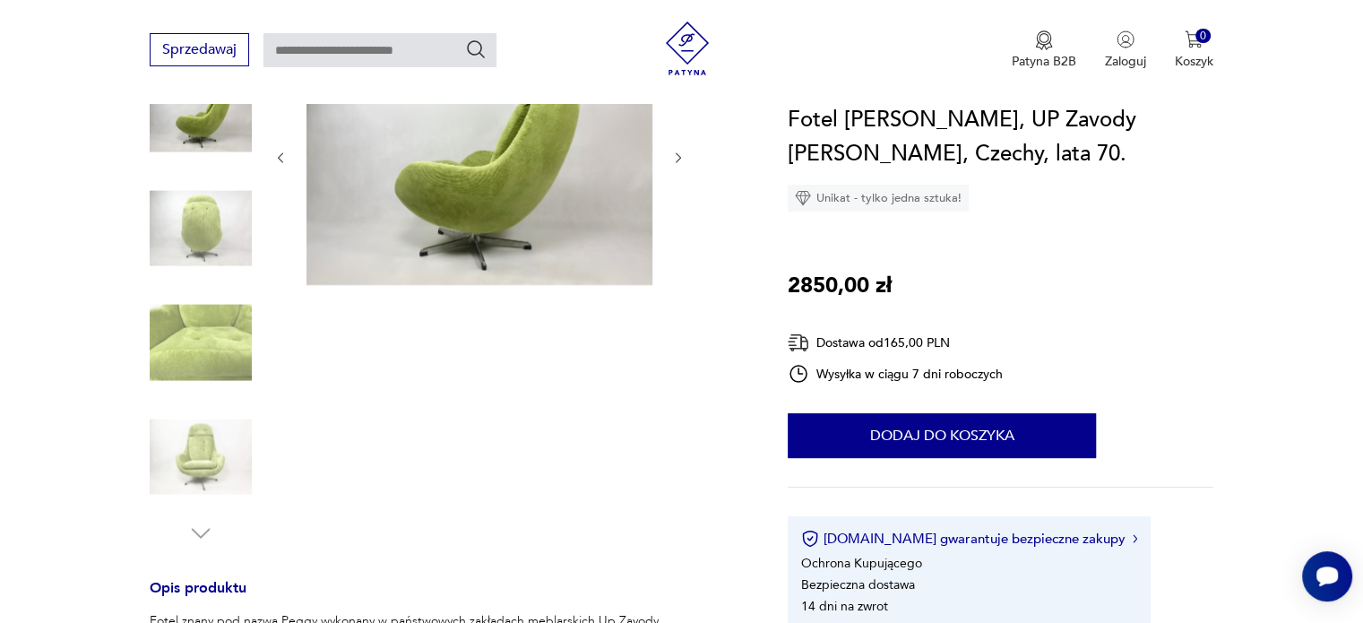
click at [542, 185] on img at bounding box center [479, 156] width 346 height 258
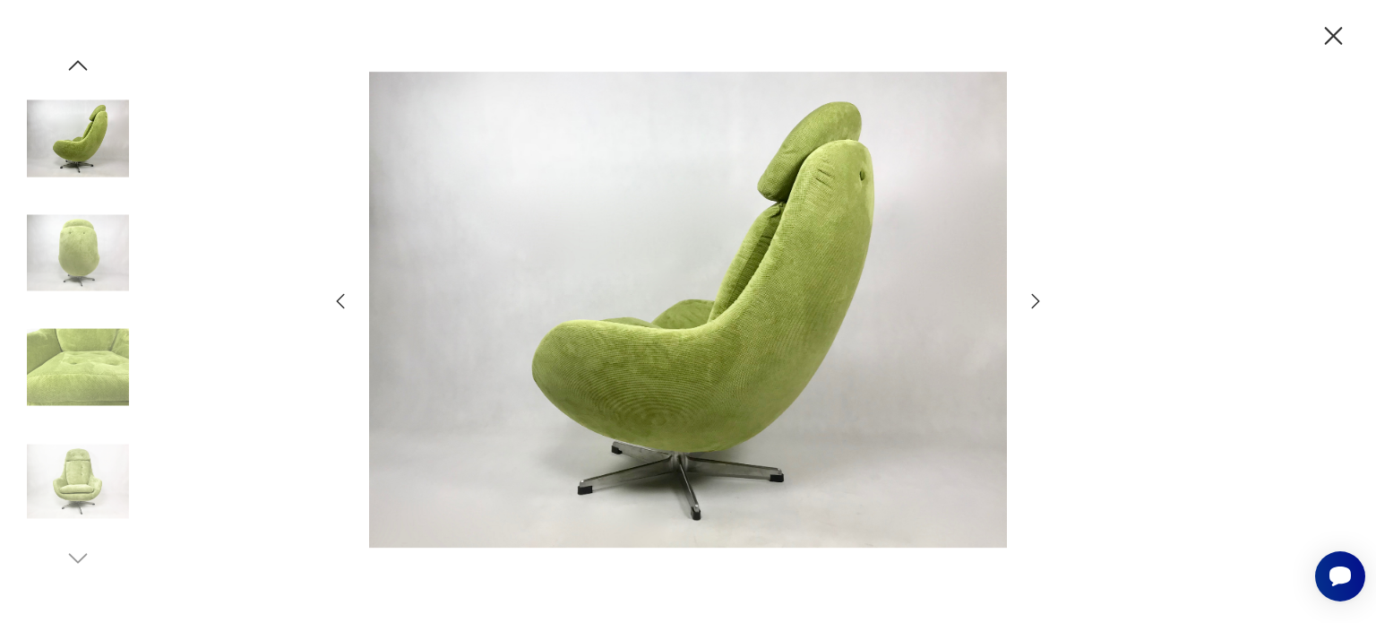
click at [1032, 302] on icon "button" at bounding box center [1035, 300] width 21 height 21
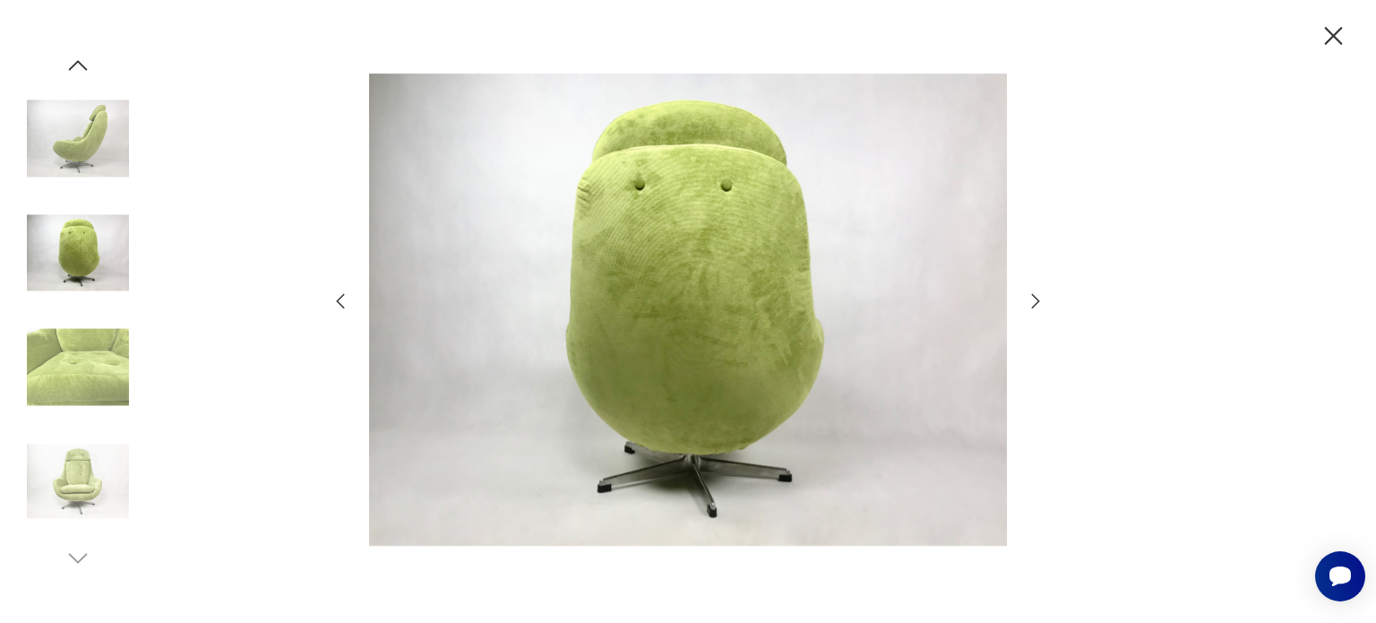
click at [1032, 302] on icon "button" at bounding box center [1035, 300] width 21 height 21
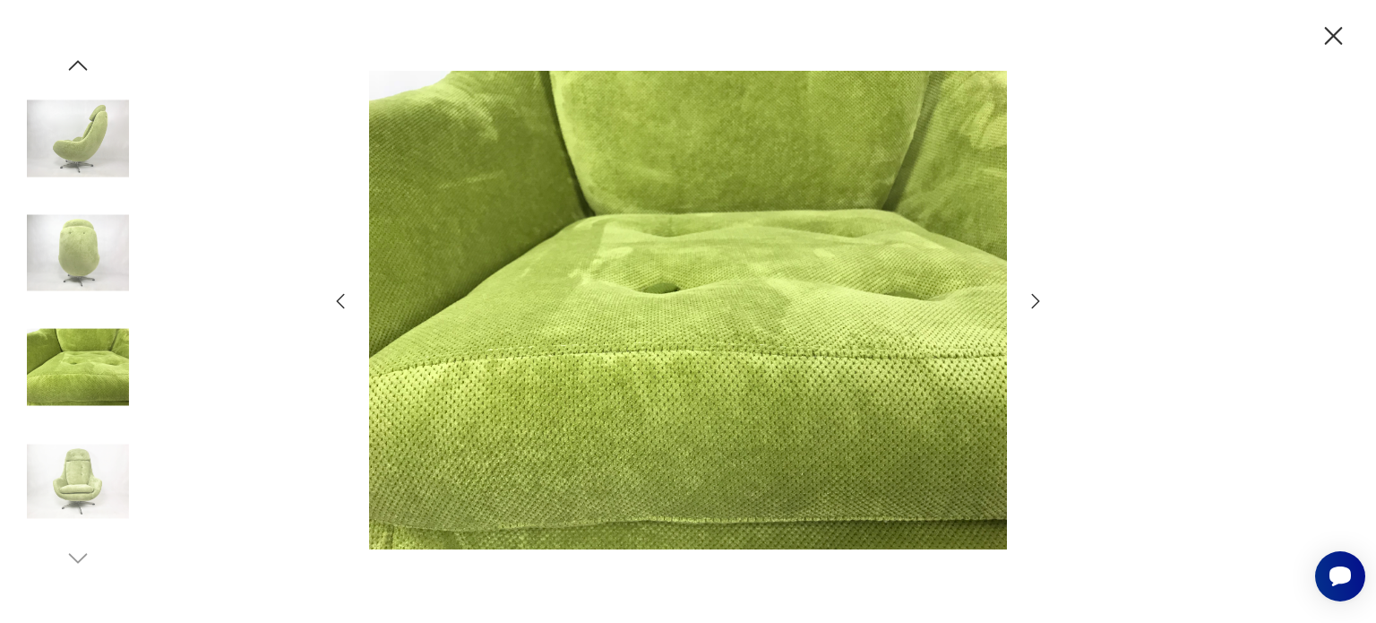
click at [1032, 302] on icon "button" at bounding box center [1035, 300] width 21 height 21
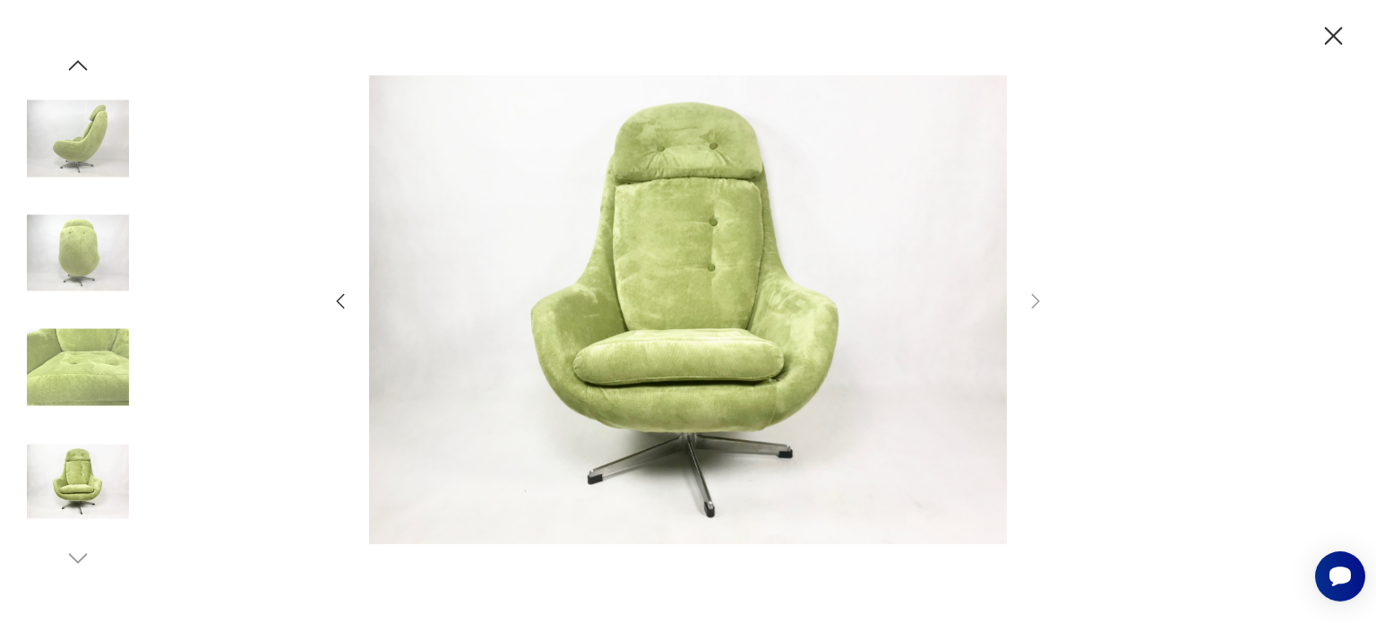
click at [1345, 30] on icon "button" at bounding box center [1333, 36] width 31 height 31
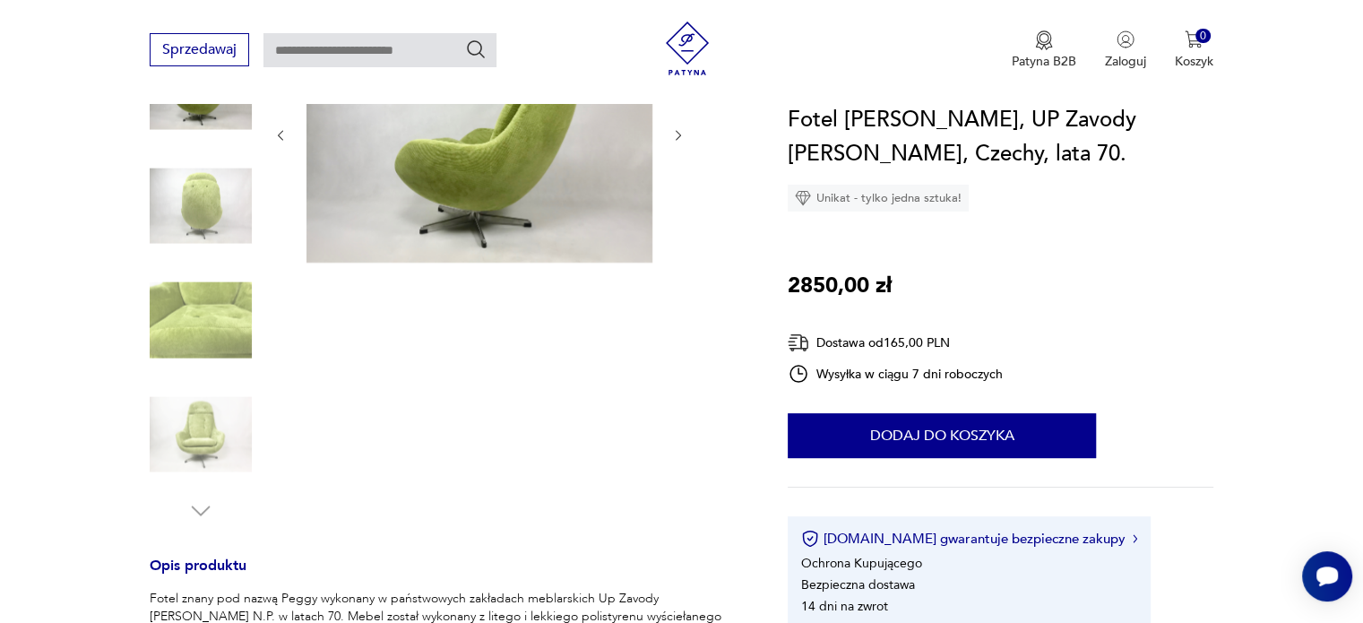
scroll to position [90, 0]
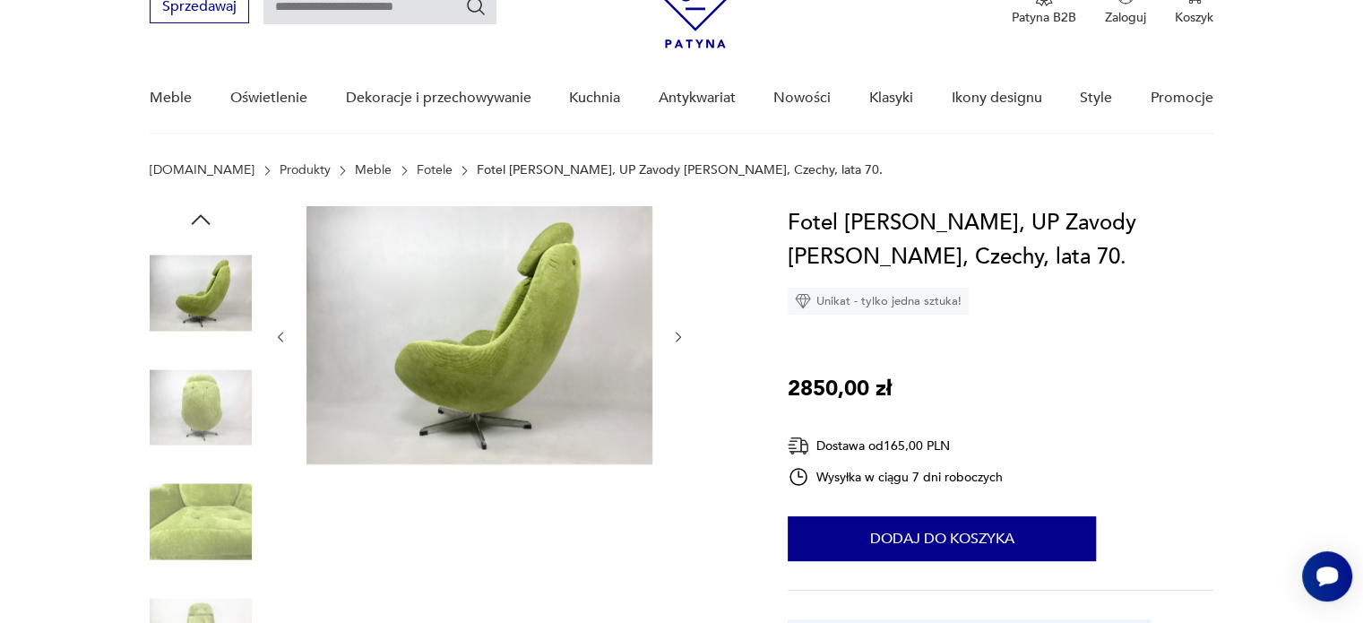
click at [205, 409] on img at bounding box center [201, 408] width 102 height 102
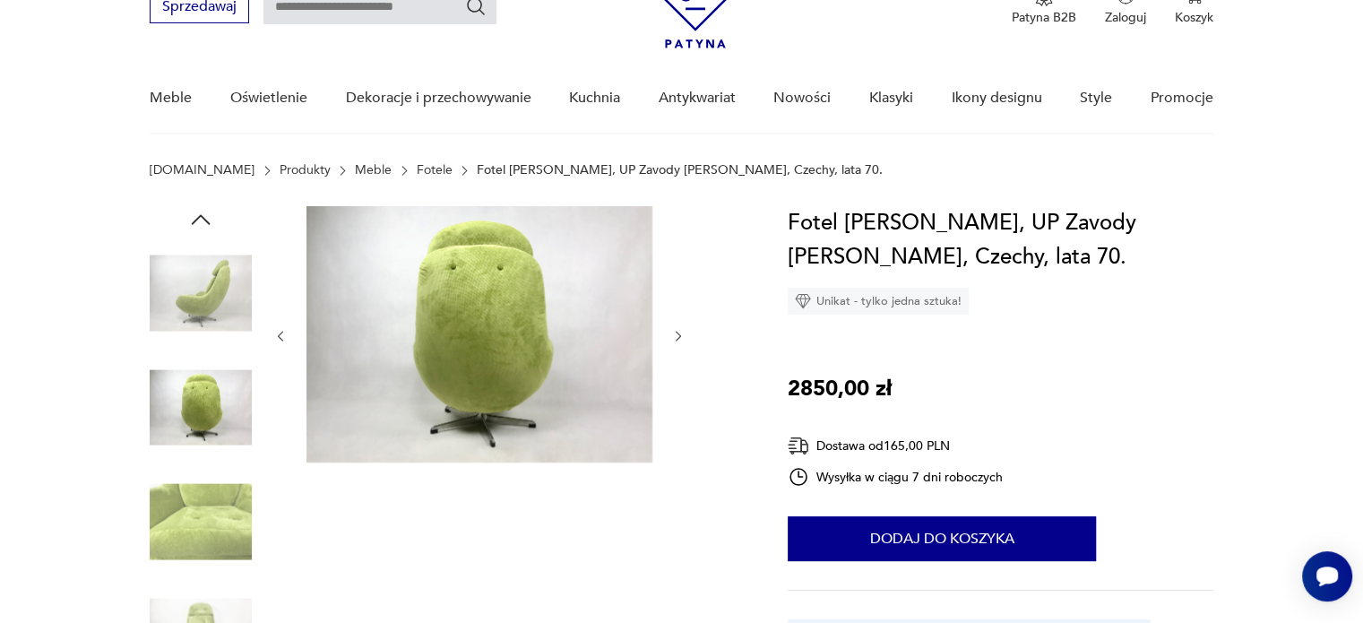
click at [209, 501] on img at bounding box center [201, 521] width 102 height 102
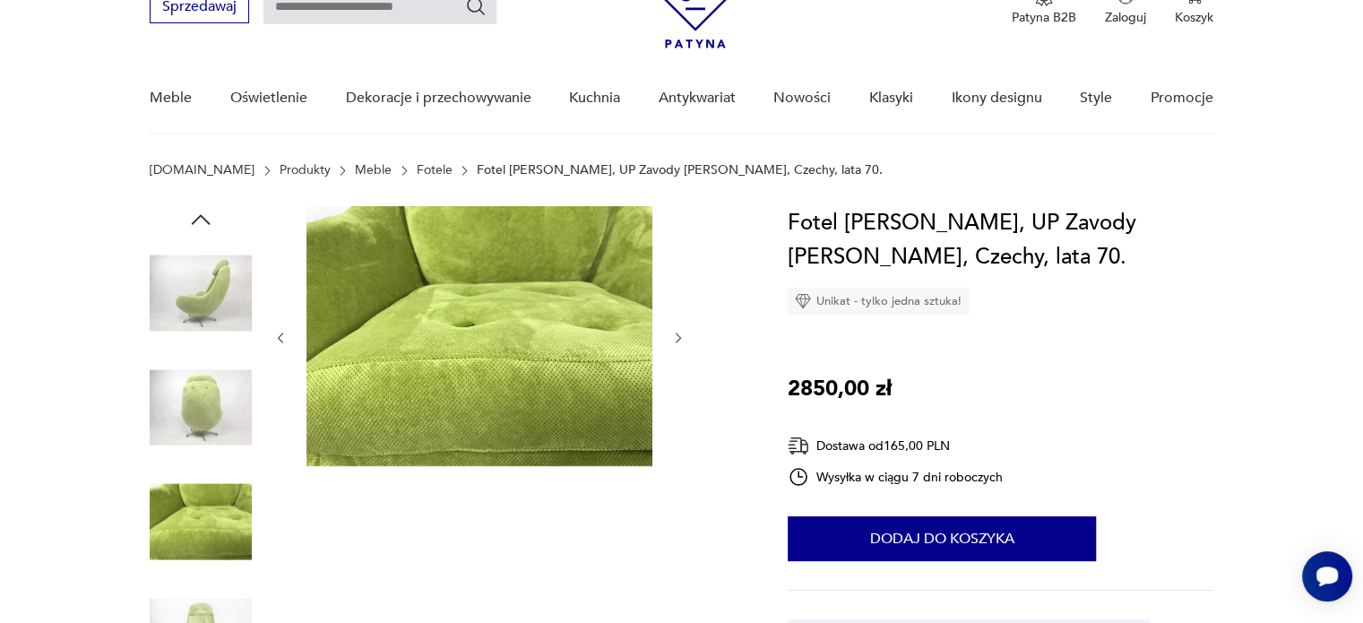
click at [213, 297] on img at bounding box center [201, 293] width 102 height 102
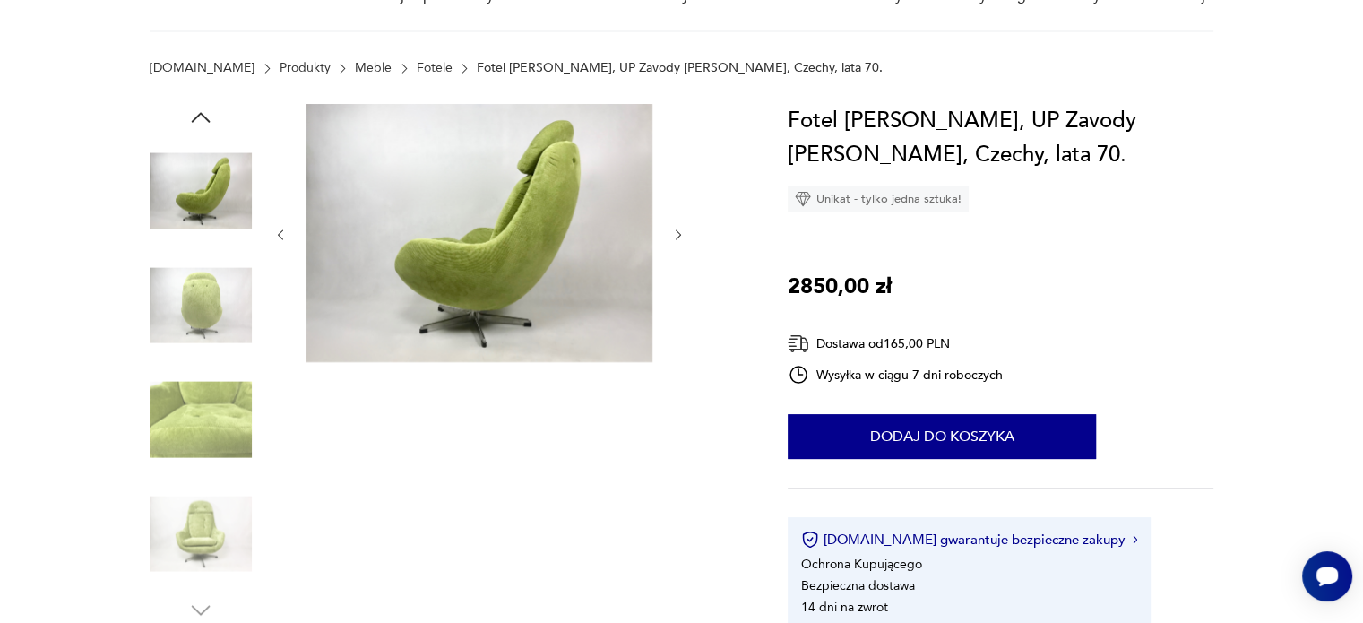
scroll to position [269, 0]
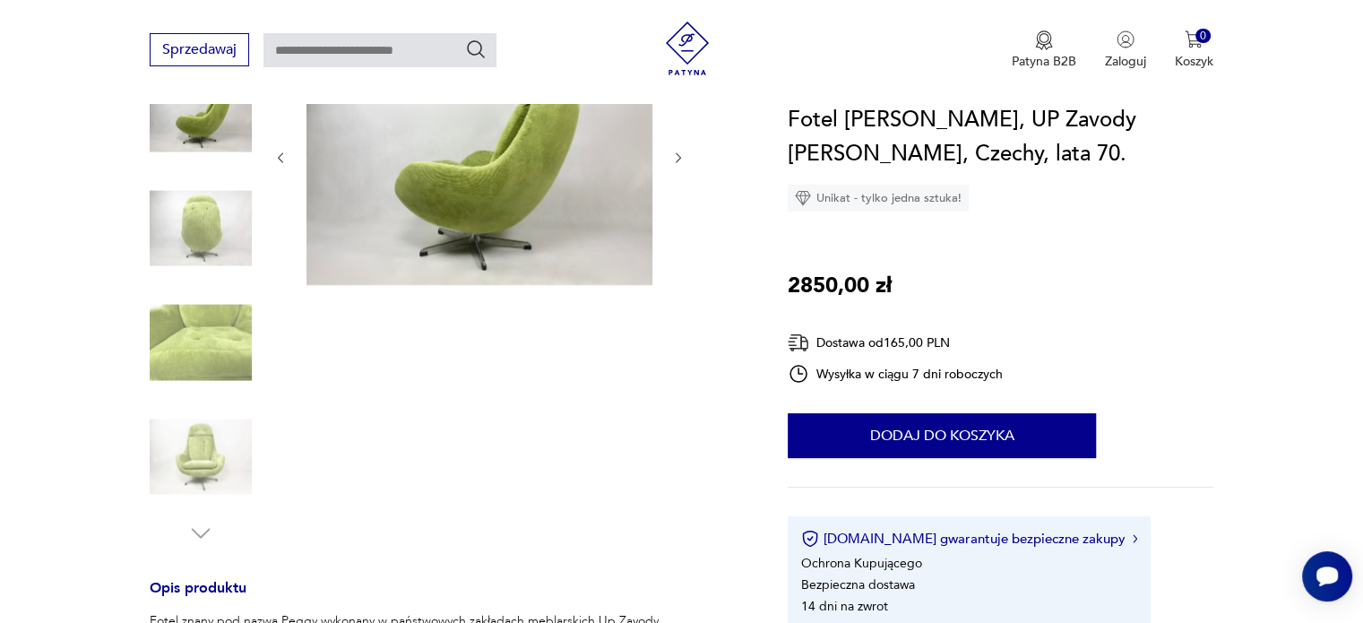
click at [211, 461] on img at bounding box center [201, 457] width 102 height 102
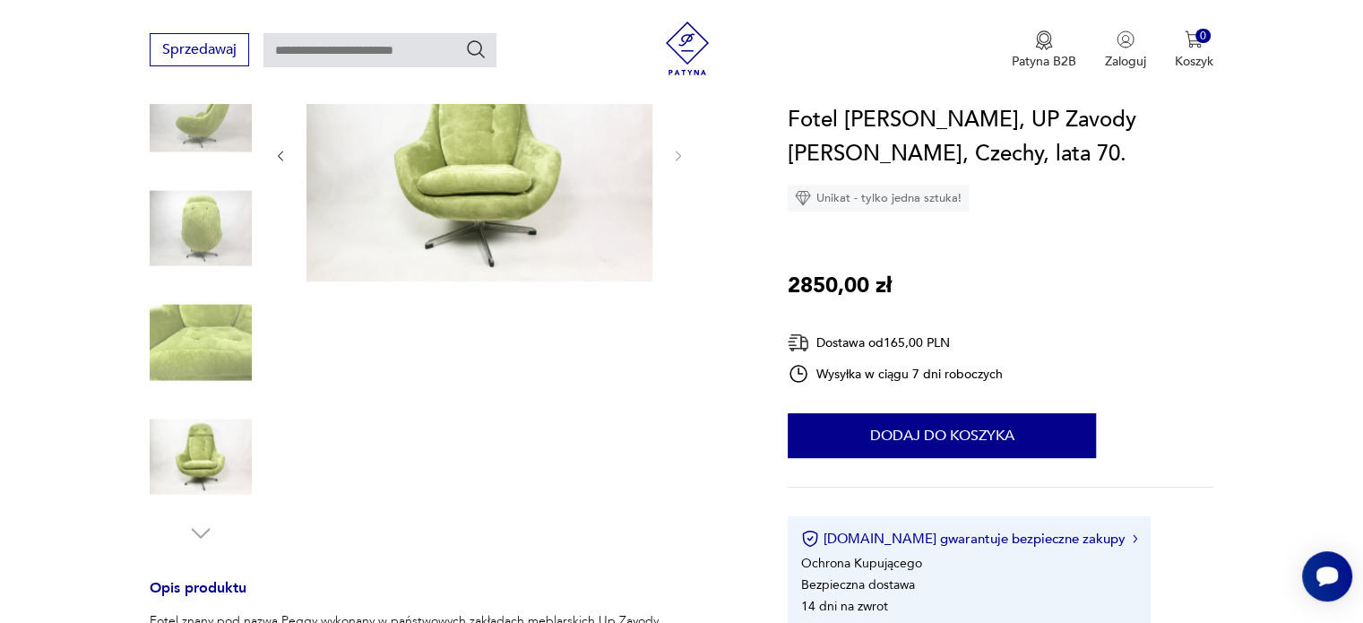
click at [468, 198] on img at bounding box center [479, 154] width 346 height 254
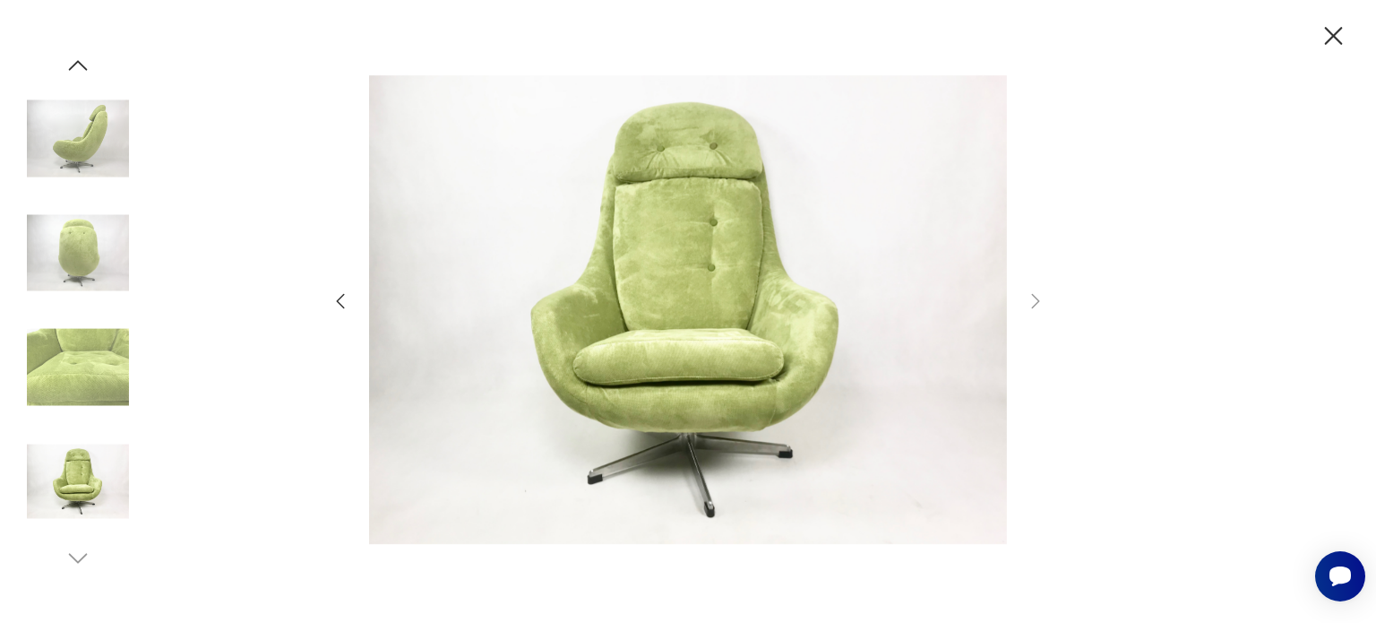
click at [1329, 38] on icon "button" at bounding box center [1333, 36] width 31 height 31
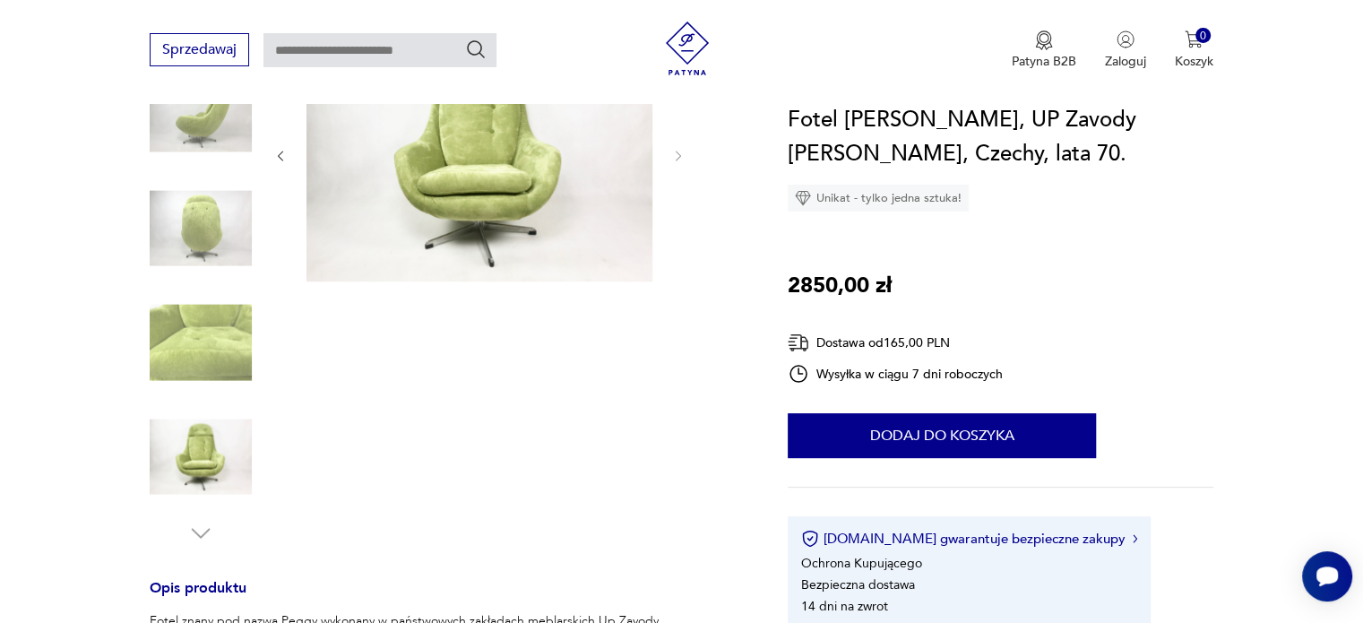
scroll to position [90, 0]
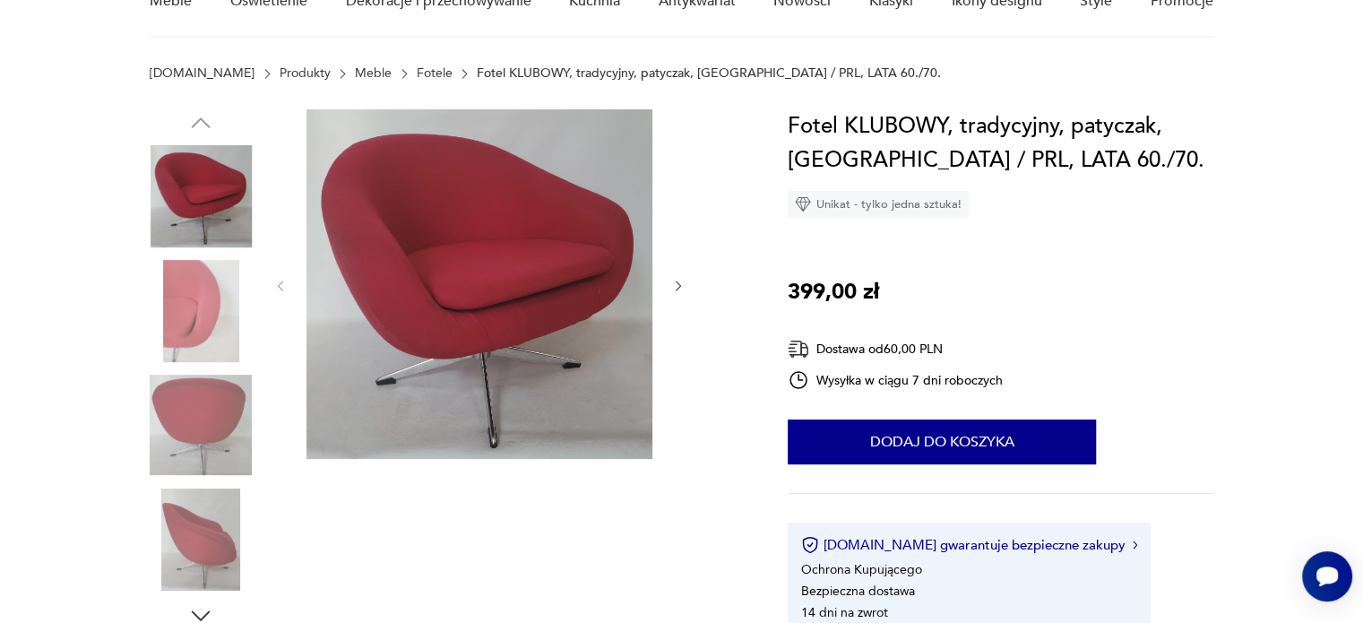
scroll to position [90, 0]
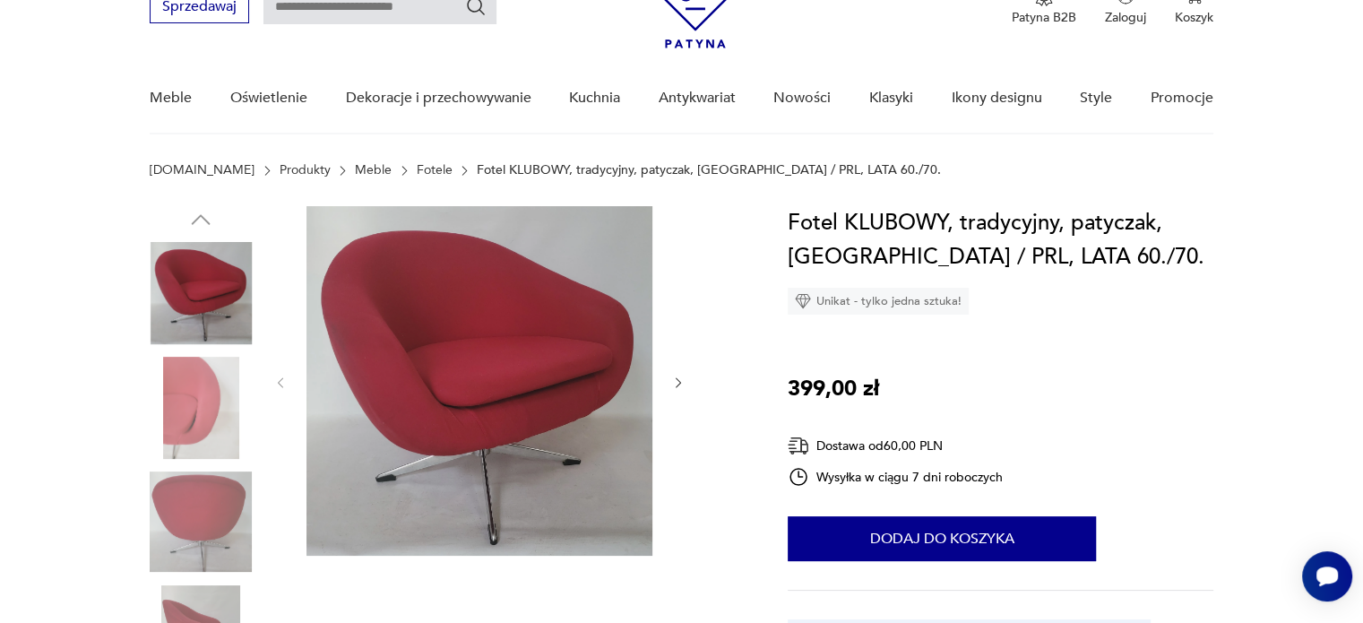
click at [426, 348] on img at bounding box center [479, 380] width 346 height 349
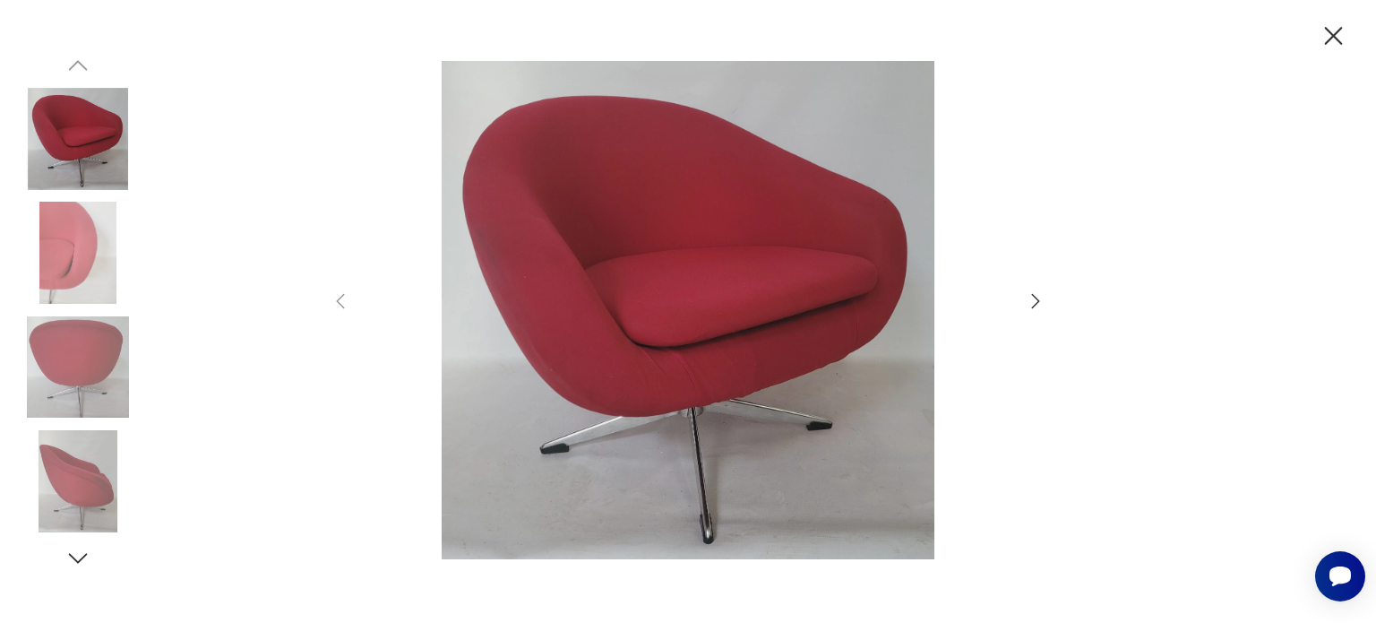
click at [1032, 302] on icon "button" at bounding box center [1035, 300] width 21 height 21
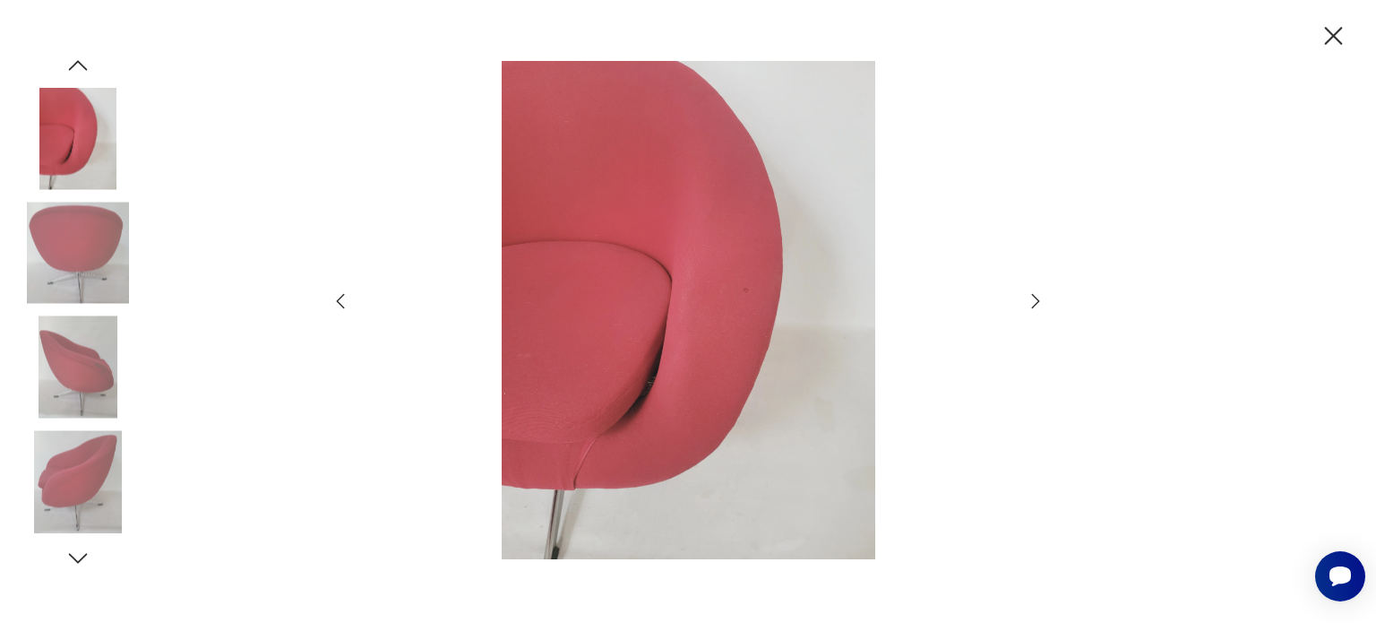
click at [1032, 302] on icon "button" at bounding box center [1035, 300] width 21 height 21
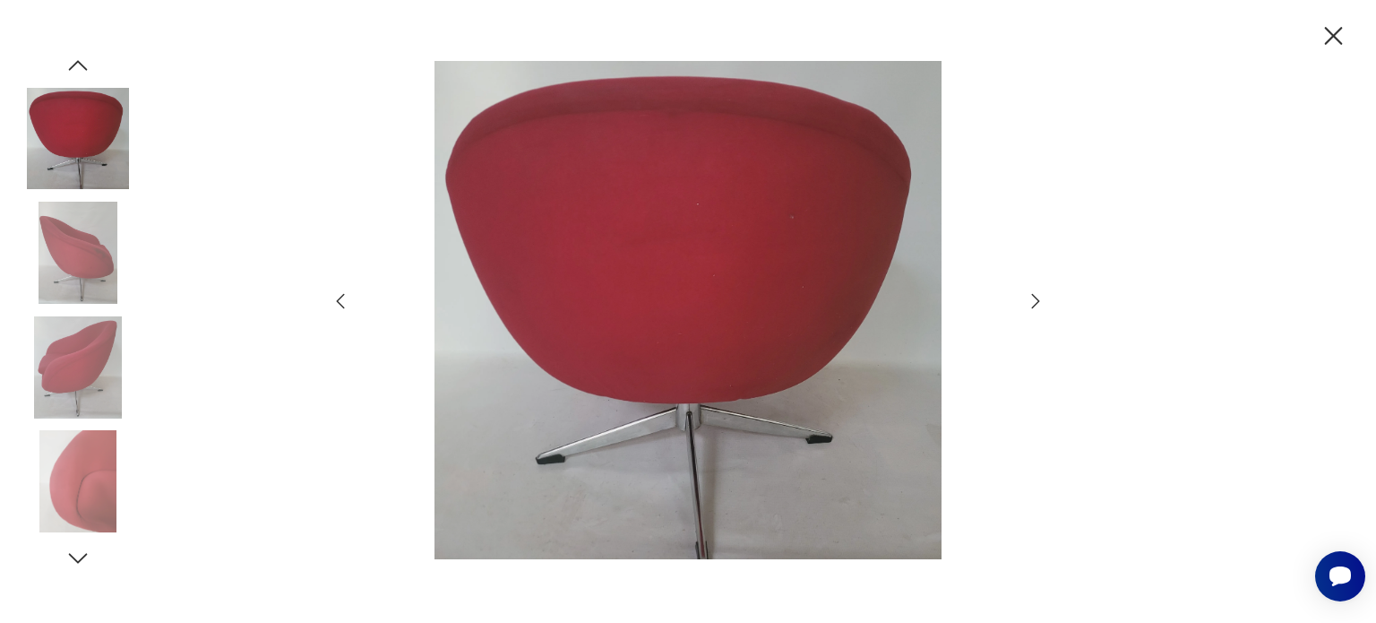
click at [1032, 302] on icon "button" at bounding box center [1035, 300] width 21 height 21
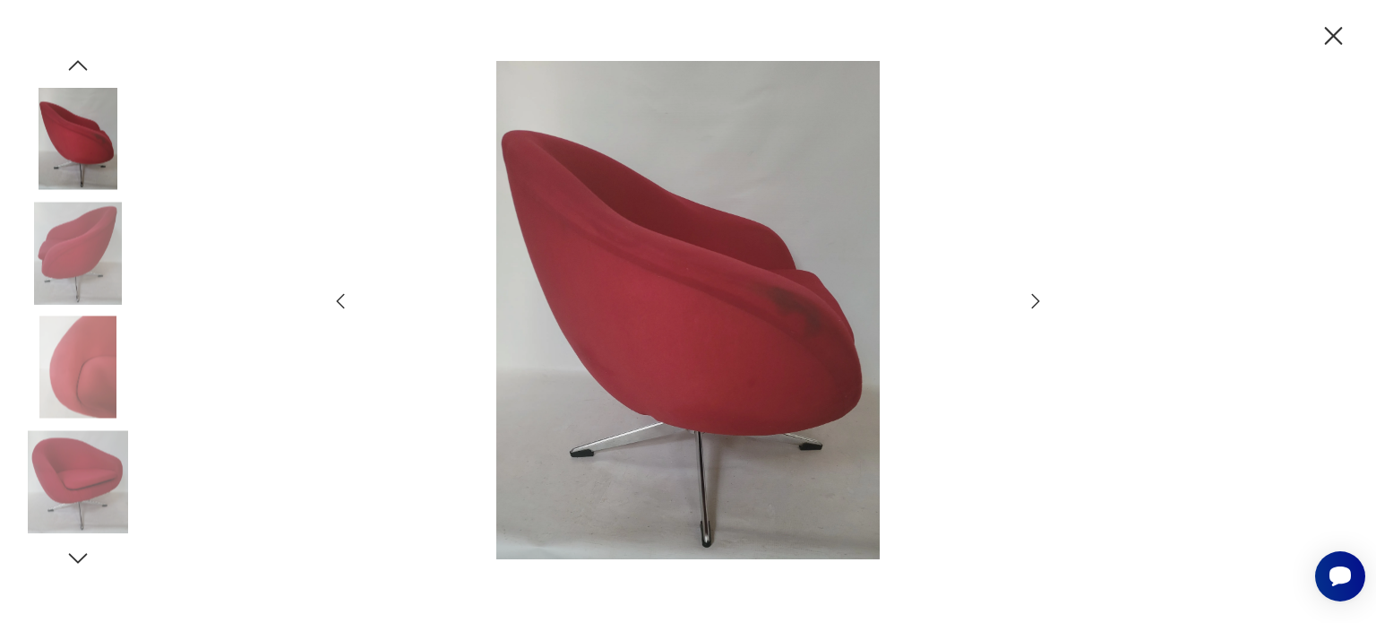
click at [1032, 302] on icon "button" at bounding box center [1035, 300] width 21 height 21
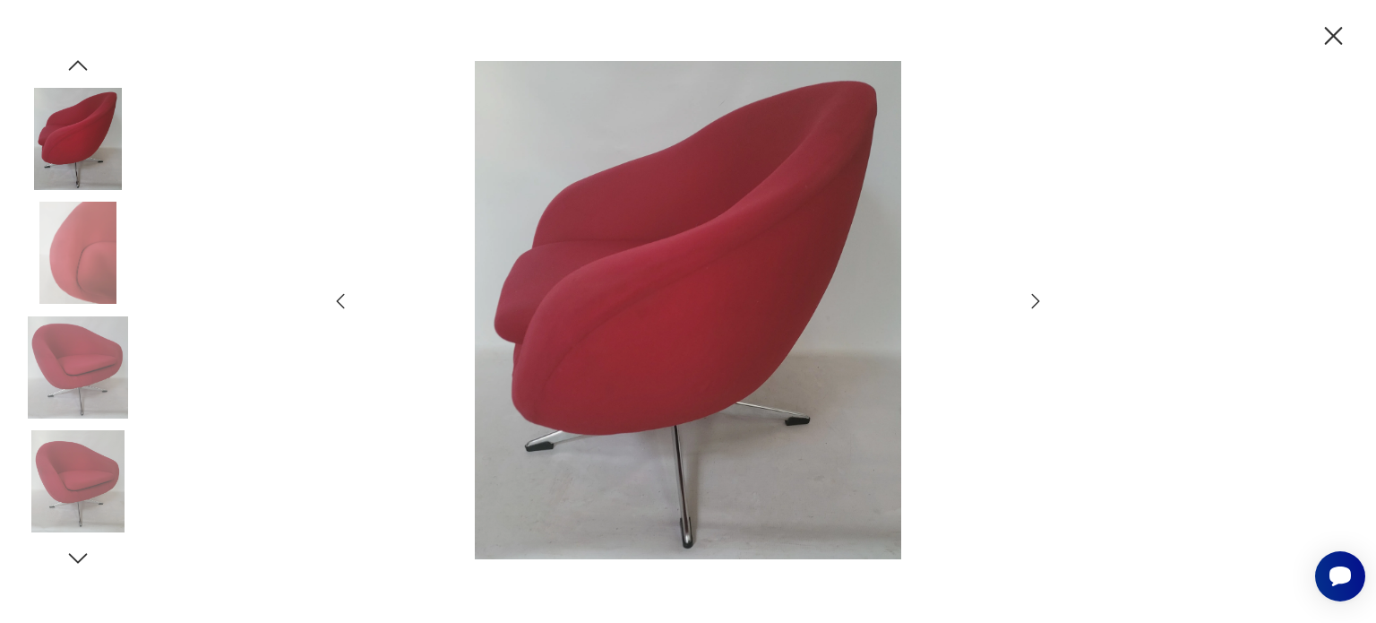
click at [1032, 302] on icon "button" at bounding box center [1035, 300] width 21 height 21
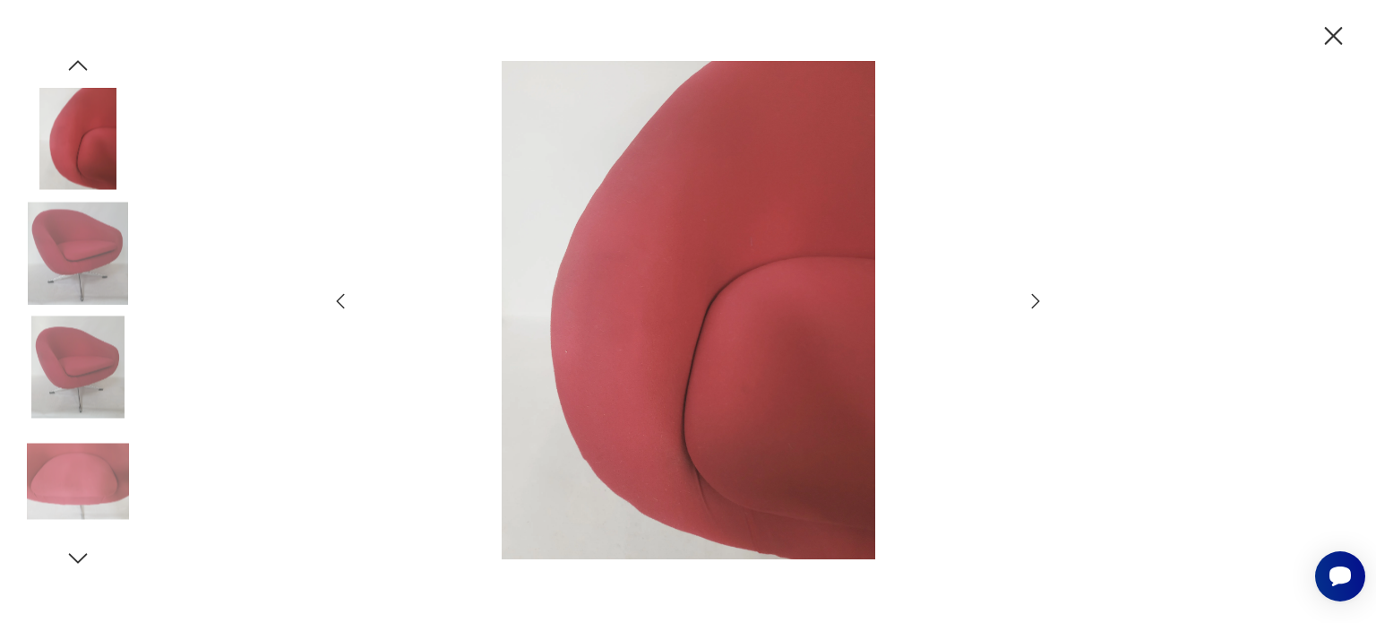
click at [1032, 302] on icon "button" at bounding box center [1035, 300] width 21 height 21
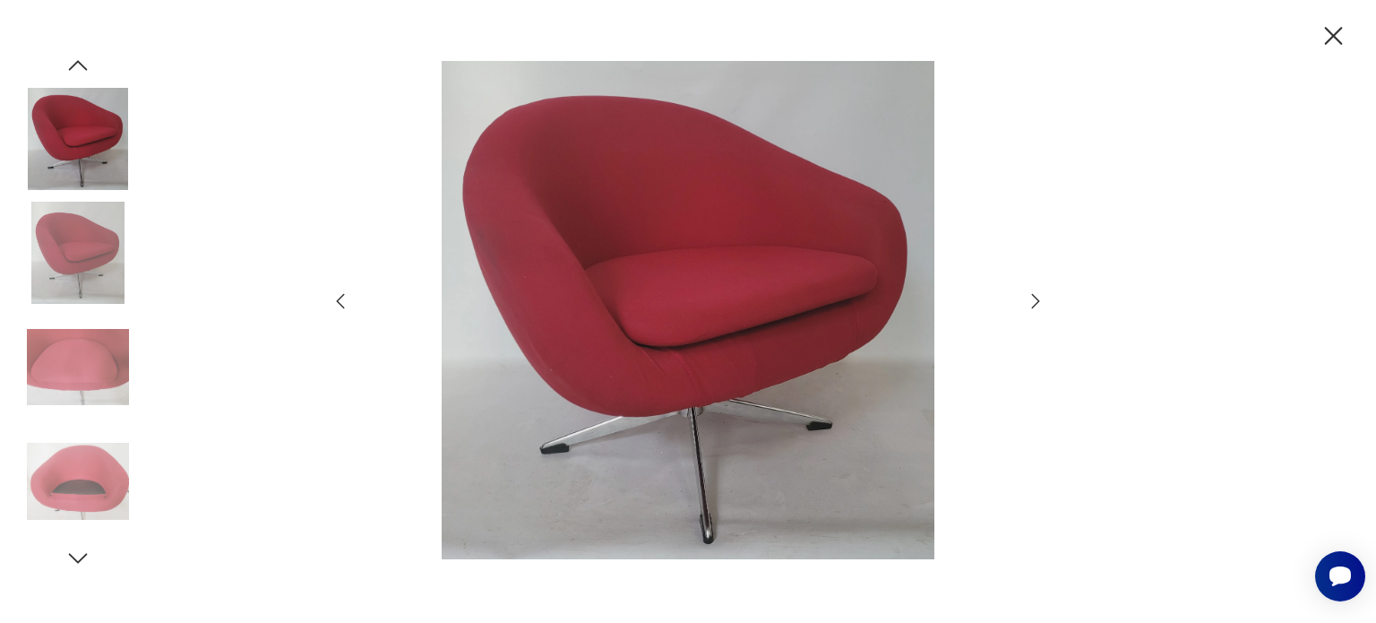
click at [1032, 302] on icon "button" at bounding box center [1035, 300] width 21 height 21
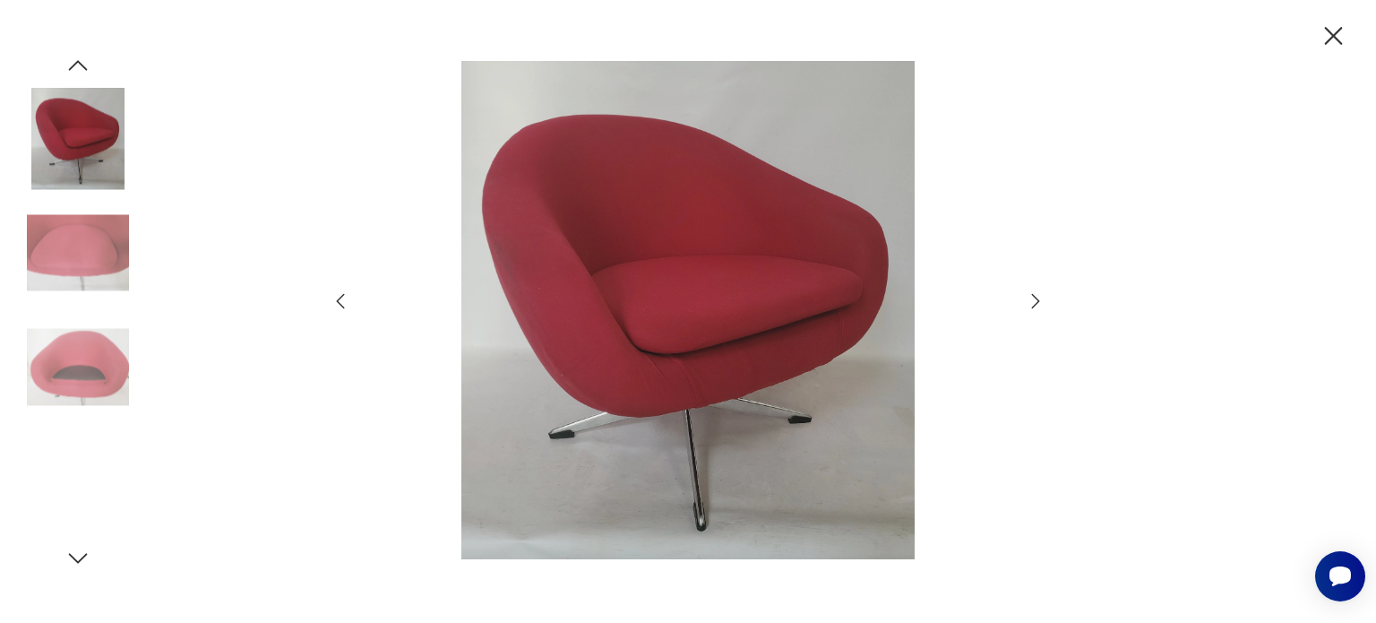
click at [1032, 302] on icon "button" at bounding box center [1035, 300] width 21 height 21
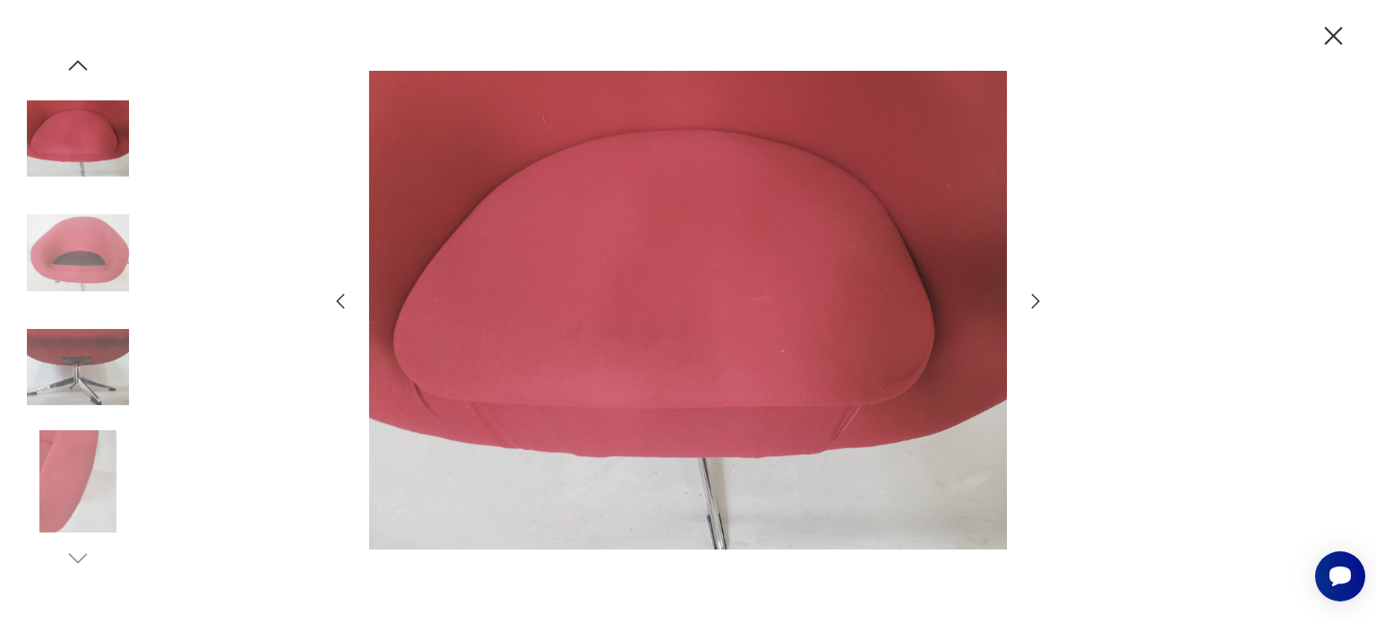
click at [1032, 302] on icon "button" at bounding box center [1035, 300] width 21 height 21
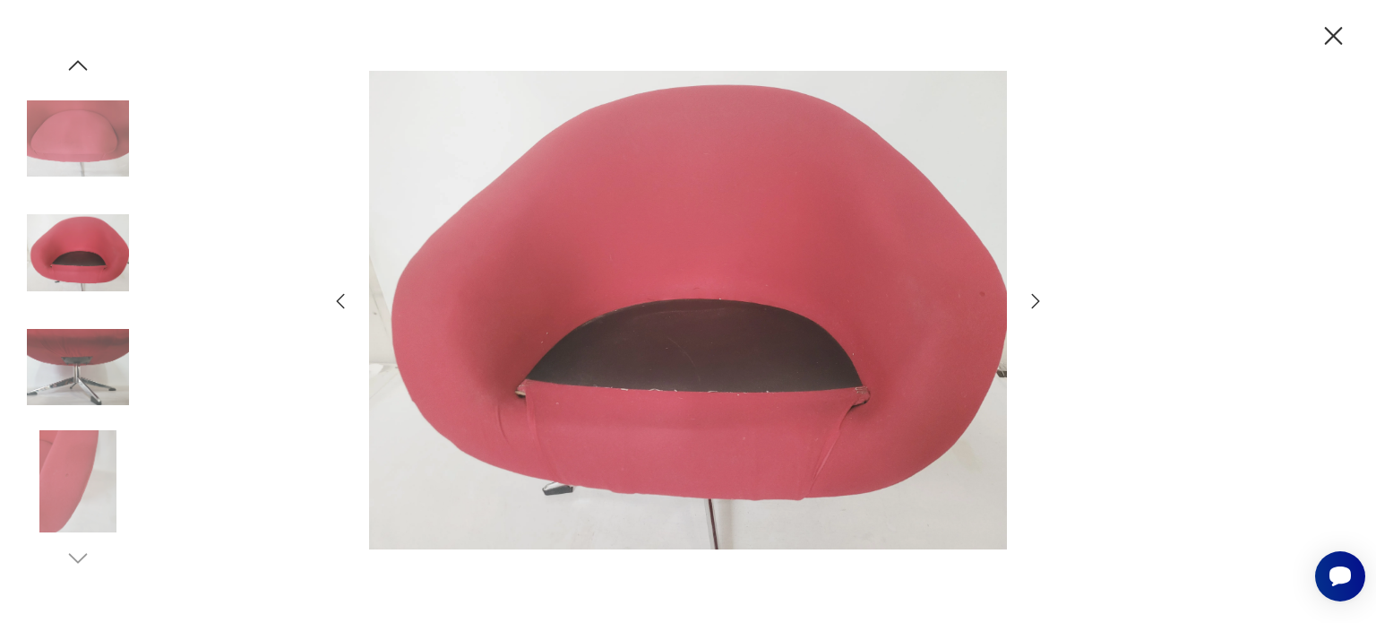
click at [1032, 302] on icon "button" at bounding box center [1035, 300] width 21 height 21
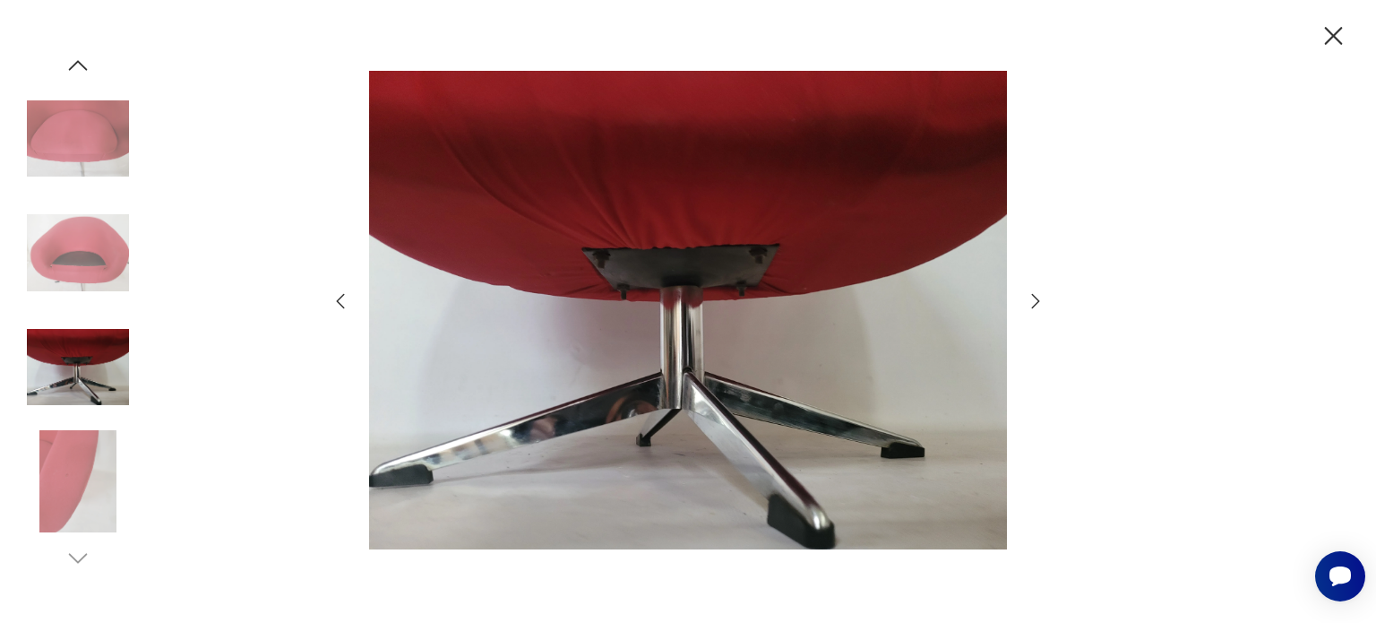
click at [1032, 302] on icon "button" at bounding box center [1035, 300] width 21 height 21
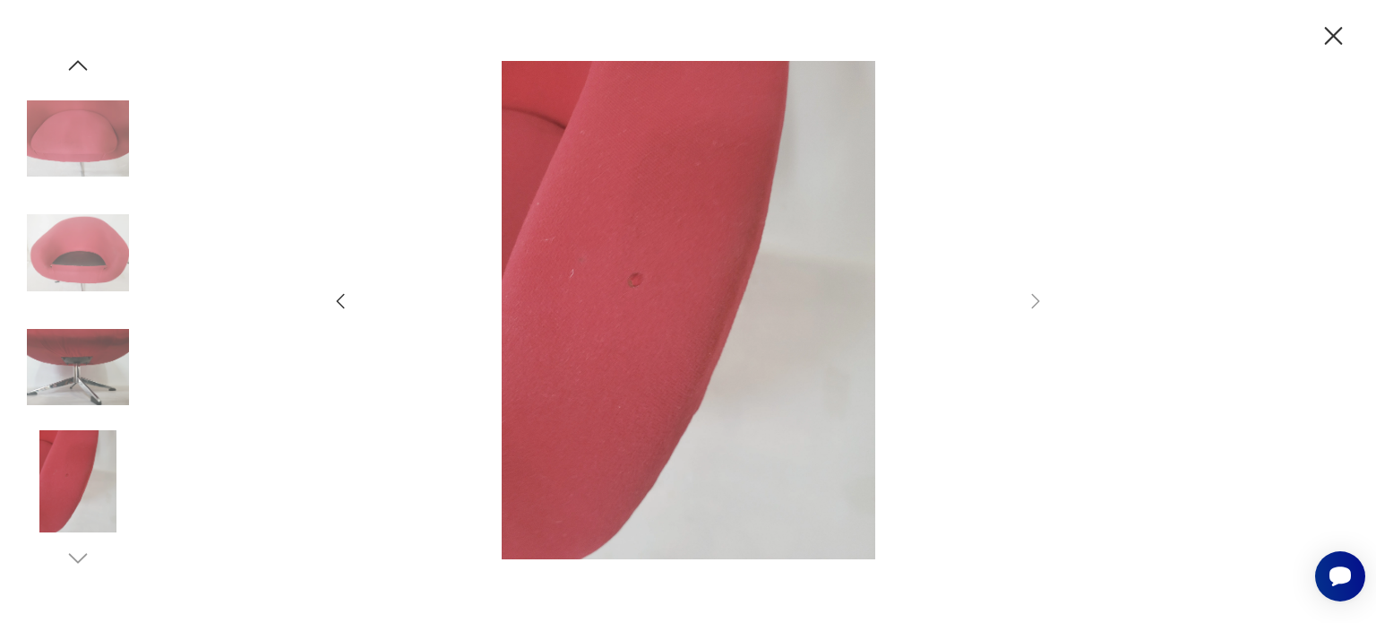
drag, startPoint x: 1332, startPoint y: 34, endPoint x: 1319, endPoint y: 43, distance: 16.1
click at [1332, 35] on icon "button" at bounding box center [1334, 36] width 18 height 18
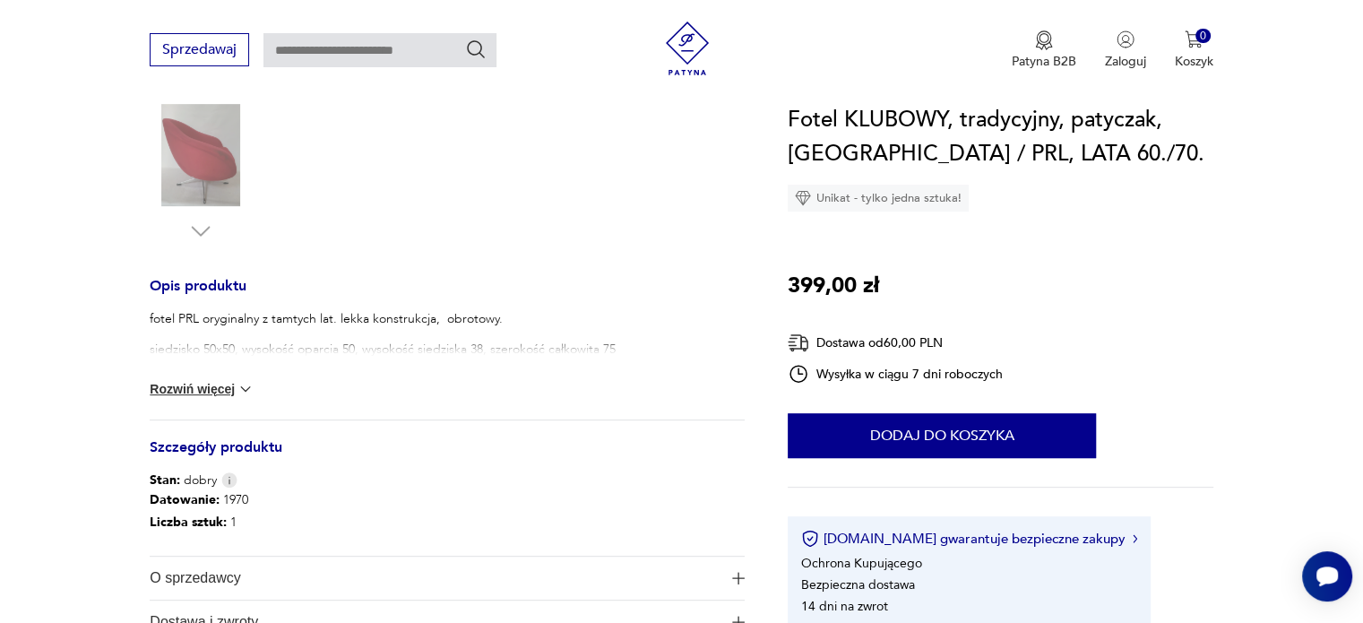
scroll to position [627, 0]
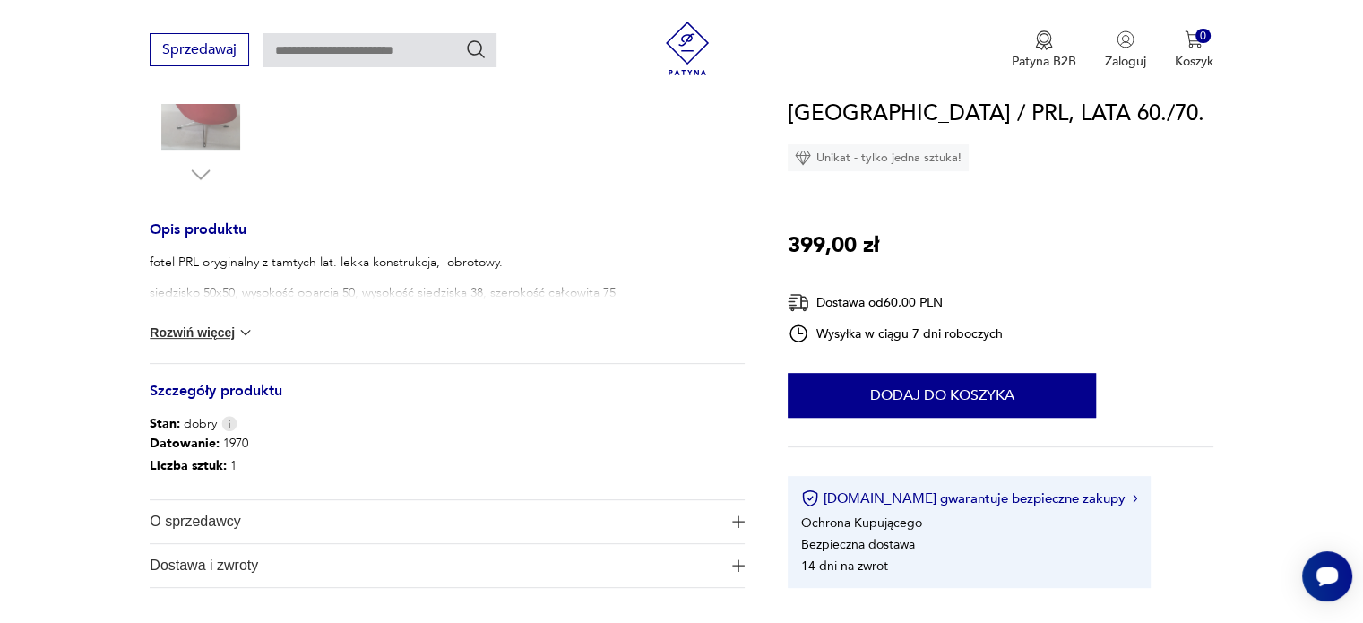
click at [210, 339] on button "Rozwiń więcej" at bounding box center [202, 332] width 104 height 18
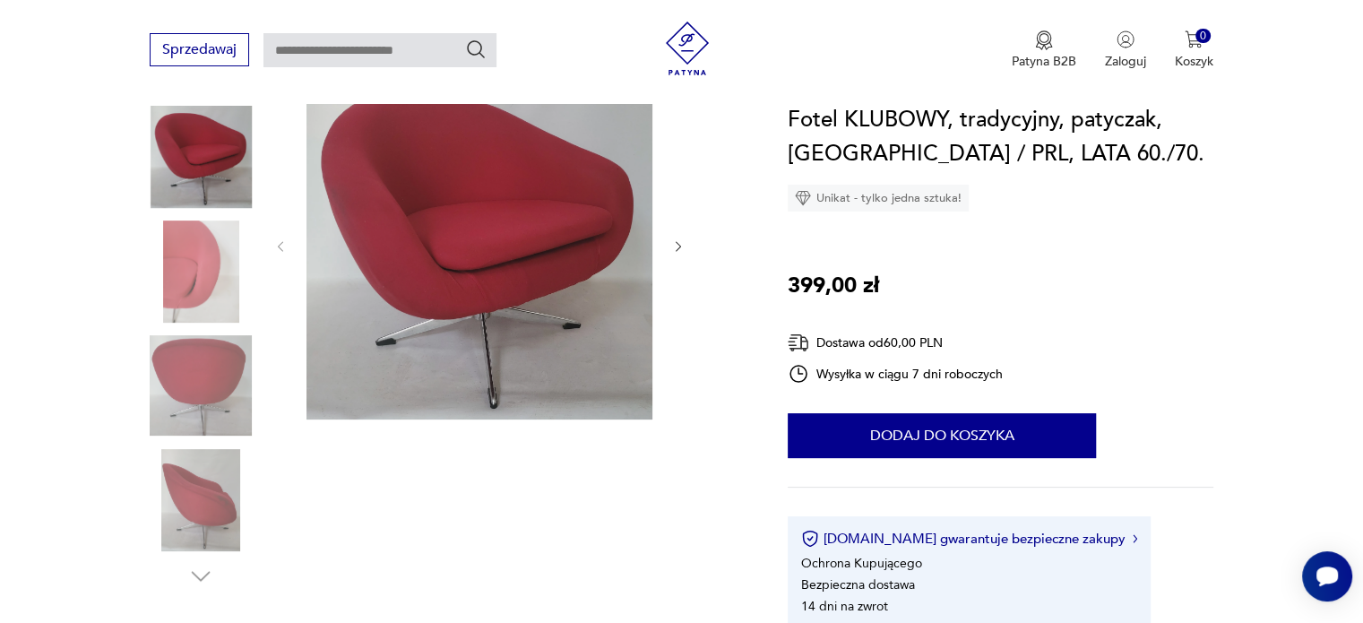
scroll to position [179, 0]
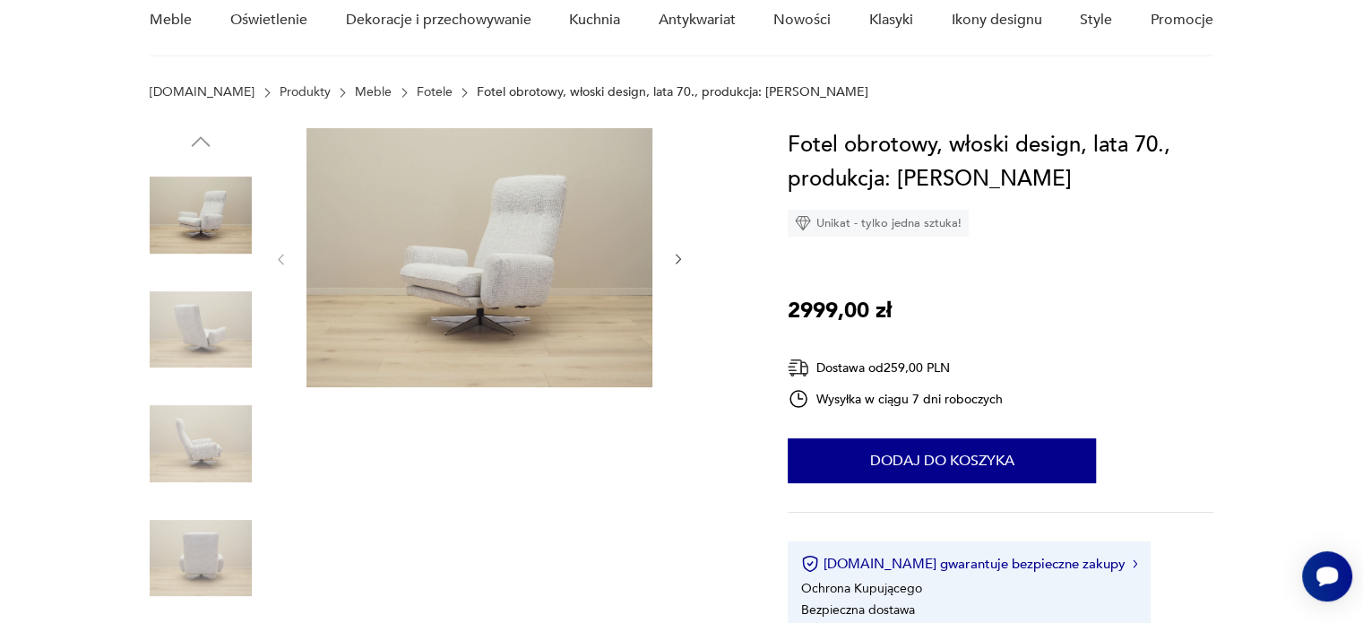
scroll to position [179, 0]
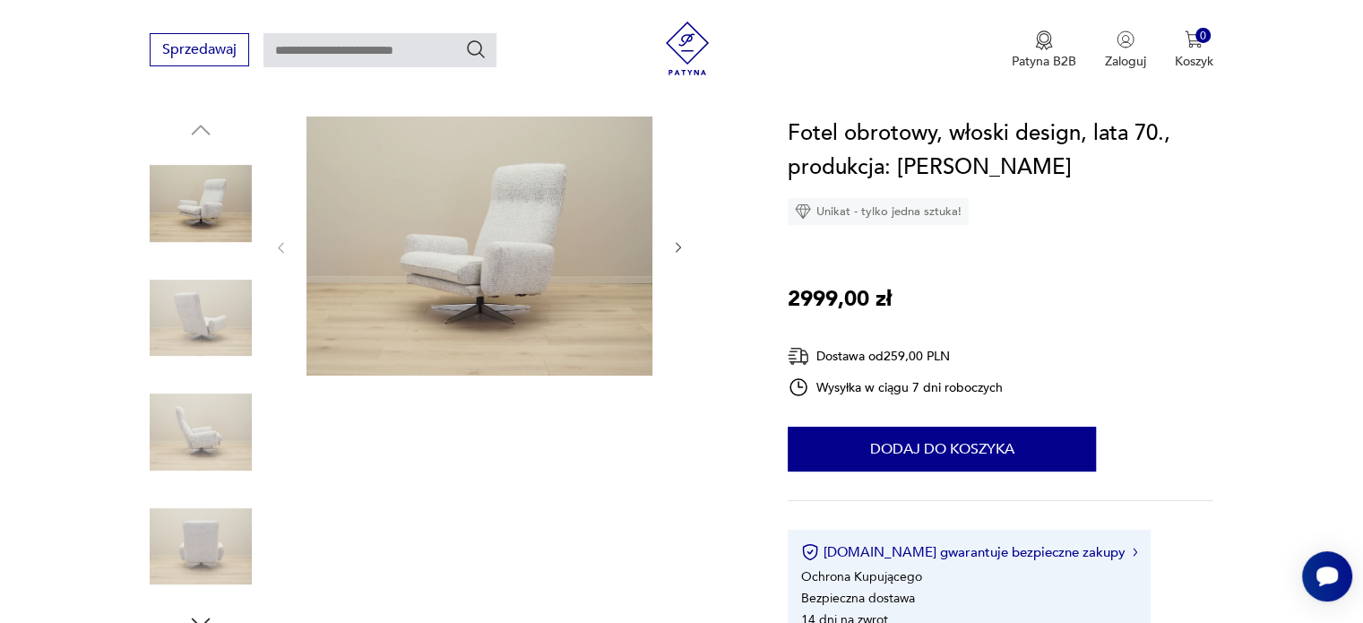
click at [524, 250] on img at bounding box center [479, 245] width 346 height 259
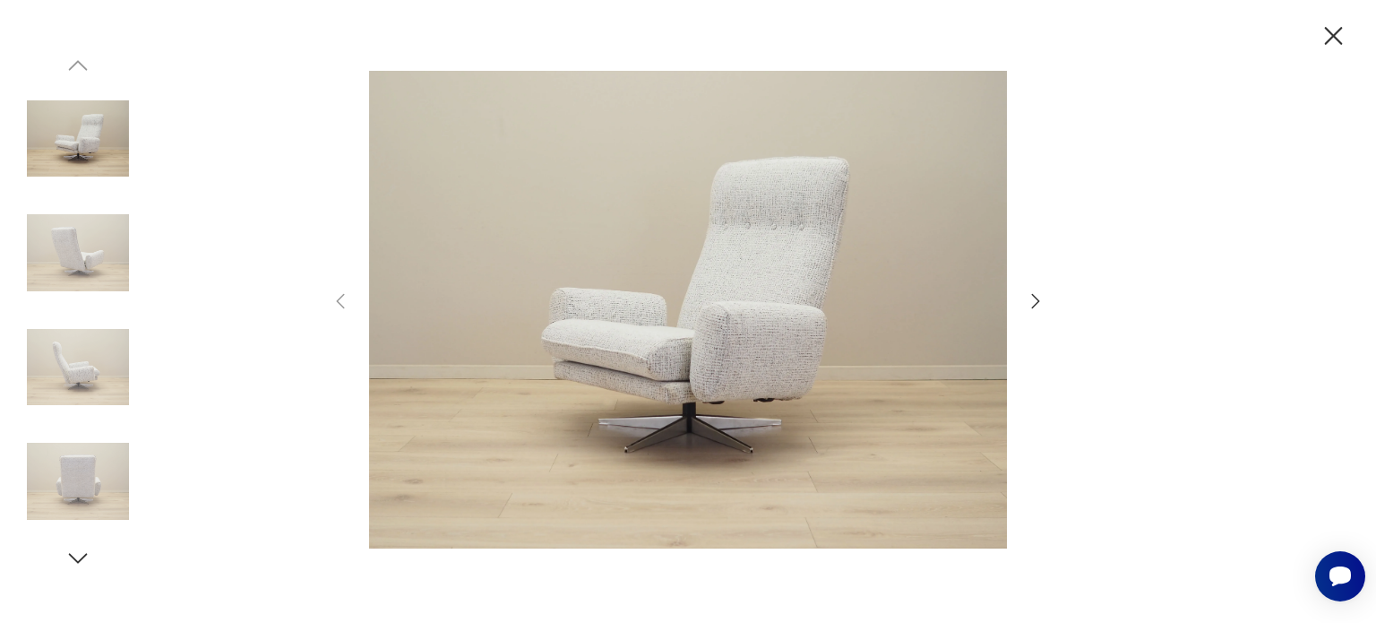
click at [1037, 294] on icon "button" at bounding box center [1035, 300] width 21 height 21
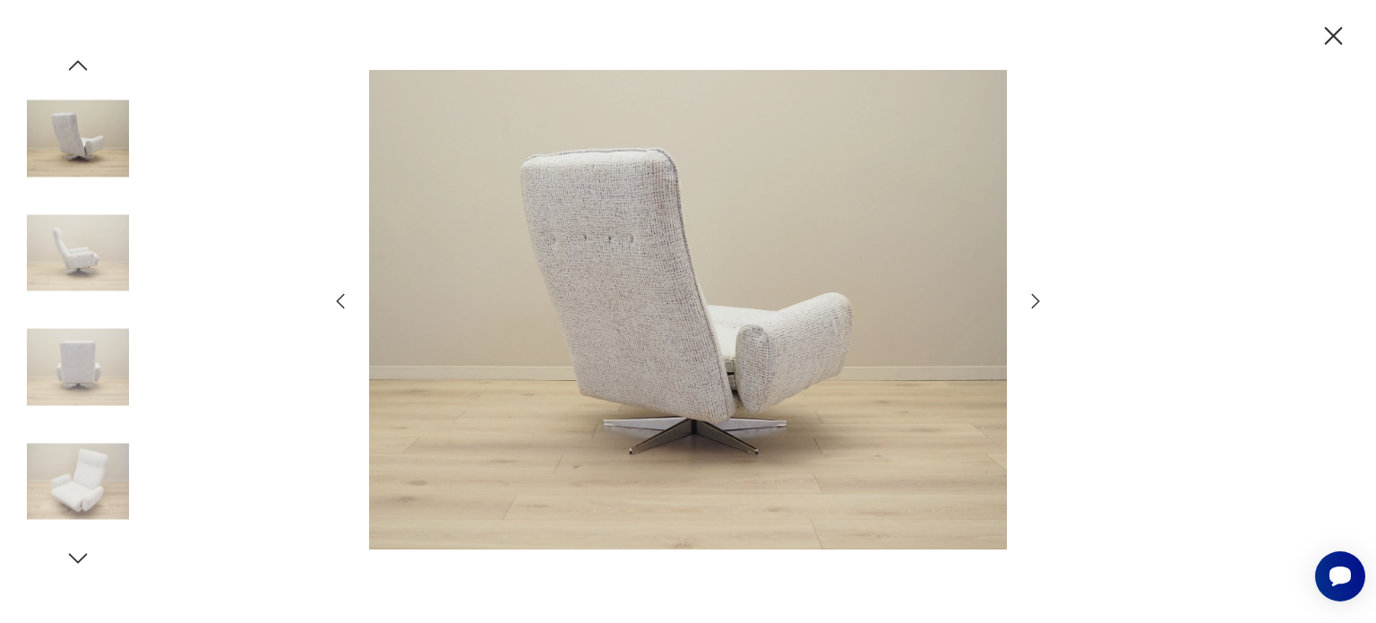
click at [1037, 294] on icon "button" at bounding box center [1035, 300] width 21 height 21
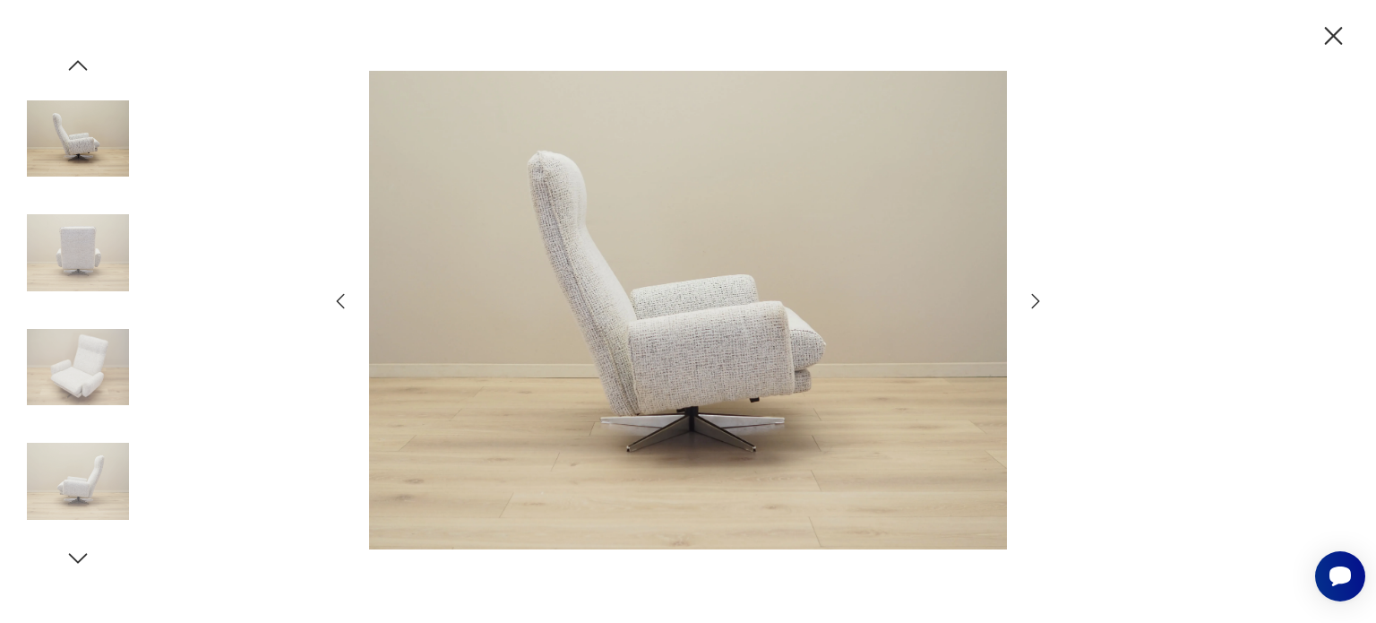
click at [1036, 294] on icon "button" at bounding box center [1035, 300] width 21 height 21
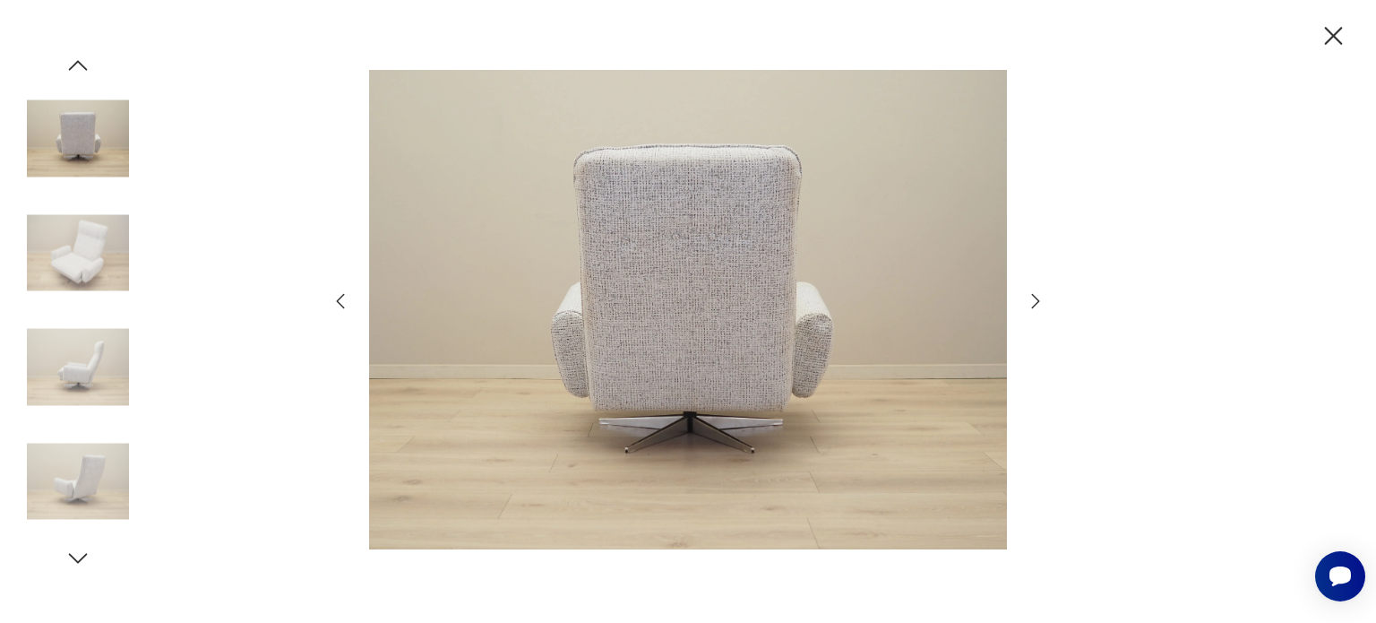
click at [1036, 294] on icon "button" at bounding box center [1035, 300] width 21 height 21
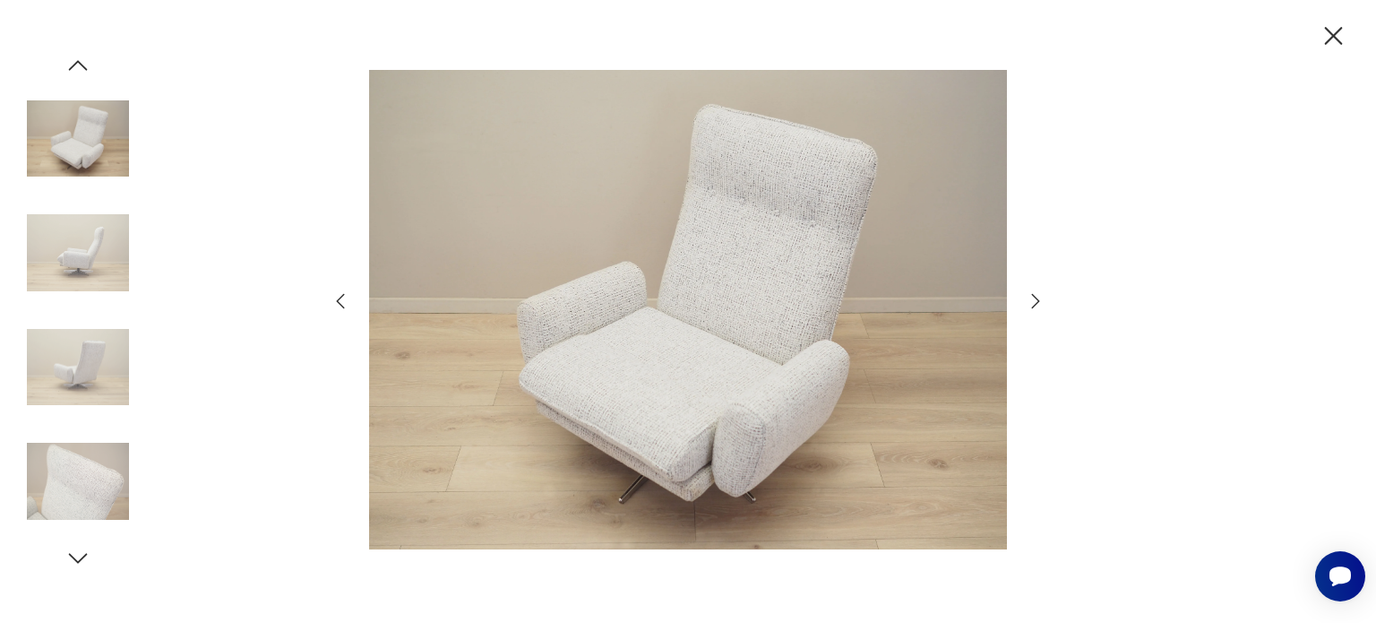
click at [1036, 295] on icon "button" at bounding box center [1035, 300] width 21 height 21
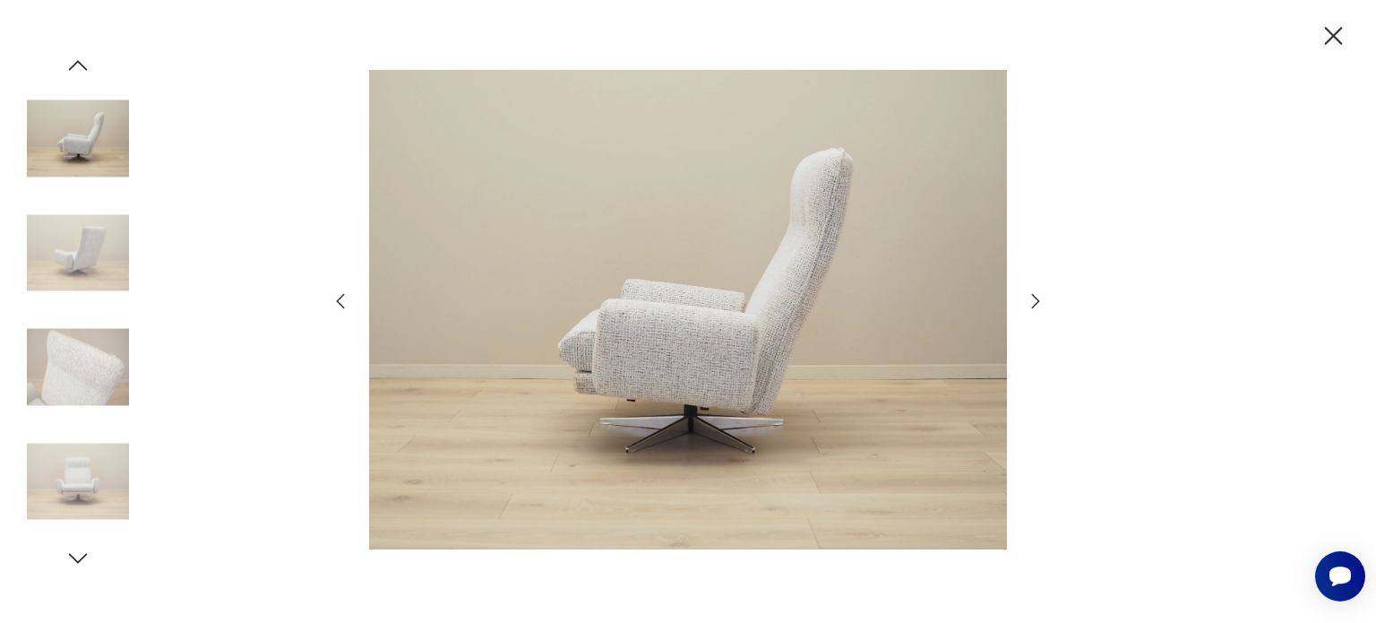
click at [1036, 295] on icon "button" at bounding box center [1035, 300] width 21 height 21
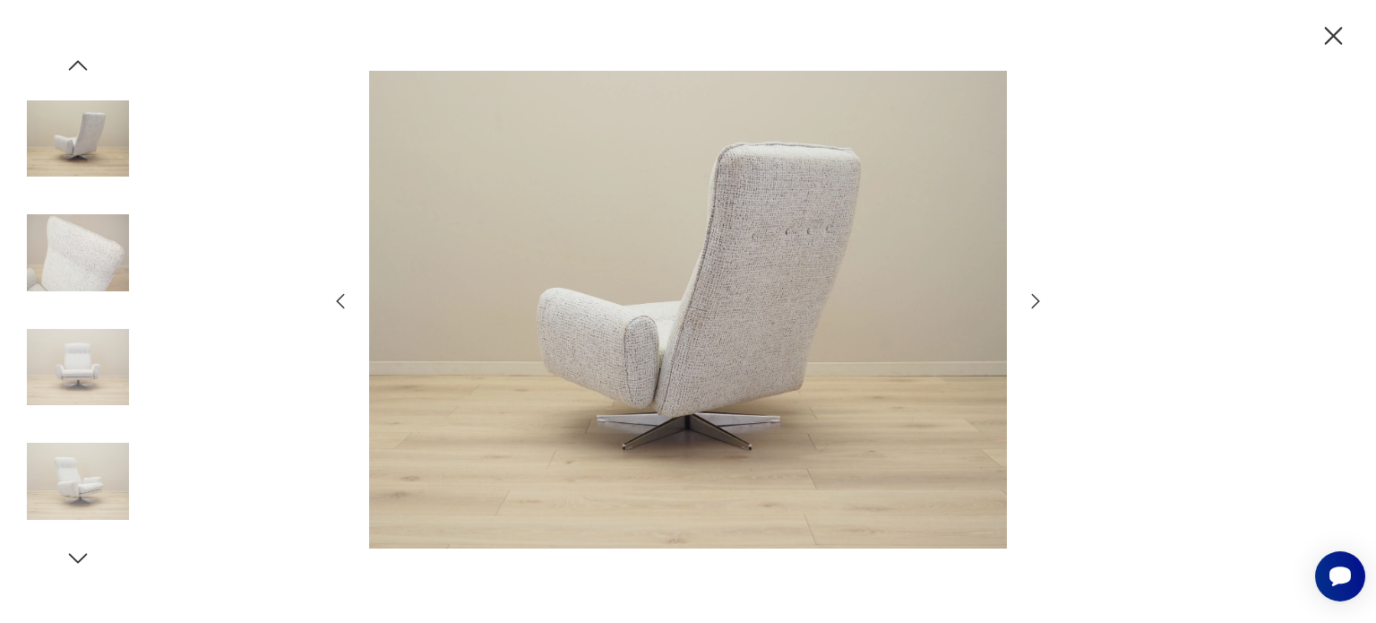
drag, startPoint x: 1331, startPoint y: 33, endPoint x: 1166, endPoint y: 105, distance: 179.7
click at [1328, 36] on icon "button" at bounding box center [1333, 36] width 31 height 31
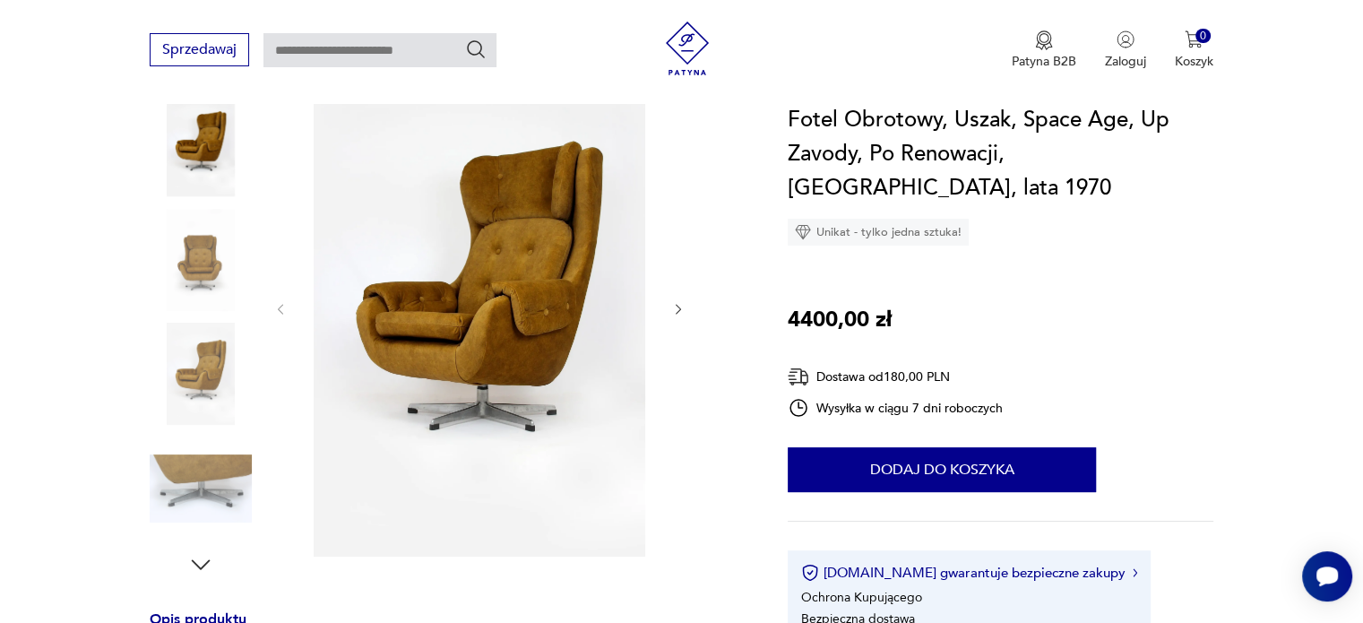
scroll to position [269, 0]
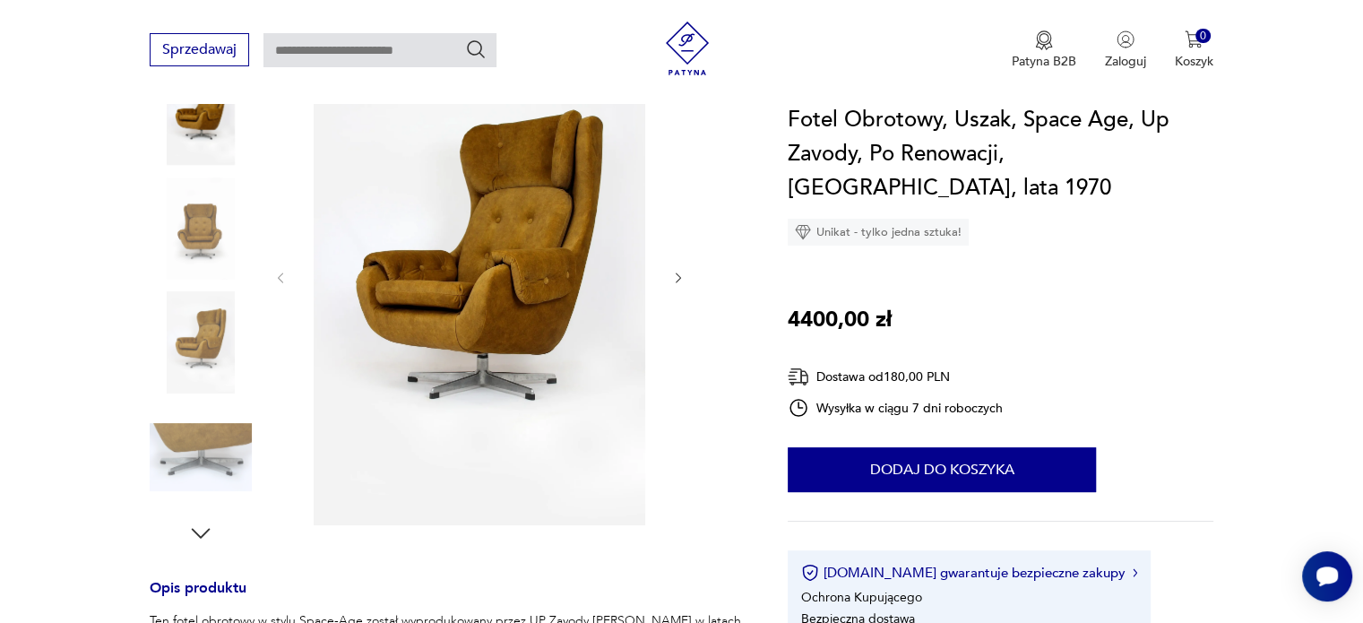
click at [212, 316] on img at bounding box center [201, 342] width 102 height 102
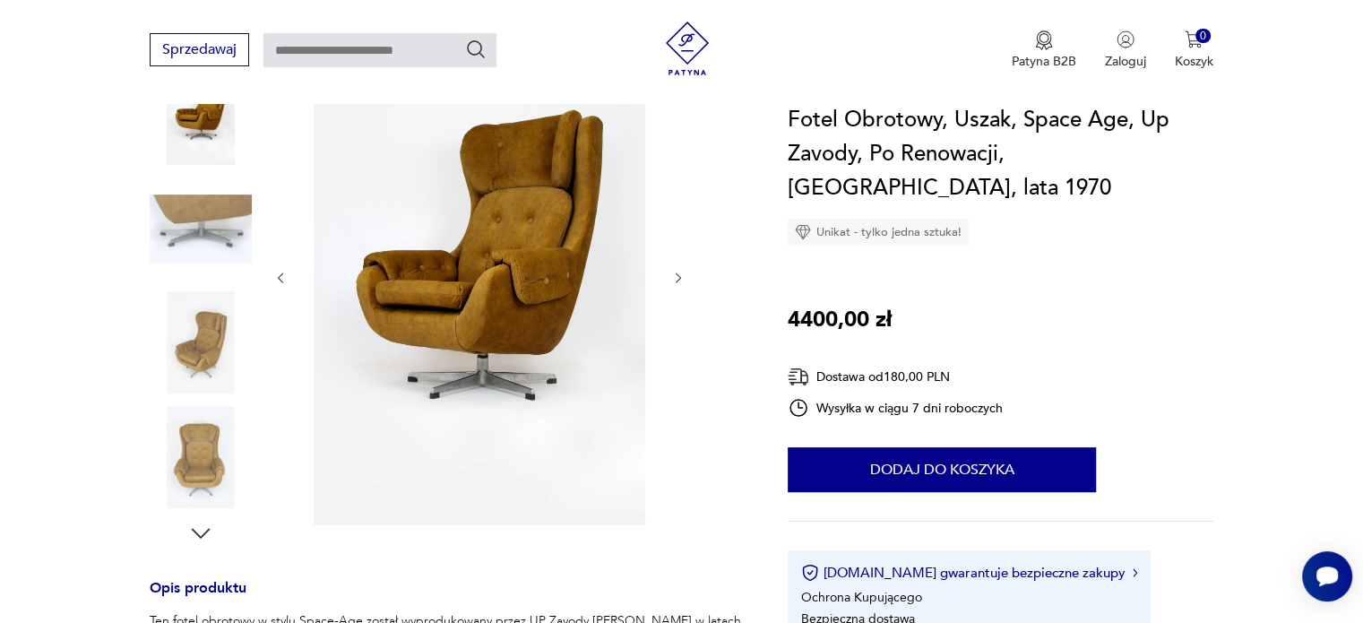
click at [484, 238] on img at bounding box center [479, 276] width 346 height 498
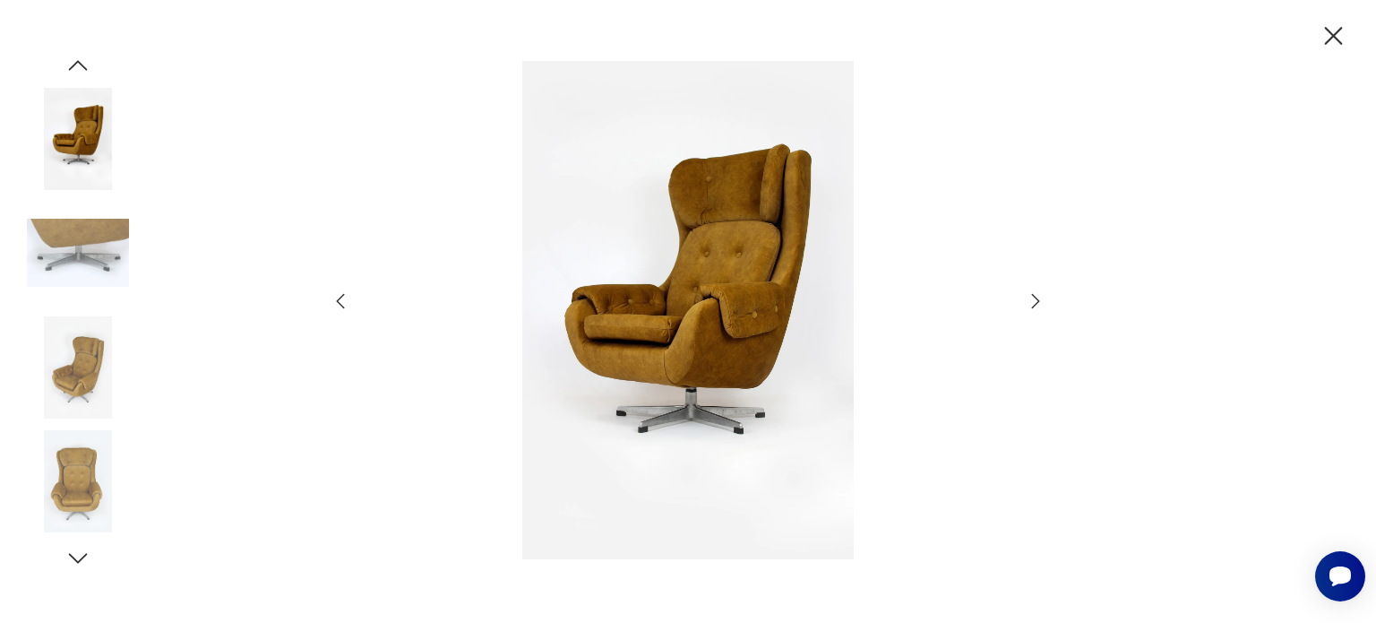
click at [1027, 297] on icon "button" at bounding box center [1035, 300] width 21 height 21
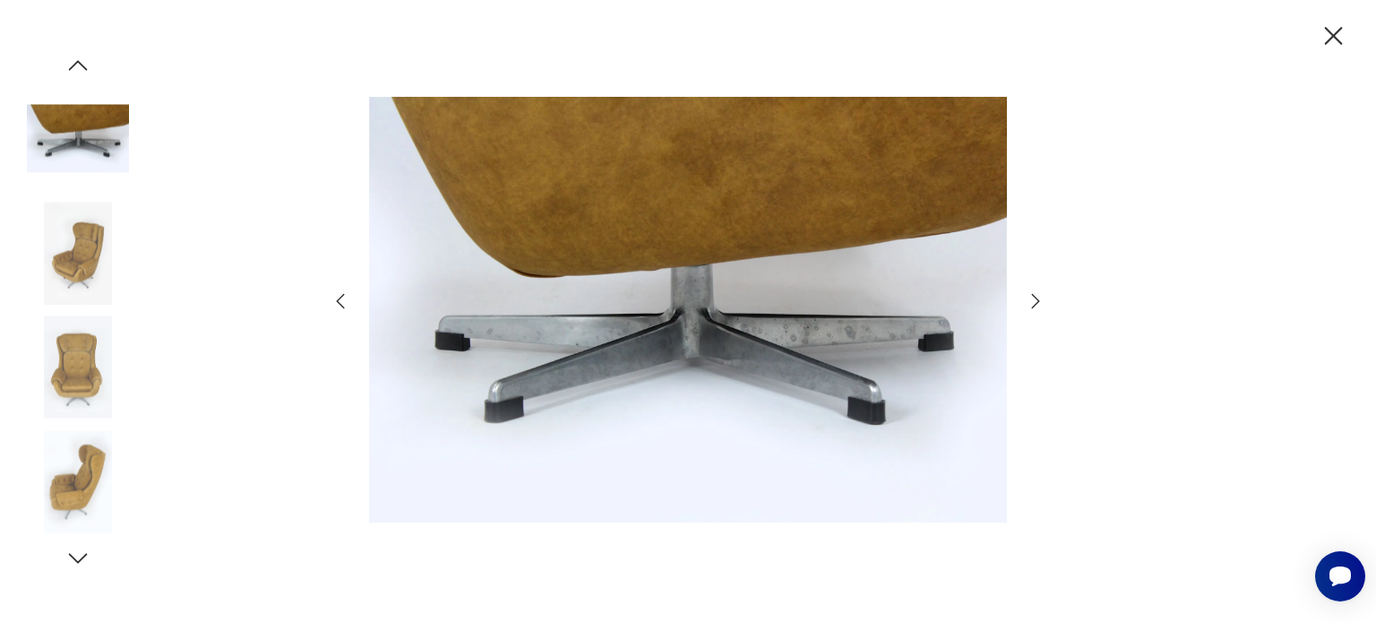
click at [1027, 297] on icon "button" at bounding box center [1035, 300] width 21 height 21
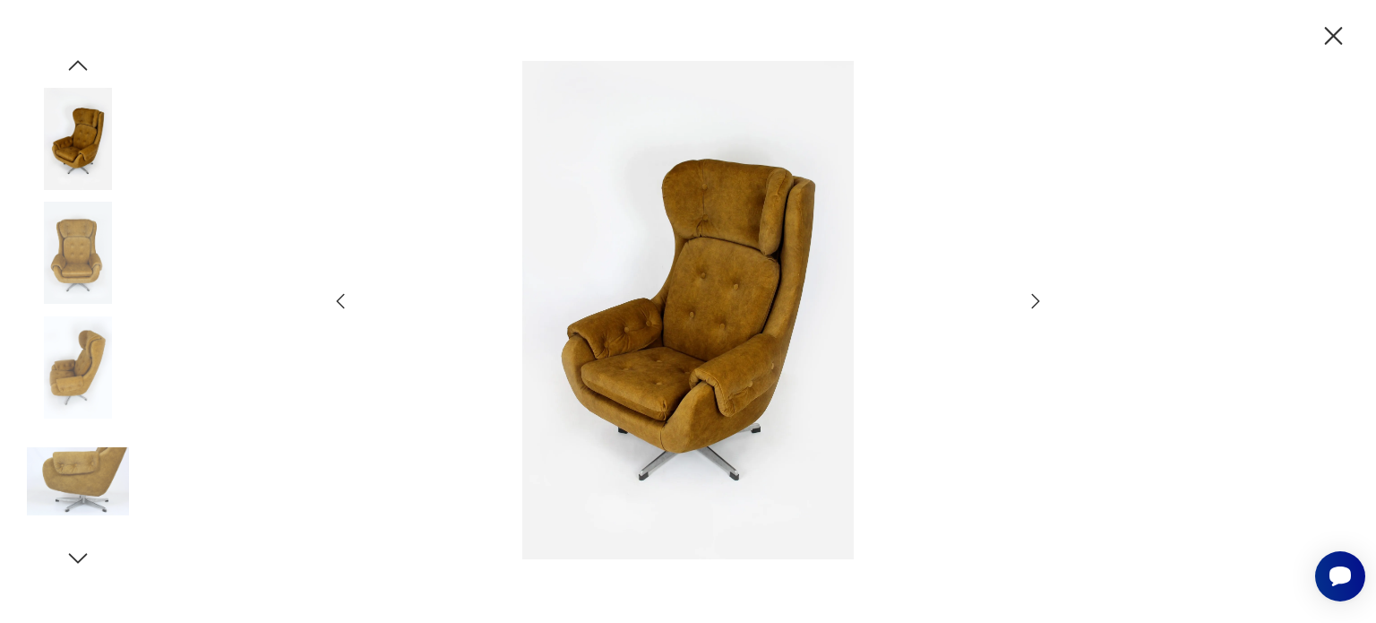
click at [1027, 297] on icon "button" at bounding box center [1035, 300] width 21 height 21
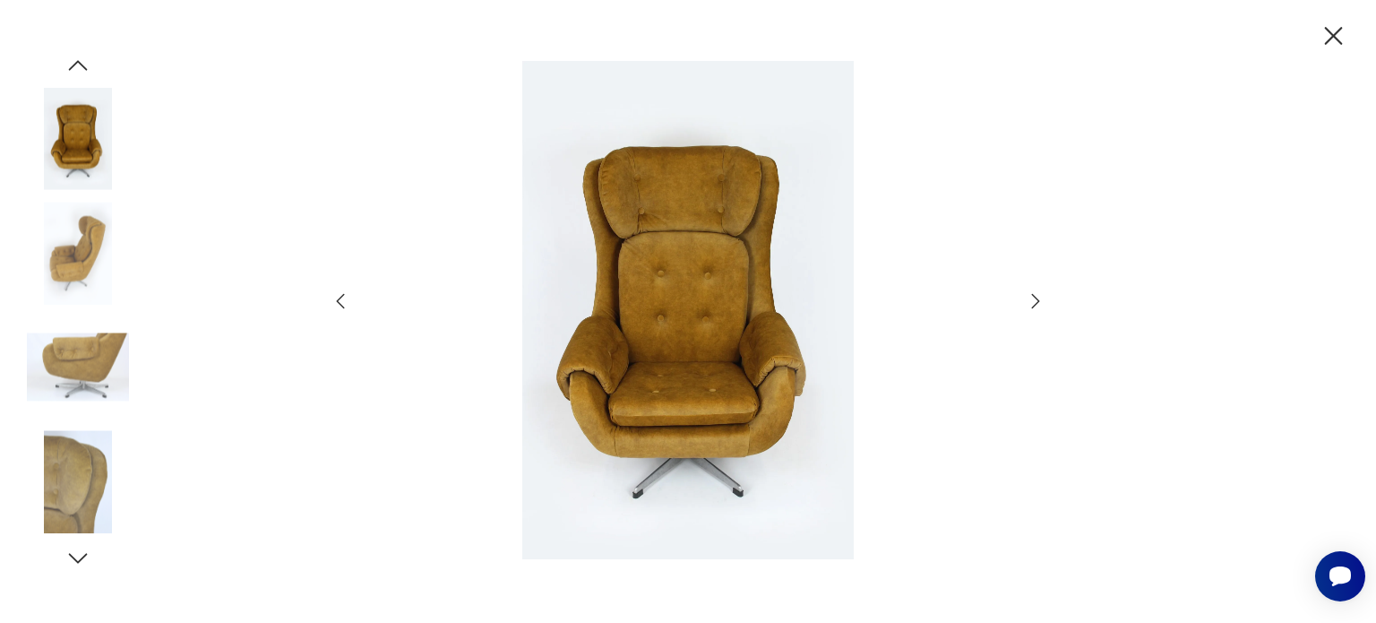
click at [1027, 297] on icon "button" at bounding box center [1035, 300] width 21 height 21
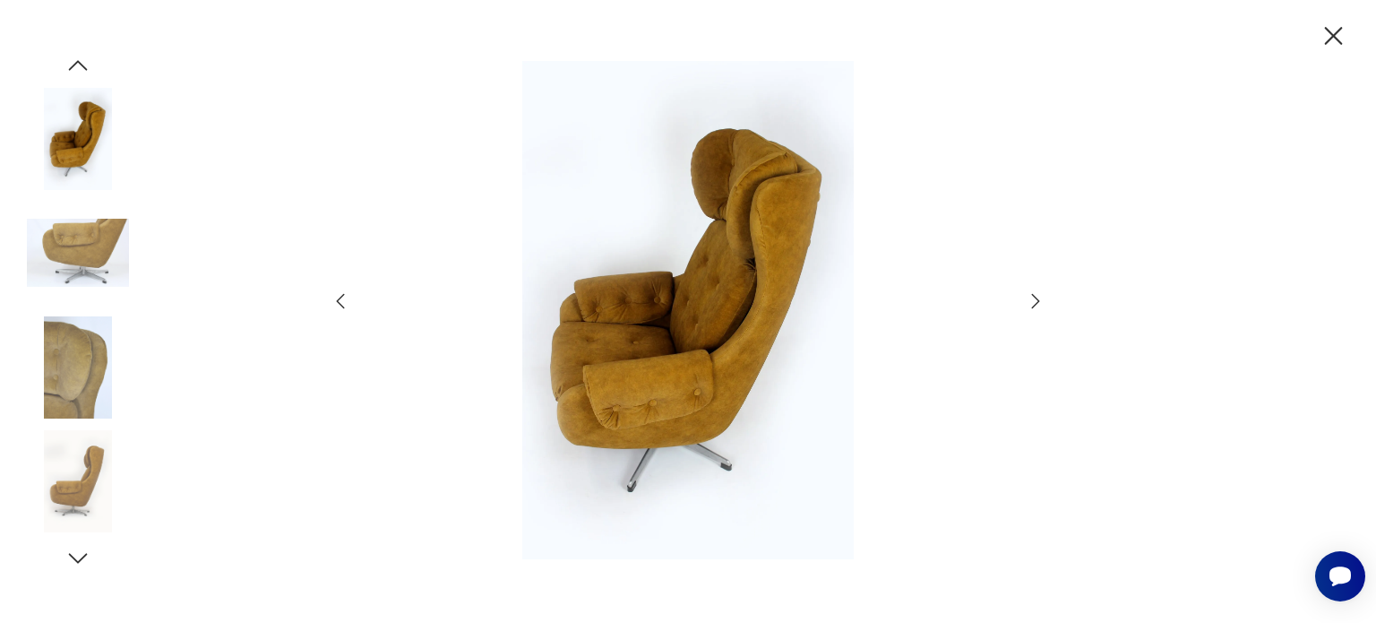
click at [1027, 297] on icon "button" at bounding box center [1035, 300] width 21 height 21
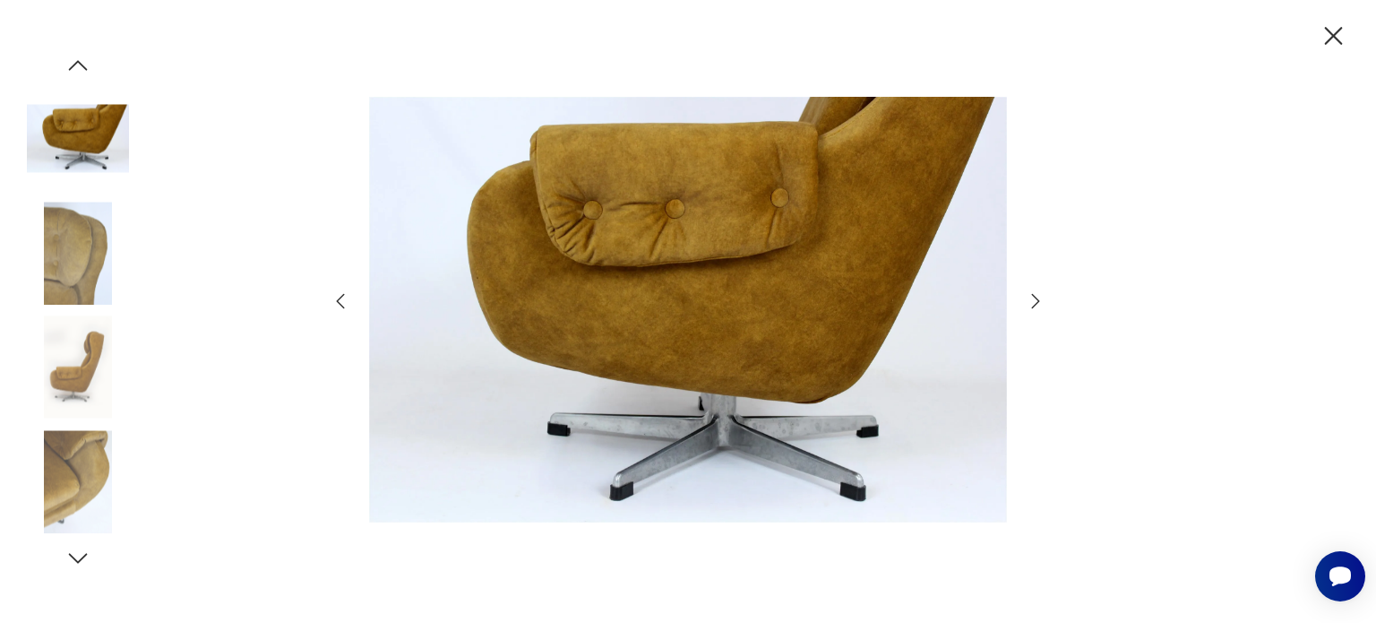
click at [1027, 297] on icon "button" at bounding box center [1035, 300] width 21 height 21
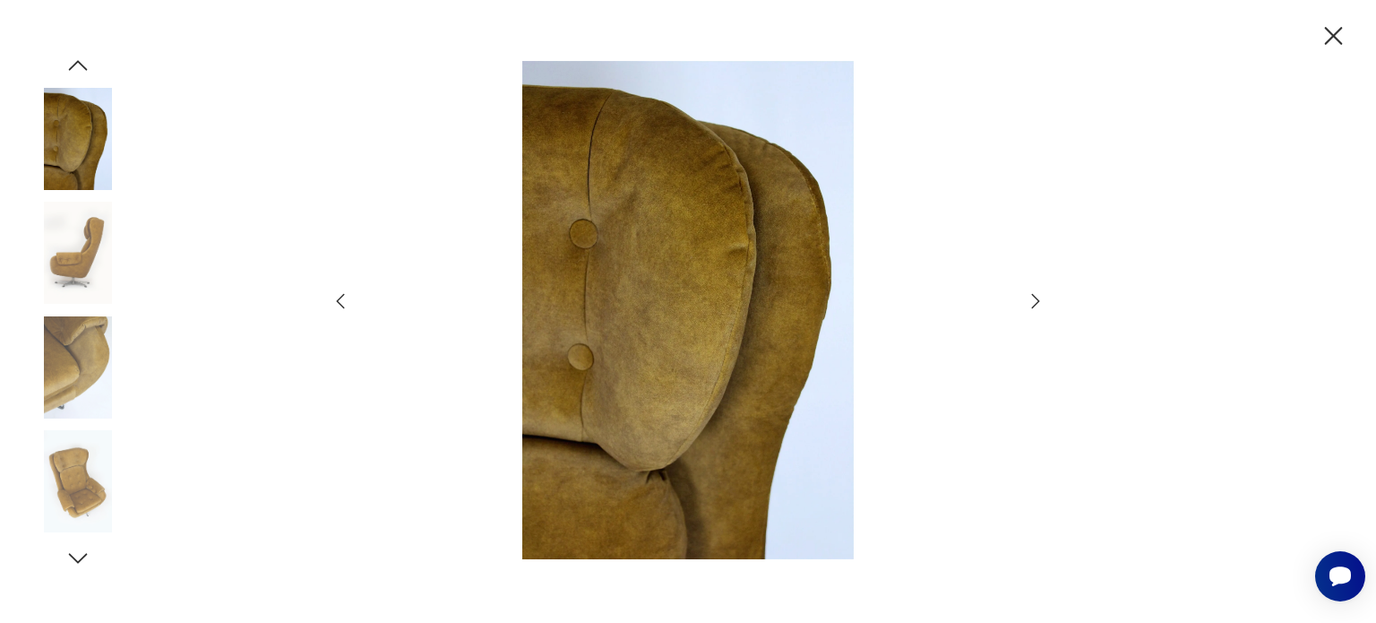
click at [1027, 297] on icon "button" at bounding box center [1035, 300] width 21 height 21
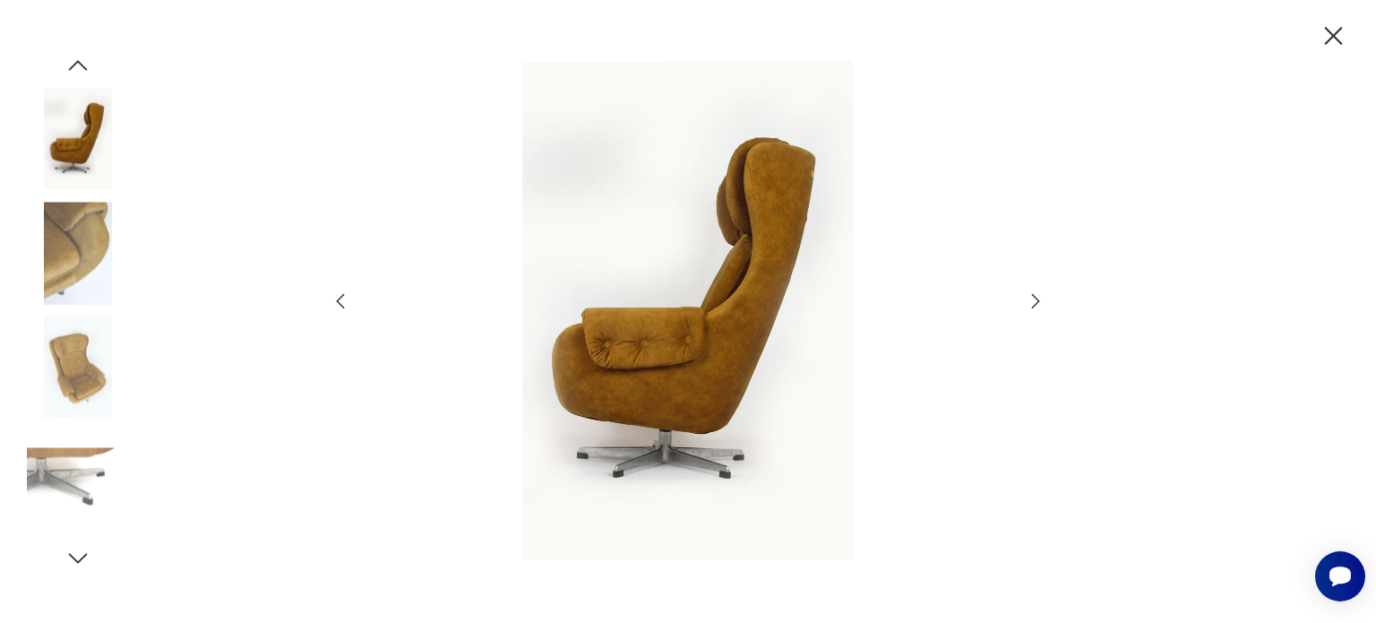
click at [1027, 297] on icon "button" at bounding box center [1035, 300] width 21 height 21
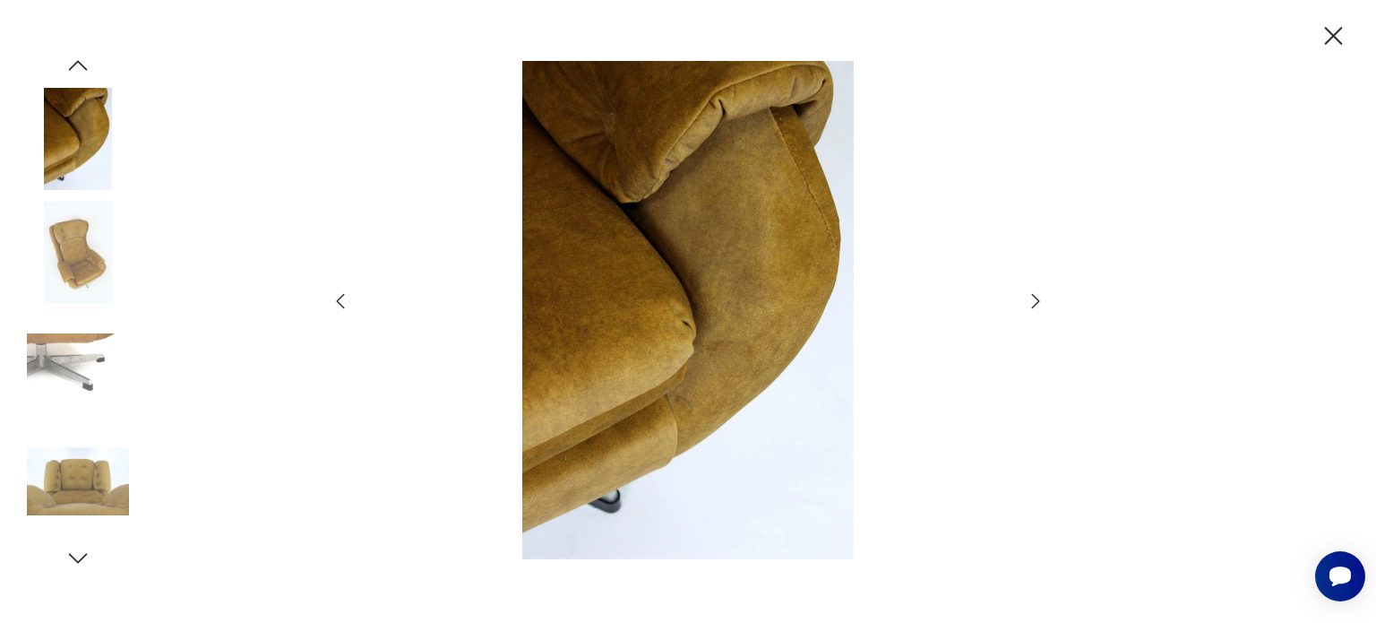
click at [1327, 32] on icon "button" at bounding box center [1333, 36] width 31 height 31
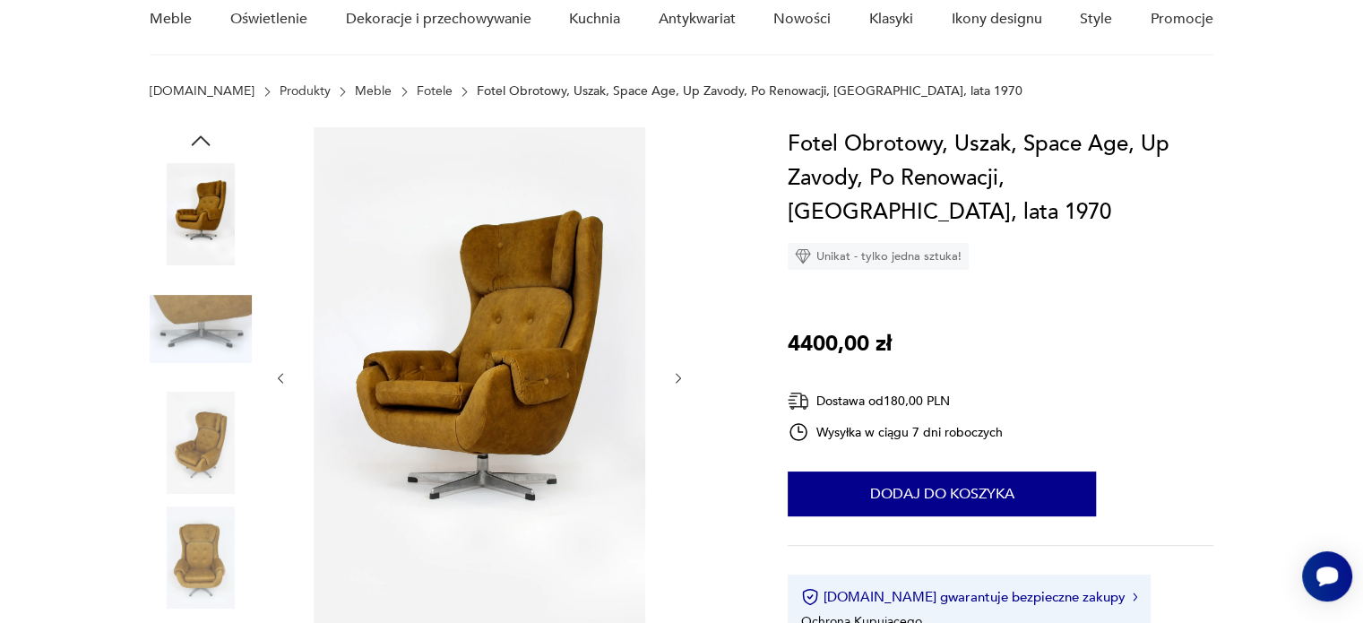
scroll to position [179, 0]
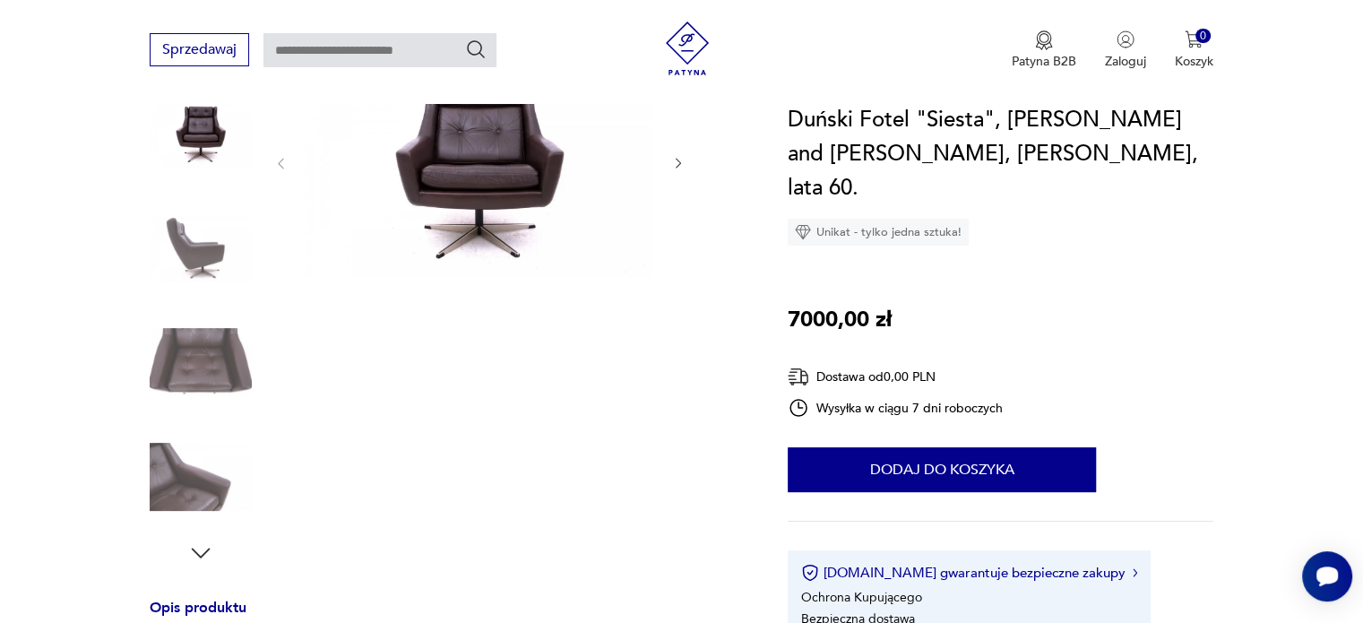
scroll to position [269, 0]
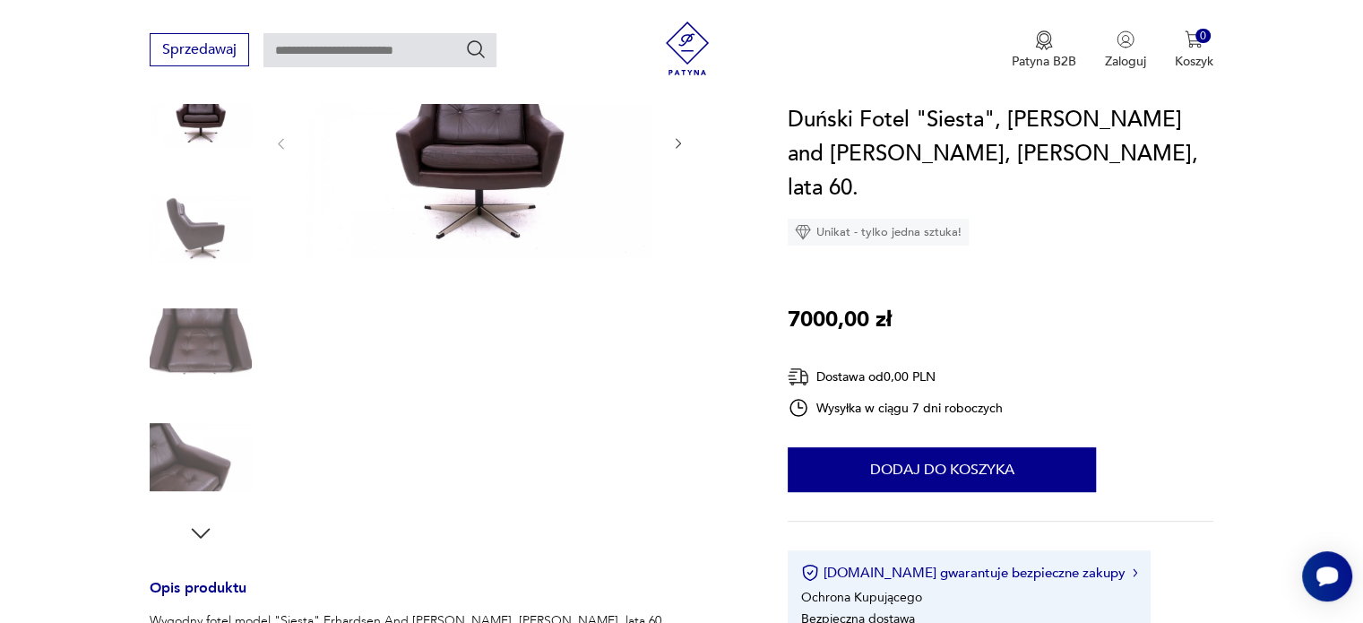
click at [193, 339] on img at bounding box center [201, 342] width 102 height 102
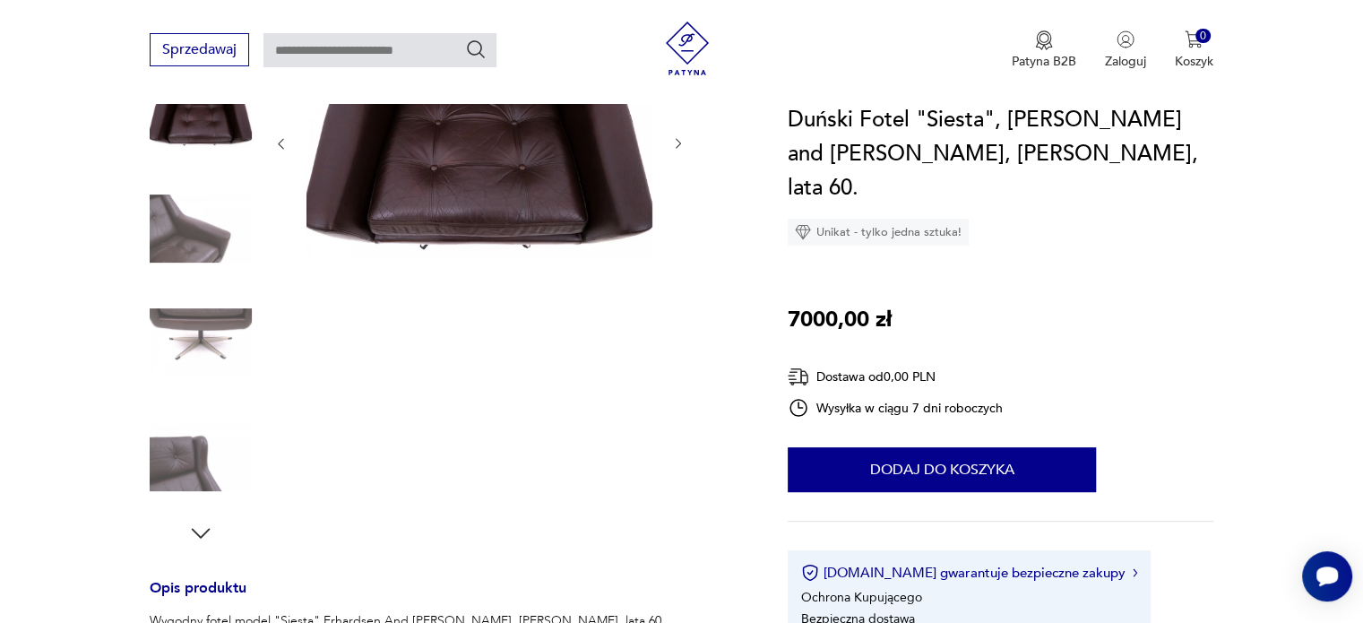
click at [487, 236] on img at bounding box center [479, 142] width 346 height 230
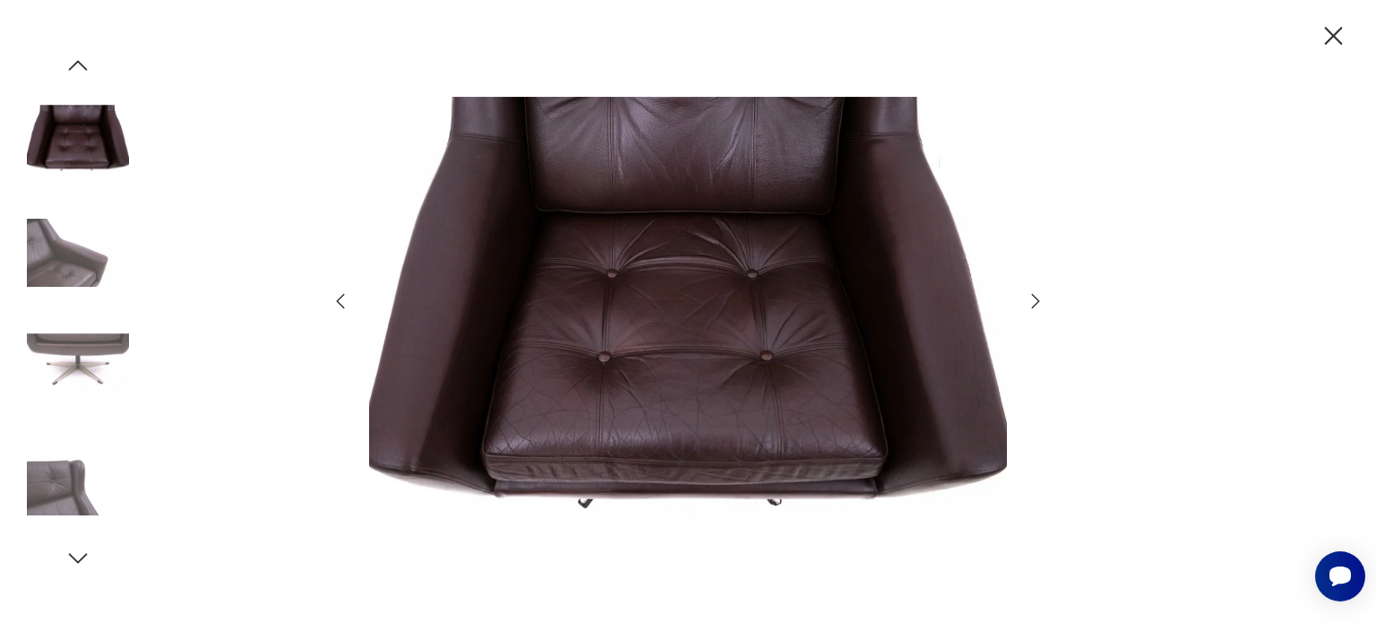
click at [1039, 300] on icon "button" at bounding box center [1035, 300] width 21 height 21
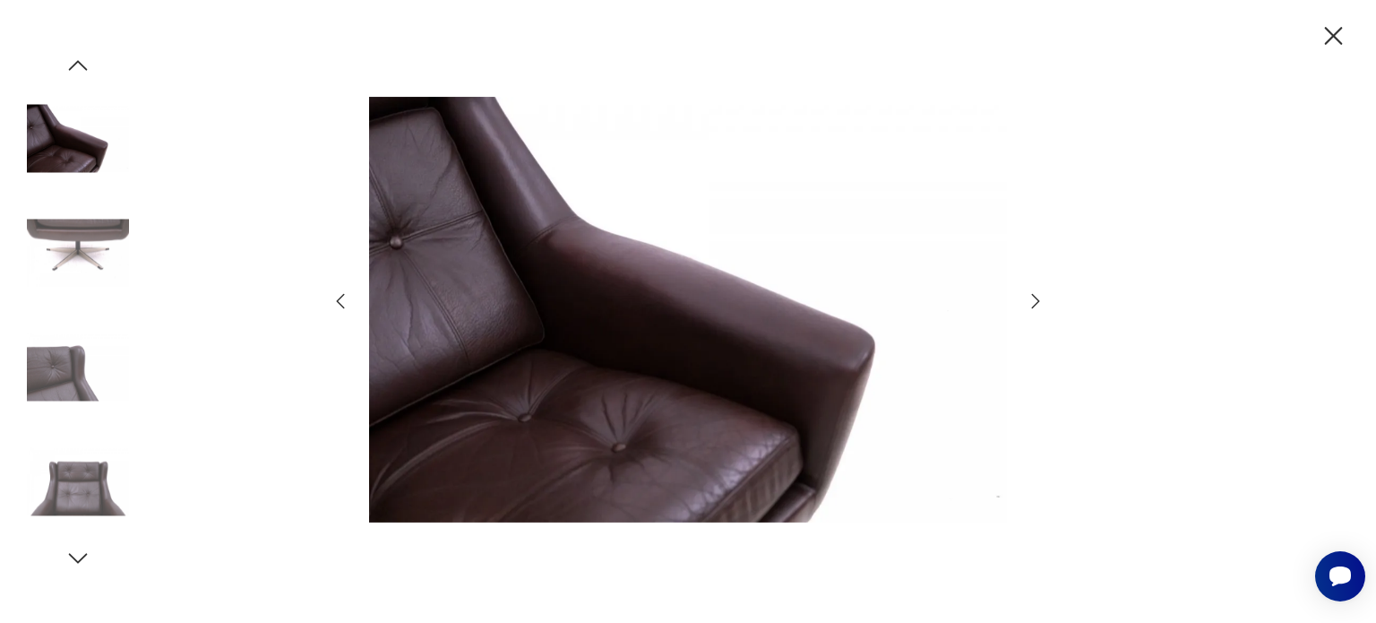
click at [1039, 300] on icon "button" at bounding box center [1035, 300] width 21 height 21
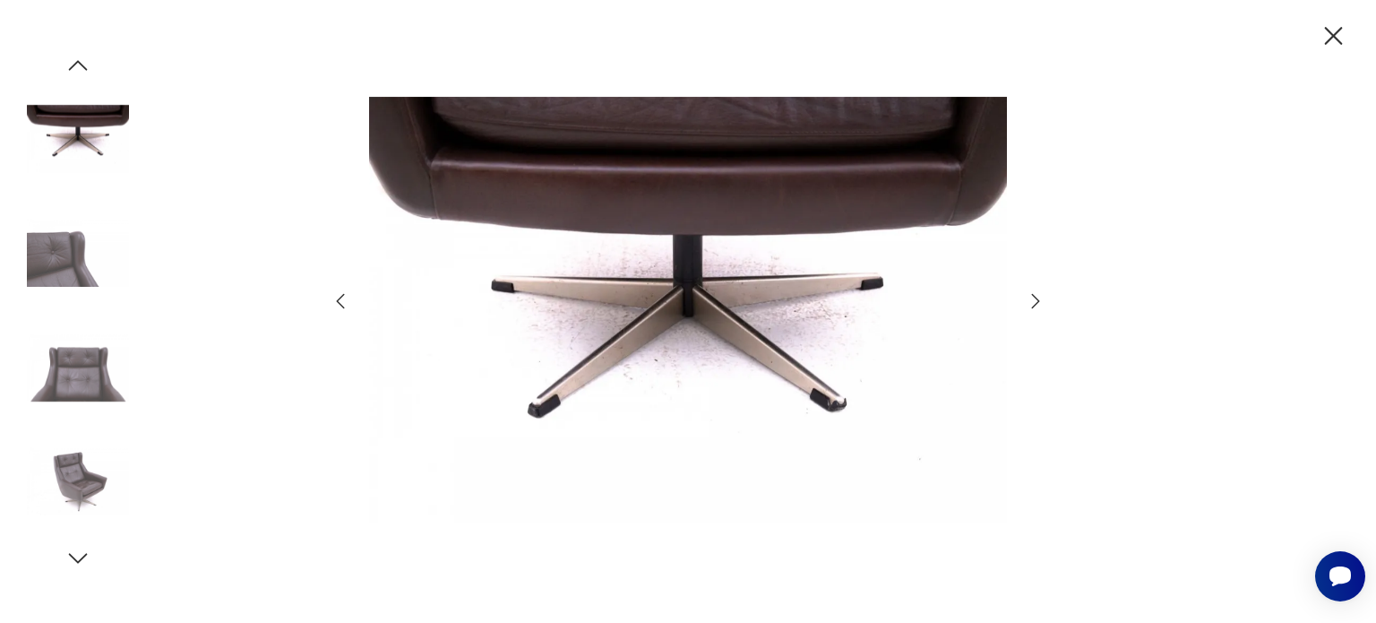
click at [1039, 300] on icon "button" at bounding box center [1035, 300] width 21 height 21
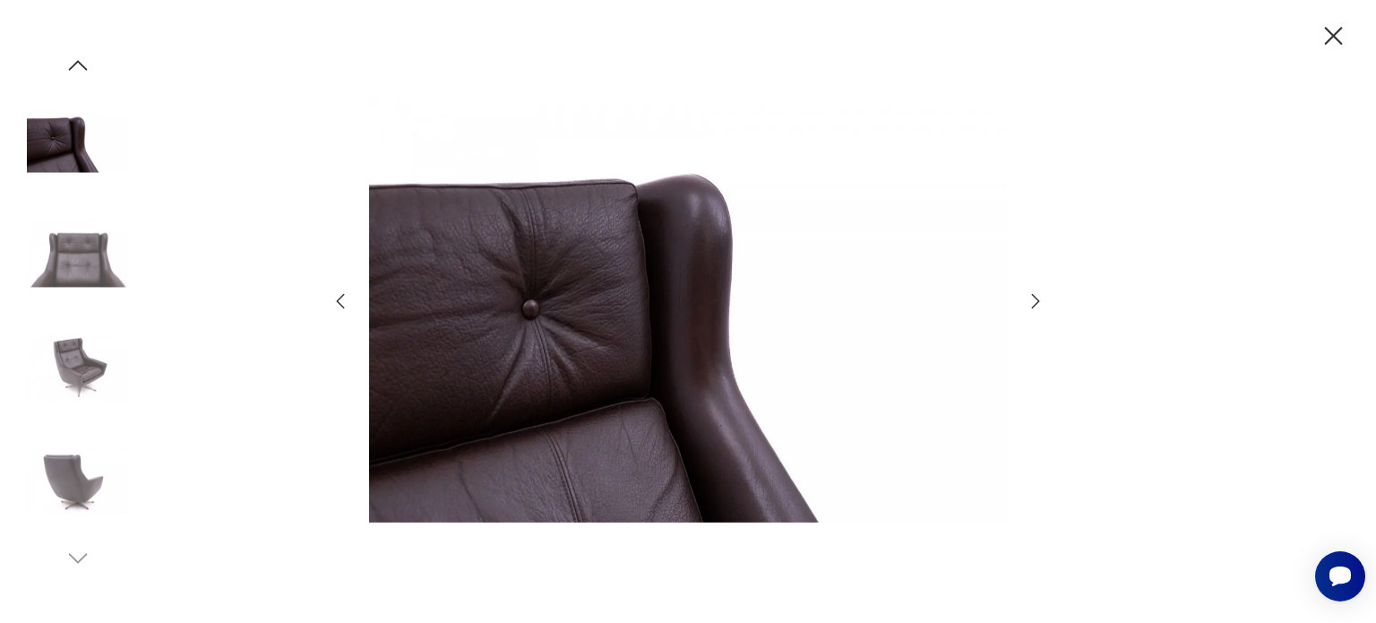
click at [1039, 300] on icon "button" at bounding box center [1035, 300] width 21 height 21
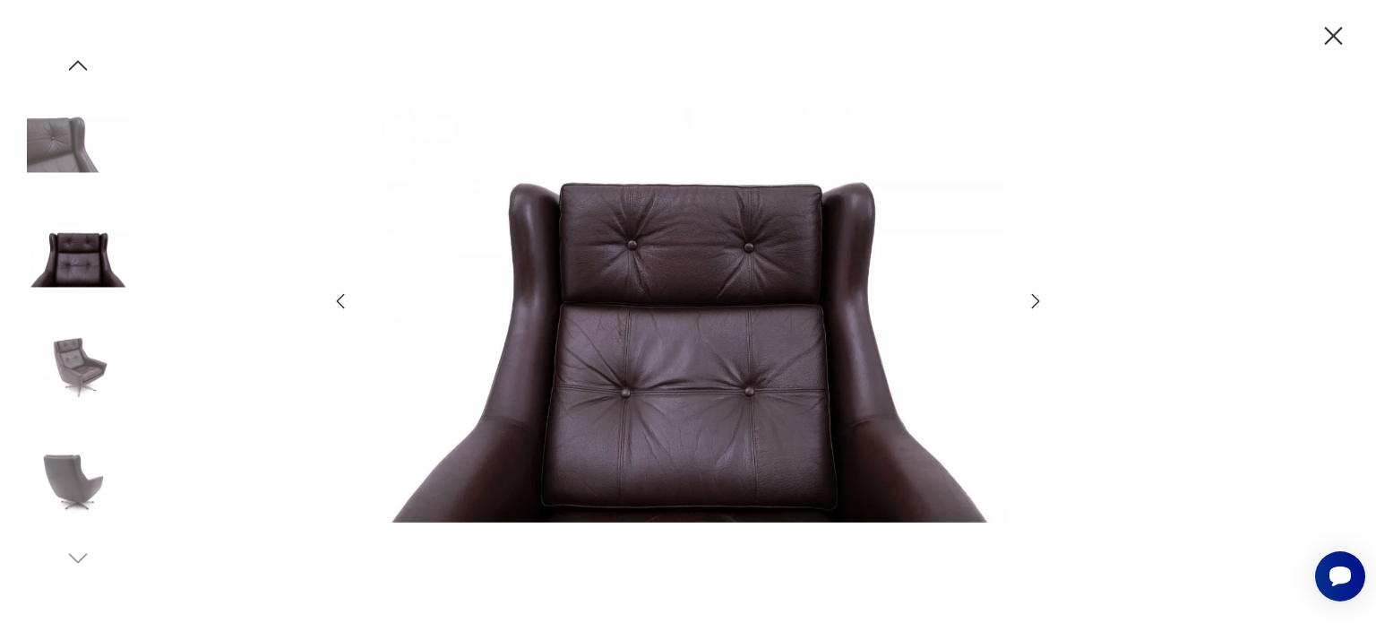
click at [1039, 300] on icon "button" at bounding box center [1035, 300] width 21 height 21
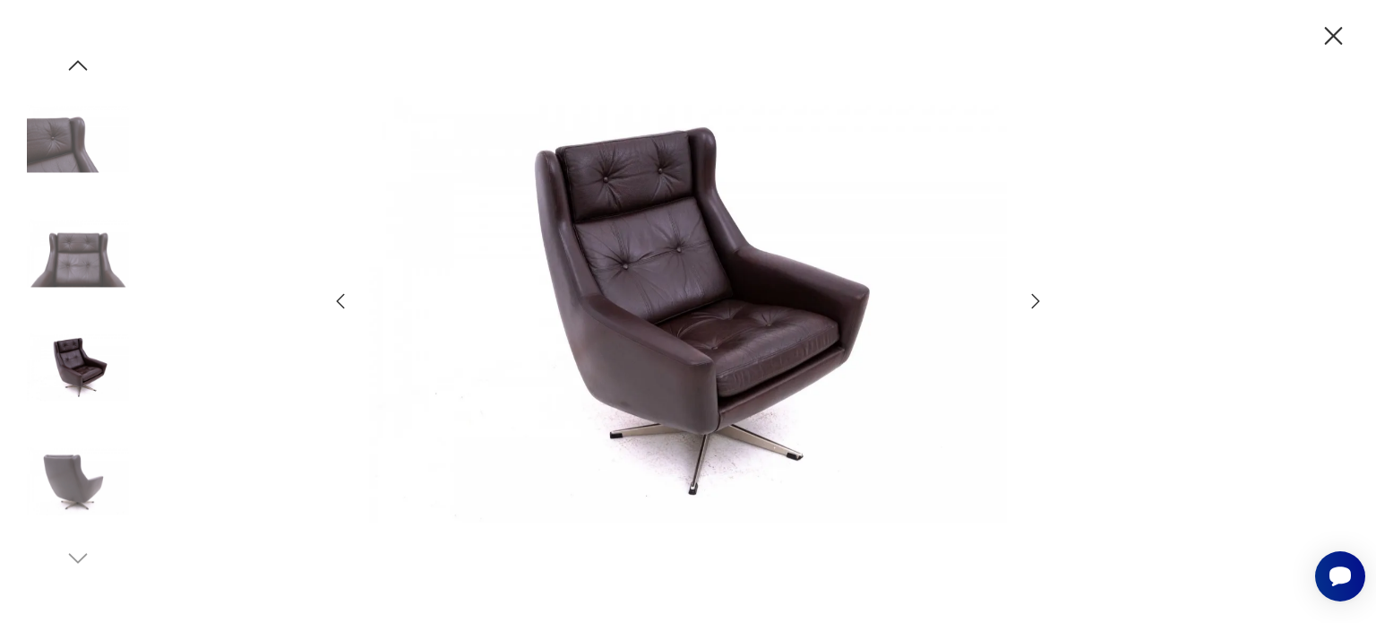
drag, startPoint x: 1039, startPoint y: 300, endPoint x: 1015, endPoint y: 357, distance: 61.4
click at [1015, 355] on div at bounding box center [688, 312] width 717 height 502
click at [1327, 35] on icon "button" at bounding box center [1333, 36] width 31 height 31
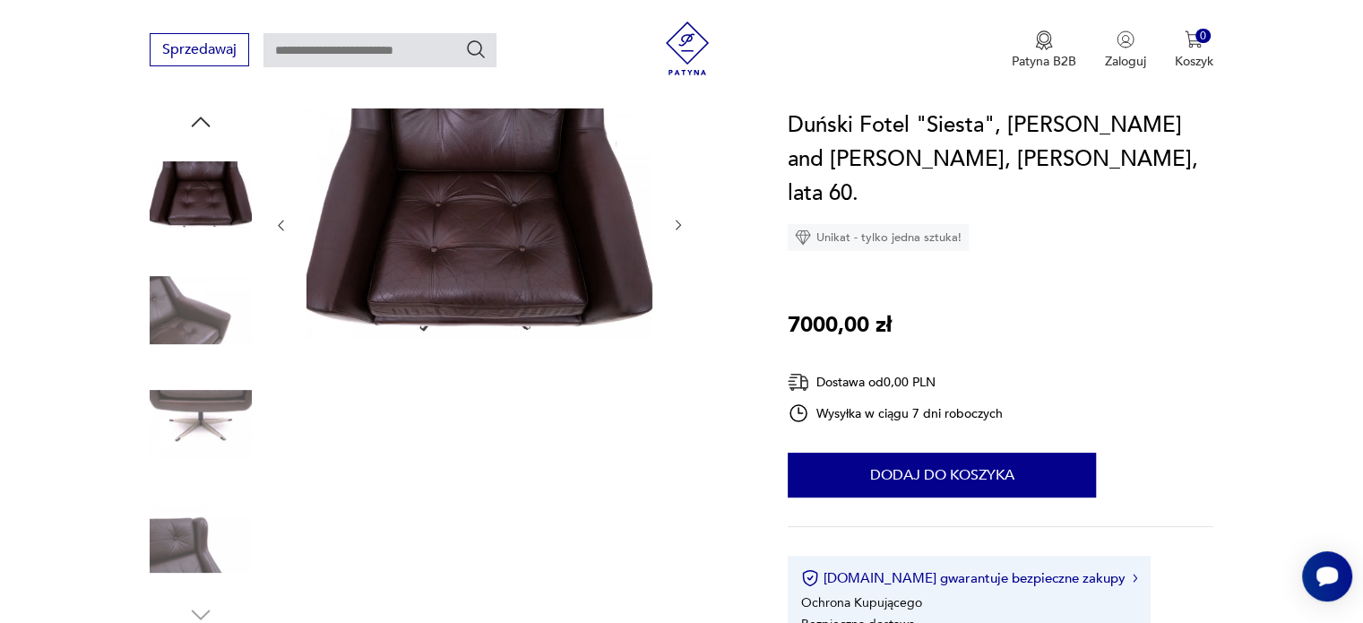
scroll to position [0, 0]
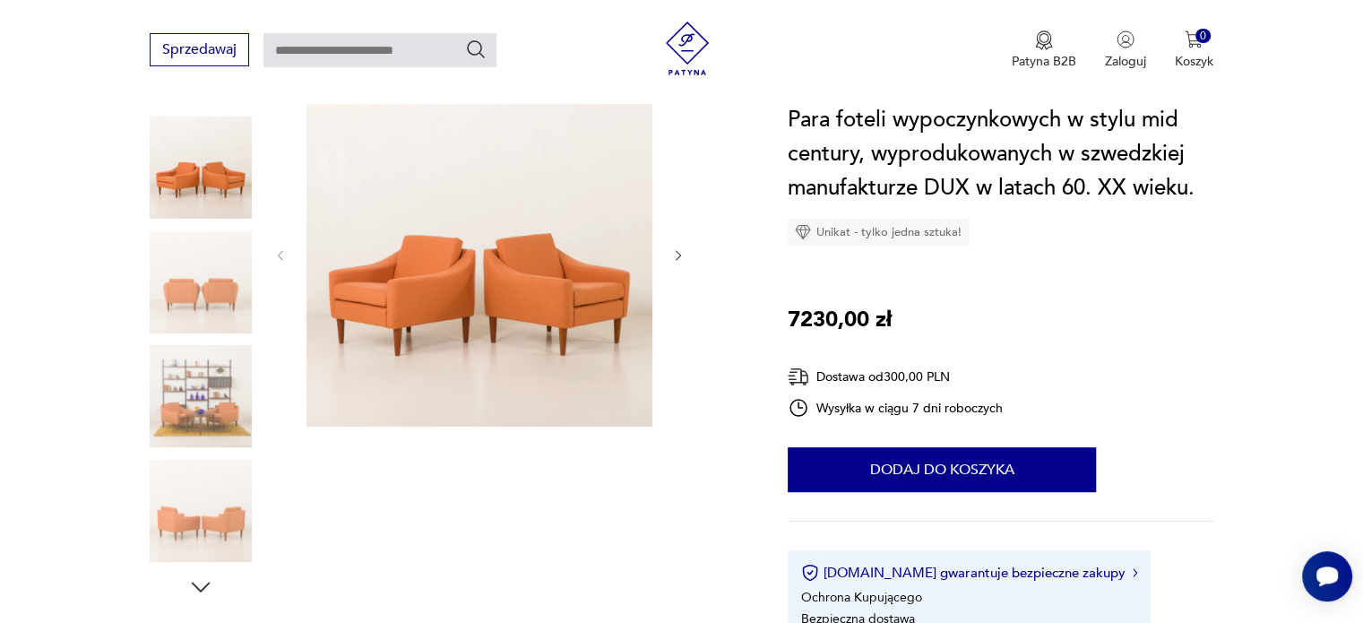
scroll to position [269, 0]
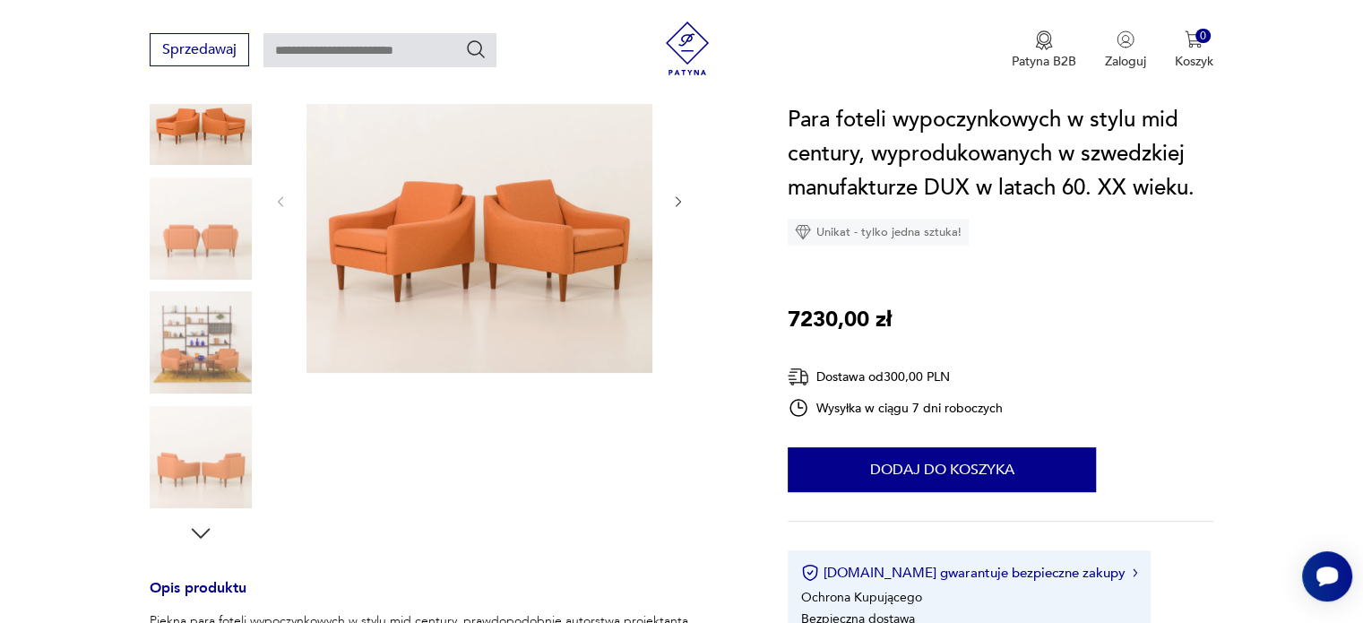
click at [548, 211] on img at bounding box center [479, 200] width 346 height 346
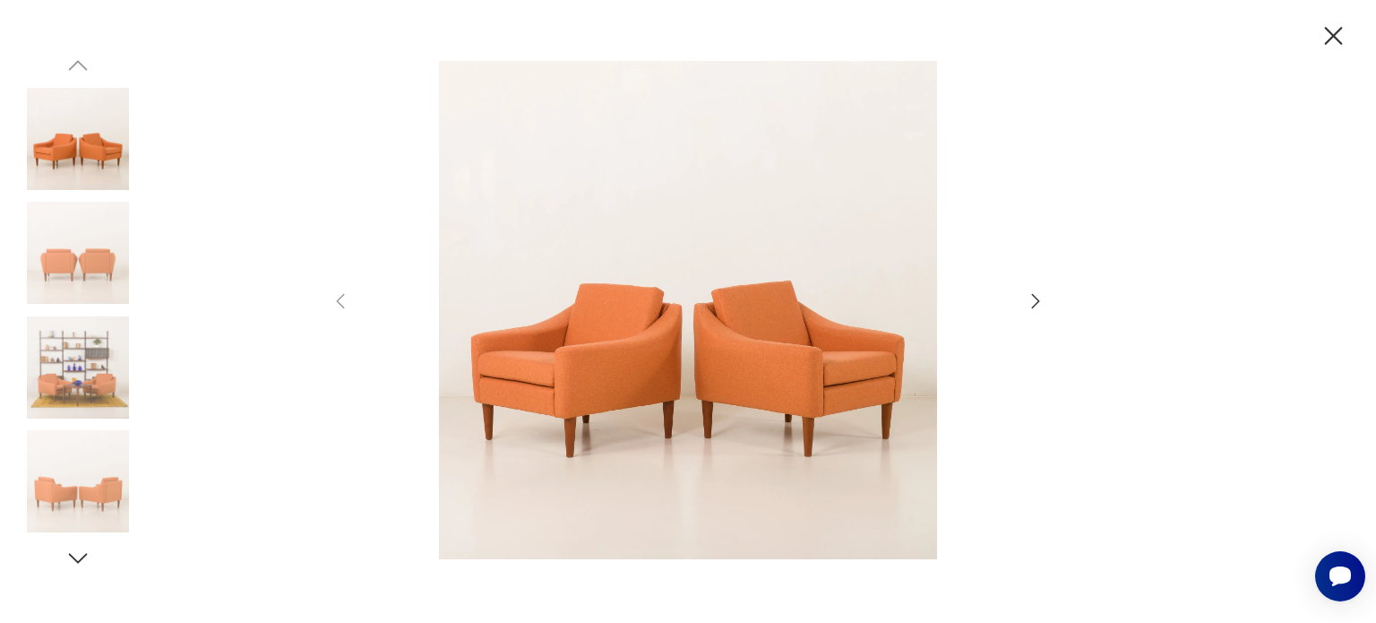
click at [1027, 305] on icon "button" at bounding box center [1035, 300] width 21 height 21
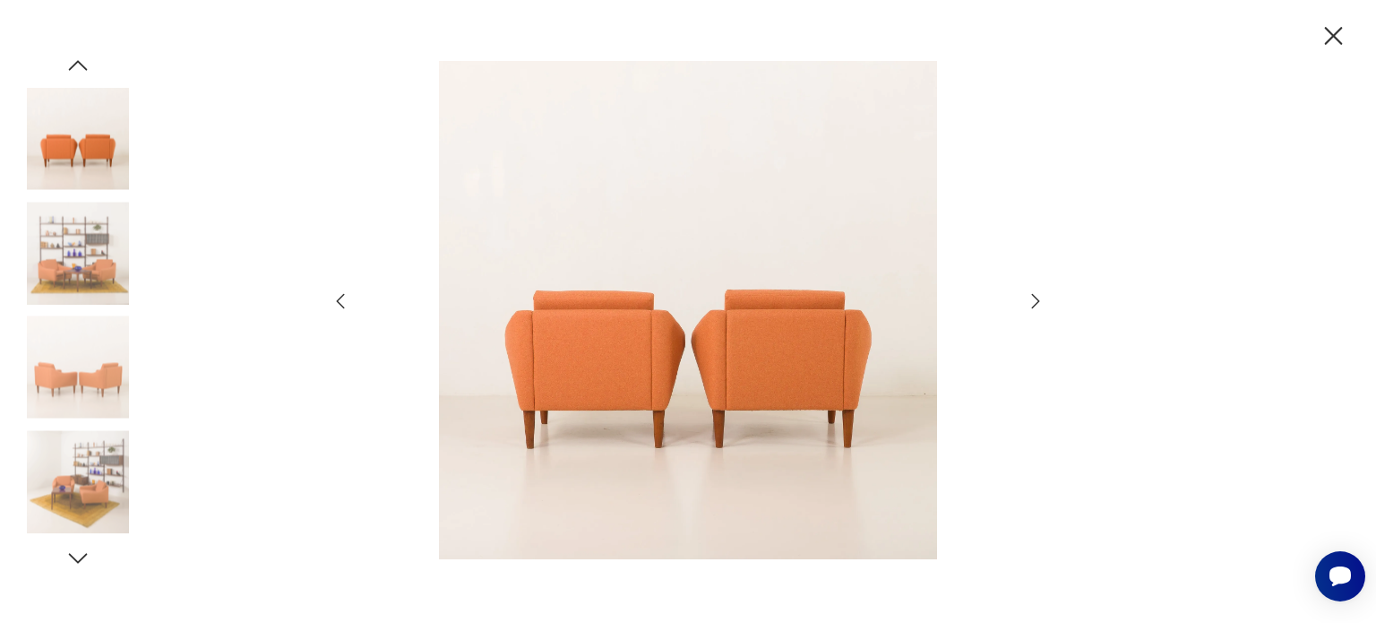
click at [1024, 305] on div at bounding box center [688, 312] width 717 height 502
click at [1036, 297] on icon "button" at bounding box center [1035, 300] width 21 height 21
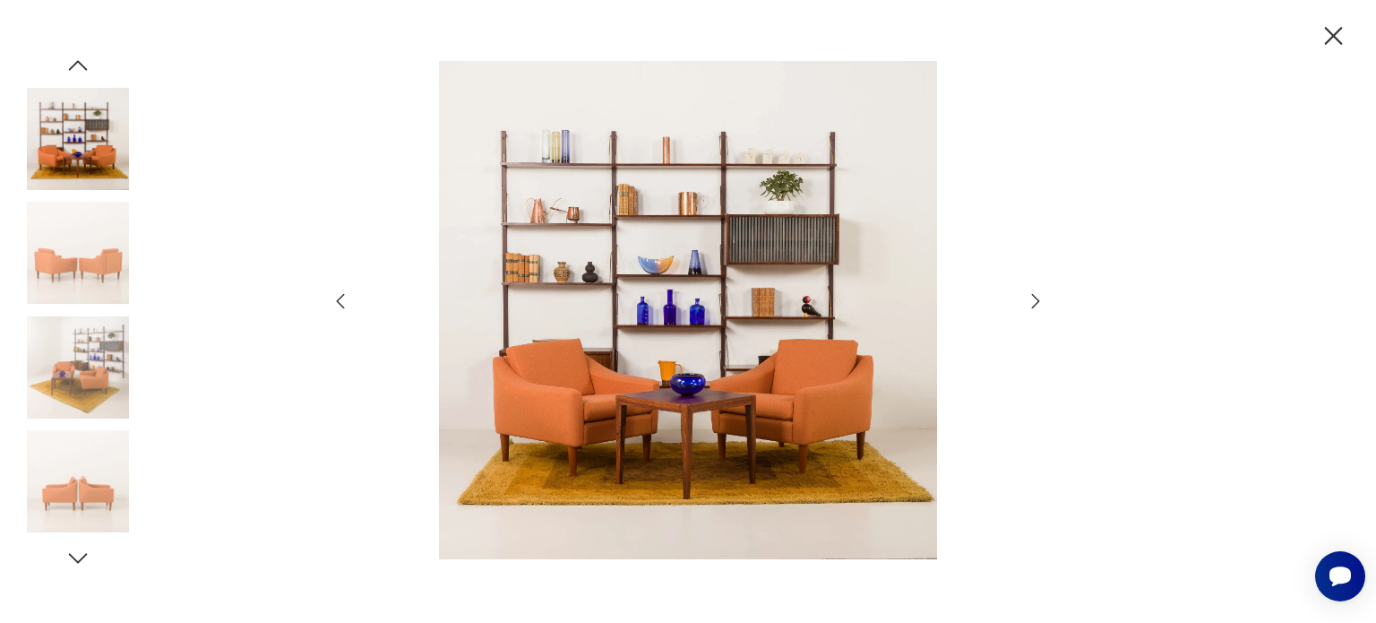
click at [1036, 297] on icon "button" at bounding box center [1035, 300] width 21 height 21
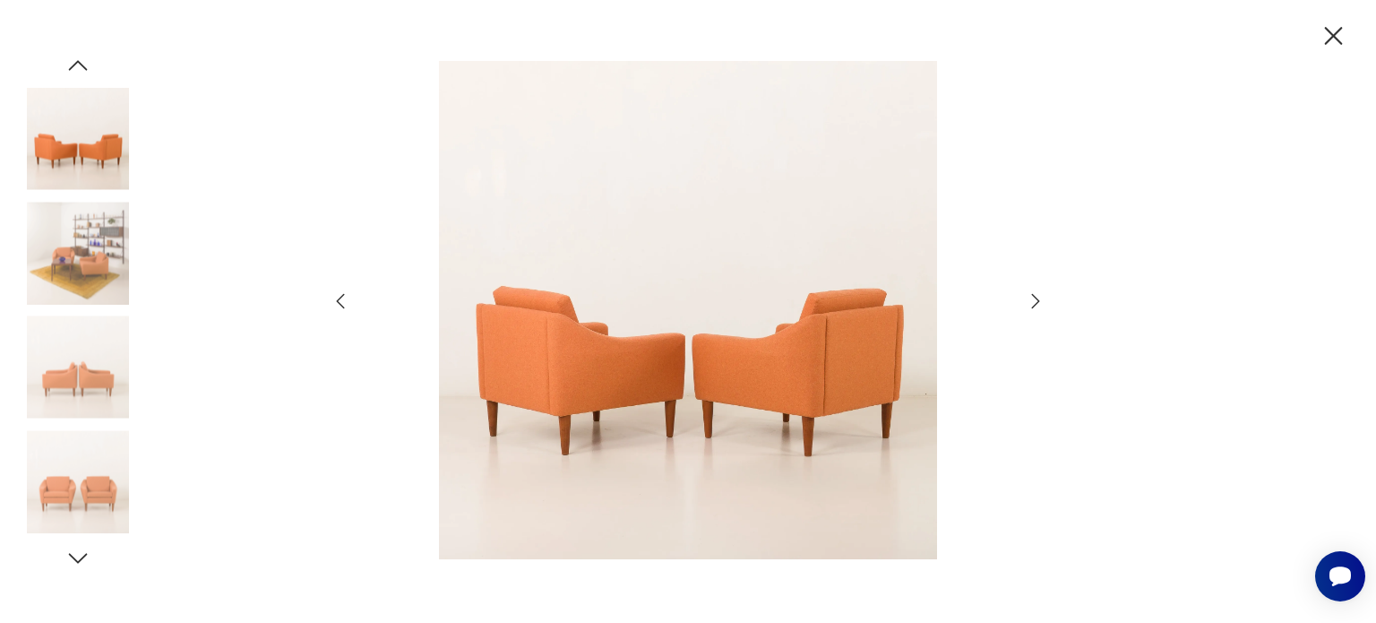
click at [1036, 297] on icon "button" at bounding box center [1035, 300] width 21 height 21
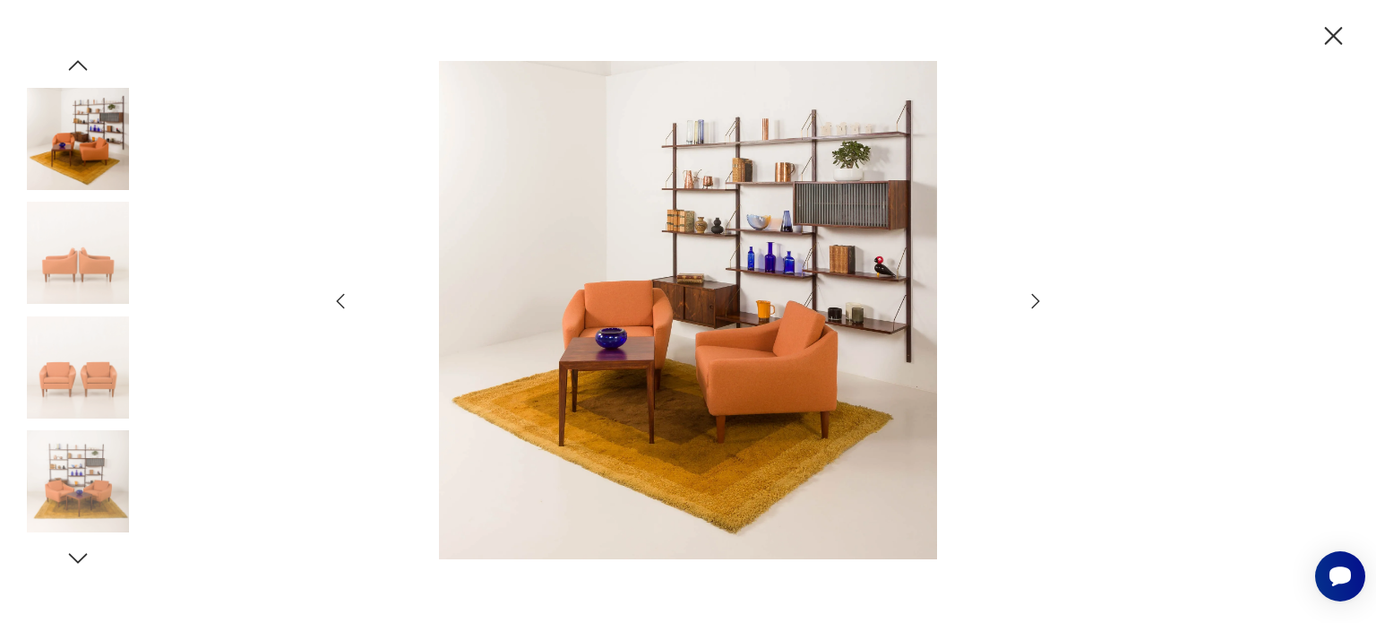
click at [1036, 297] on icon "button" at bounding box center [1035, 300] width 21 height 21
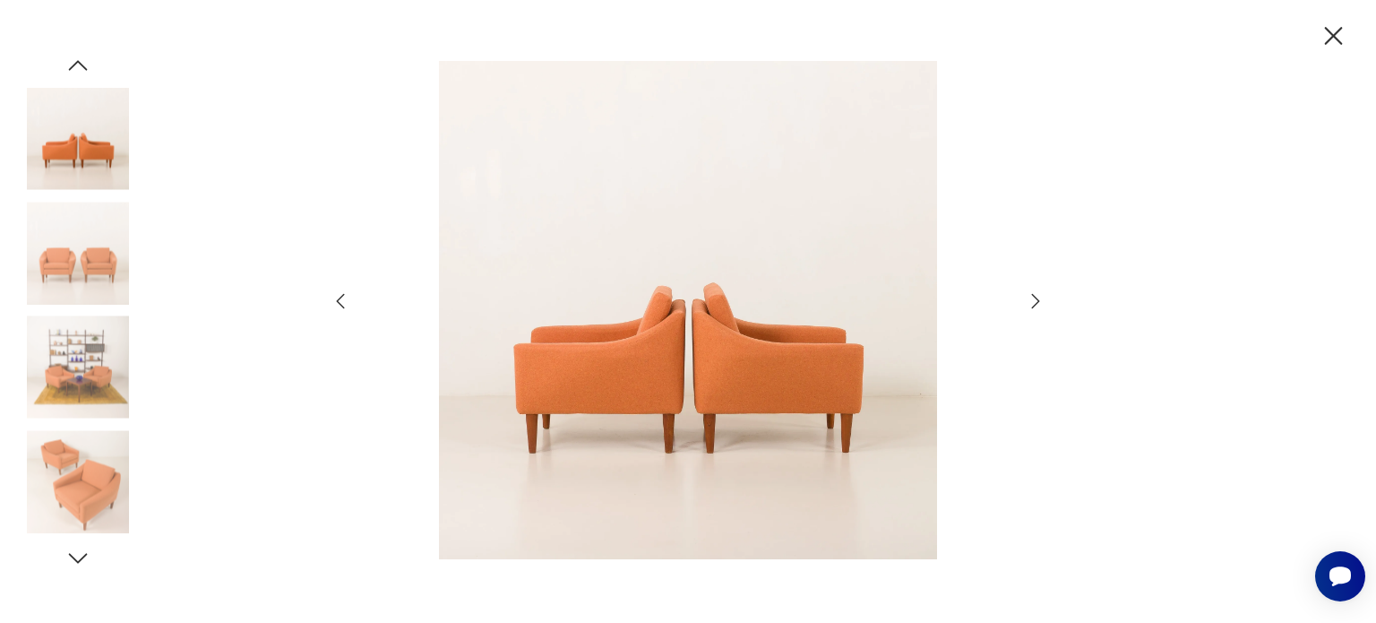
click at [1036, 297] on icon "button" at bounding box center [1035, 300] width 21 height 21
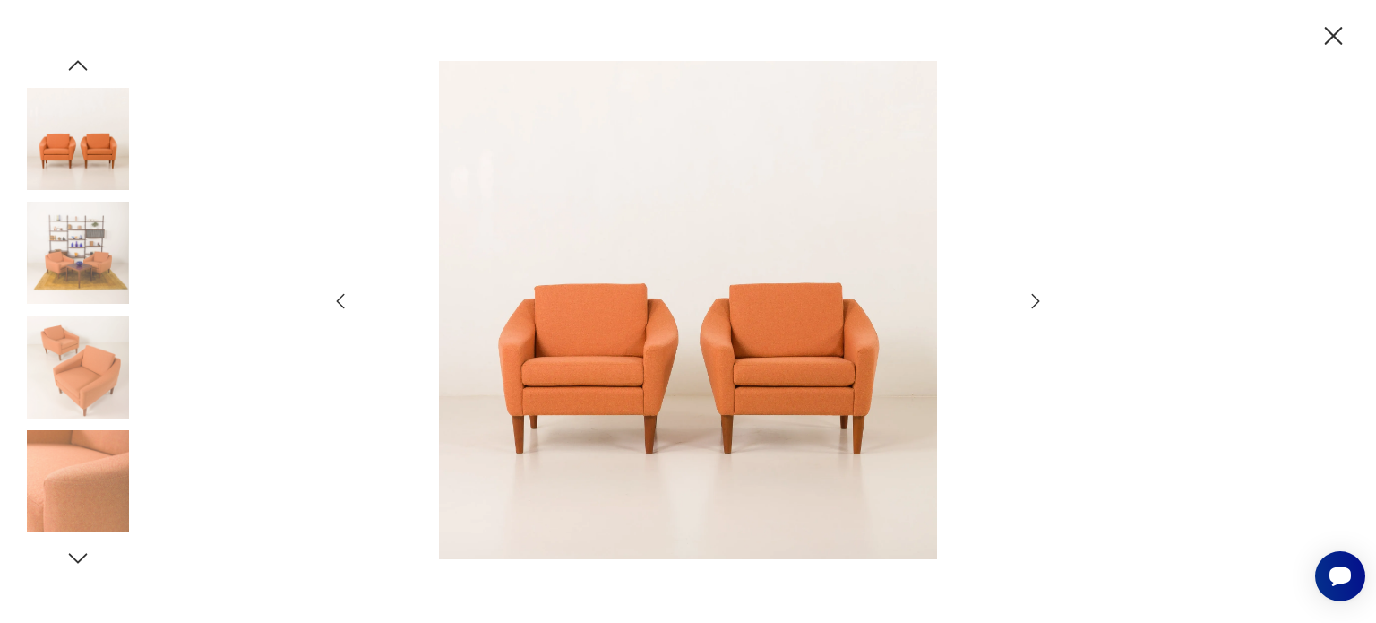
click at [1036, 297] on icon "button" at bounding box center [1035, 300] width 21 height 21
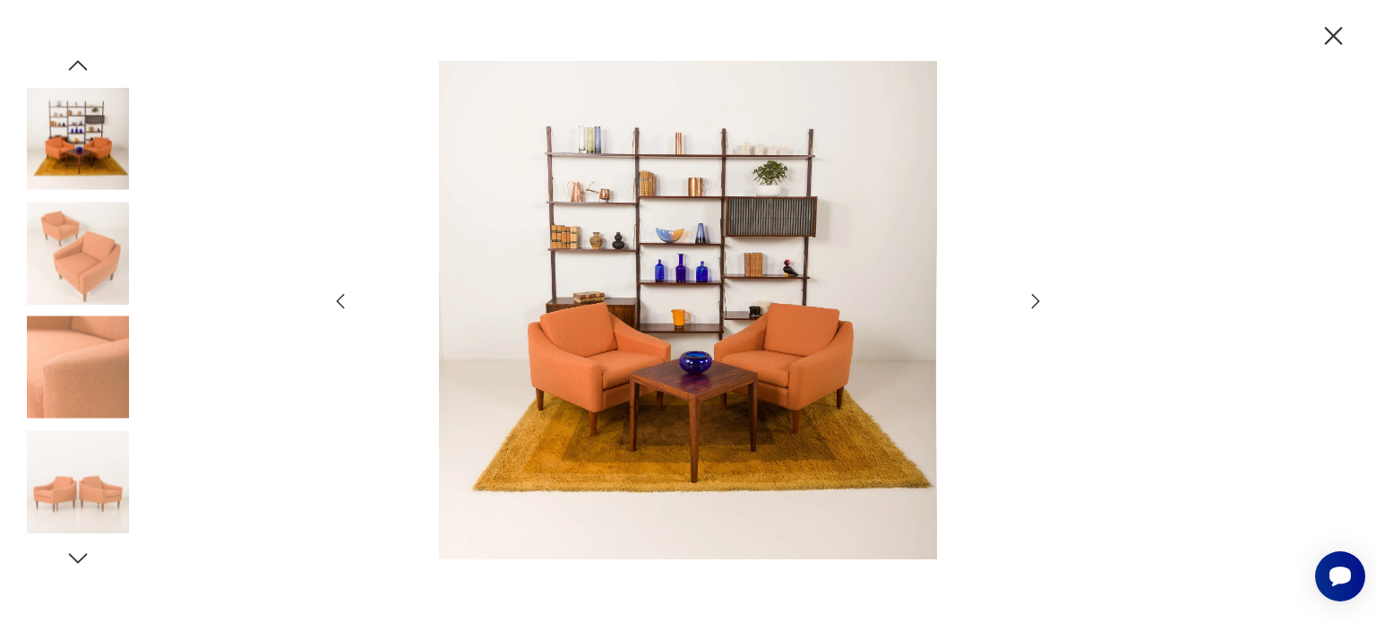
click at [1036, 297] on icon "button" at bounding box center [1035, 300] width 21 height 21
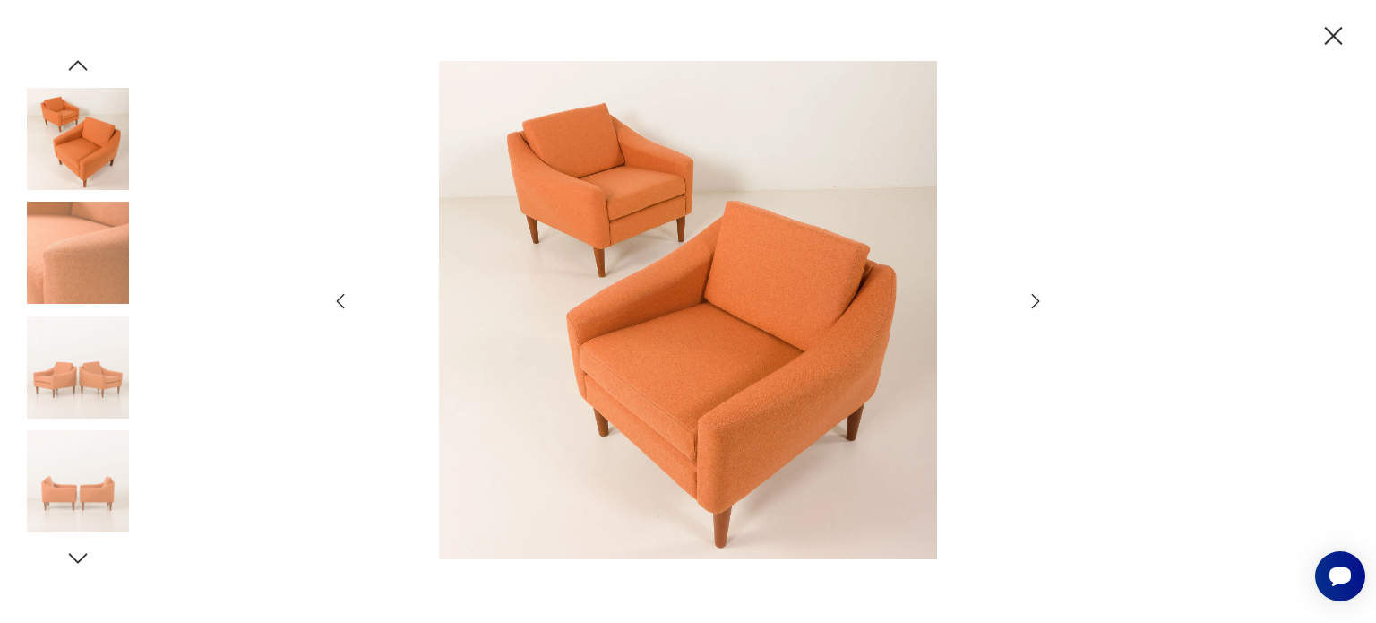
click at [1326, 35] on icon "button" at bounding box center [1333, 36] width 31 height 31
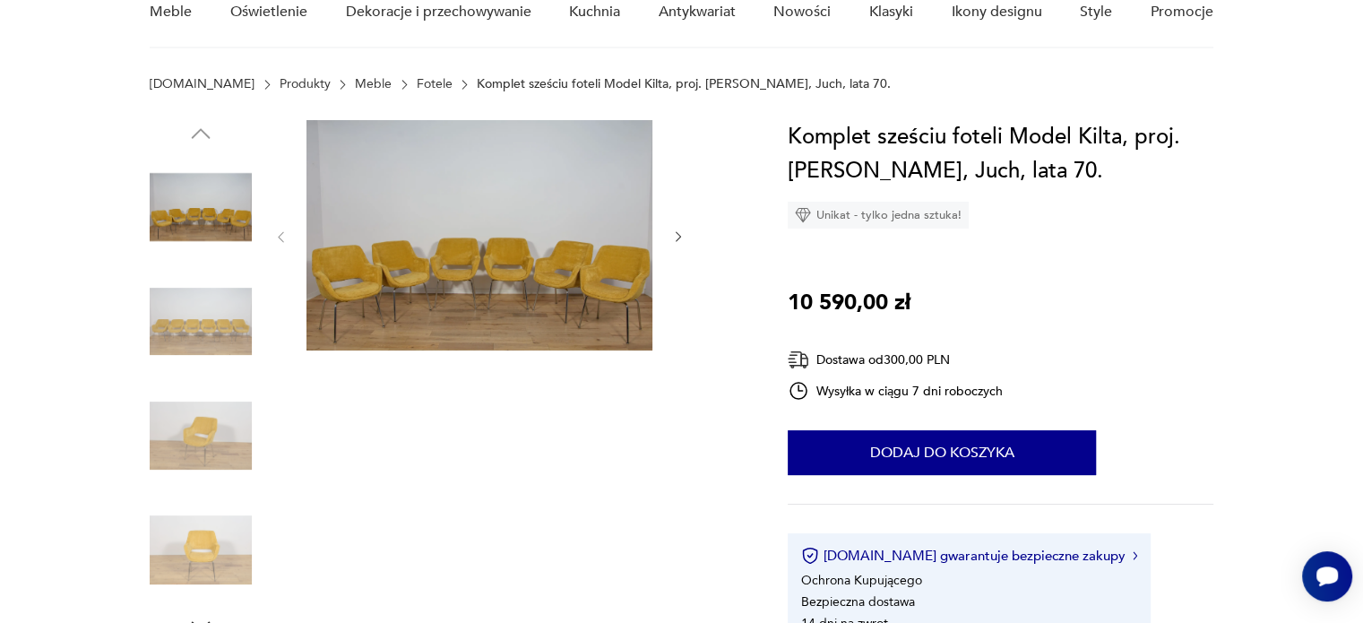
scroll to position [90, 0]
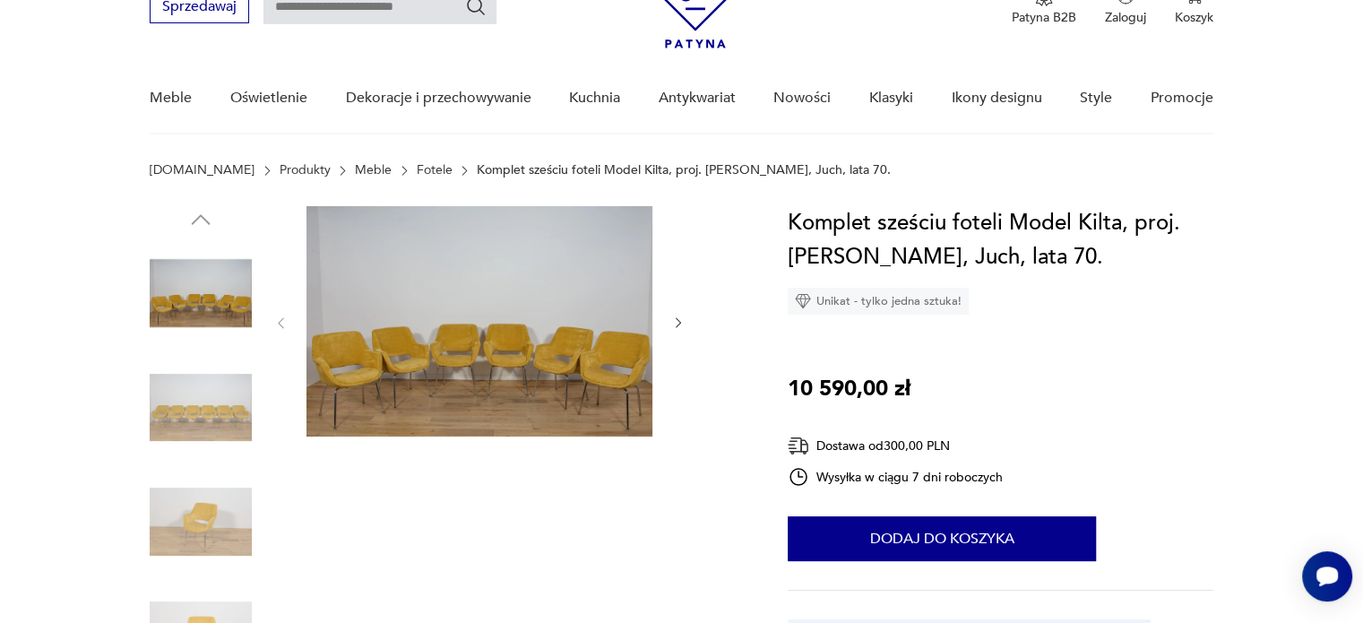
click at [443, 326] on img at bounding box center [479, 321] width 346 height 230
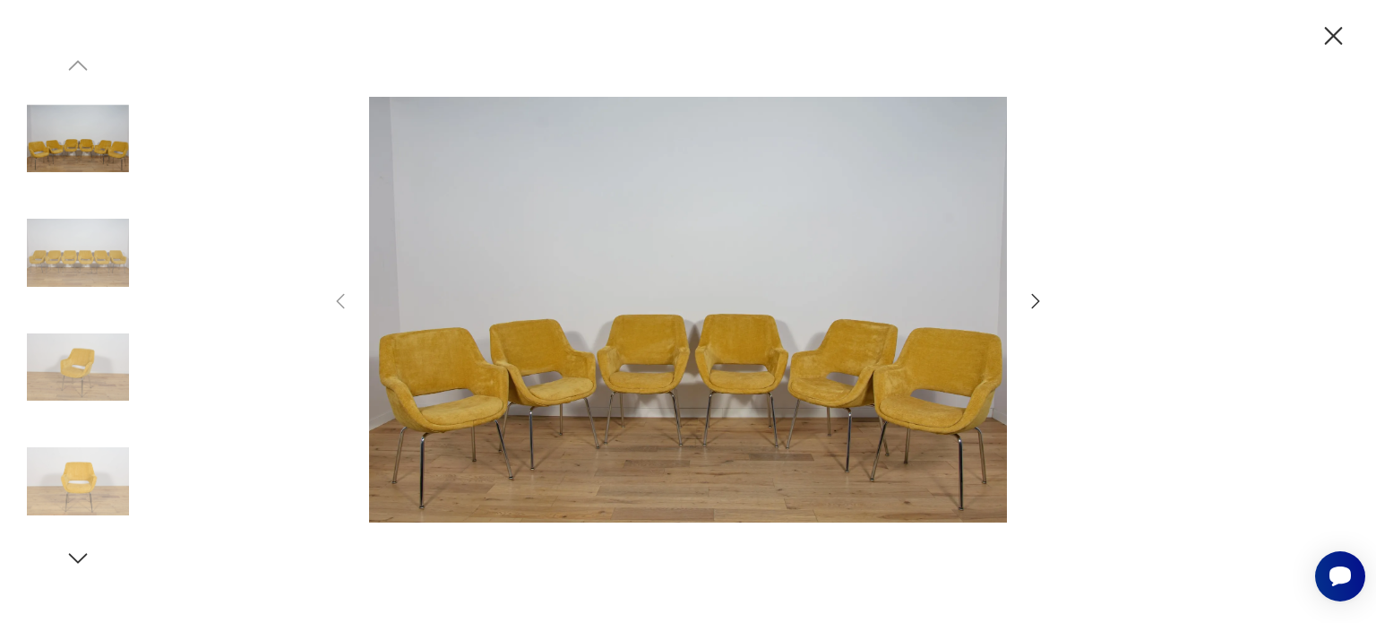
click at [1036, 298] on icon "button" at bounding box center [1036, 300] width 8 height 14
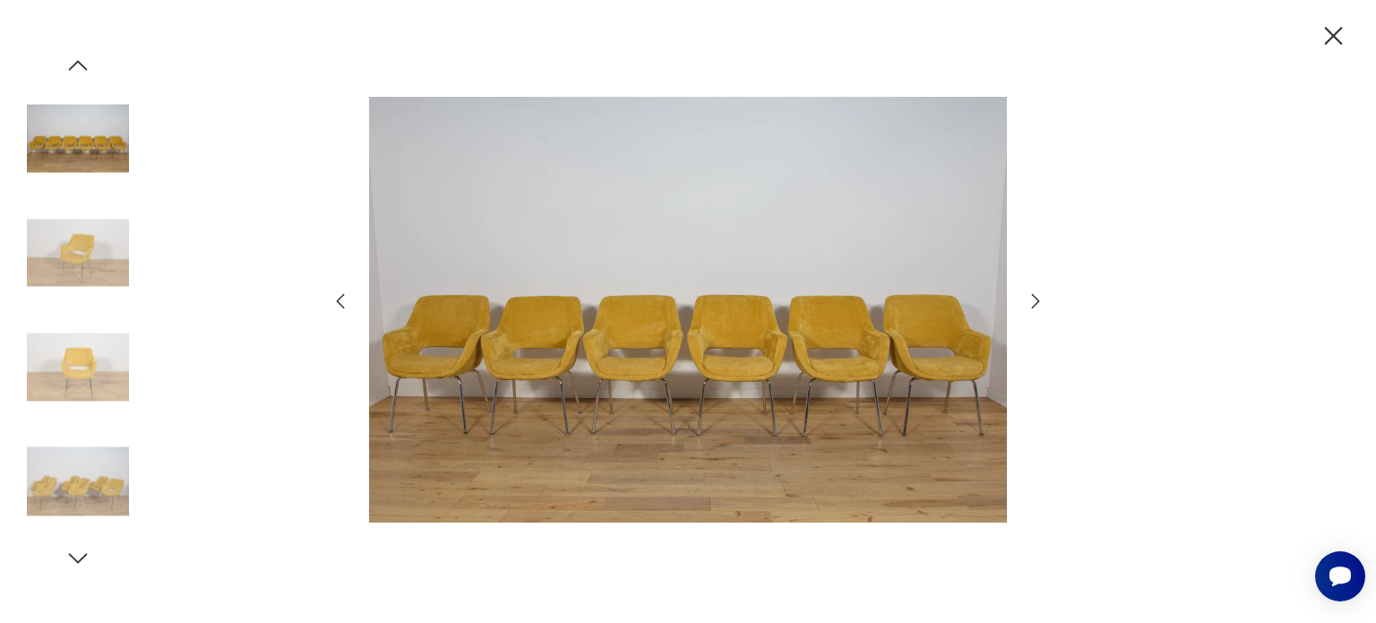
click at [1036, 298] on icon "button" at bounding box center [1036, 300] width 8 height 14
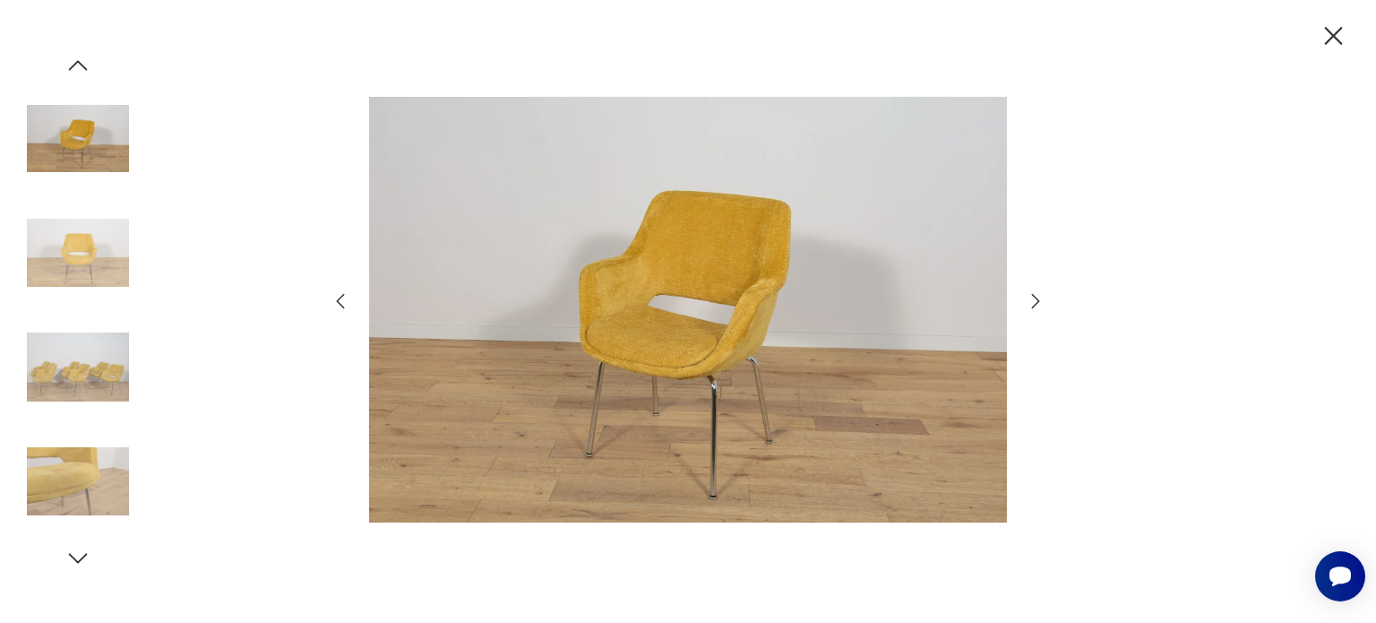
click at [1036, 298] on icon "button" at bounding box center [1036, 300] width 8 height 14
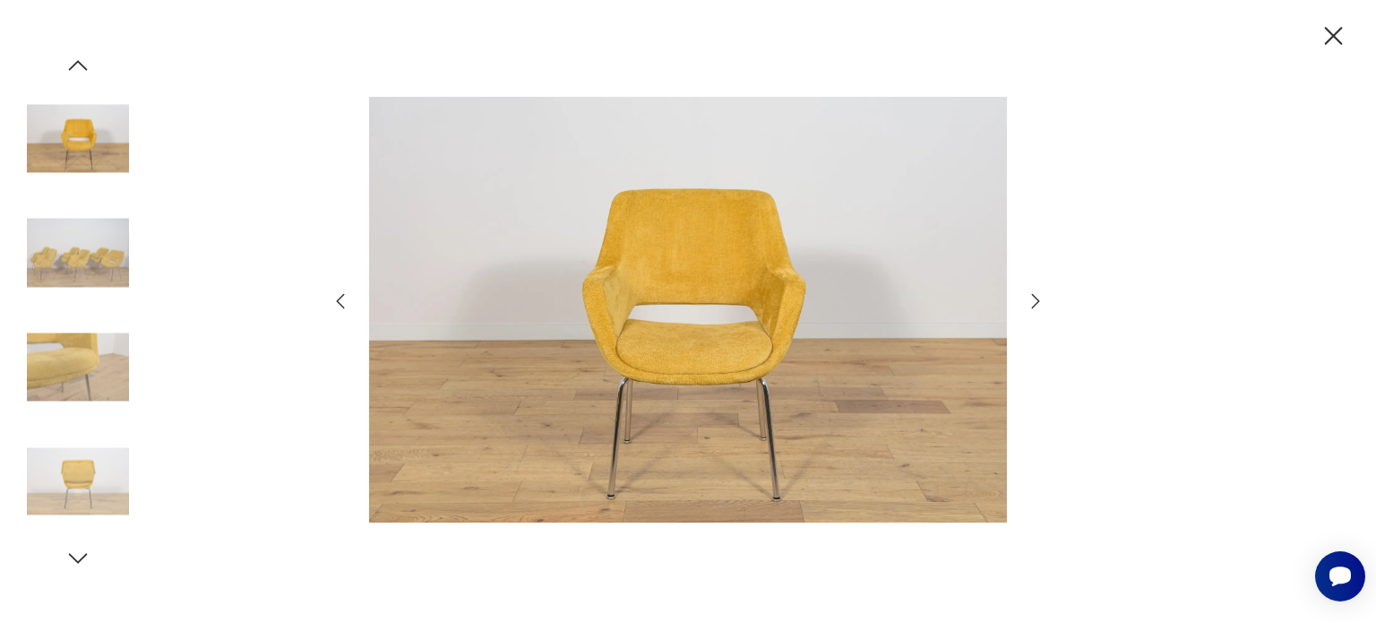
click at [1036, 298] on icon "button" at bounding box center [1036, 300] width 8 height 14
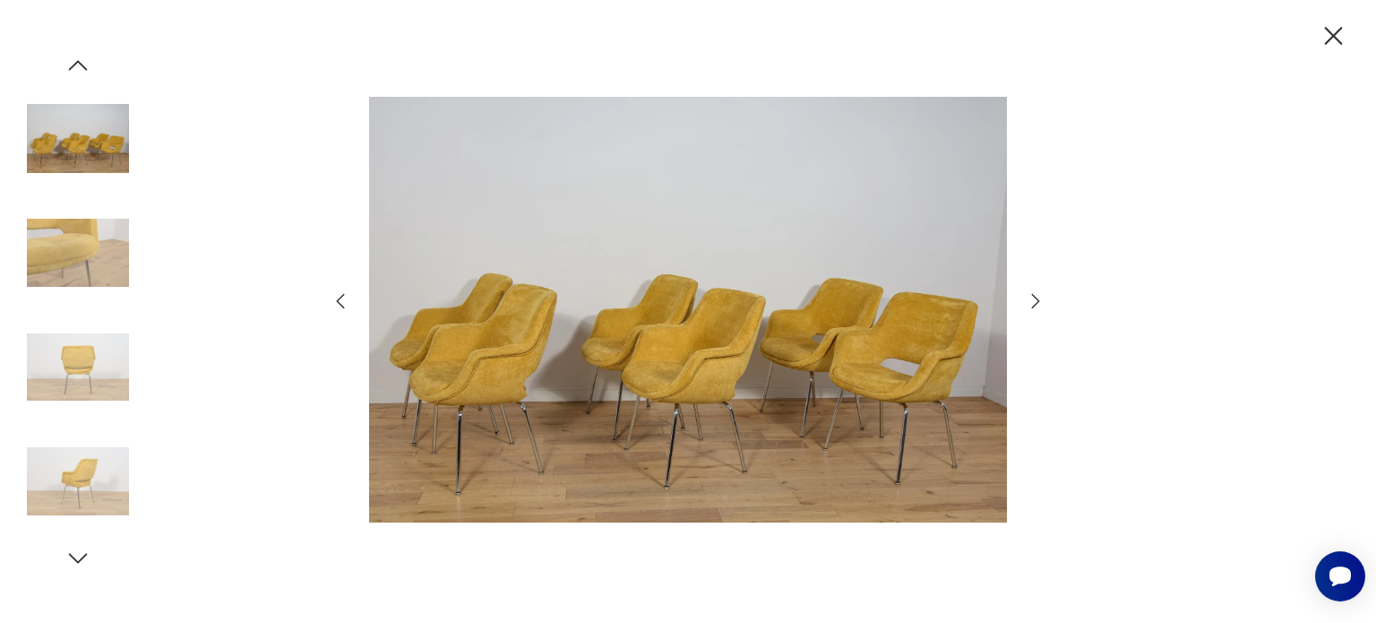
click at [1036, 298] on icon "button" at bounding box center [1036, 300] width 8 height 14
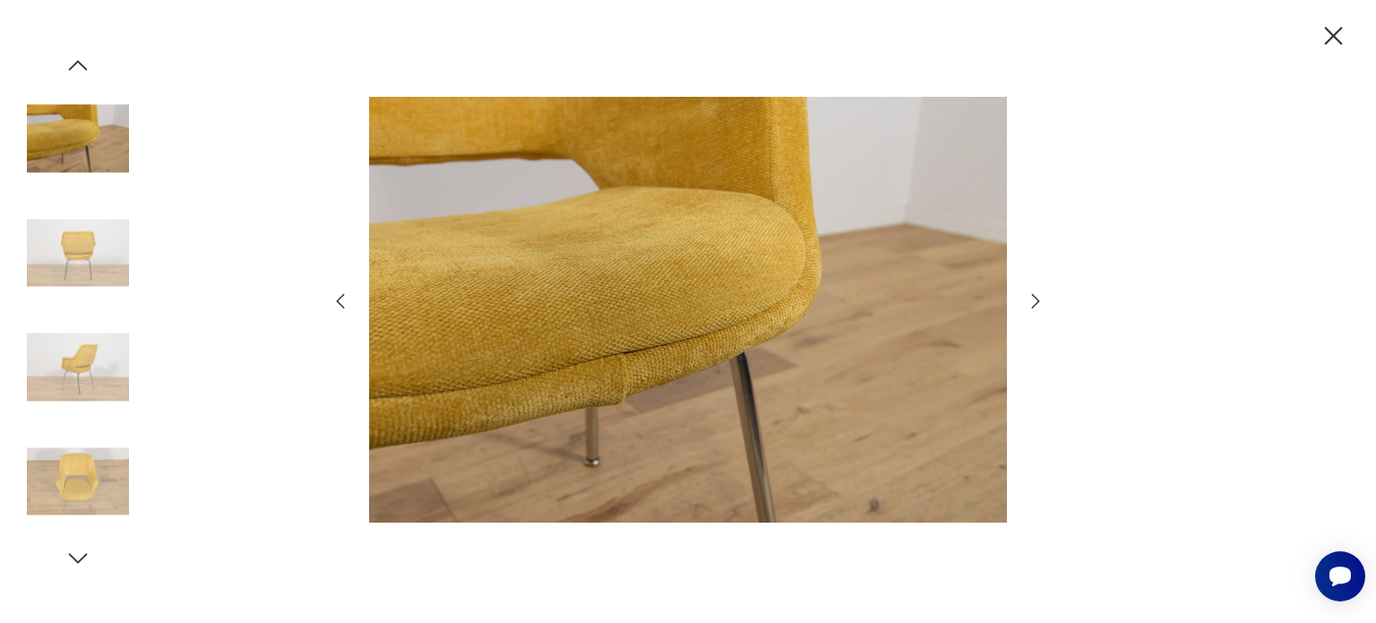
click at [1036, 298] on icon "button" at bounding box center [1036, 300] width 8 height 14
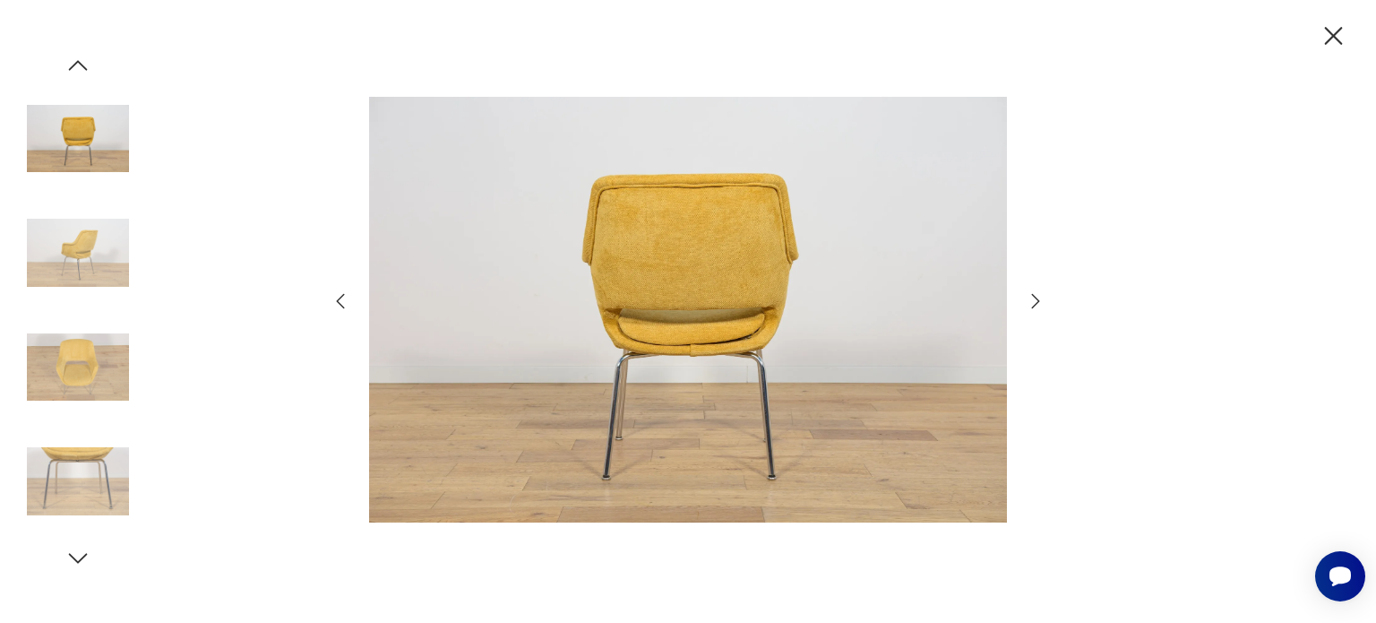
drag, startPoint x: 1332, startPoint y: 32, endPoint x: 1242, endPoint y: 65, distance: 96.4
click at [1332, 33] on icon "button" at bounding box center [1333, 36] width 31 height 31
